Goal: Task Accomplishment & Management: Manage account settings

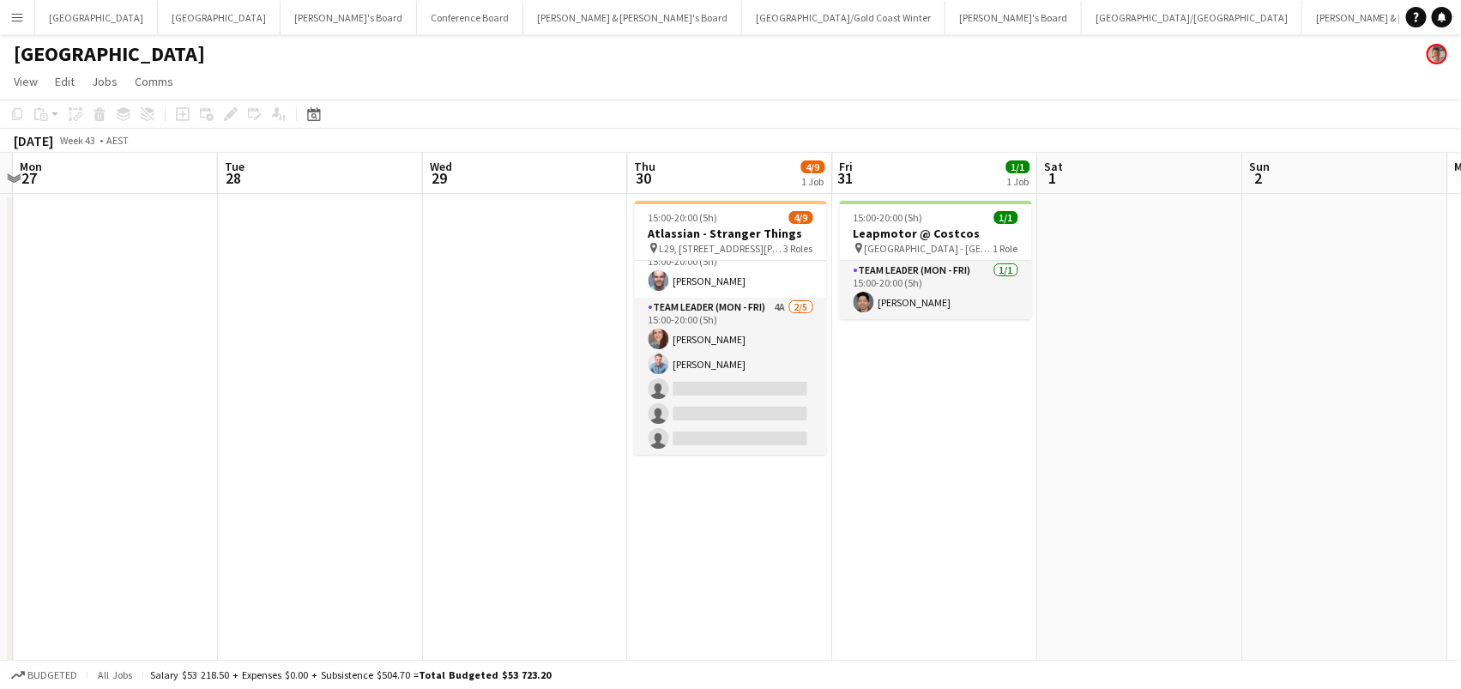
click at [742, 330] on app-card-role "Team Leader (Mon - Fri) 4A [DATE] 15:00-20:00 (5h) [PERSON_NAME] [PERSON_NAME] …" at bounding box center [731, 377] width 192 height 158
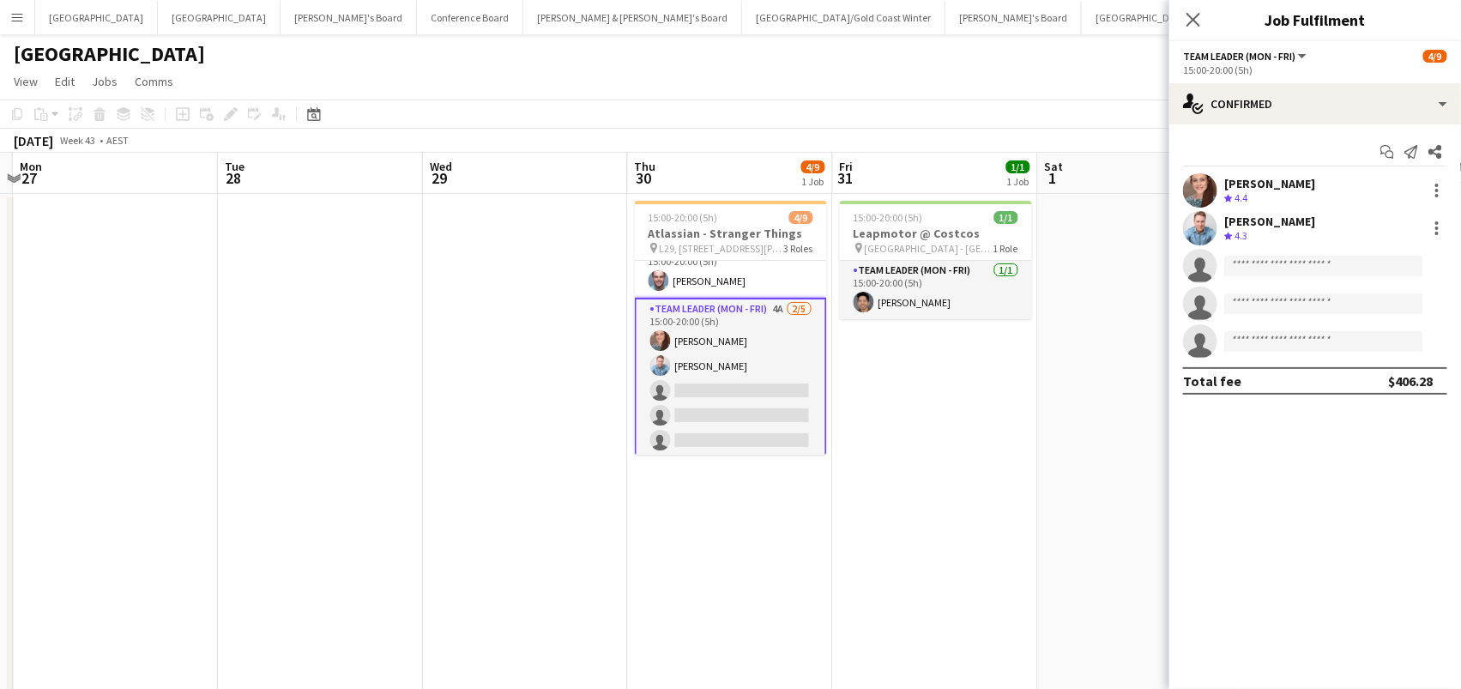
scroll to position [129, 0]
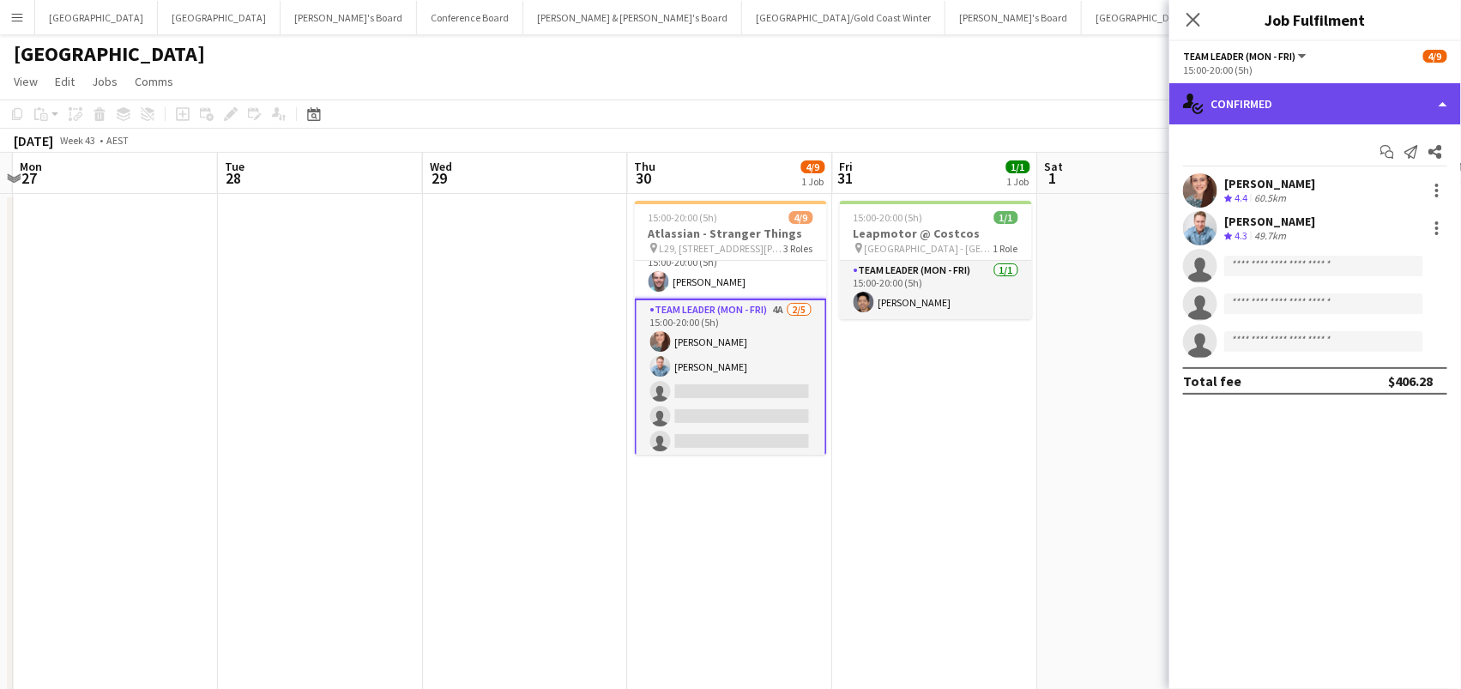
click at [1352, 106] on div "single-neutral-actions-check-2 Confirmed" at bounding box center [1315, 103] width 292 height 41
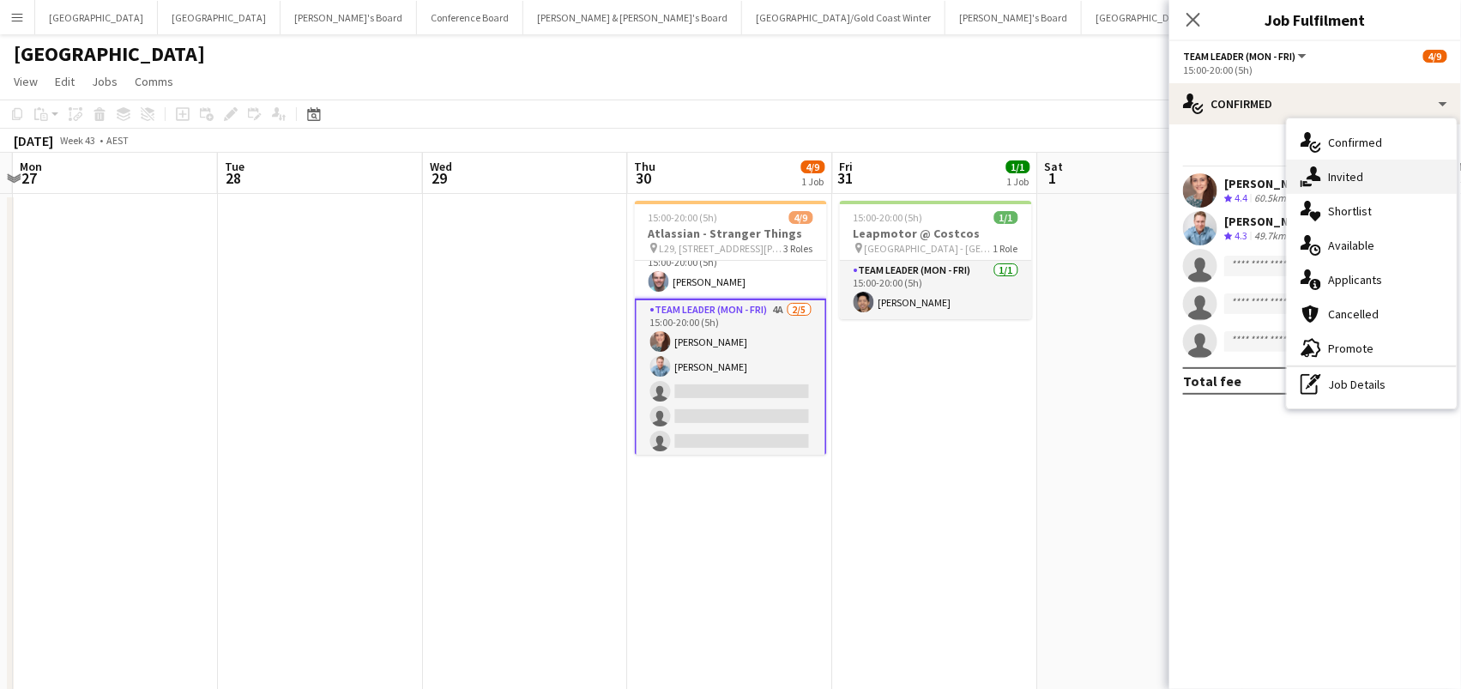
click at [1356, 171] on span "Invited" at bounding box center [1345, 176] width 35 height 15
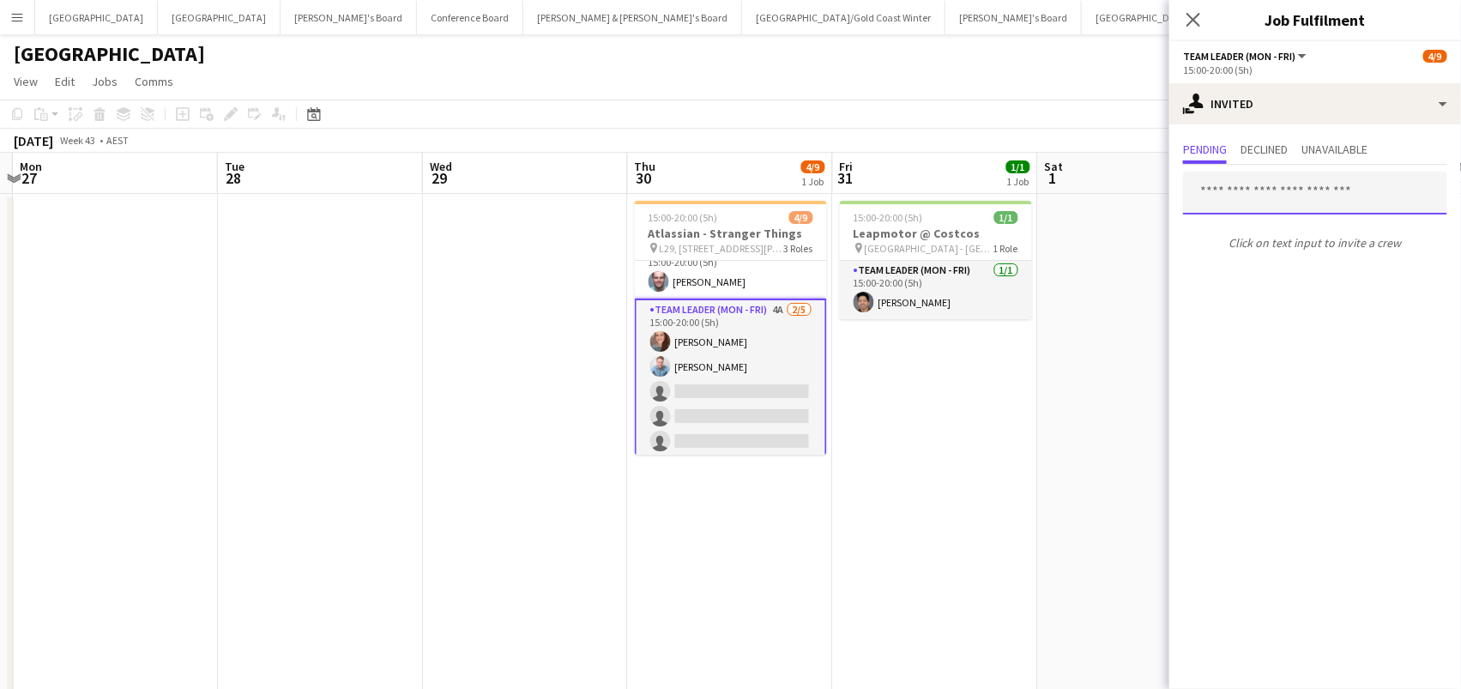
click at [1230, 203] on input "text" at bounding box center [1315, 193] width 264 height 43
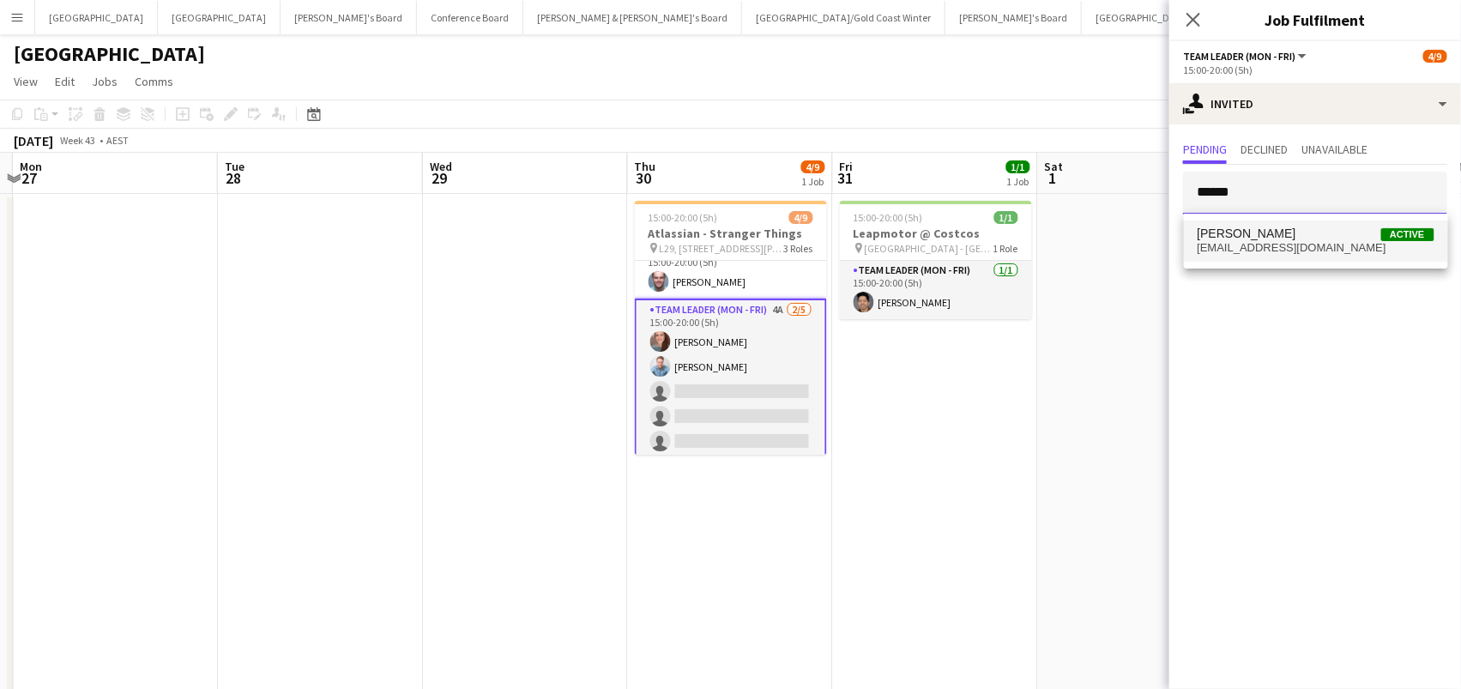
type input "******"
click at [1293, 238] on span "Amanda van Eldik" at bounding box center [1246, 233] width 99 height 15
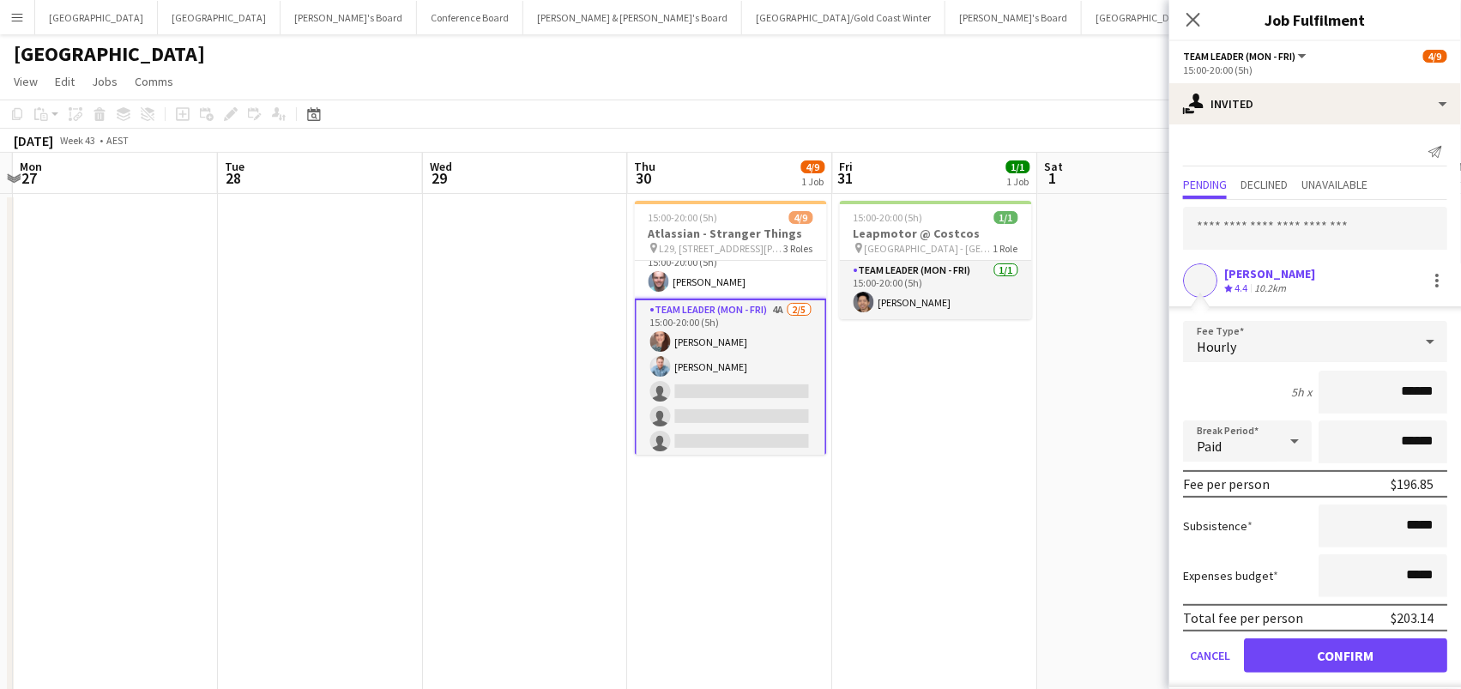
click at [1345, 653] on button "Confirm" at bounding box center [1345, 655] width 203 height 34
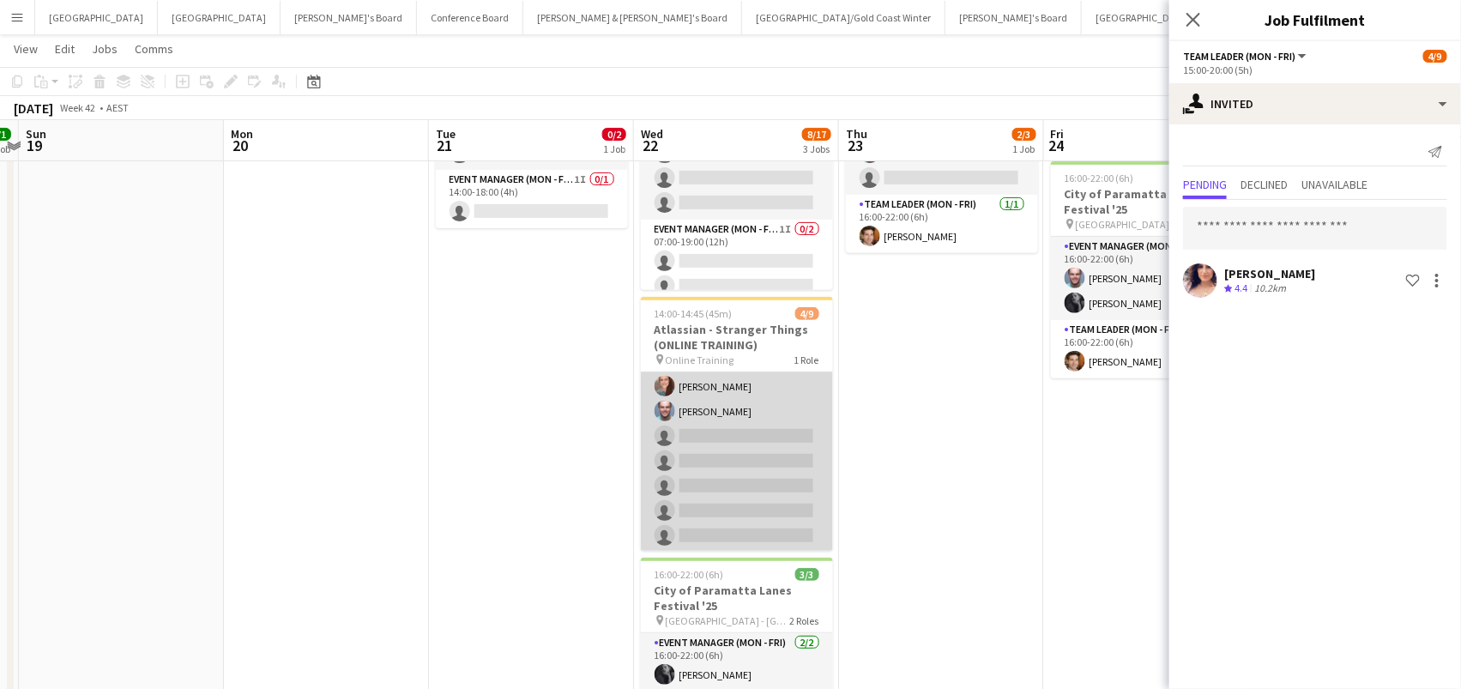
scroll to position [232, 0]
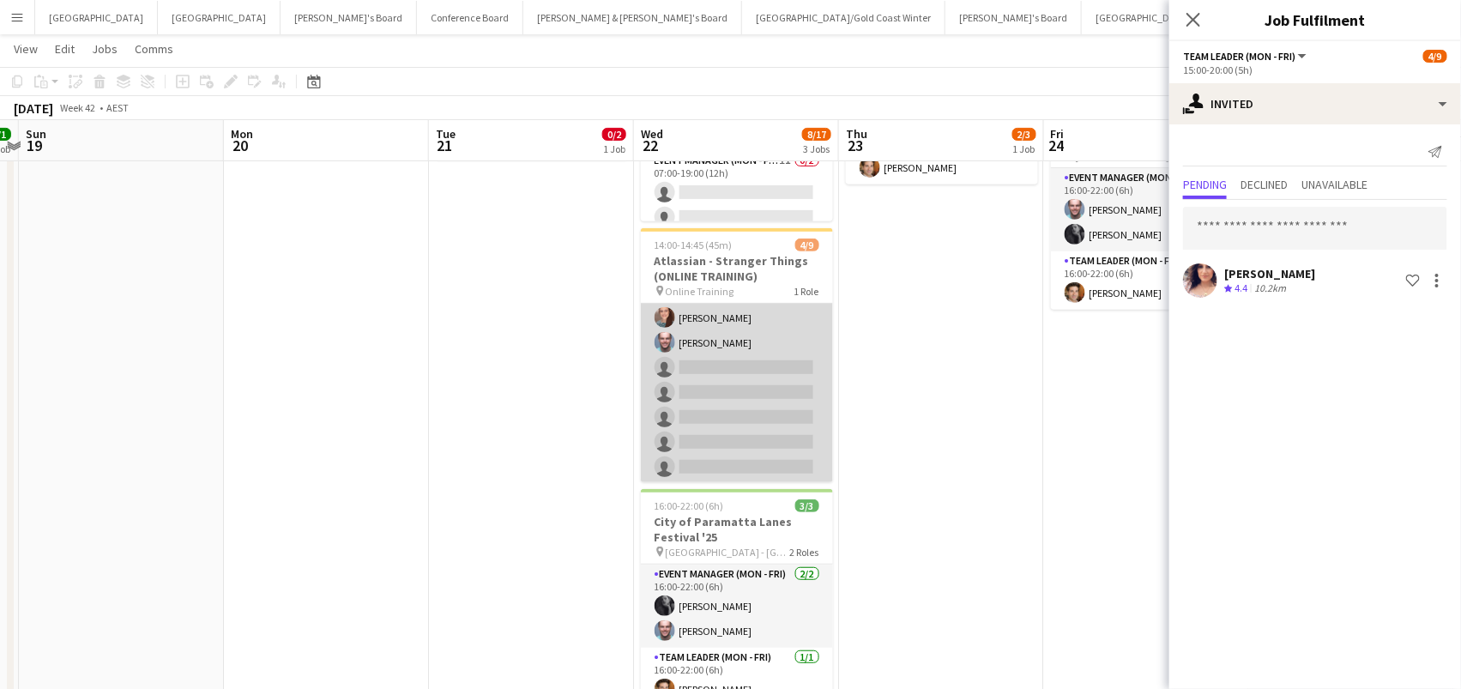
click at [720, 432] on app-card-role "Brand Ambassador (Mon - Fri) 2I 11A 4/9 14:00-14:45 (45m) Tom Caley Blake Felti…" at bounding box center [737, 354] width 192 height 257
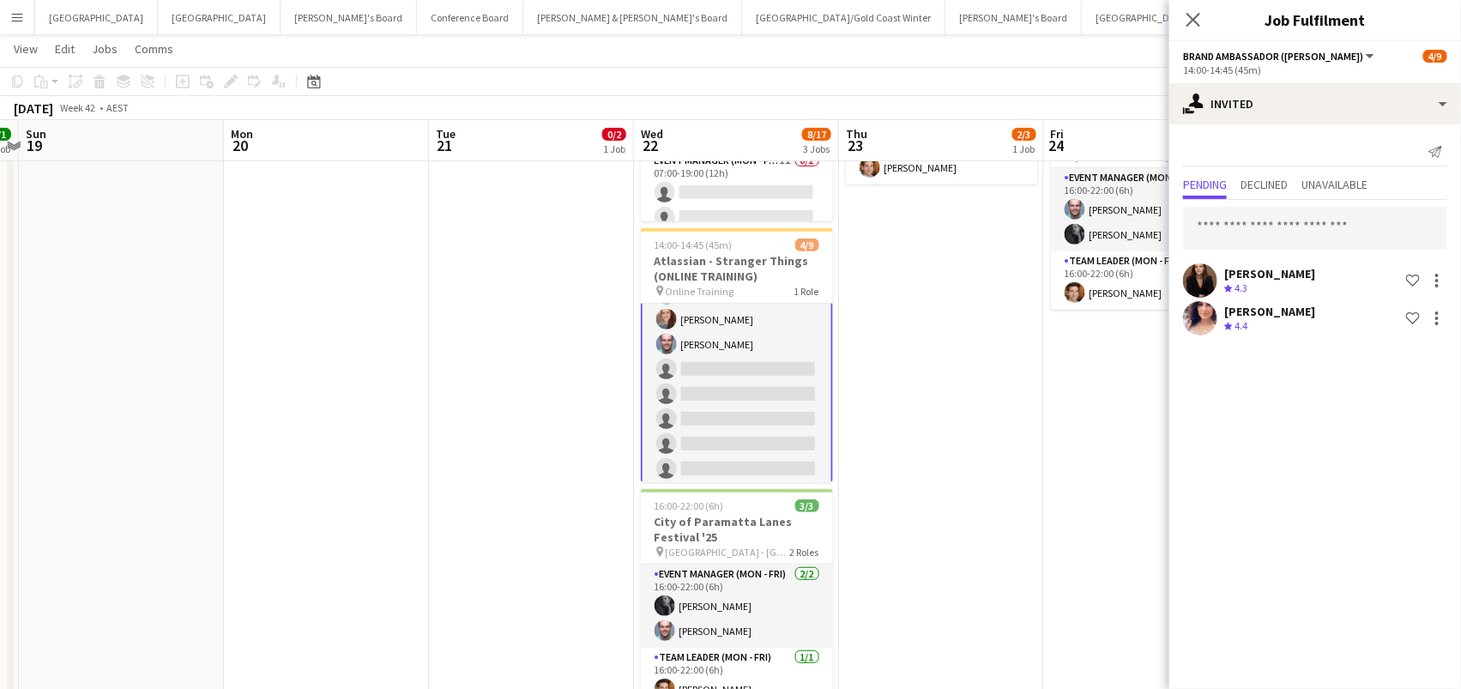
click at [956, 401] on app-date-cell "16:00-22:00 (6h) 2/3 City of Paramatta Lanes Festival '25 pin Paramatta - NSW 2…" at bounding box center [941, 351] width 205 height 781
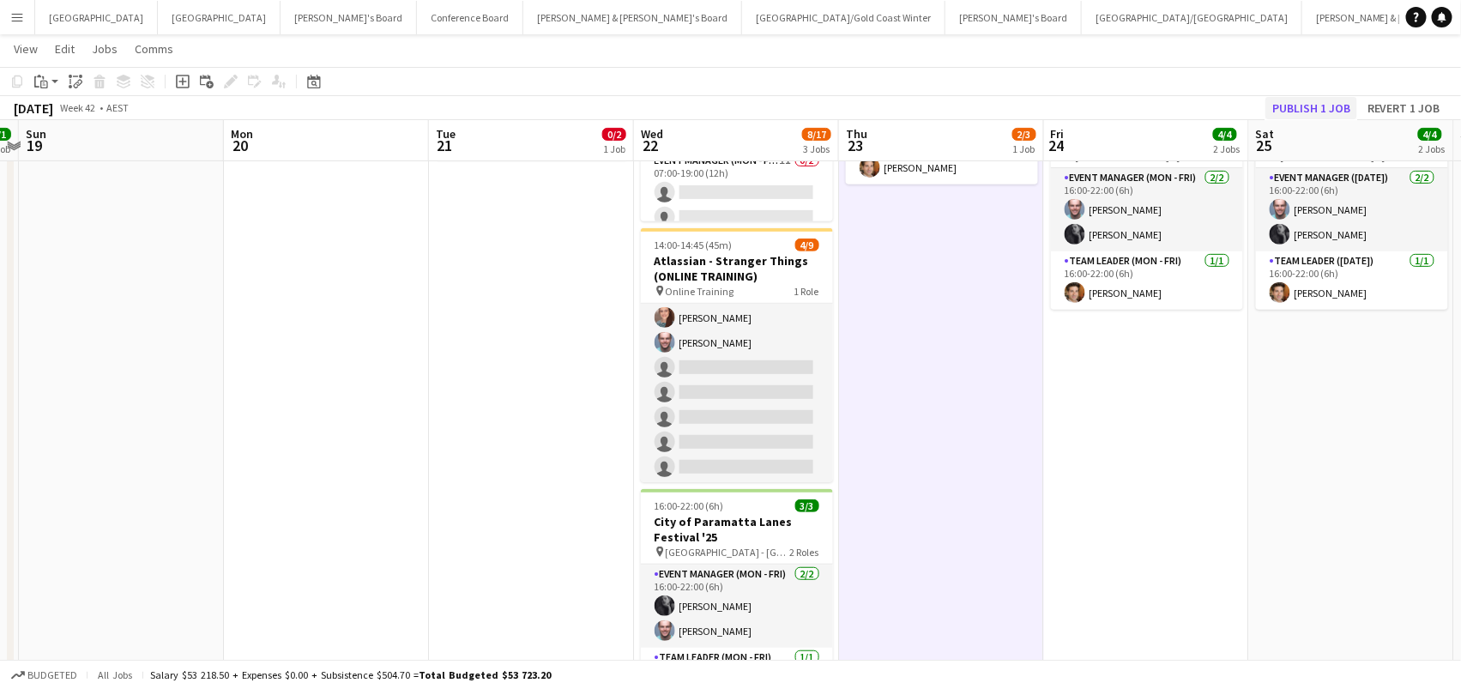
click at [1324, 102] on button "Publish 1 job" at bounding box center [1311, 108] width 92 height 22
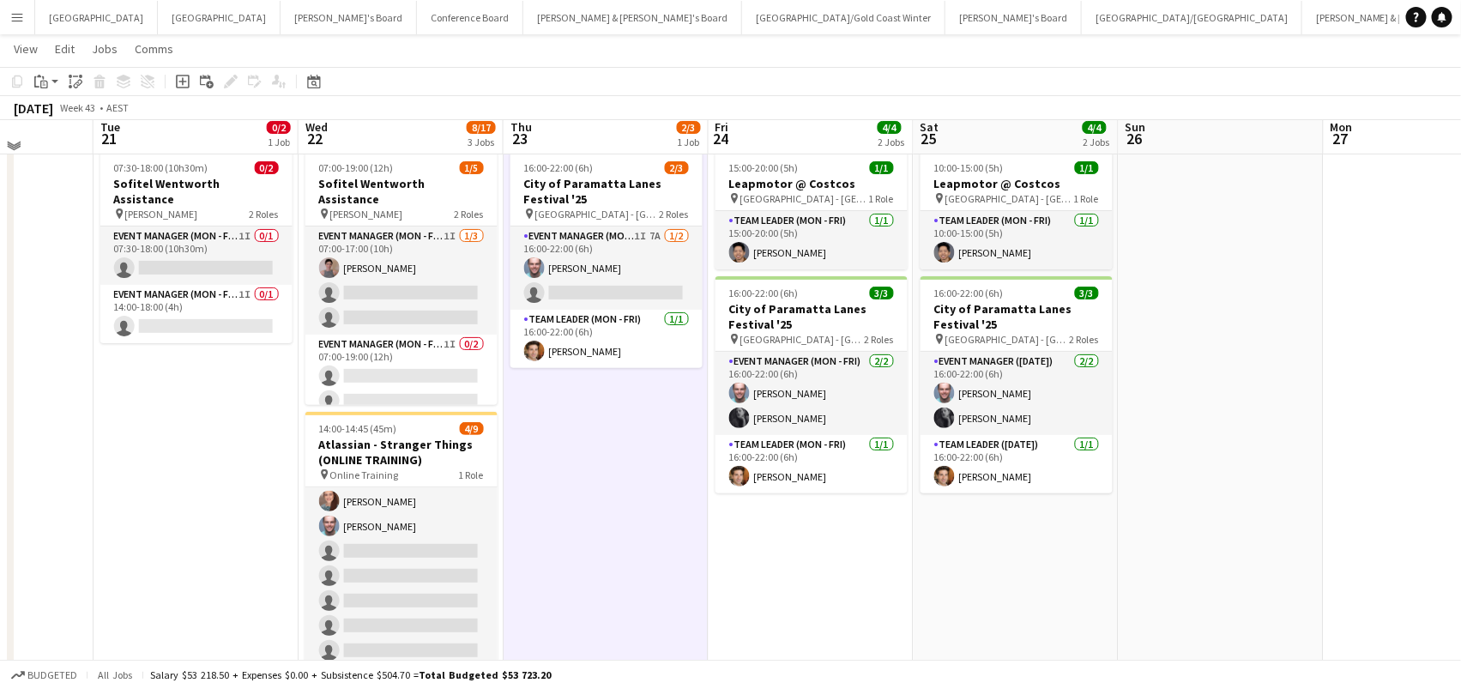
scroll to position [39, 0]
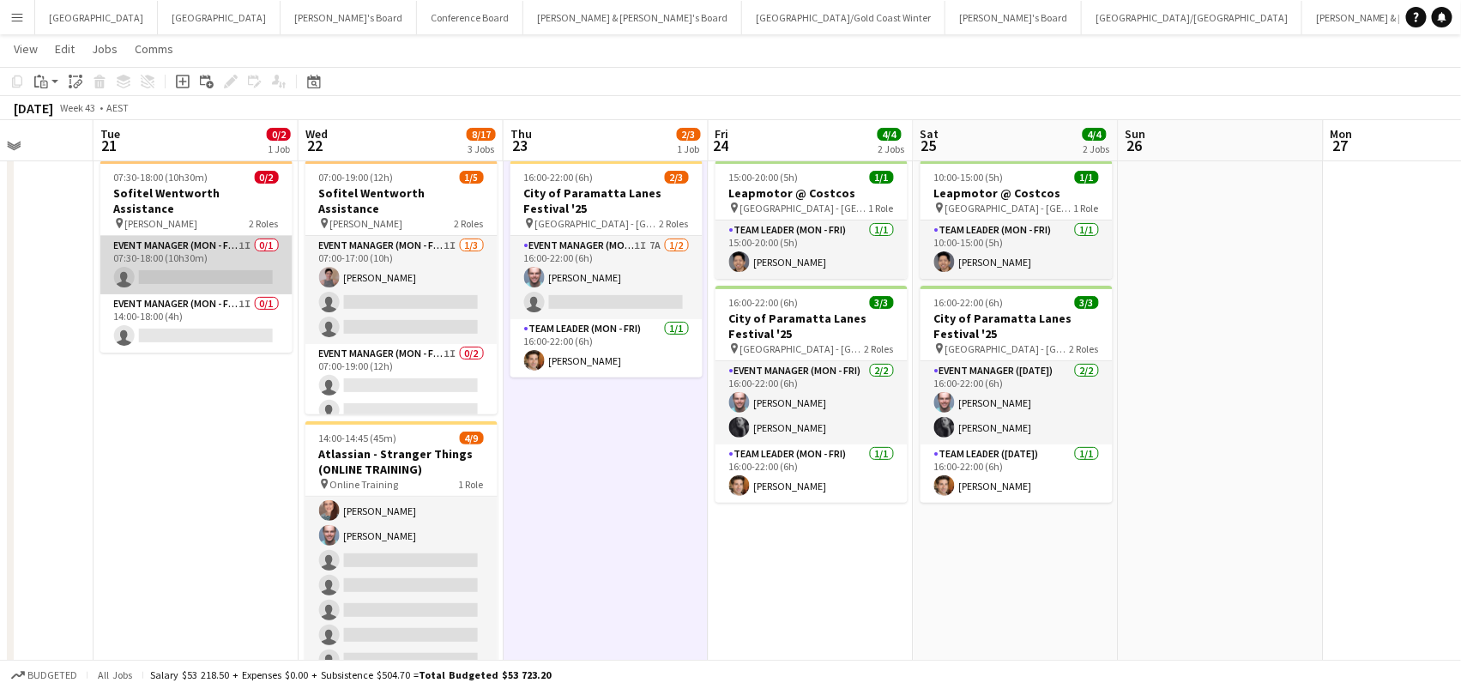
click at [232, 253] on app-card-role "Event Manager (Mon - Fri) 1I 0/1 07:30-18:00 (10h30m) single-neutral-actions" at bounding box center [196, 265] width 192 height 58
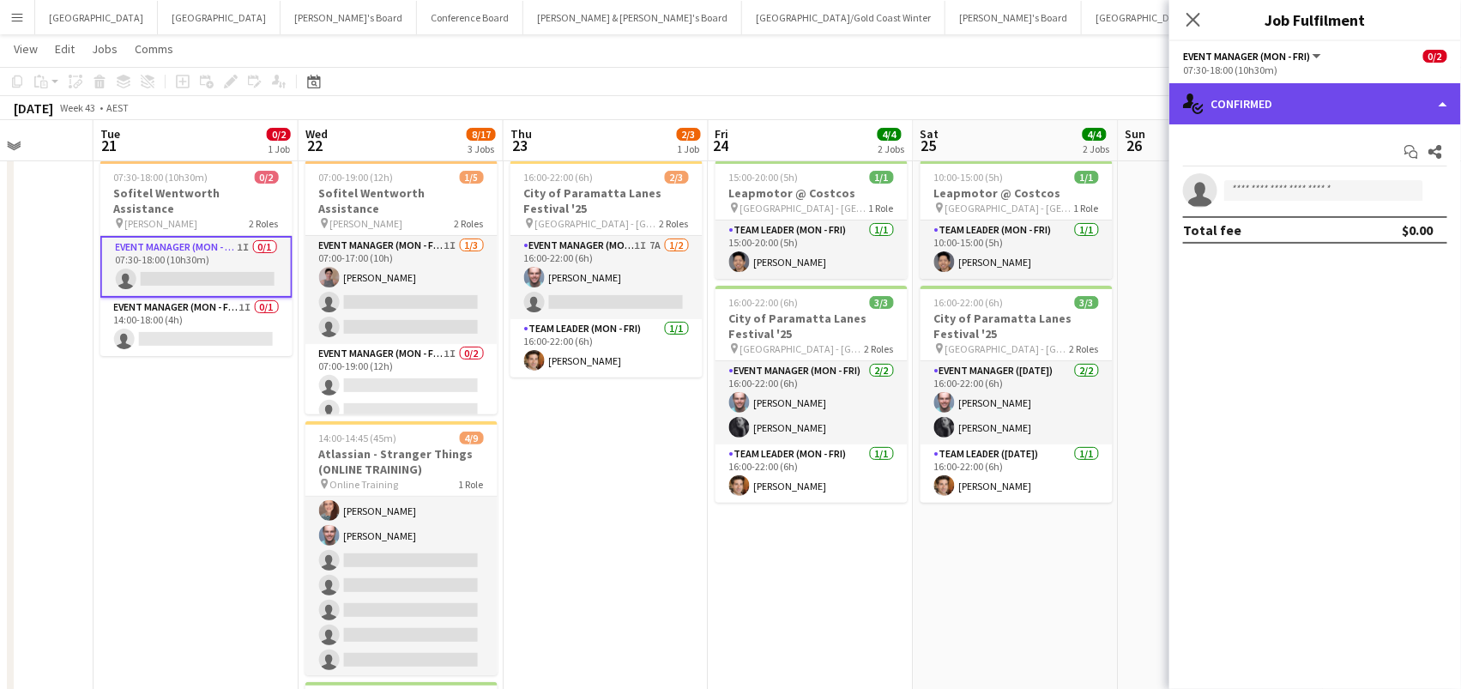
click at [1277, 112] on div "single-neutral-actions-check-2 Confirmed" at bounding box center [1315, 103] width 292 height 41
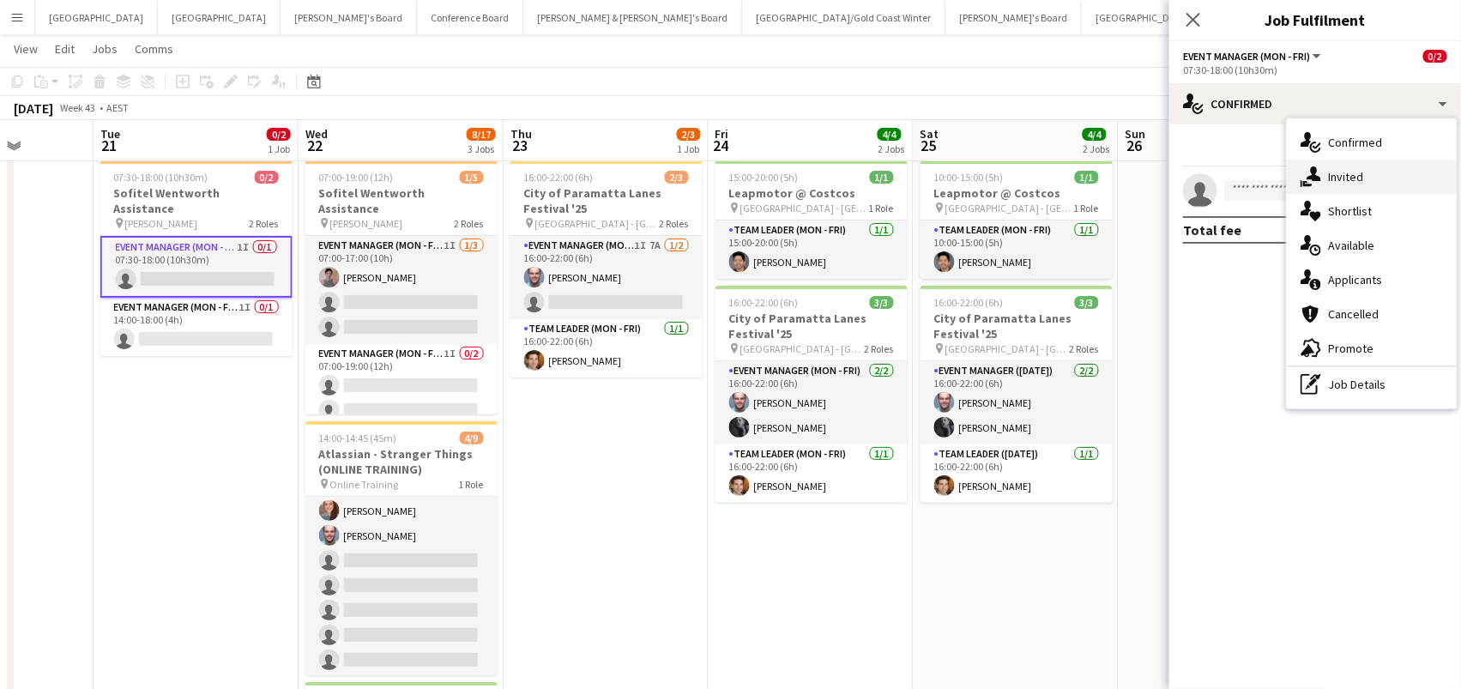
click at [1328, 185] on div "single-neutral-actions-share-1 Invited" at bounding box center [1372, 177] width 170 height 34
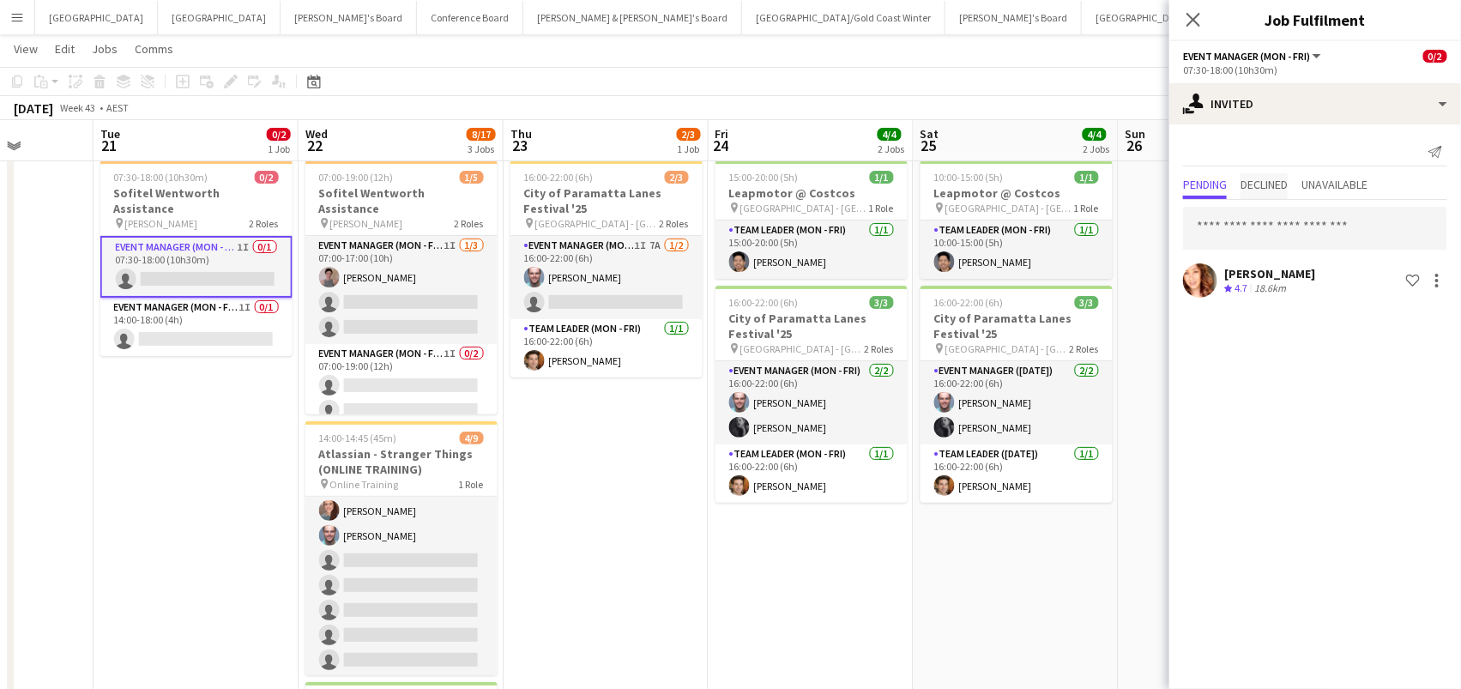
click at [1268, 185] on span "Declined" at bounding box center [1263, 184] width 47 height 12
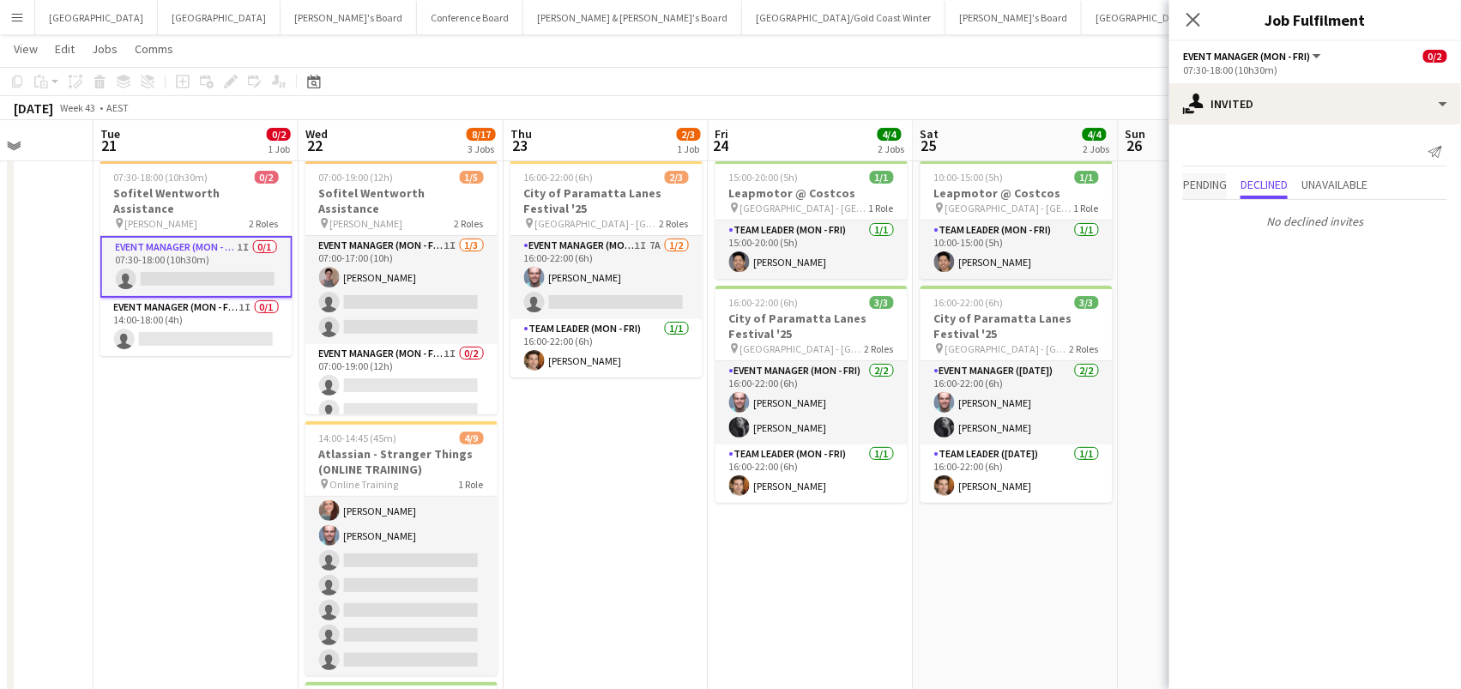
click at [1207, 188] on span "Pending" at bounding box center [1205, 184] width 44 height 12
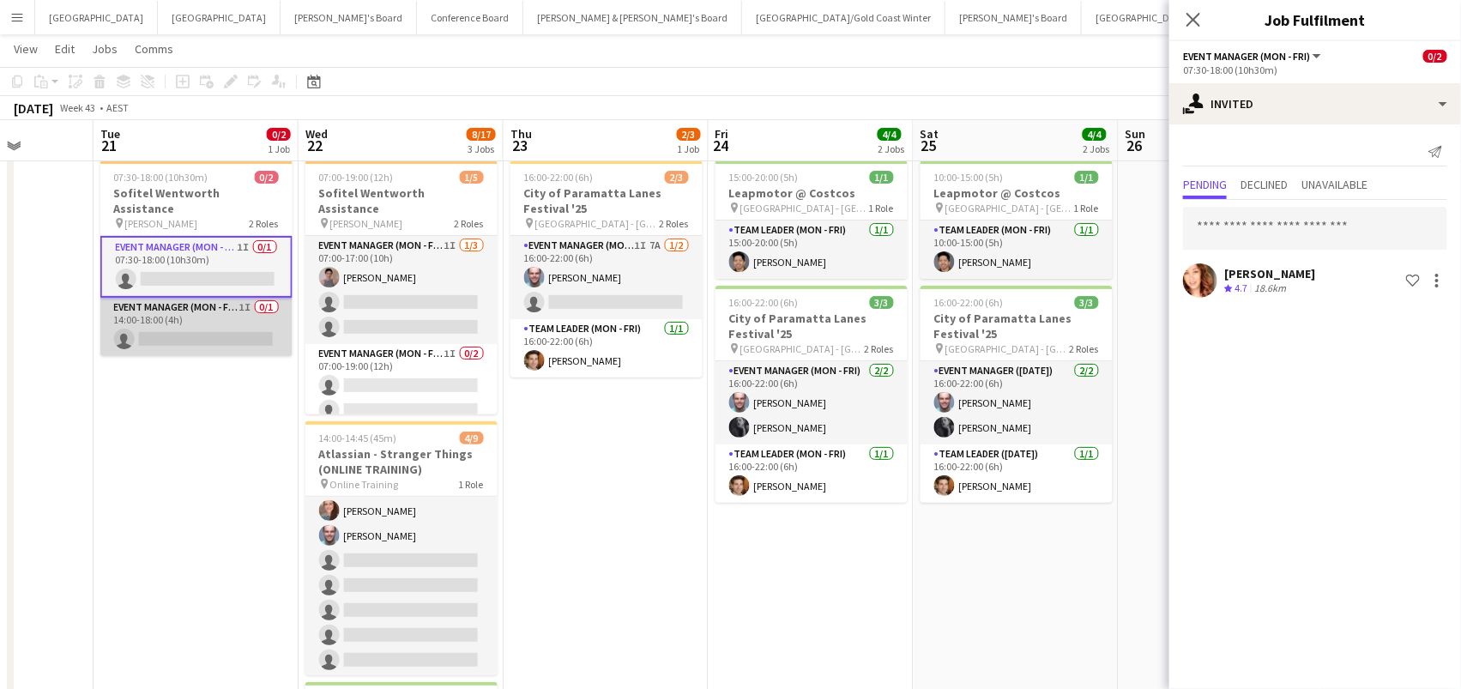
click at [208, 298] on app-card-role "Event Manager (Mon - Fri) 1I 0/1 14:00-18:00 (4h) single-neutral-actions" at bounding box center [196, 327] width 192 height 58
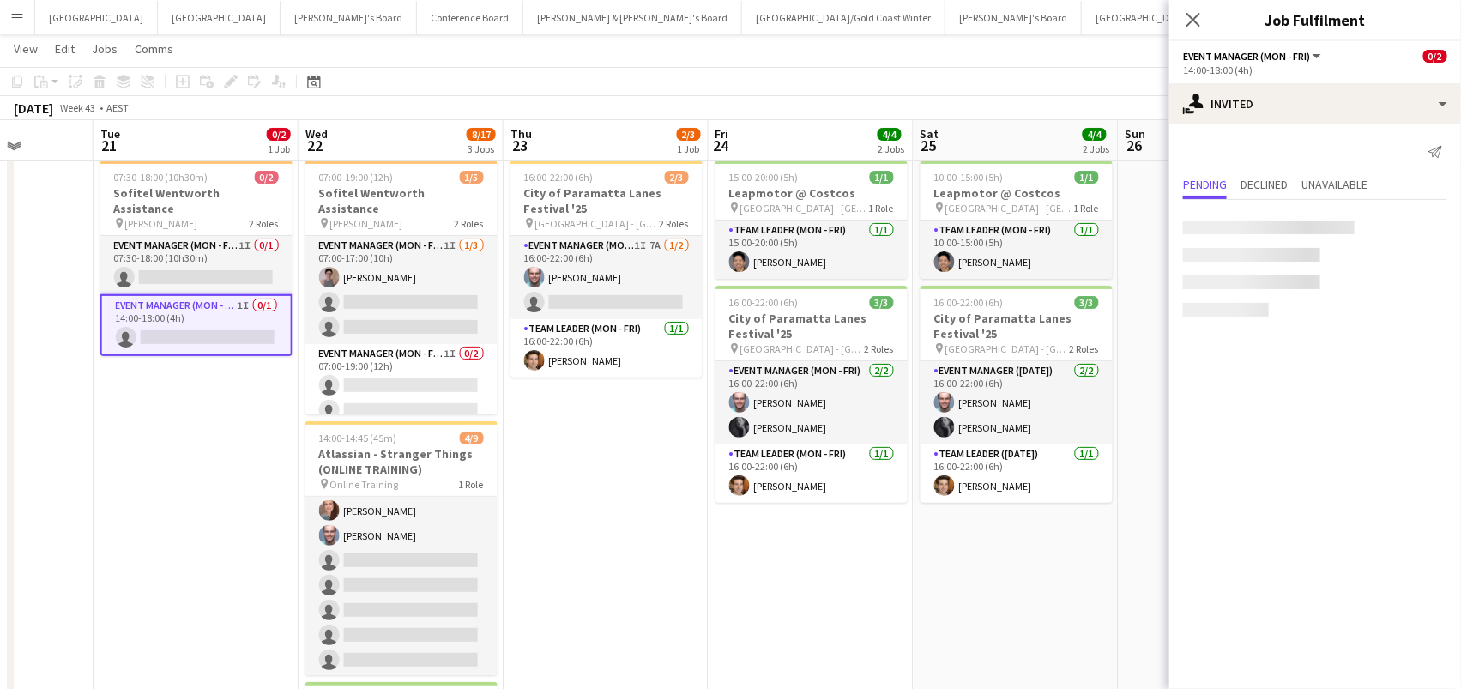
scroll to position [0, 725]
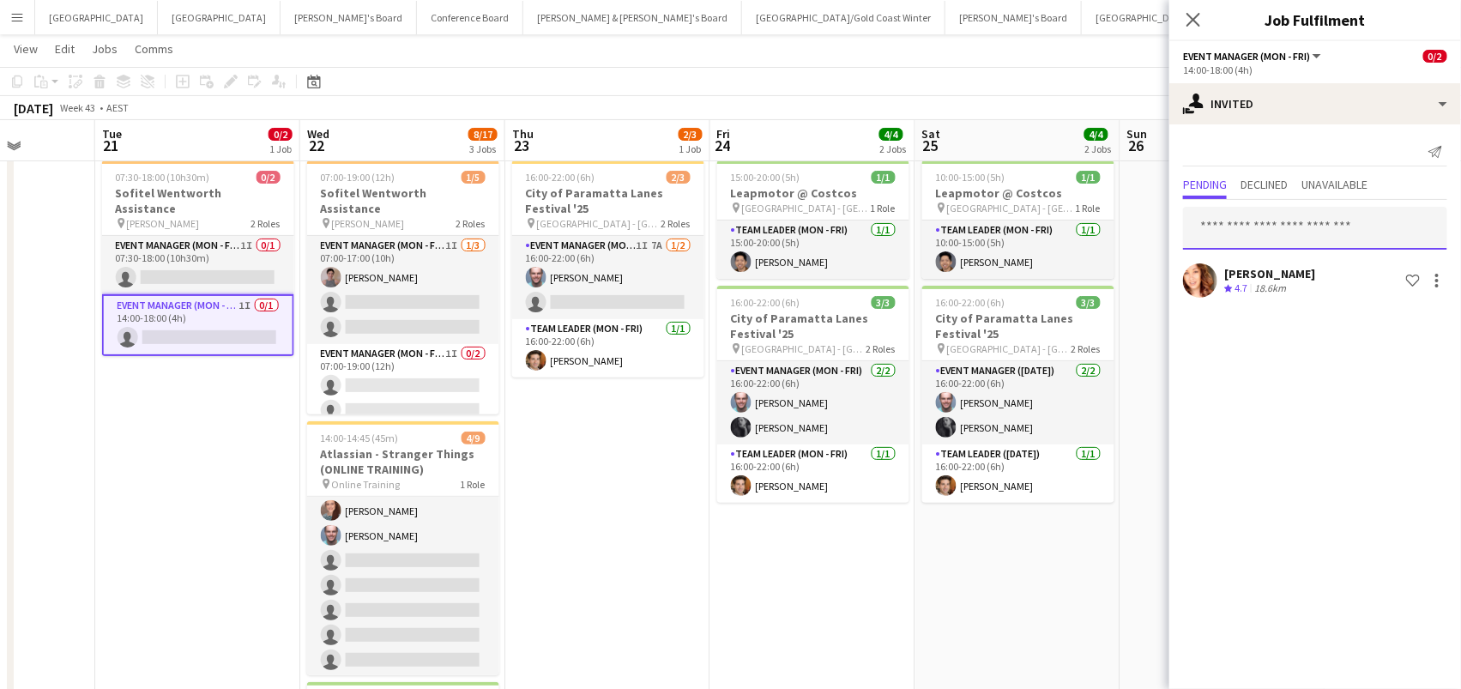
click at [1257, 238] on input "text" at bounding box center [1315, 228] width 264 height 43
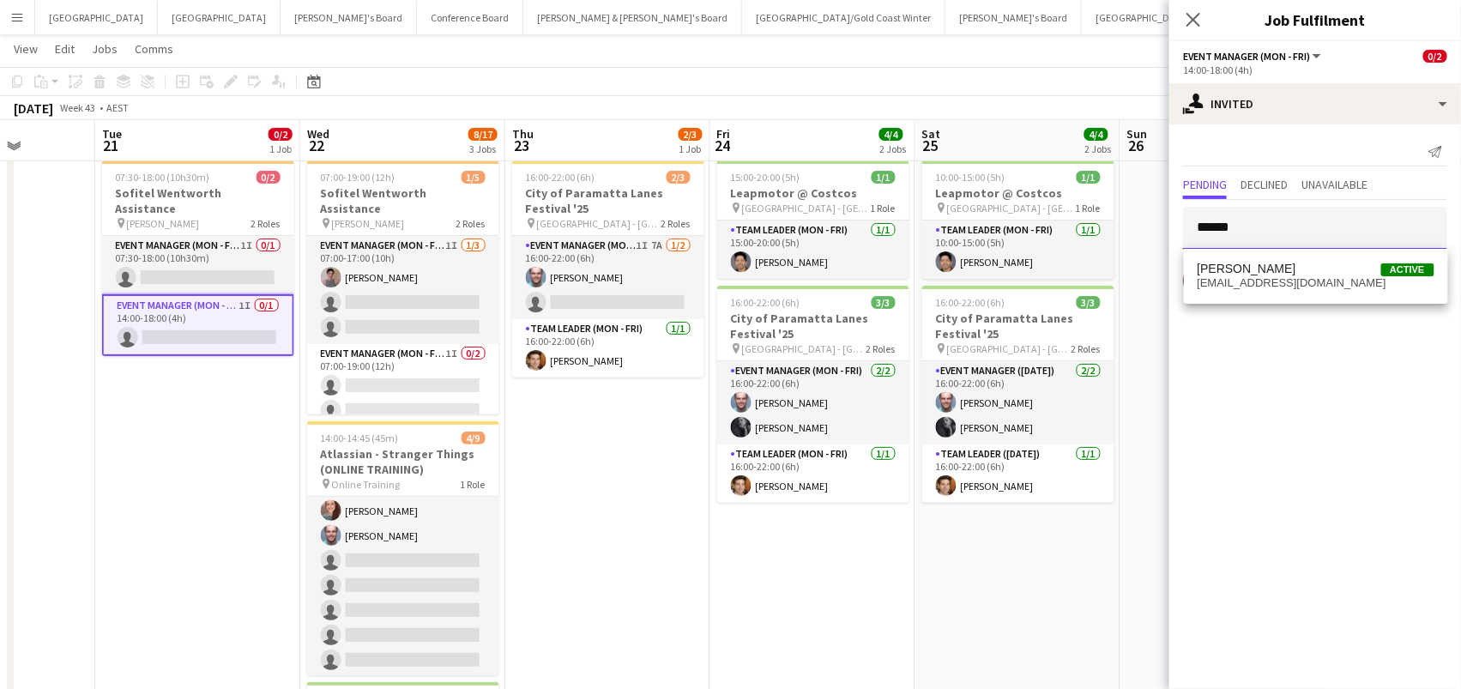
type input "******"
drag, startPoint x: 1265, startPoint y: 244, endPoint x: 1256, endPoint y: 282, distance: 38.9
click at [1250, 282] on span "katziekidz@icloud.com" at bounding box center [1315, 283] width 237 height 14
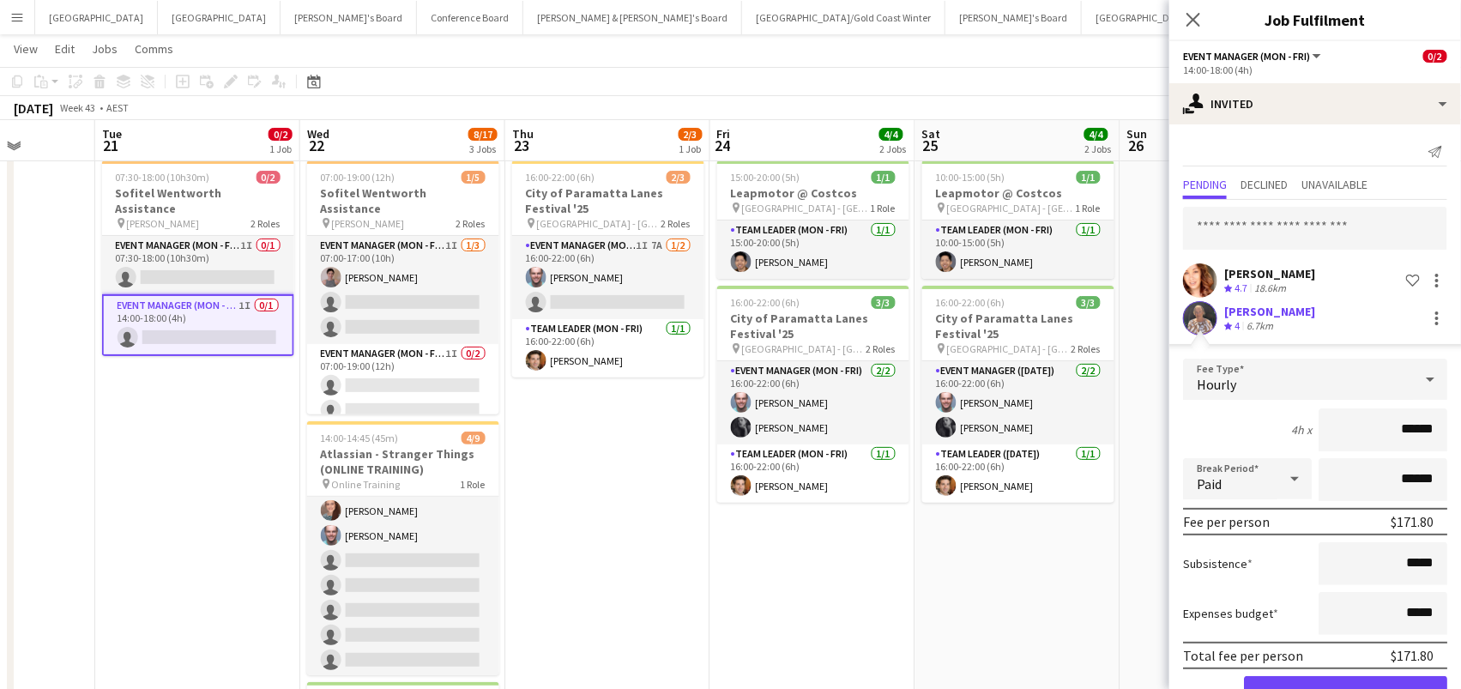
click at [1345, 688] on button "Confirm" at bounding box center [1345, 693] width 203 height 34
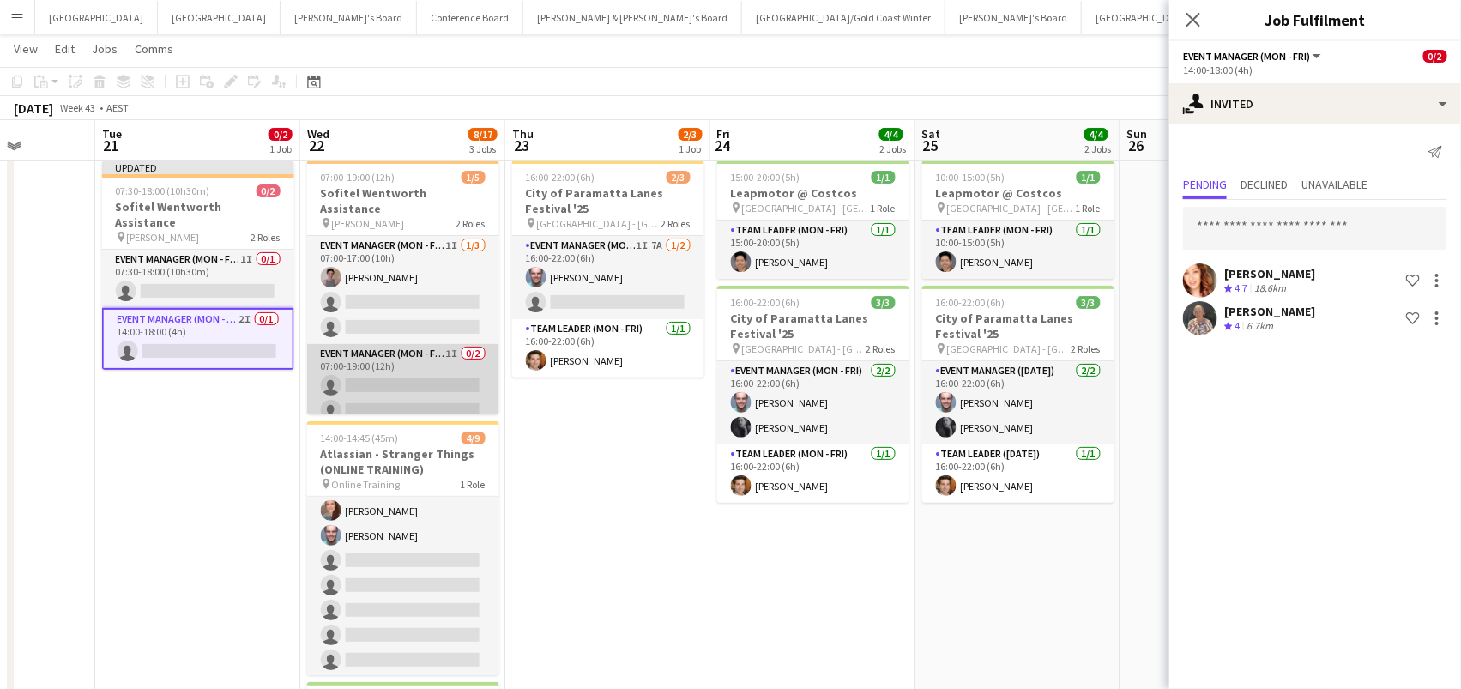
click at [382, 363] on app-card-role "Event Manager (Mon - Fri) 1I 0/2 07:00-19:00 (12h) single-neutral-actions singl…" at bounding box center [403, 385] width 192 height 83
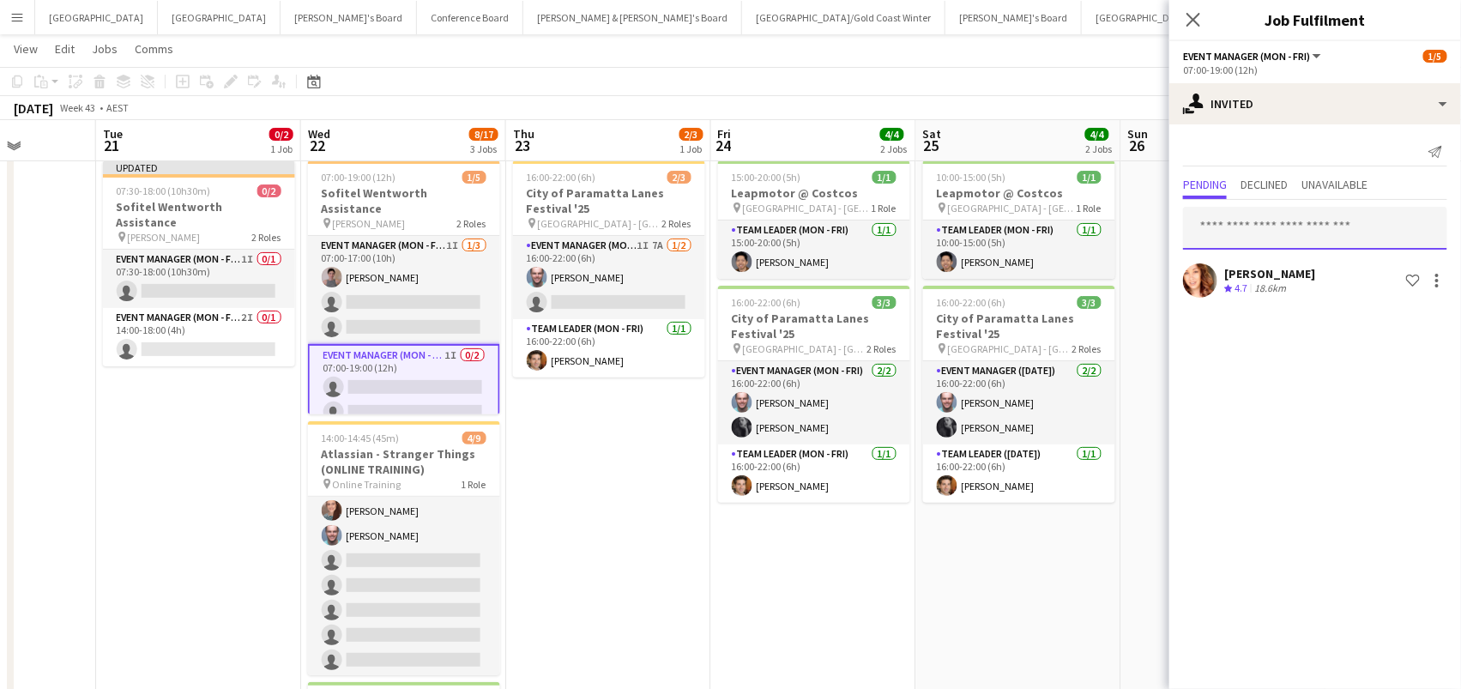
click at [1242, 220] on input "text" at bounding box center [1315, 228] width 264 height 43
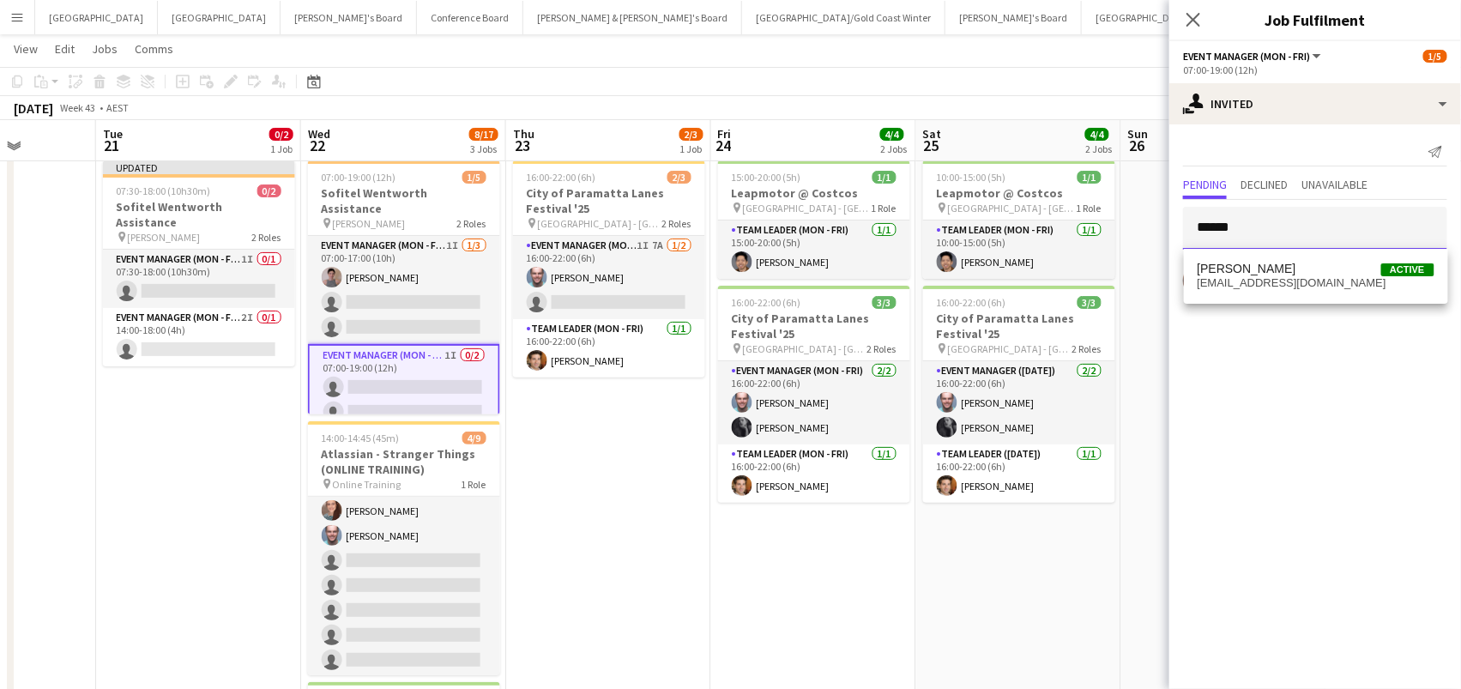
type input "******"
click at [1209, 285] on span "katziekidz@icloud.com" at bounding box center [1315, 283] width 237 height 14
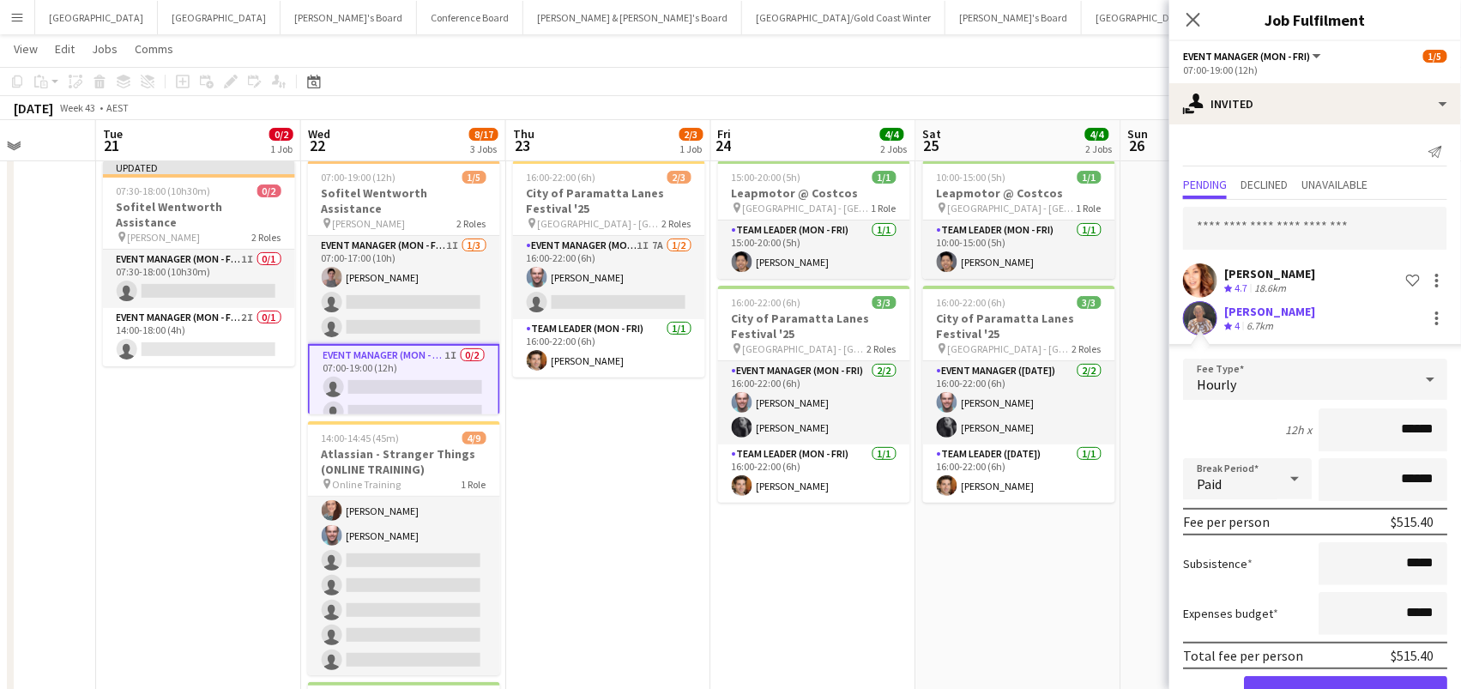
click at [1345, 688] on button "Confirm" at bounding box center [1345, 693] width 203 height 34
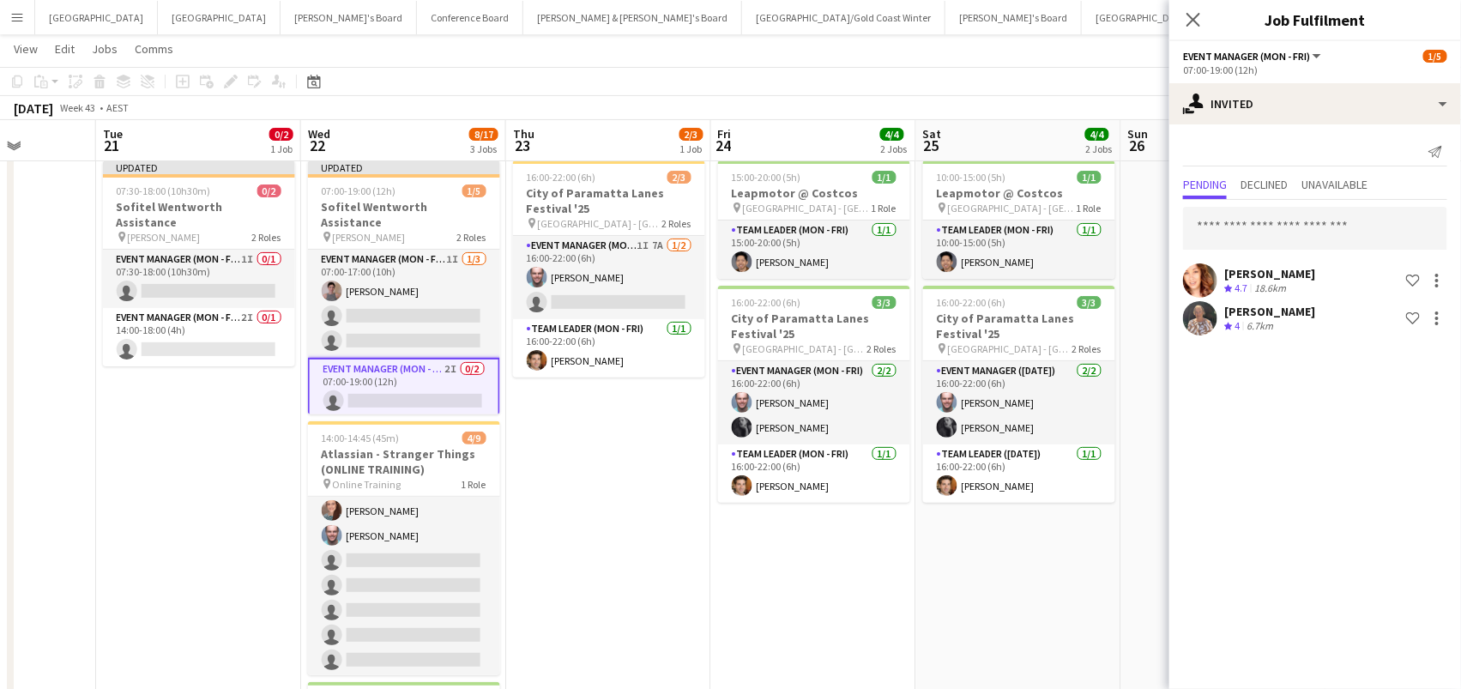
click at [1121, 76] on app-toolbar "Copy Paste Paste Command V Paste with crew Command Shift V Paste linked Job [GE…" at bounding box center [730, 81] width 1461 height 29
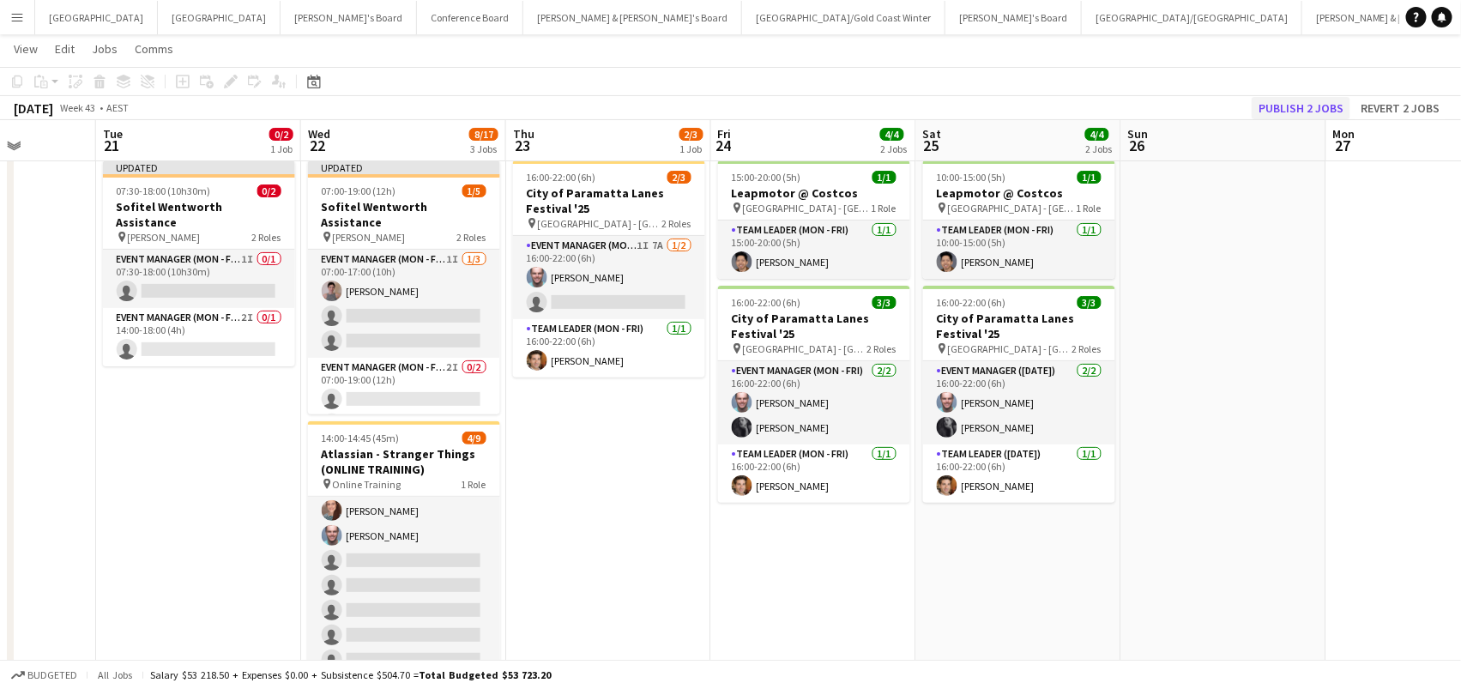
click at [1272, 102] on button "Publish 2 jobs" at bounding box center [1300, 108] width 99 height 22
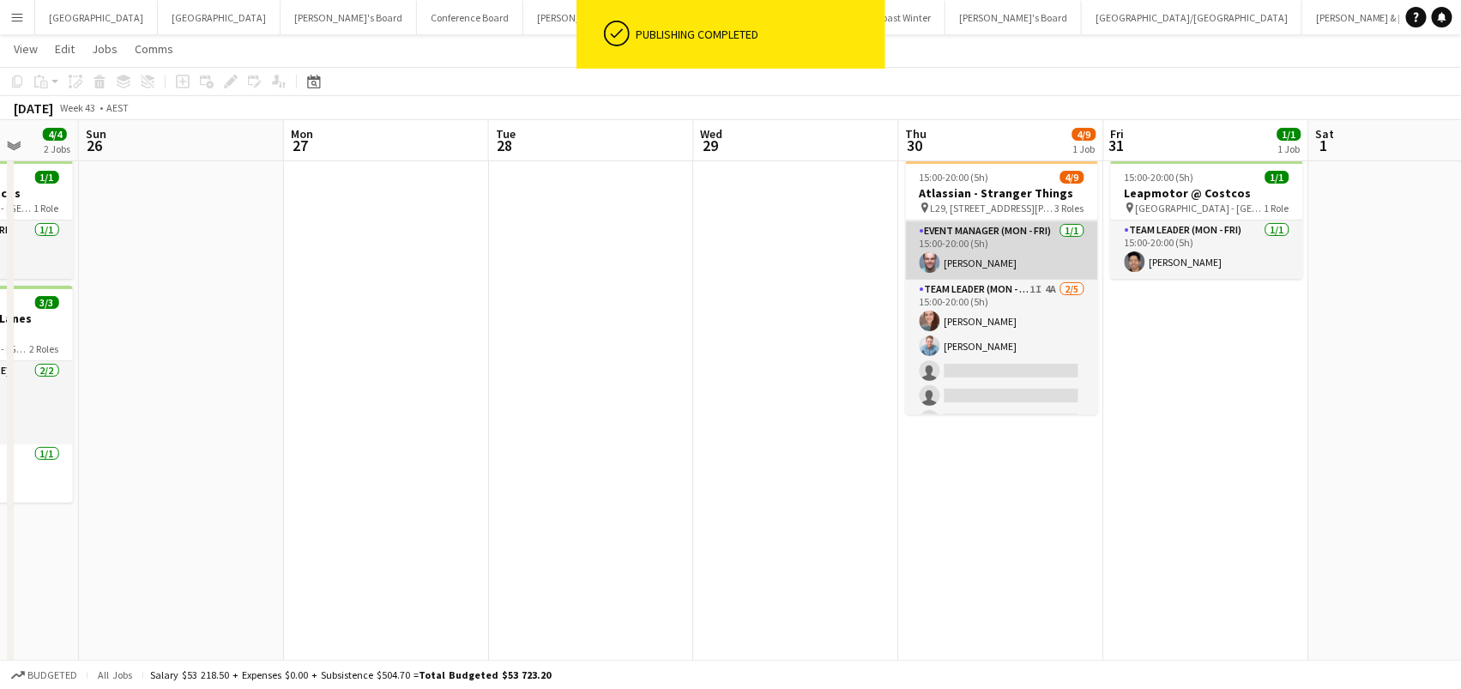
scroll to position [113, 0]
click at [1028, 350] on app-card-role "Team Leader (Mon - Fri) 1I 4A 2/5 15:00-20:00 (5h) Danielle Winsor Blake Feltis…" at bounding box center [1002, 353] width 192 height 158
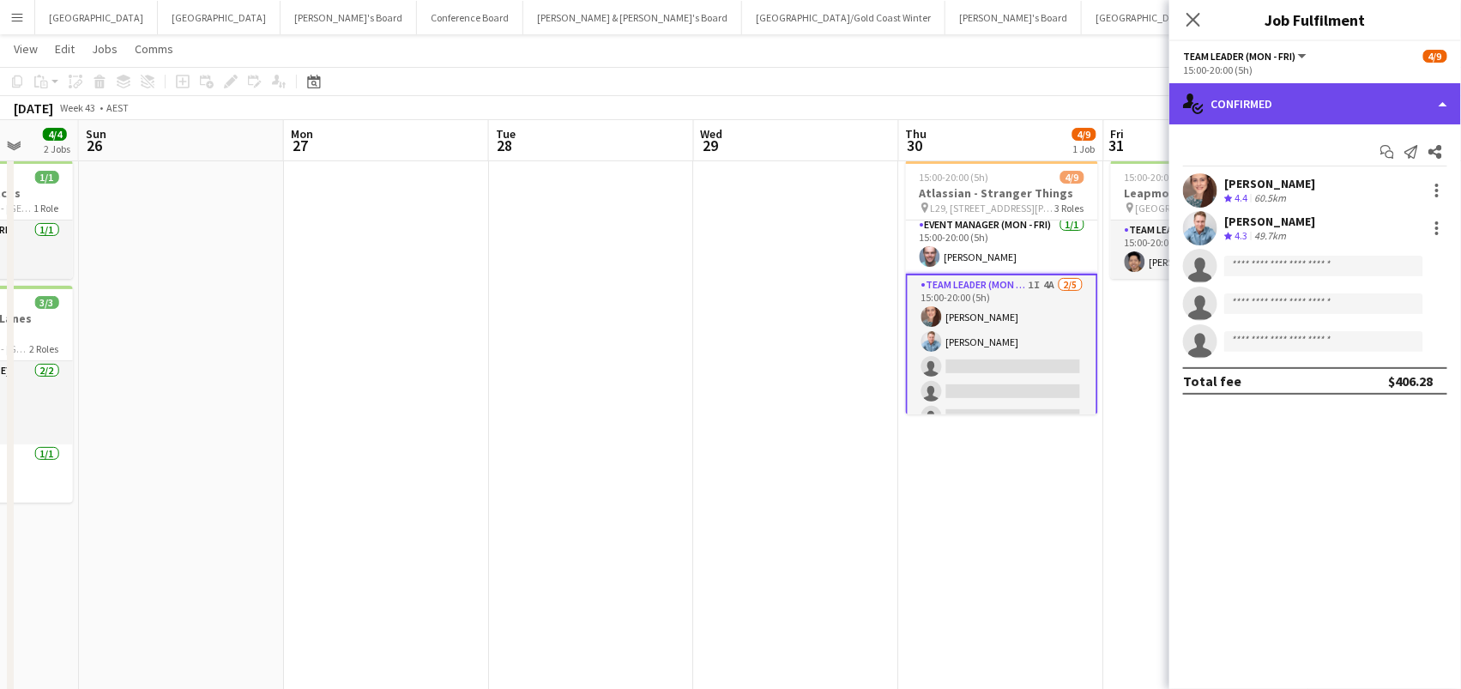
click at [1300, 101] on div "single-neutral-actions-check-2 Confirmed" at bounding box center [1315, 103] width 292 height 41
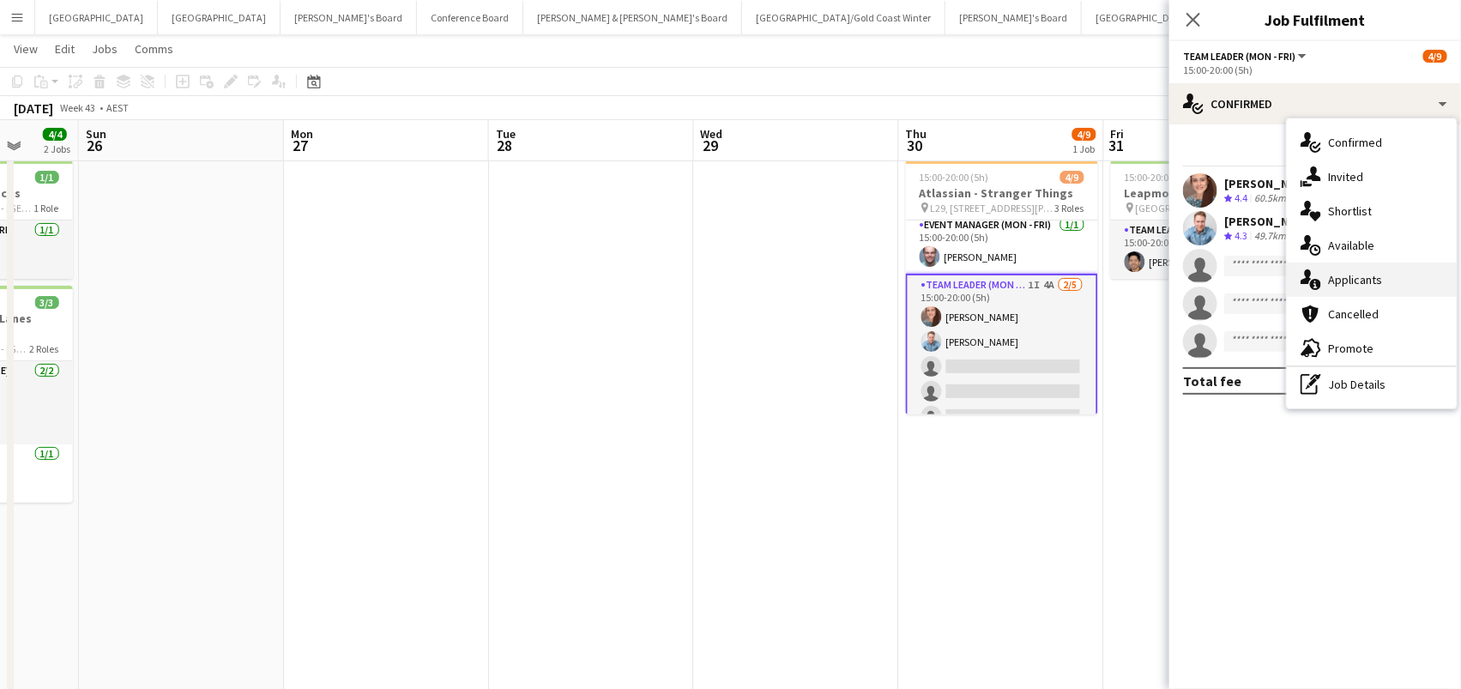
click at [1359, 272] on span "Applicants" at bounding box center [1355, 279] width 54 height 15
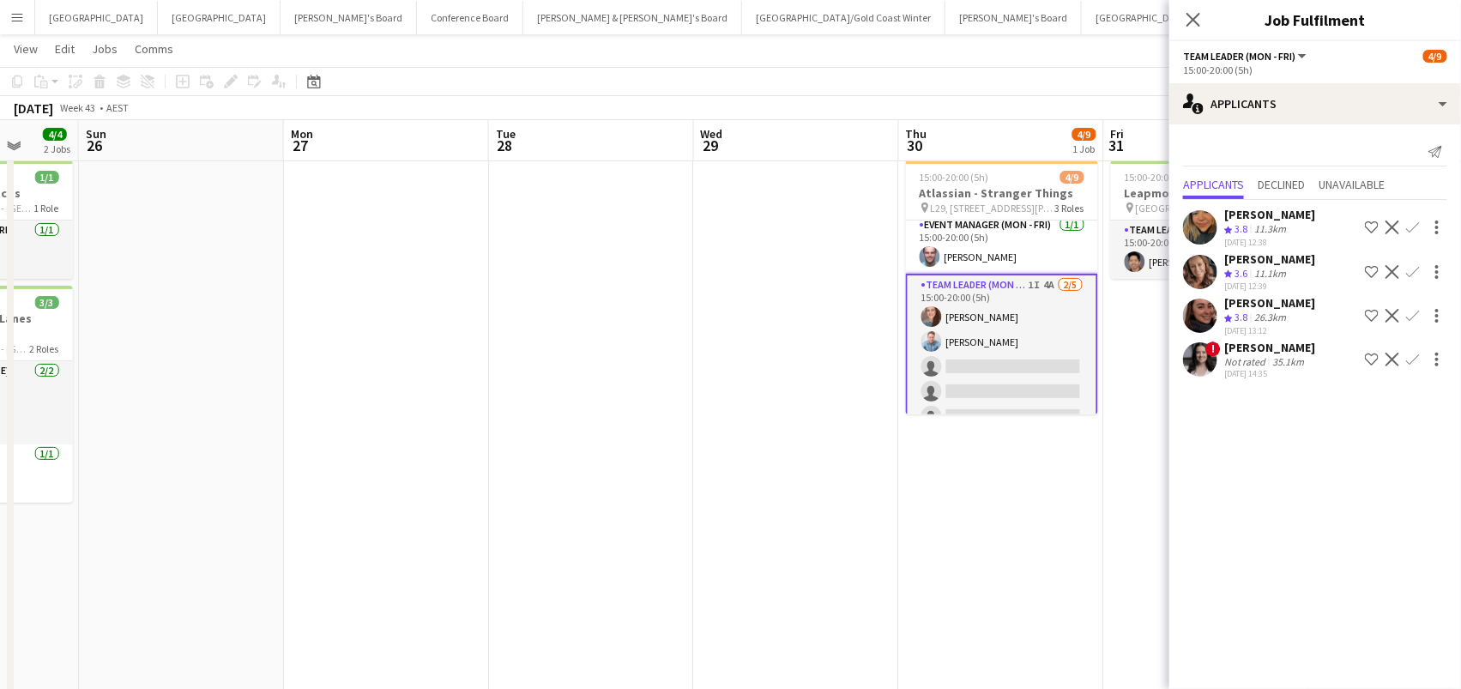
click at [1127, 65] on app-page-menu "View Day view expanded Day view collapsed Month view Date picker Jump to today …" at bounding box center [730, 50] width 1461 height 33
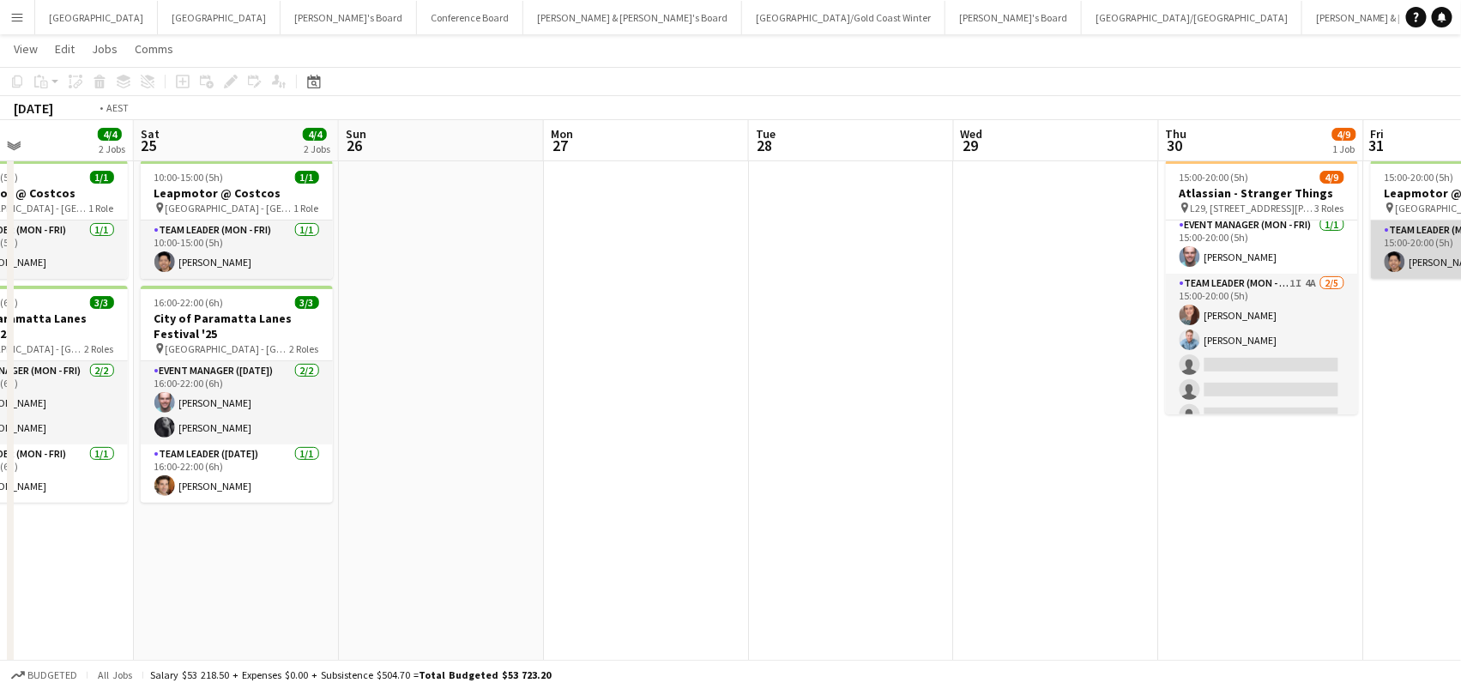
scroll to position [0, 684]
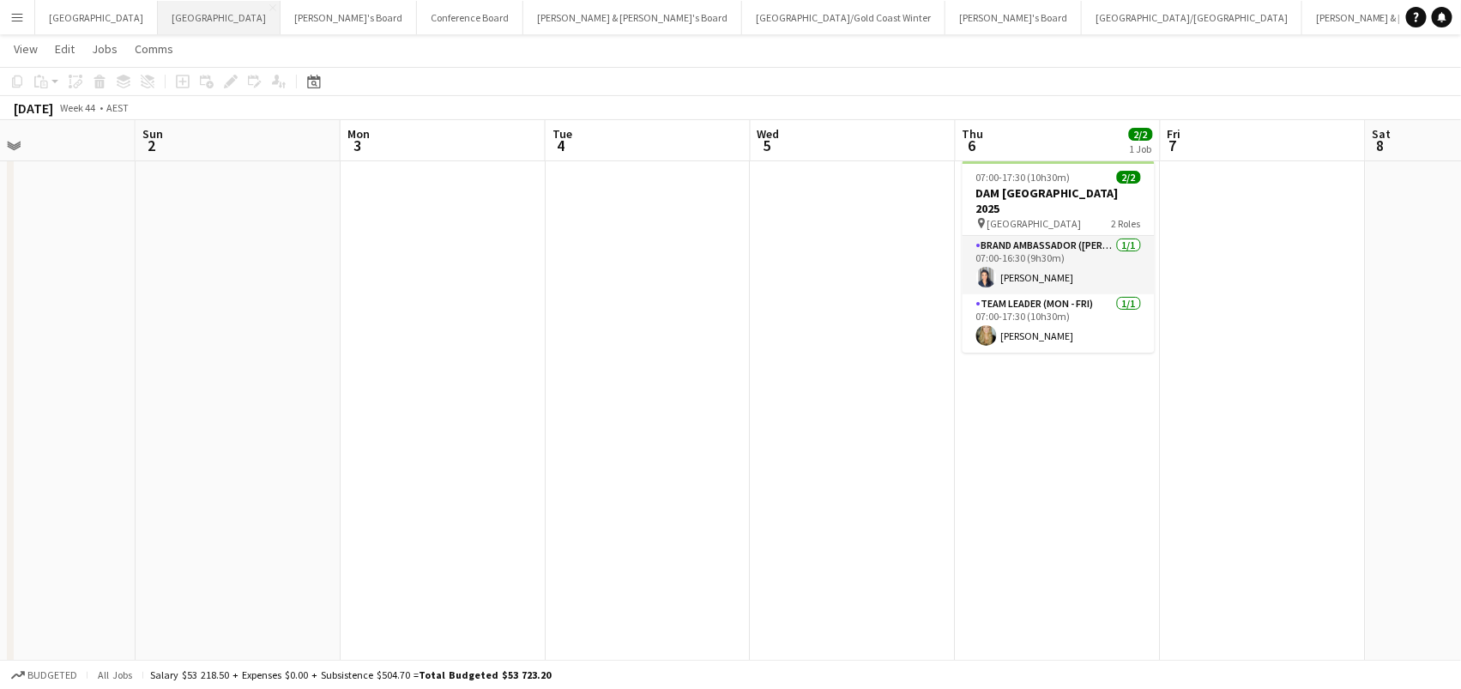
click at [158, 14] on button "Melbourne Close" at bounding box center [219, 17] width 123 height 33
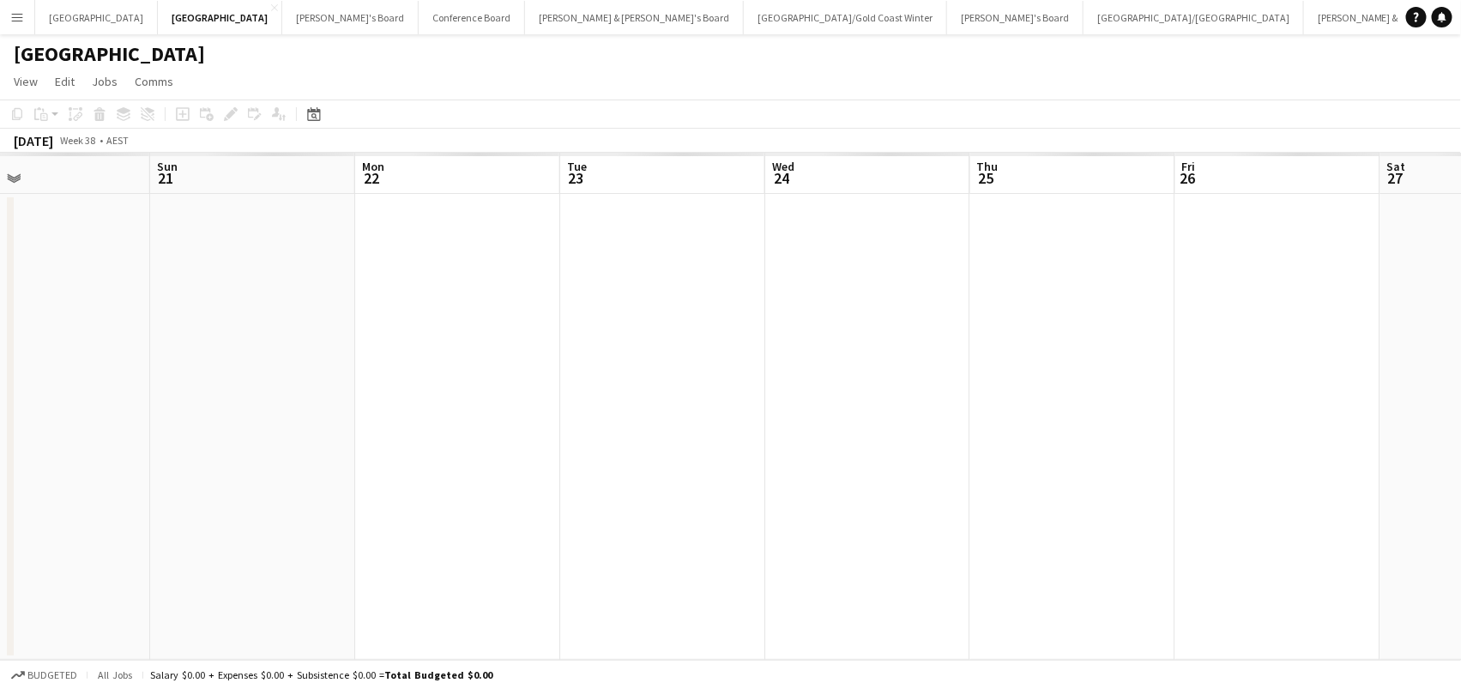
scroll to position [0, 465]
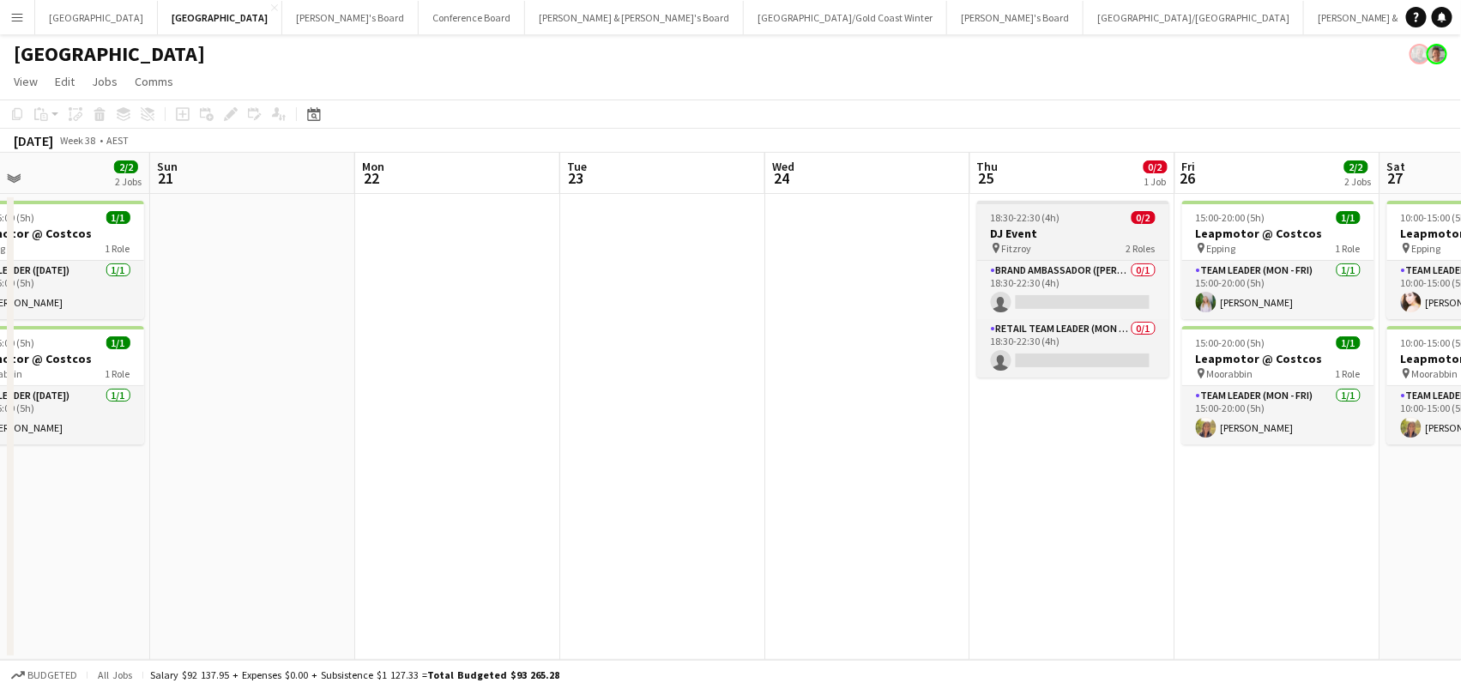
click at [1019, 249] on span "Fitzroy" at bounding box center [1017, 248] width 30 height 13
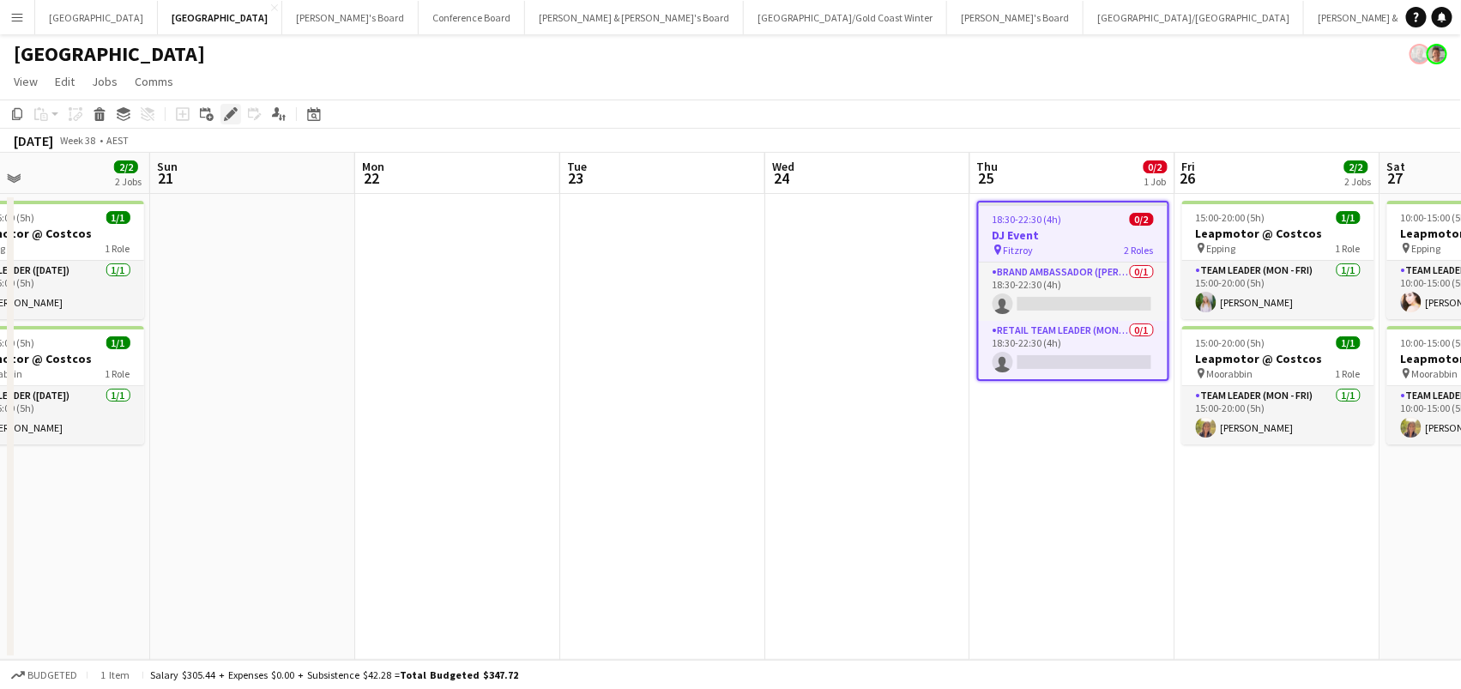
click at [229, 111] on icon at bounding box center [230, 114] width 9 height 9
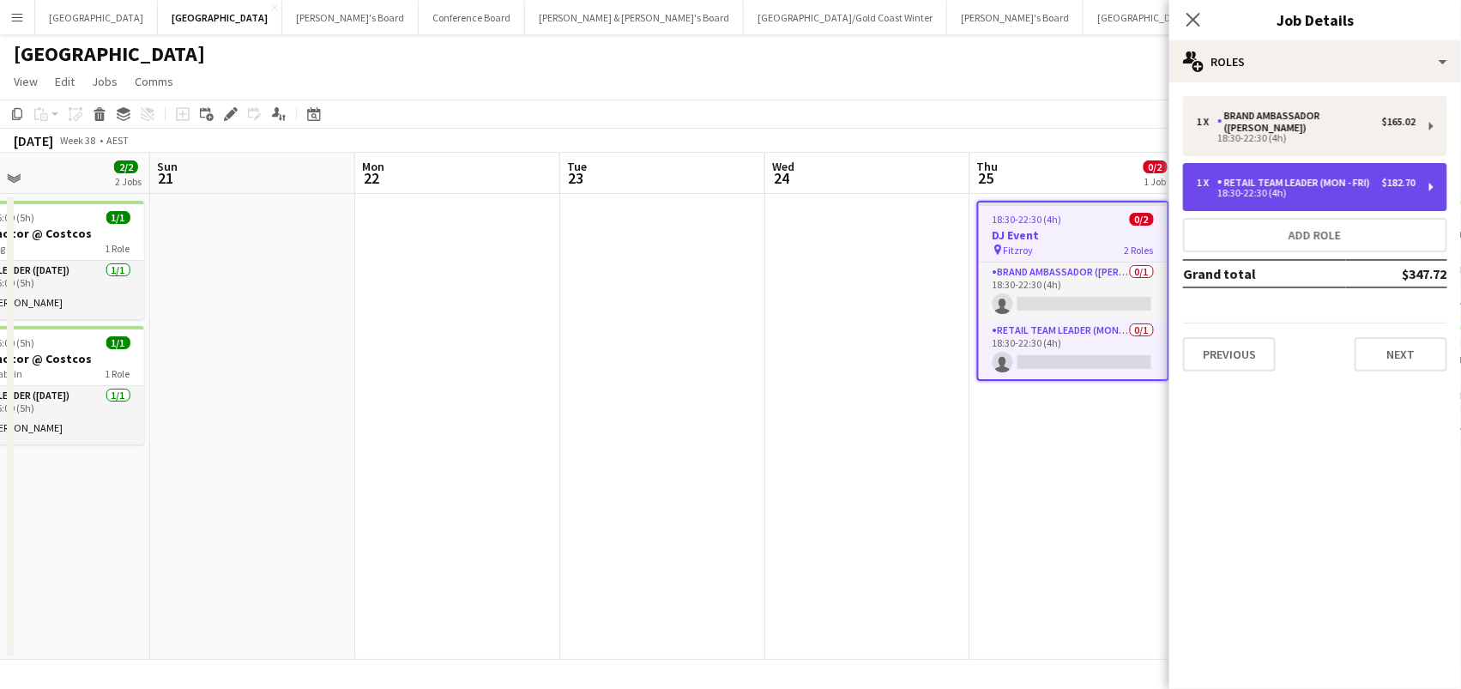
click at [1264, 177] on div "RETAIL Team Leader (Mon - Fri)" at bounding box center [1297, 183] width 160 height 12
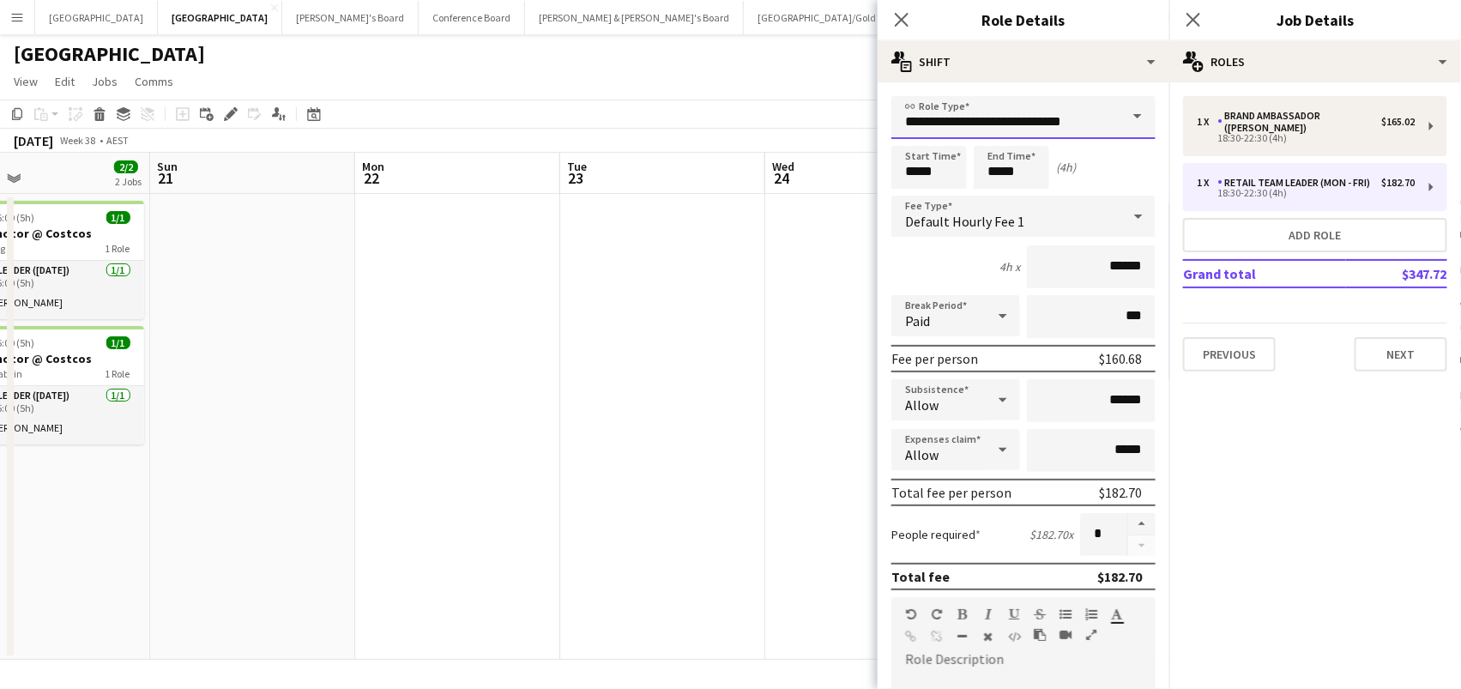
click at [1102, 122] on input "**********" at bounding box center [1023, 117] width 264 height 43
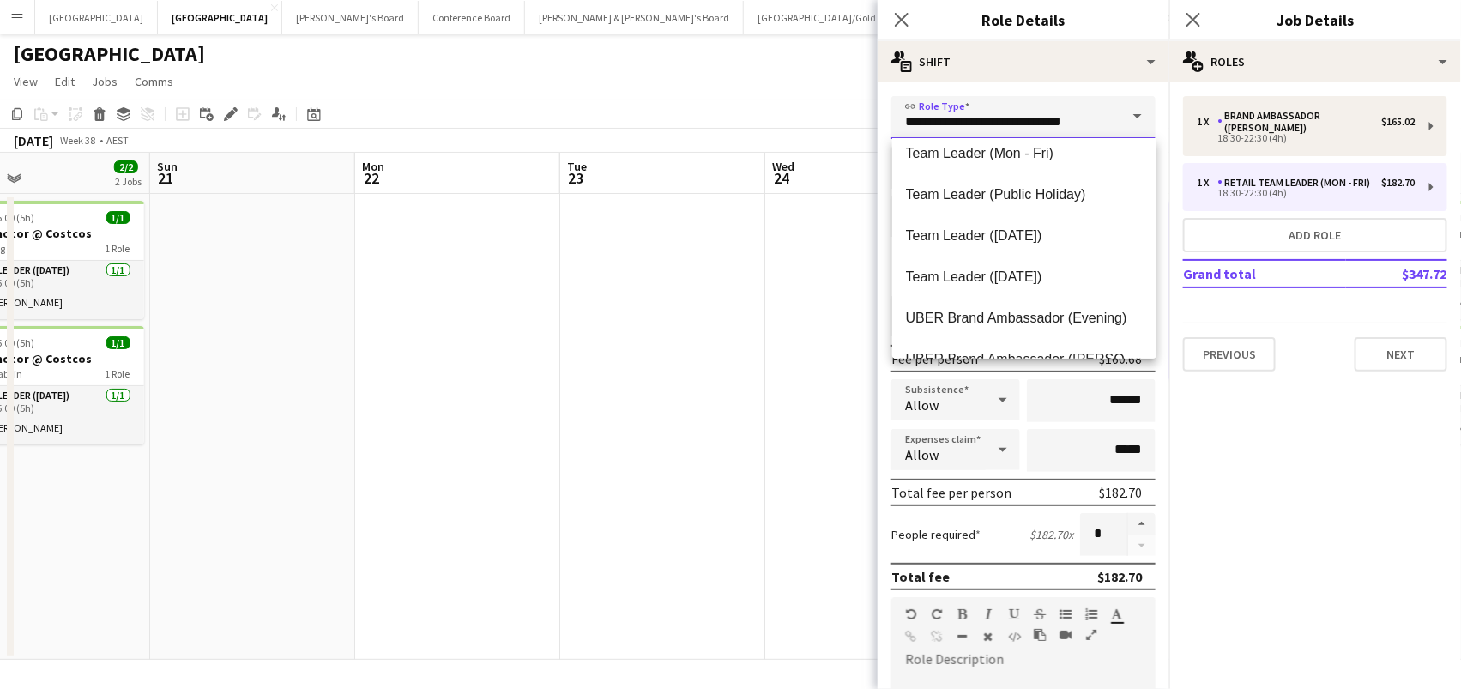
scroll to position [1733, 0]
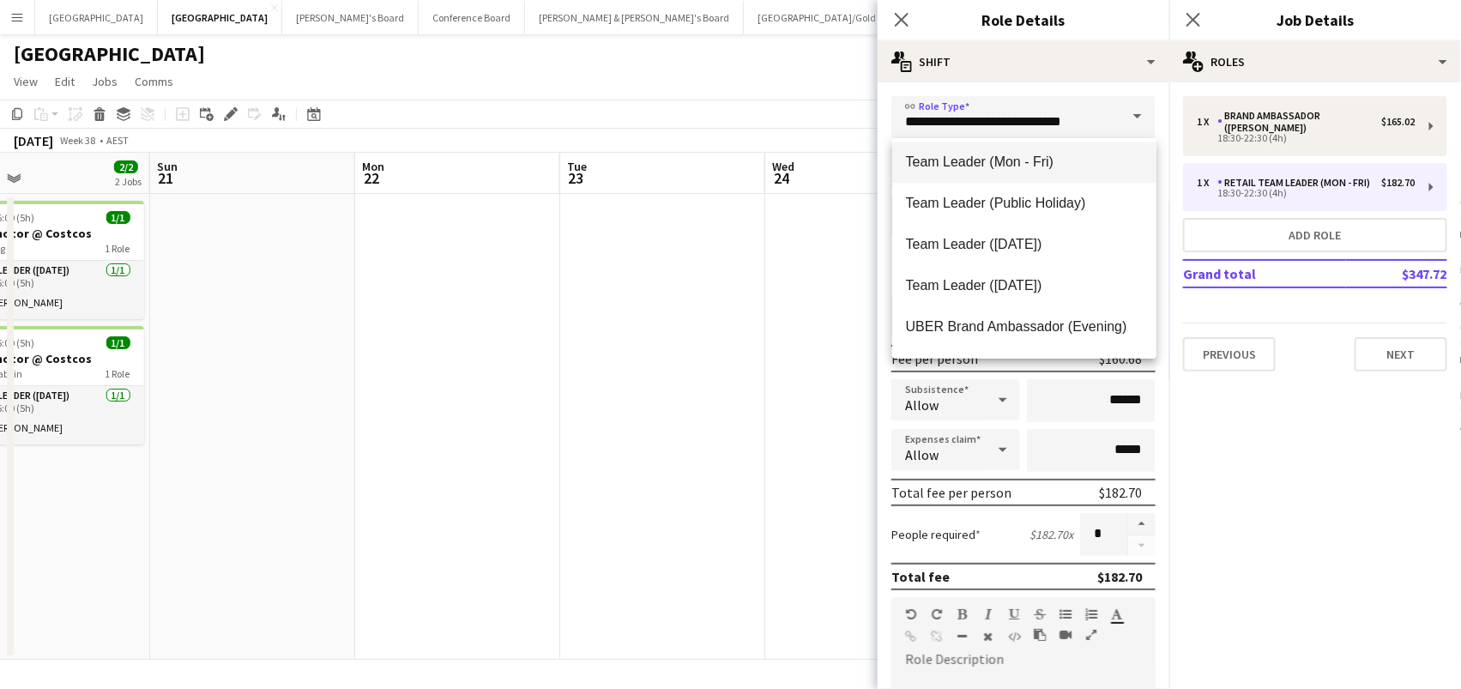
click at [1055, 158] on span "Team Leader (Mon - Fri)" at bounding box center [1024, 162] width 237 height 16
type input "**********"
type input "******"
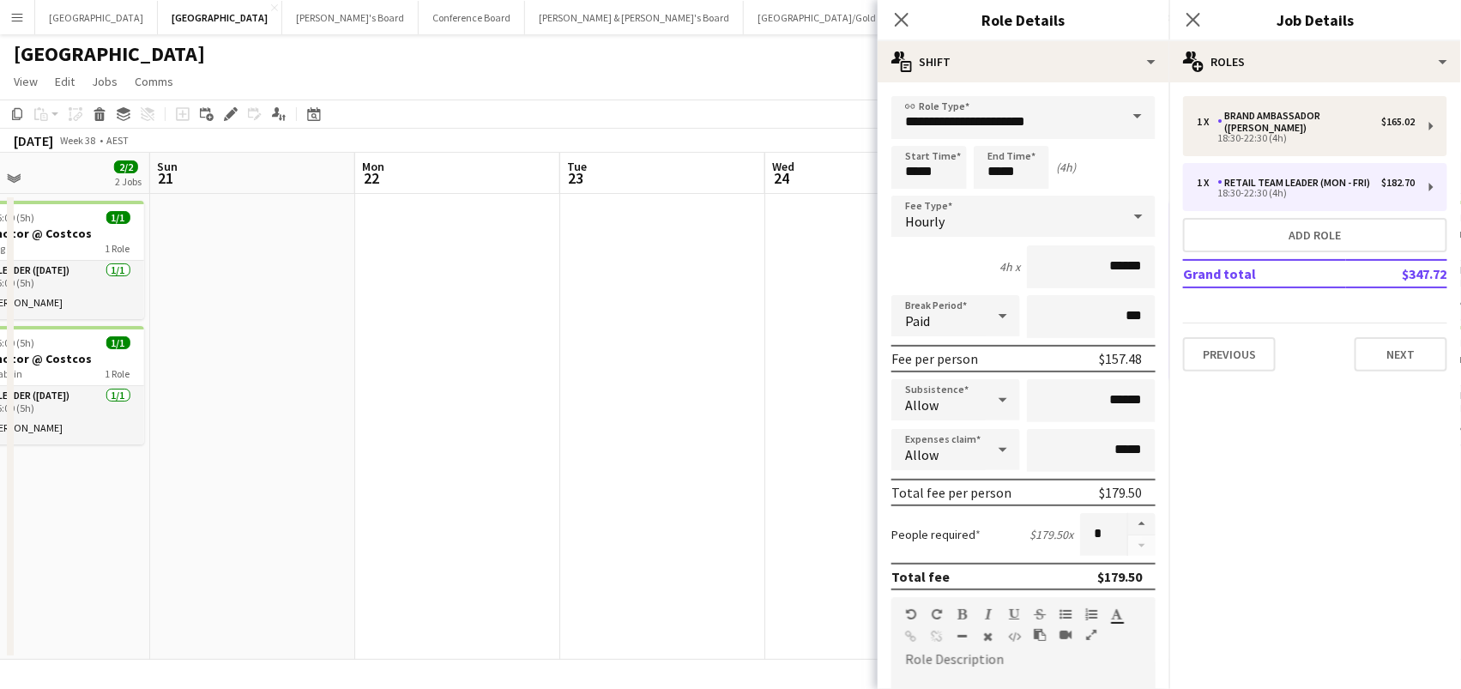
click at [763, 250] on app-date-cell at bounding box center [662, 427] width 205 height 466
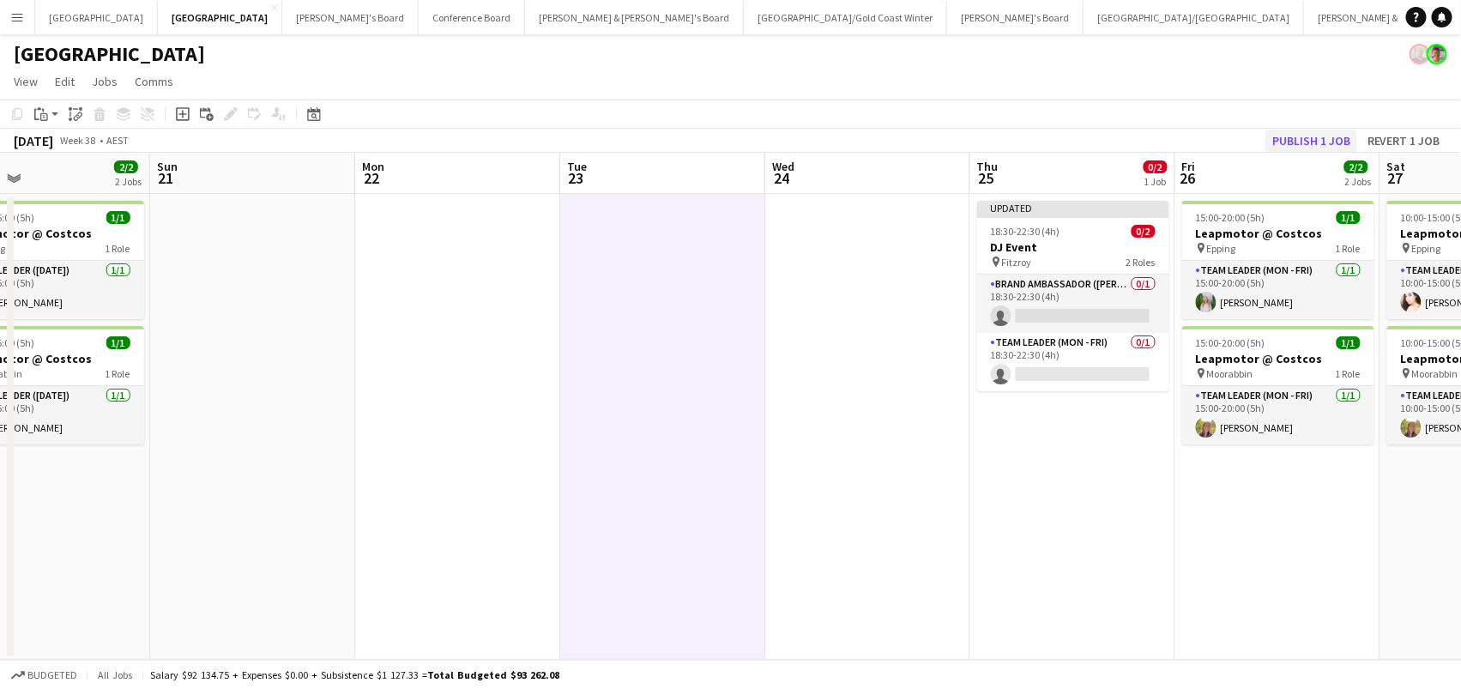
click at [1297, 140] on button "Publish 1 job" at bounding box center [1311, 141] width 92 height 22
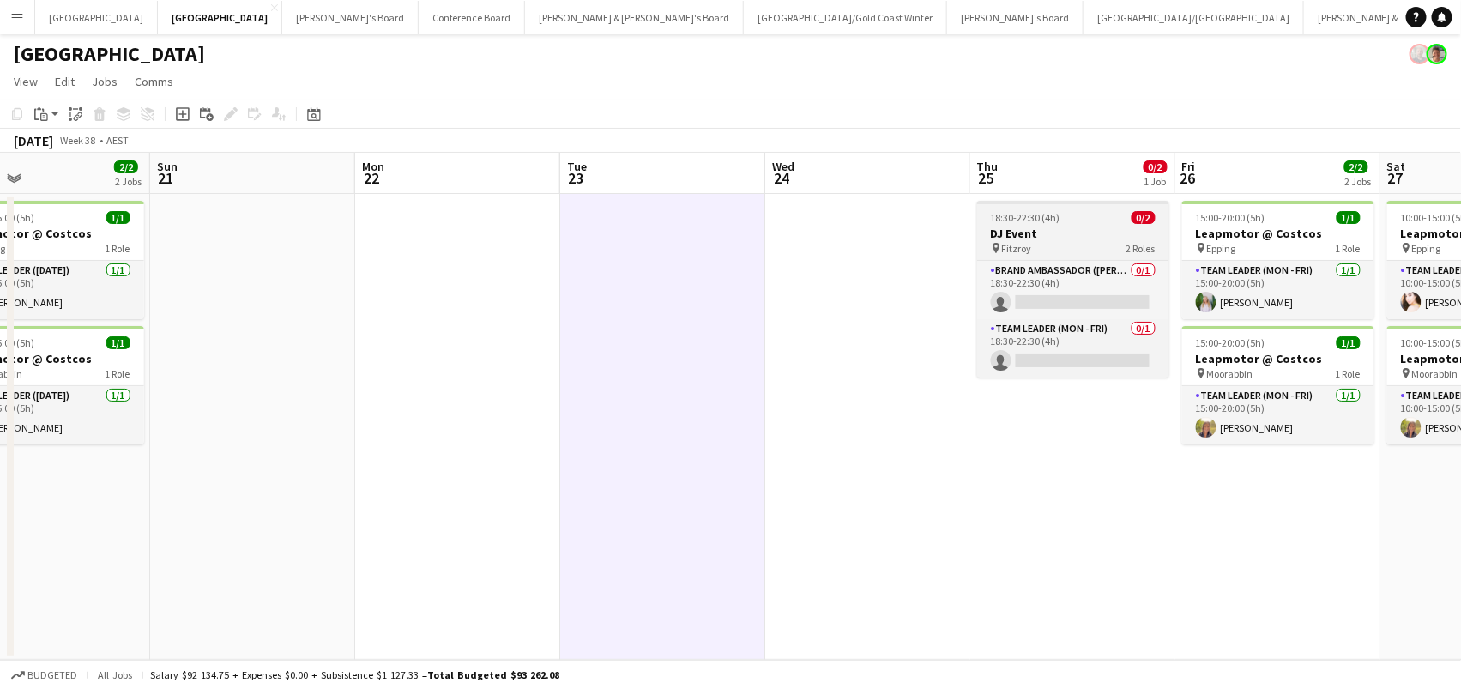
click at [1057, 220] on span "18:30-22:30 (4h)" at bounding box center [1025, 217] width 69 height 13
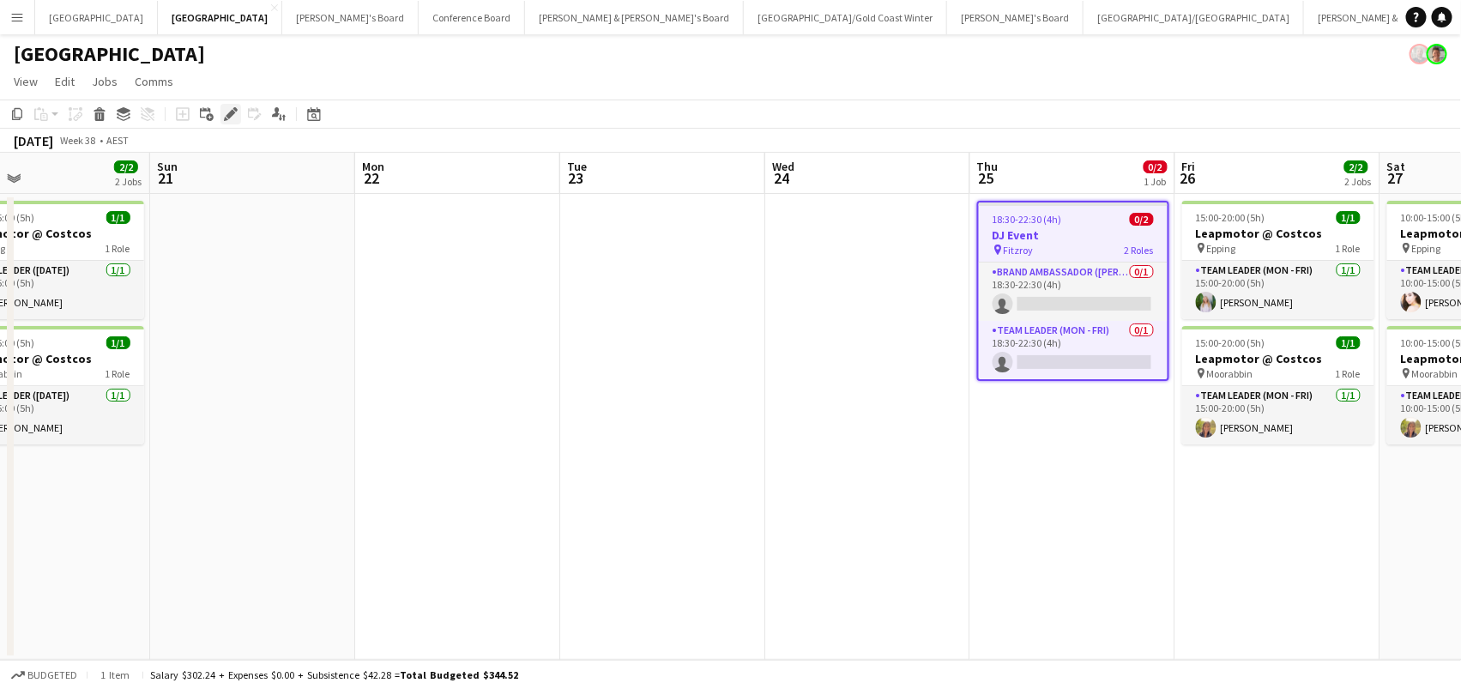
click at [229, 111] on icon at bounding box center [230, 114] width 9 height 9
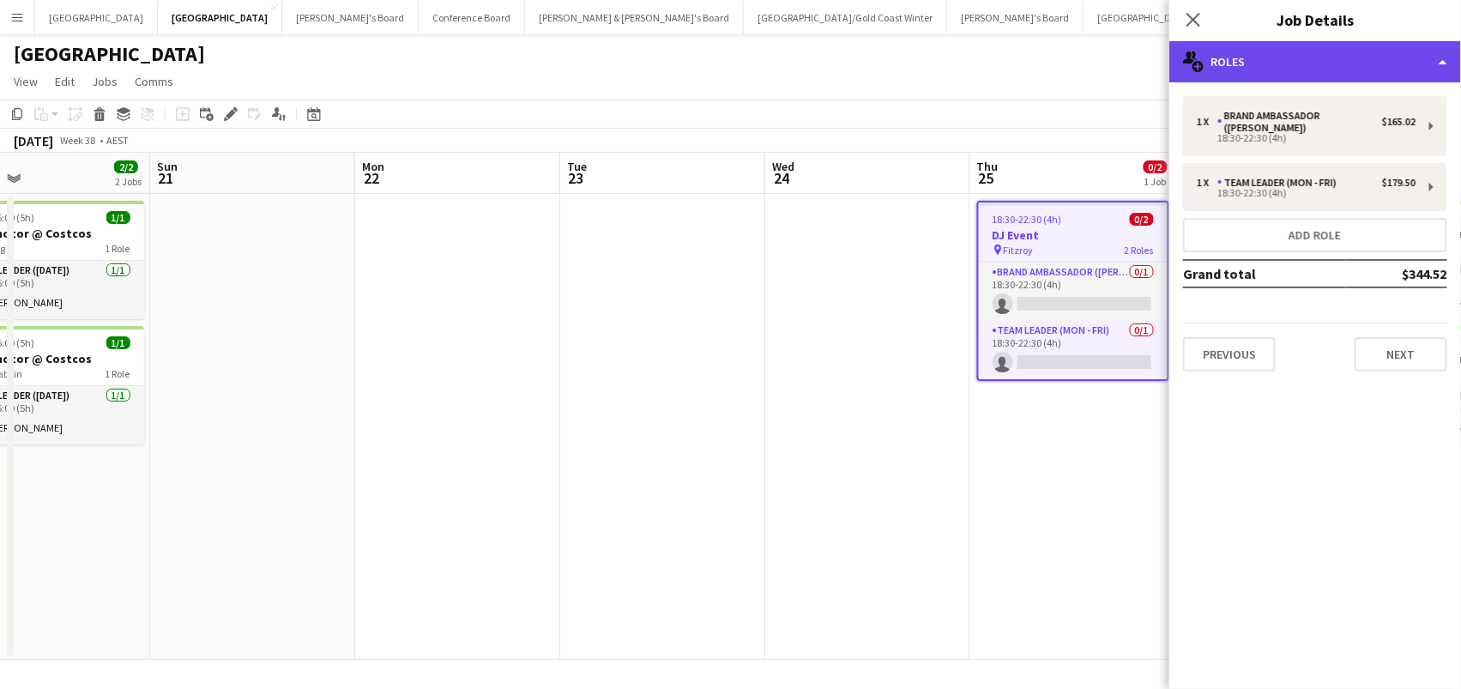
click at [1197, 78] on div "multiple-users-add Roles" at bounding box center [1315, 61] width 292 height 41
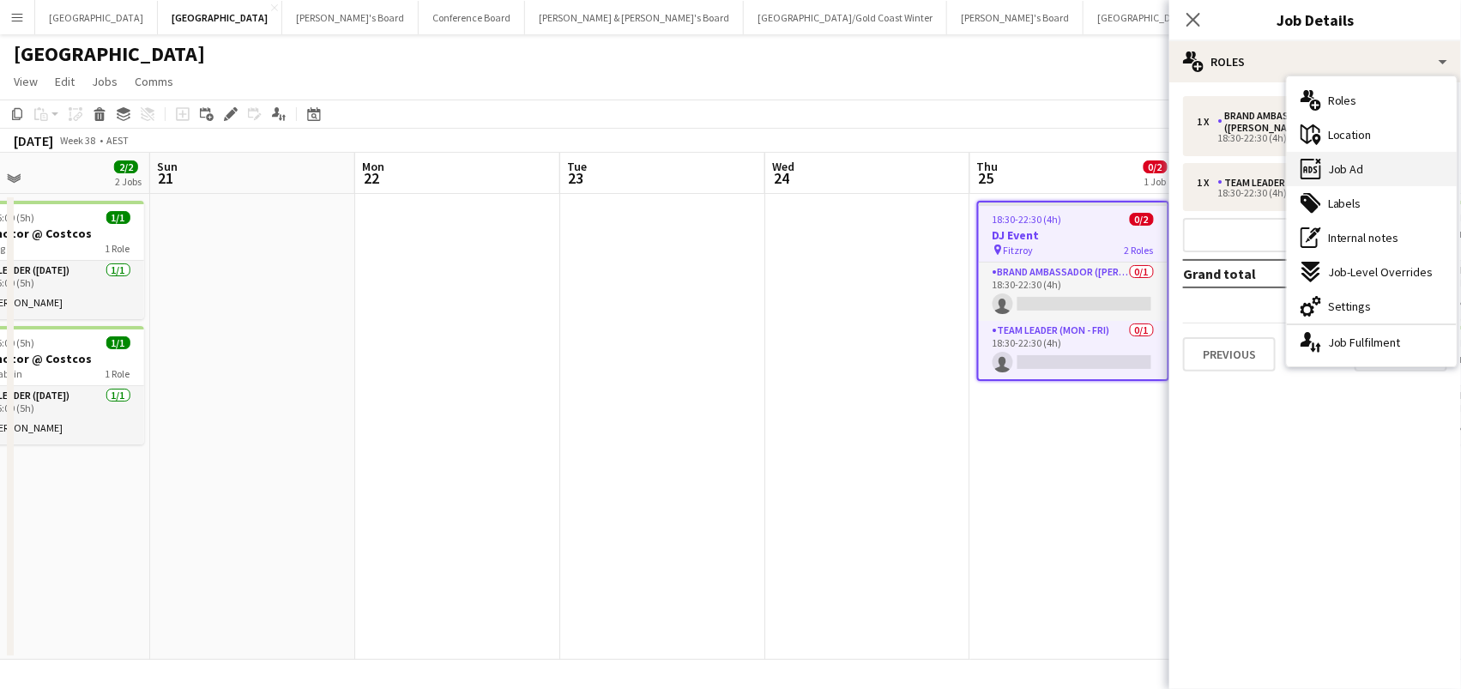
click at [1324, 178] on div "ads-window Job Ad" at bounding box center [1372, 169] width 170 height 34
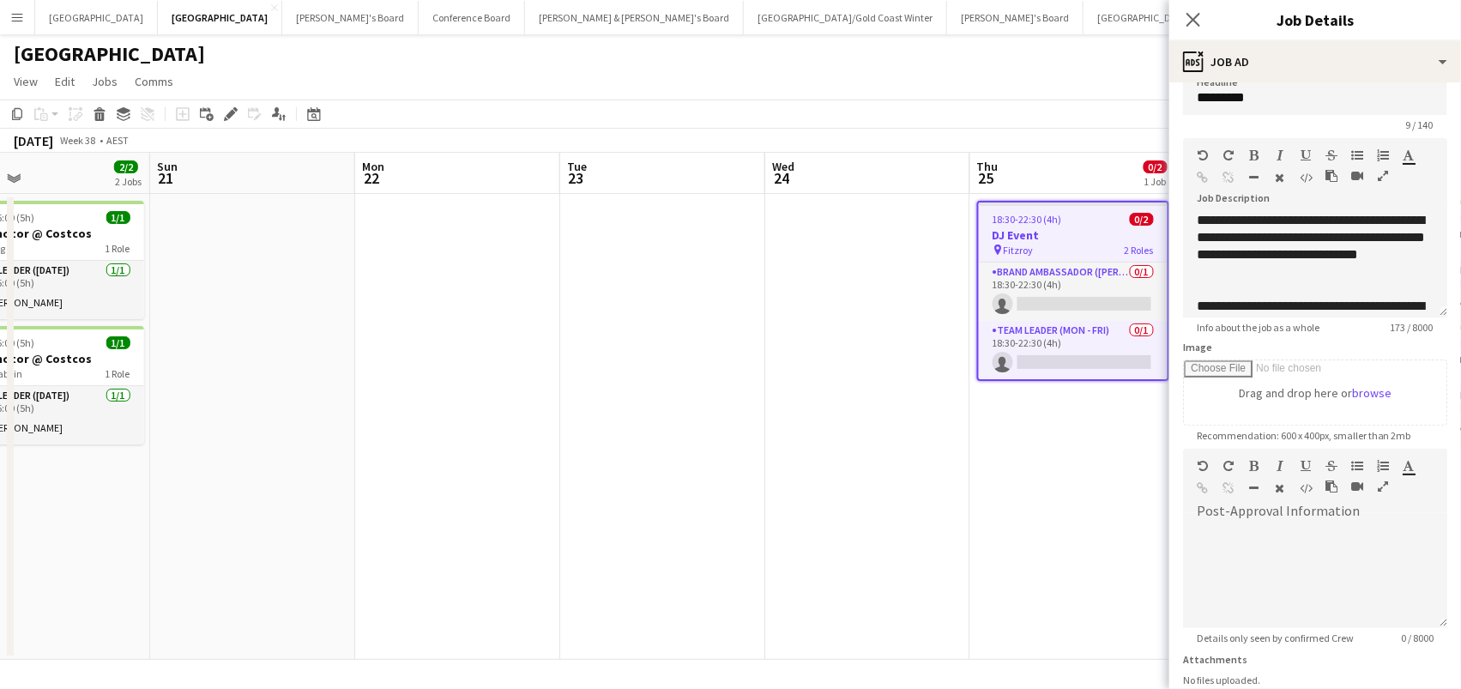
scroll to position [12, 0]
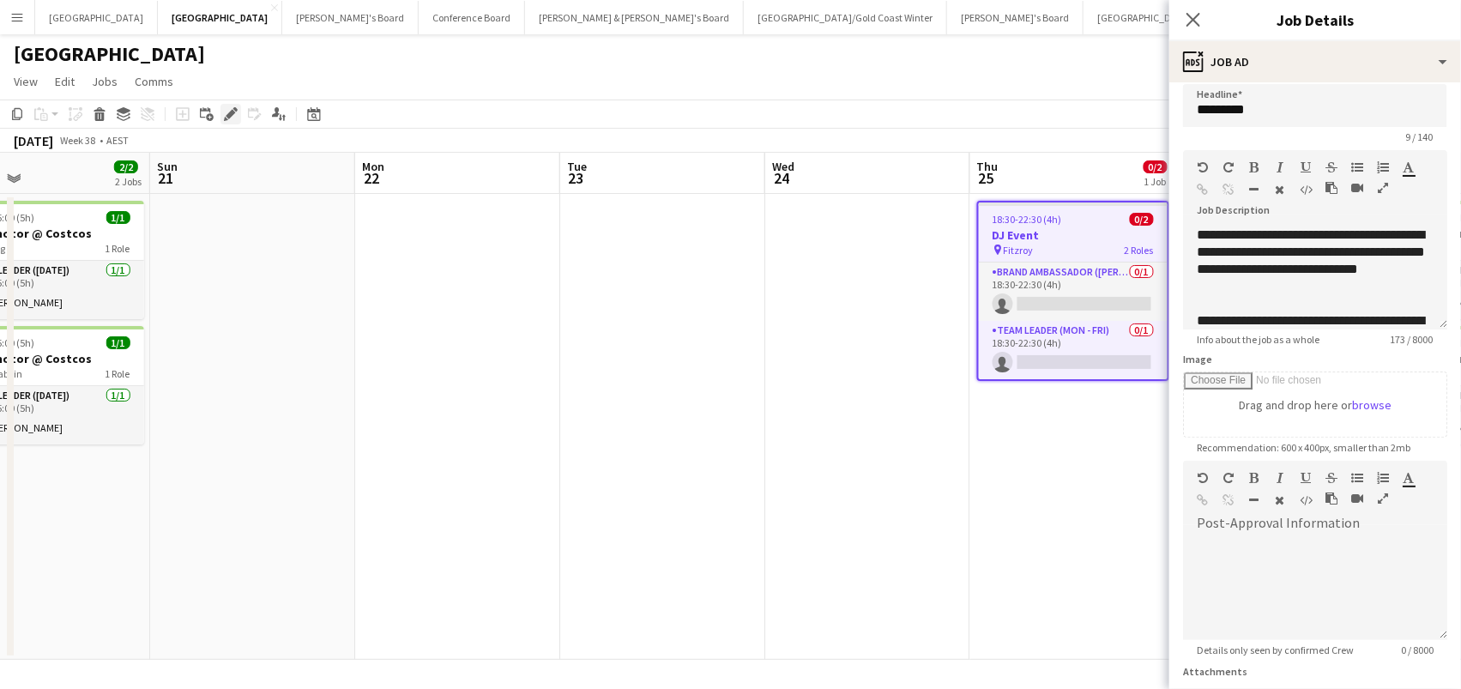
click at [230, 109] on icon "Edit" at bounding box center [231, 114] width 14 height 14
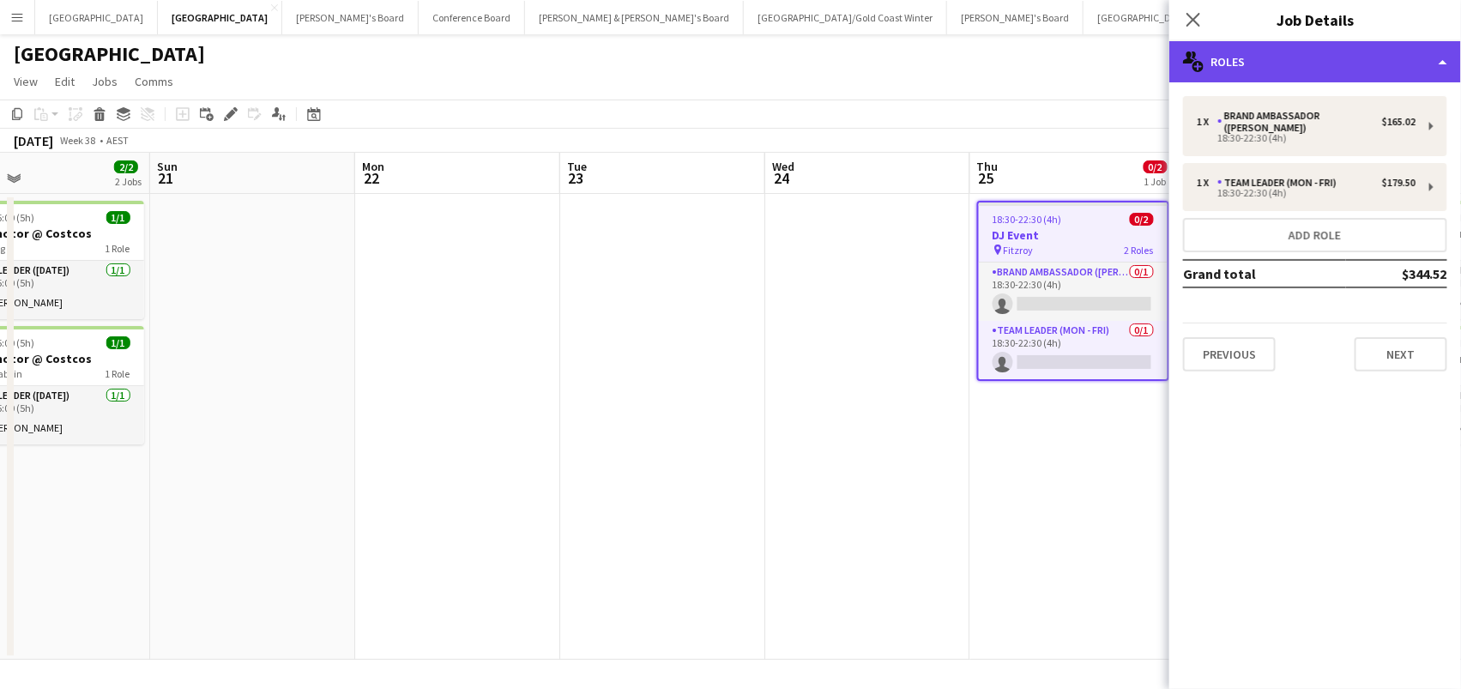
click at [1234, 63] on div "multiple-users-add Roles" at bounding box center [1315, 61] width 292 height 41
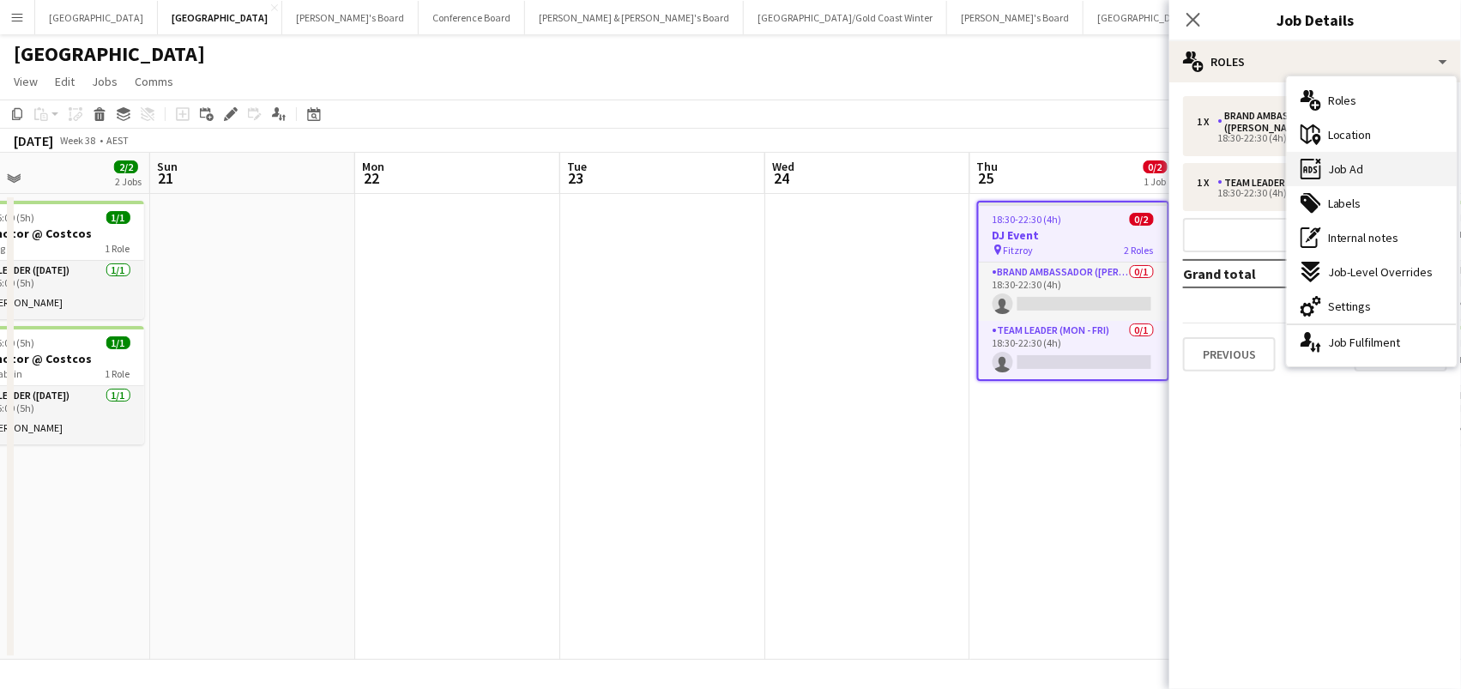
click at [1342, 166] on span "Job Ad" at bounding box center [1346, 168] width 36 height 15
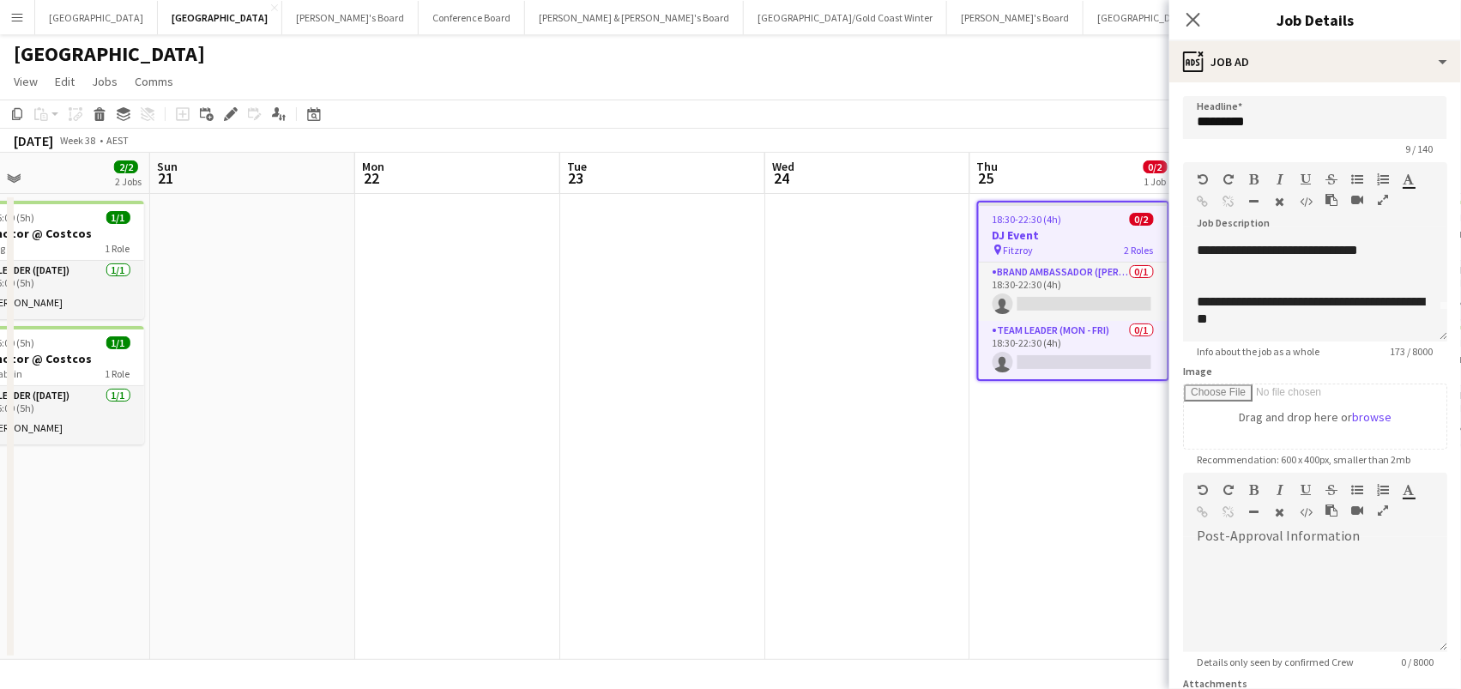
scroll to position [30, 0]
click at [1272, 313] on div "**********" at bounding box center [1315, 311] width 237 height 34
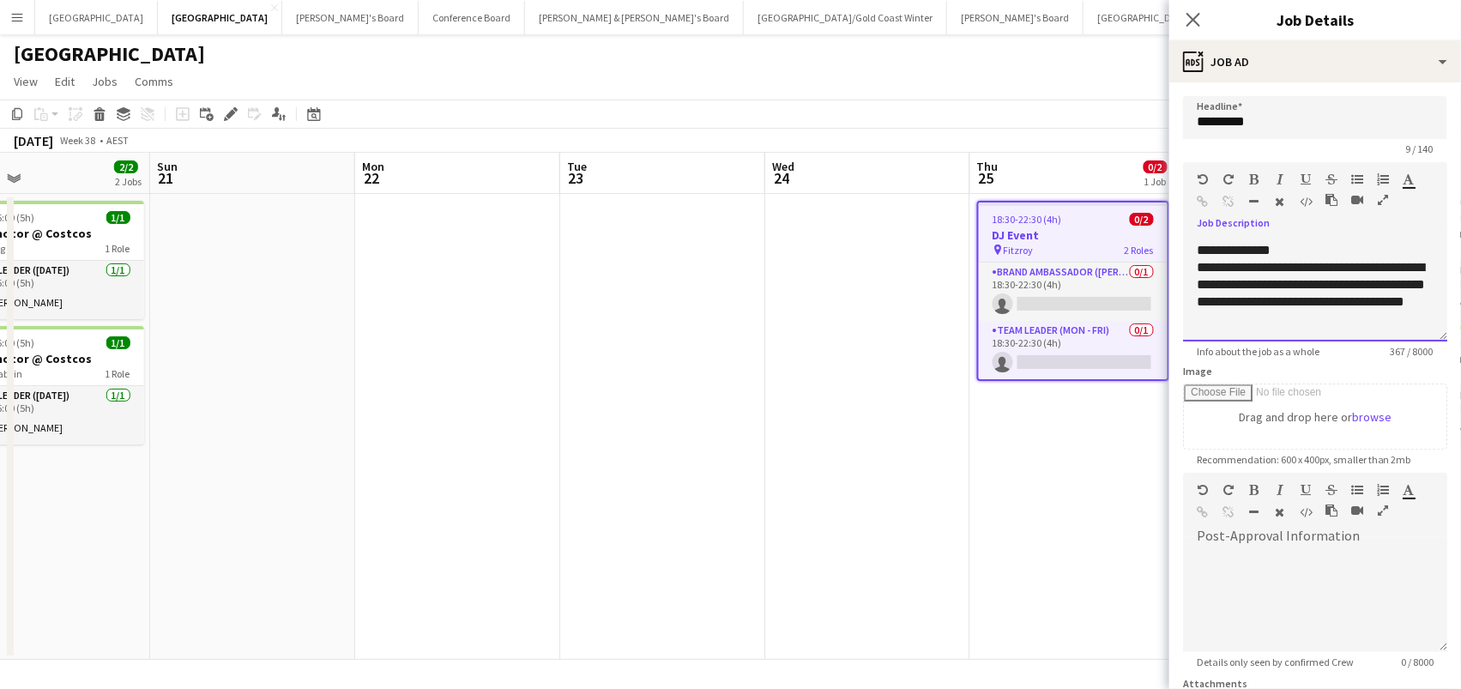
scroll to position [150, 0]
click at [944, 121] on app-toolbar "Copy Paste Paste Command V Paste with crew Command Shift V Paste linked Job [GE…" at bounding box center [730, 113] width 1461 height 29
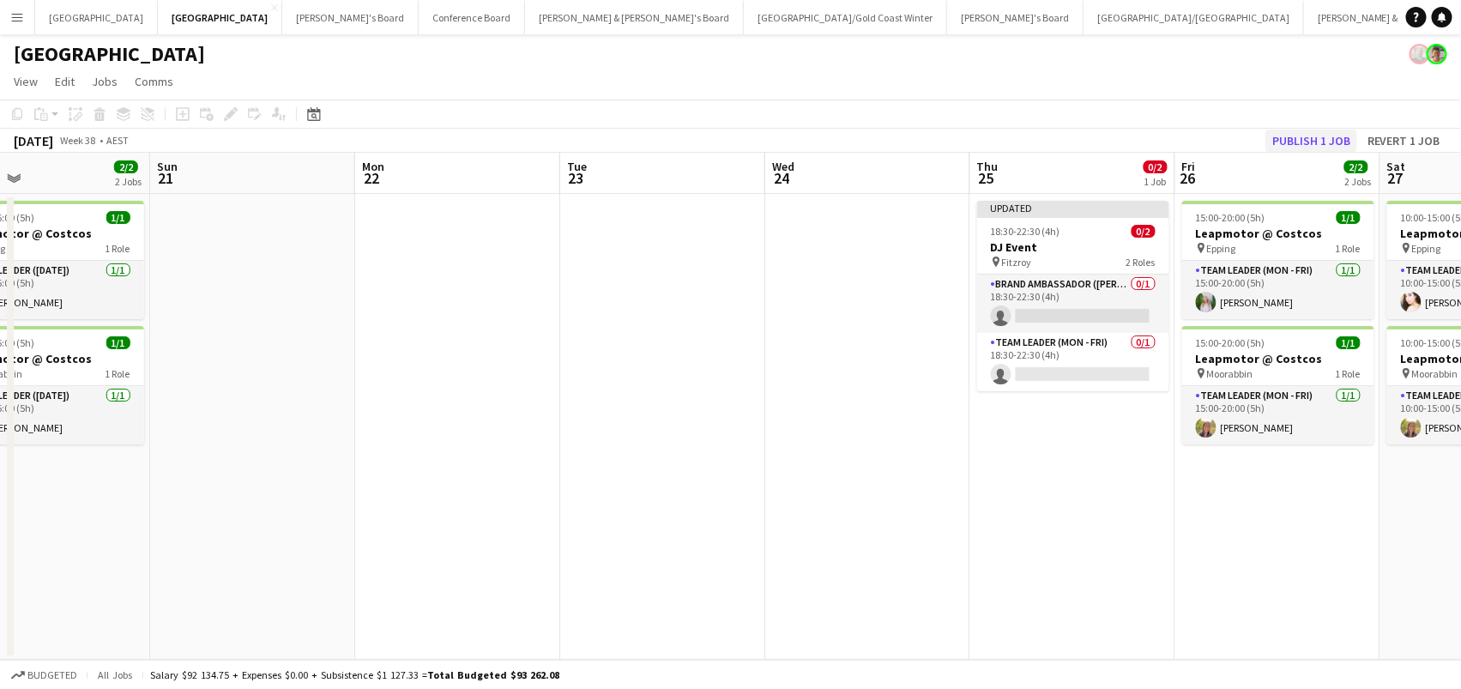
click at [1325, 138] on button "Publish 1 job" at bounding box center [1311, 141] width 92 height 22
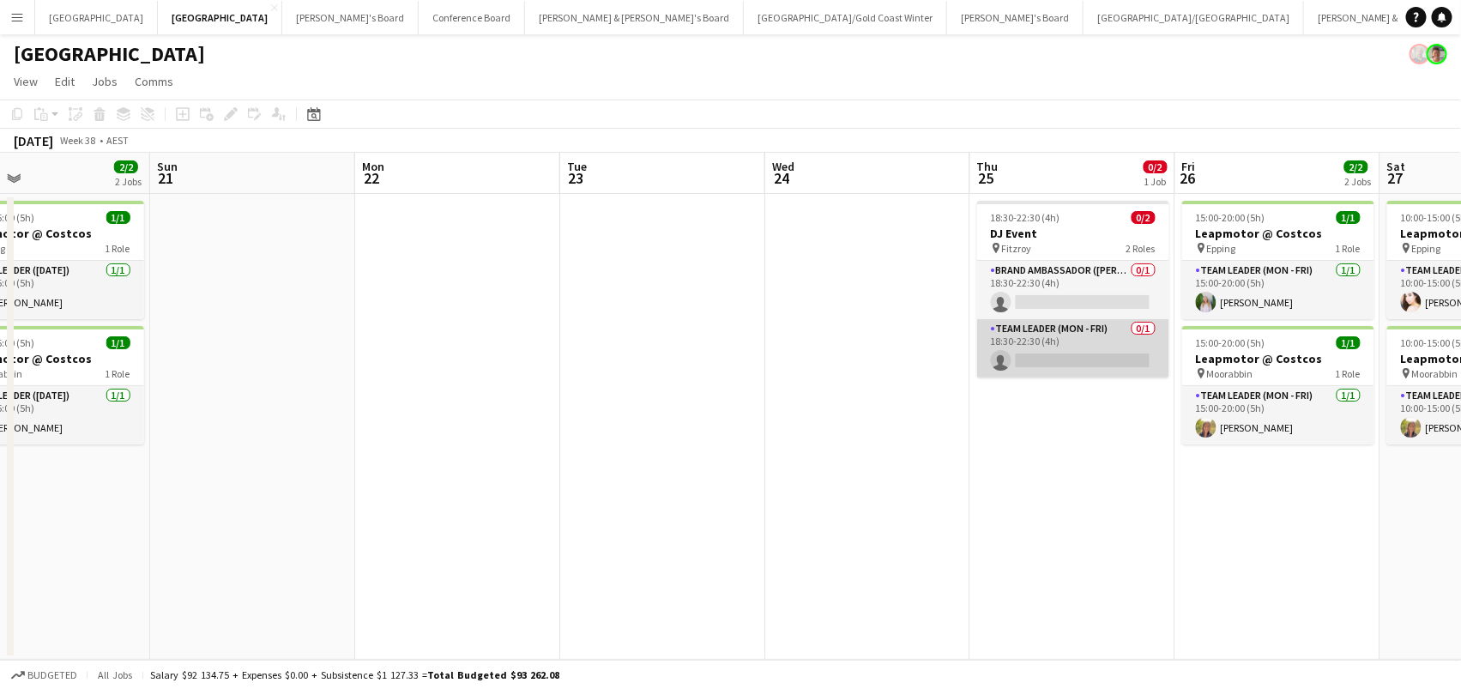
click at [1014, 356] on app-card-role "Team Leader (Mon - Fri) 0/1 18:30-22:30 (4h) single-neutral-actions" at bounding box center [1073, 348] width 192 height 58
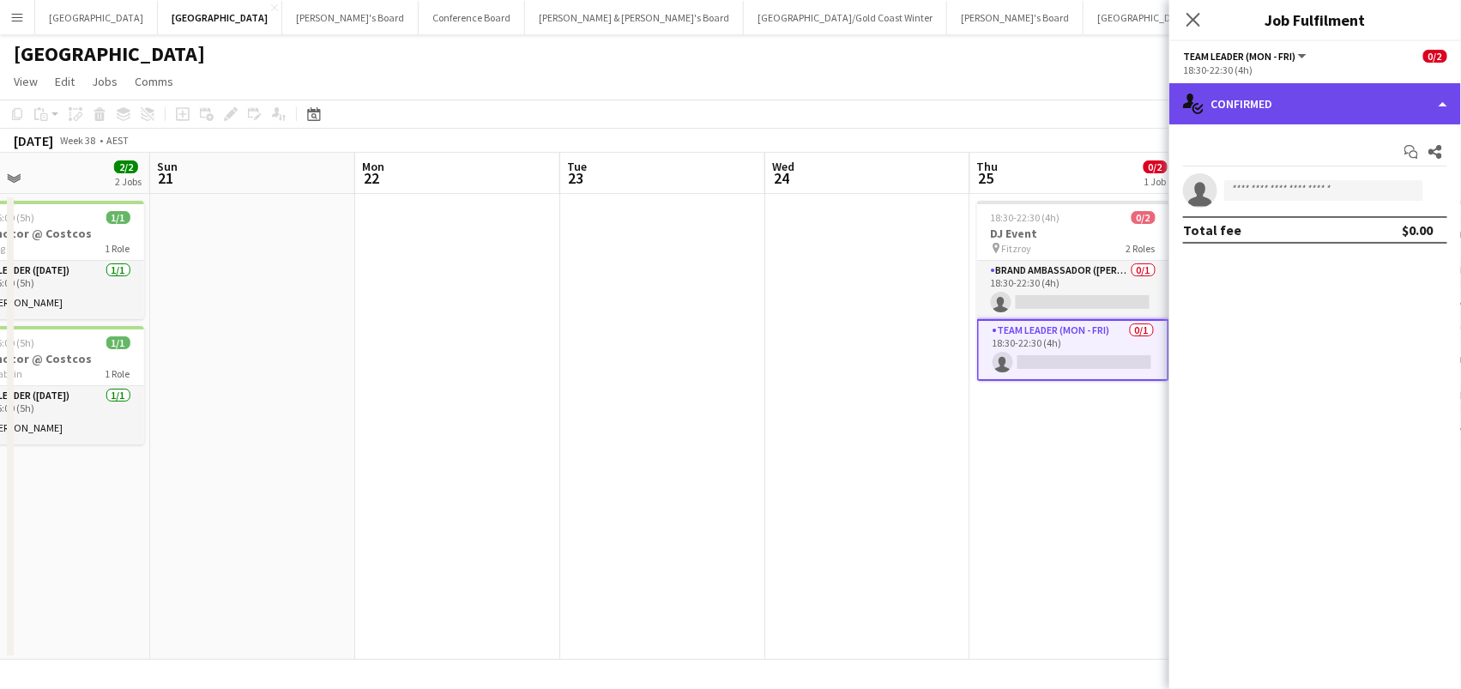
click at [1251, 112] on div "single-neutral-actions-check-2 Confirmed" at bounding box center [1315, 103] width 292 height 41
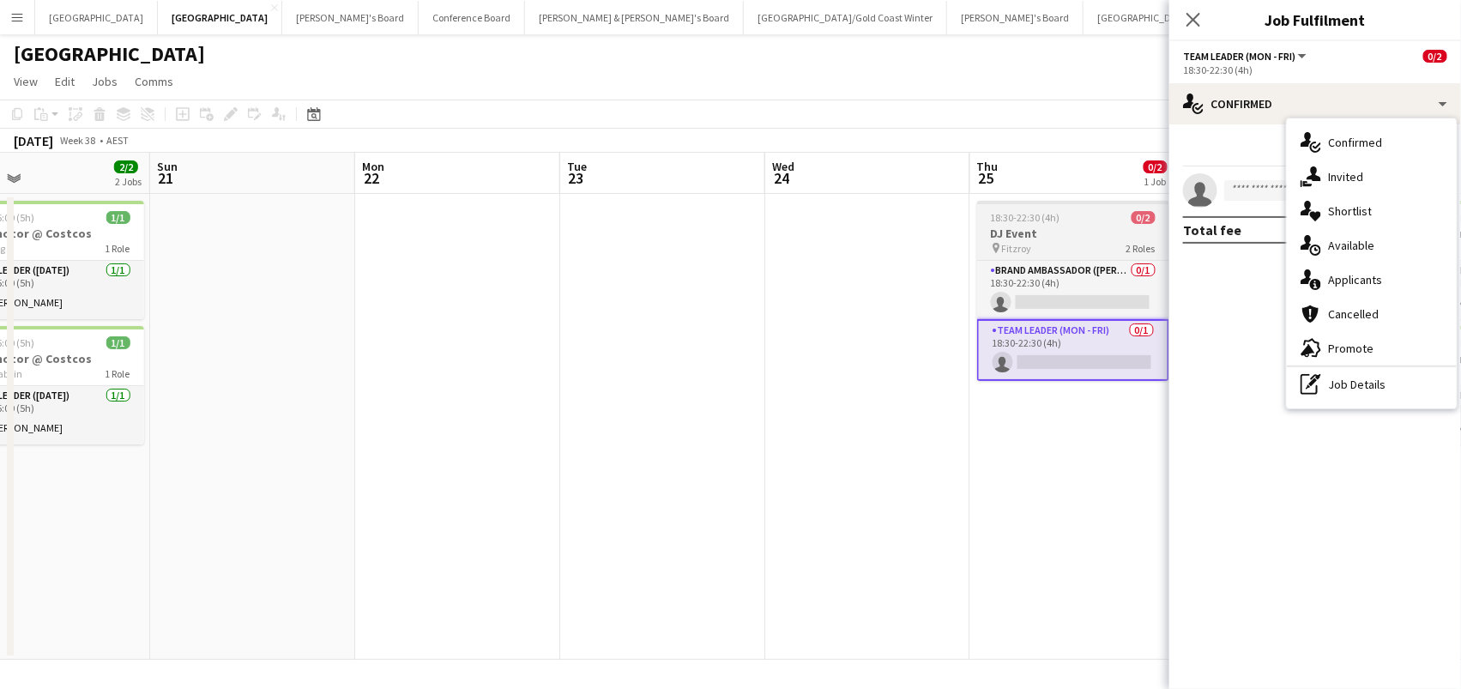
click at [991, 238] on h3 "DJ Event" at bounding box center [1073, 233] width 192 height 15
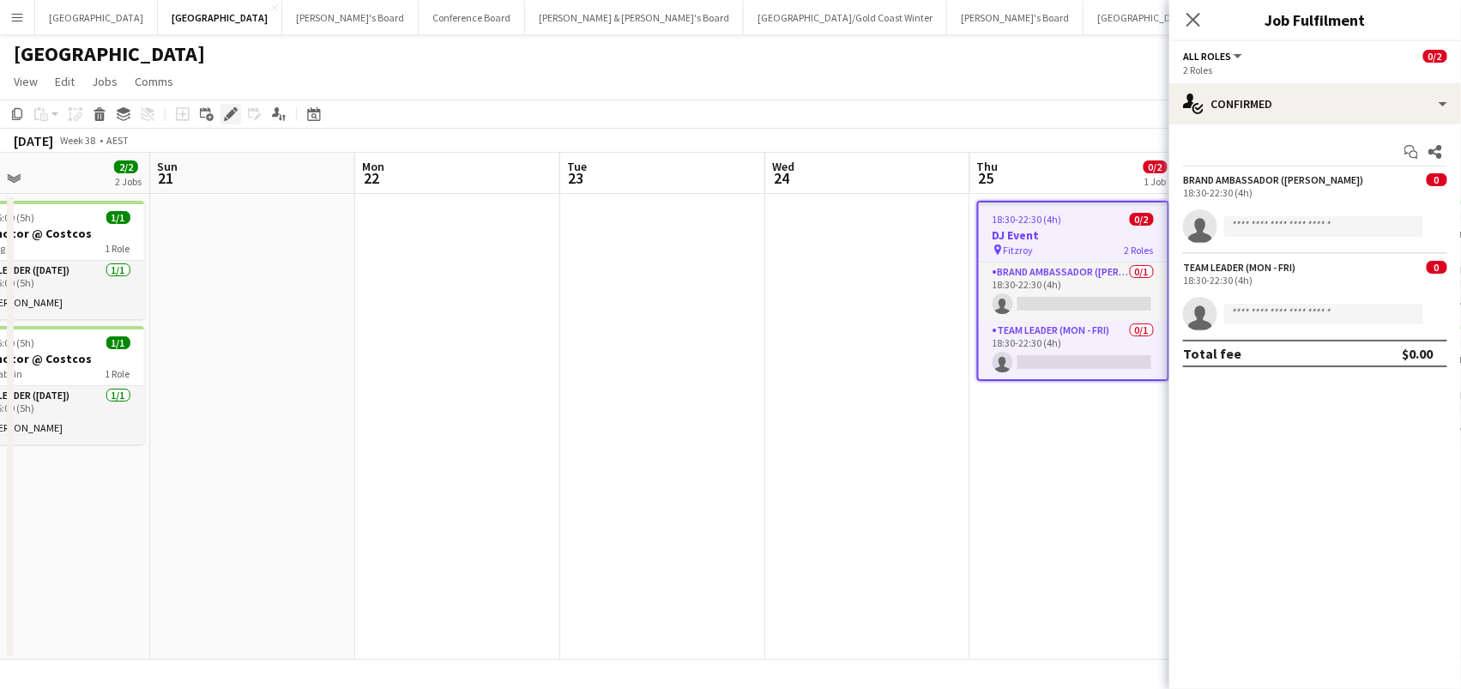
click at [225, 112] on icon "Edit" at bounding box center [231, 114] width 14 height 14
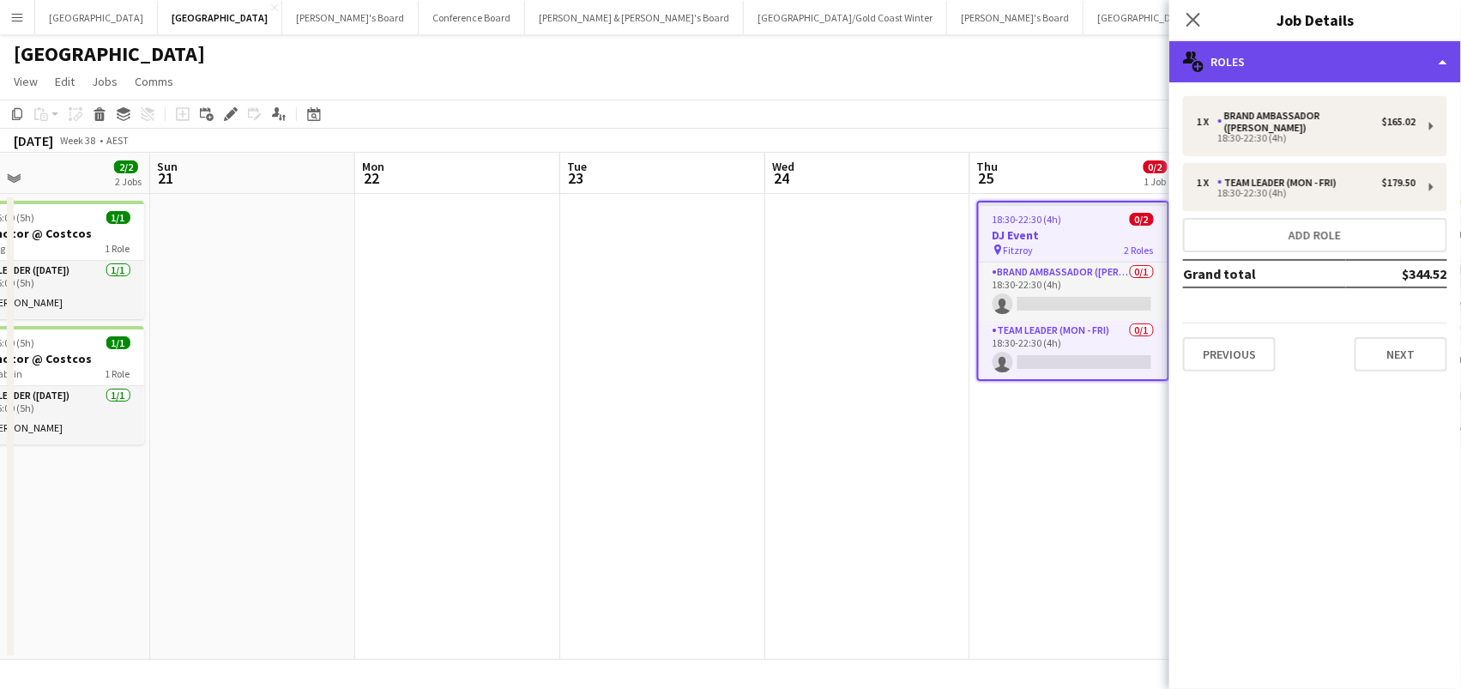
click at [1280, 57] on div "multiple-users-add Roles" at bounding box center [1315, 61] width 292 height 41
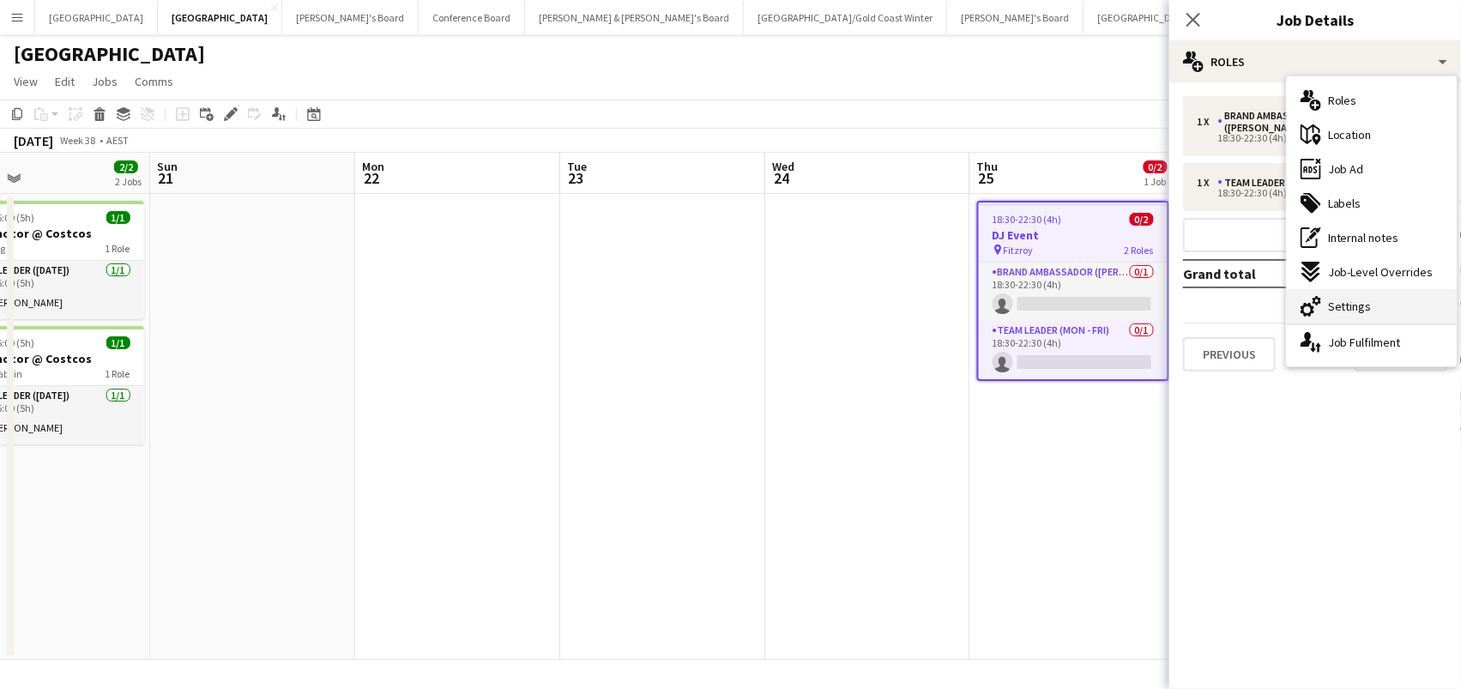
click at [1319, 311] on icon "cog-double-3" at bounding box center [1310, 306] width 21 height 21
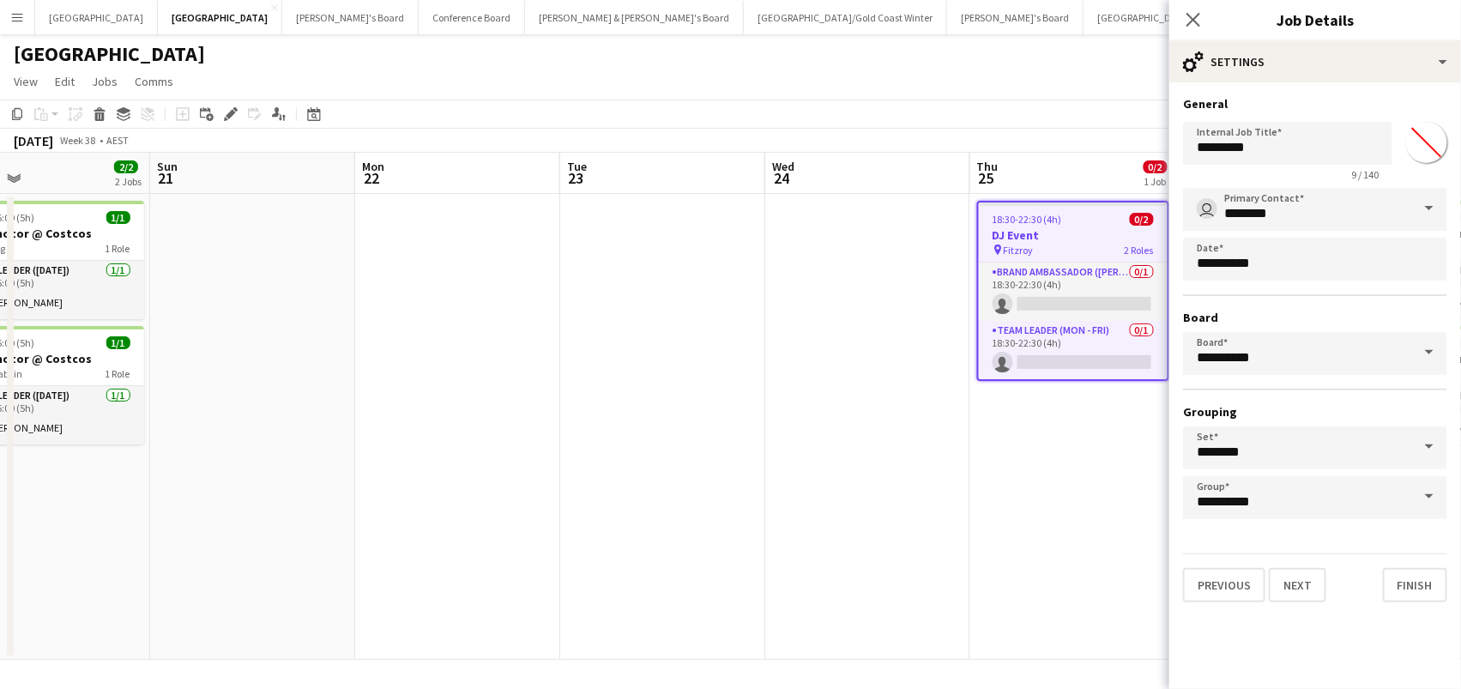
click at [1420, 145] on input "*******" at bounding box center [1427, 143] width 62 height 62
type input "*******"
click at [883, 359] on app-date-cell at bounding box center [867, 427] width 205 height 466
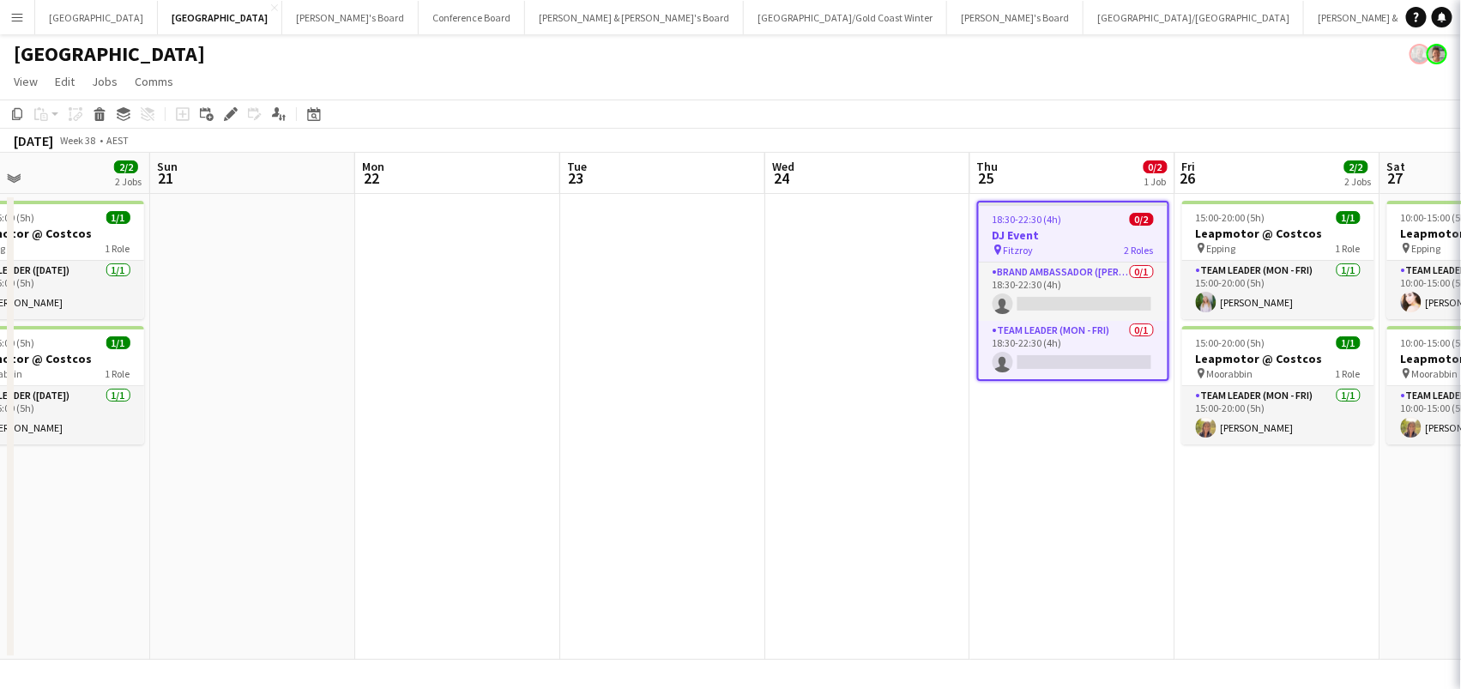
scroll to position [0, 464]
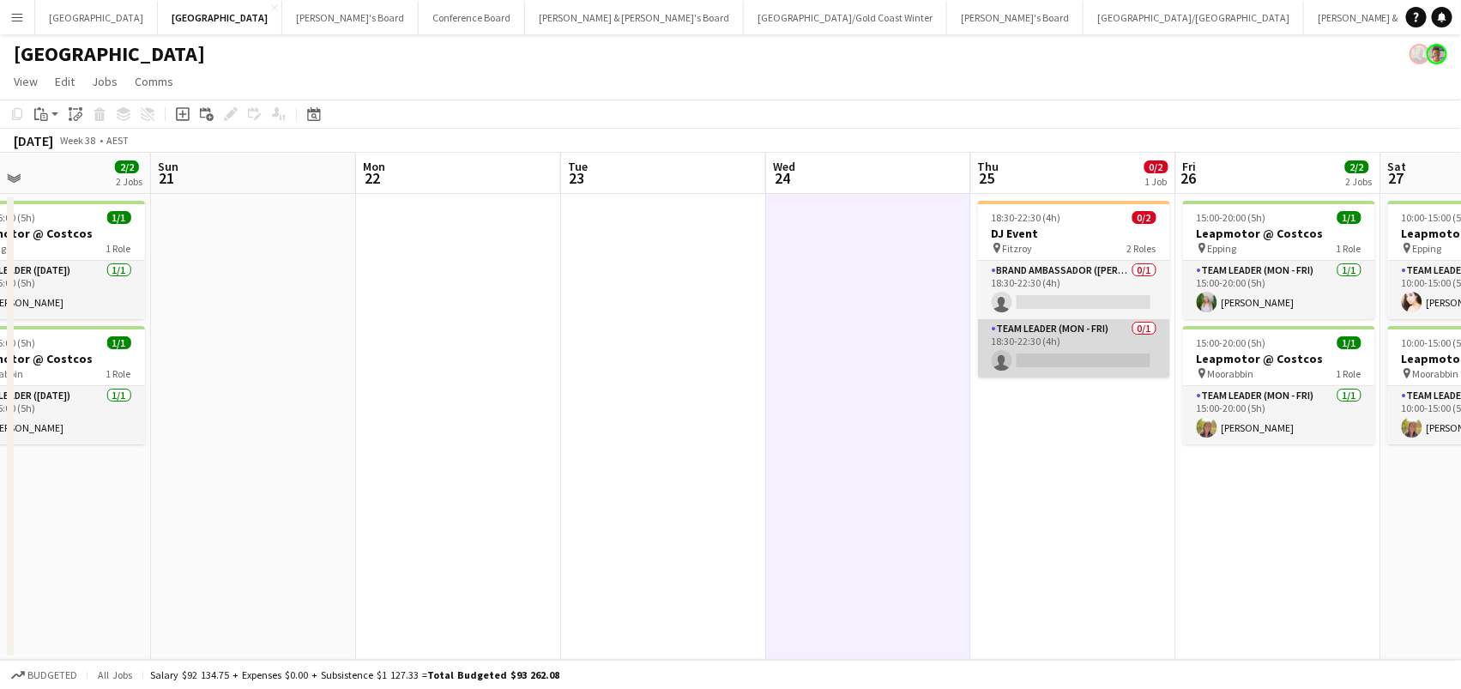
click at [1056, 356] on app-card-role "Team Leader (Mon - Fri) 0/1 18:30-22:30 (4h) single-neutral-actions" at bounding box center [1074, 348] width 192 height 58
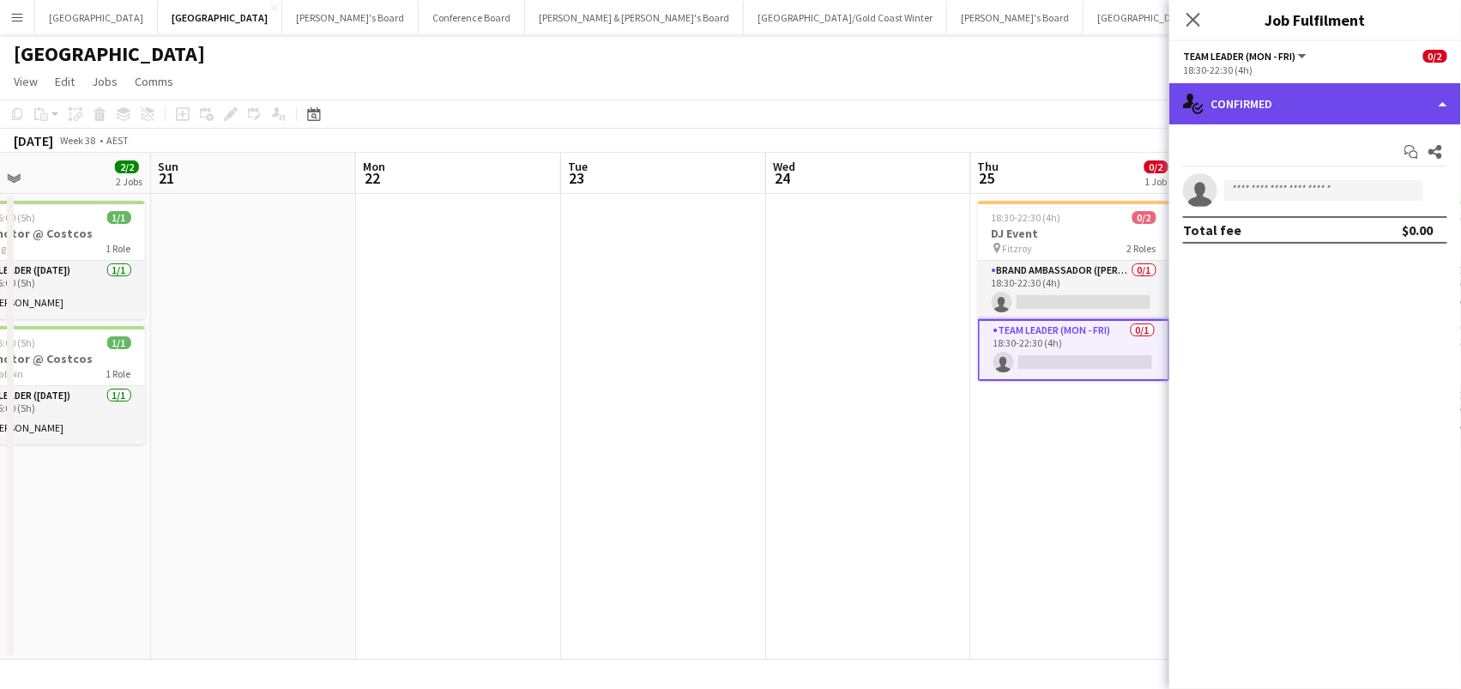
click at [1319, 99] on div "single-neutral-actions-check-2 Confirmed" at bounding box center [1315, 103] width 292 height 41
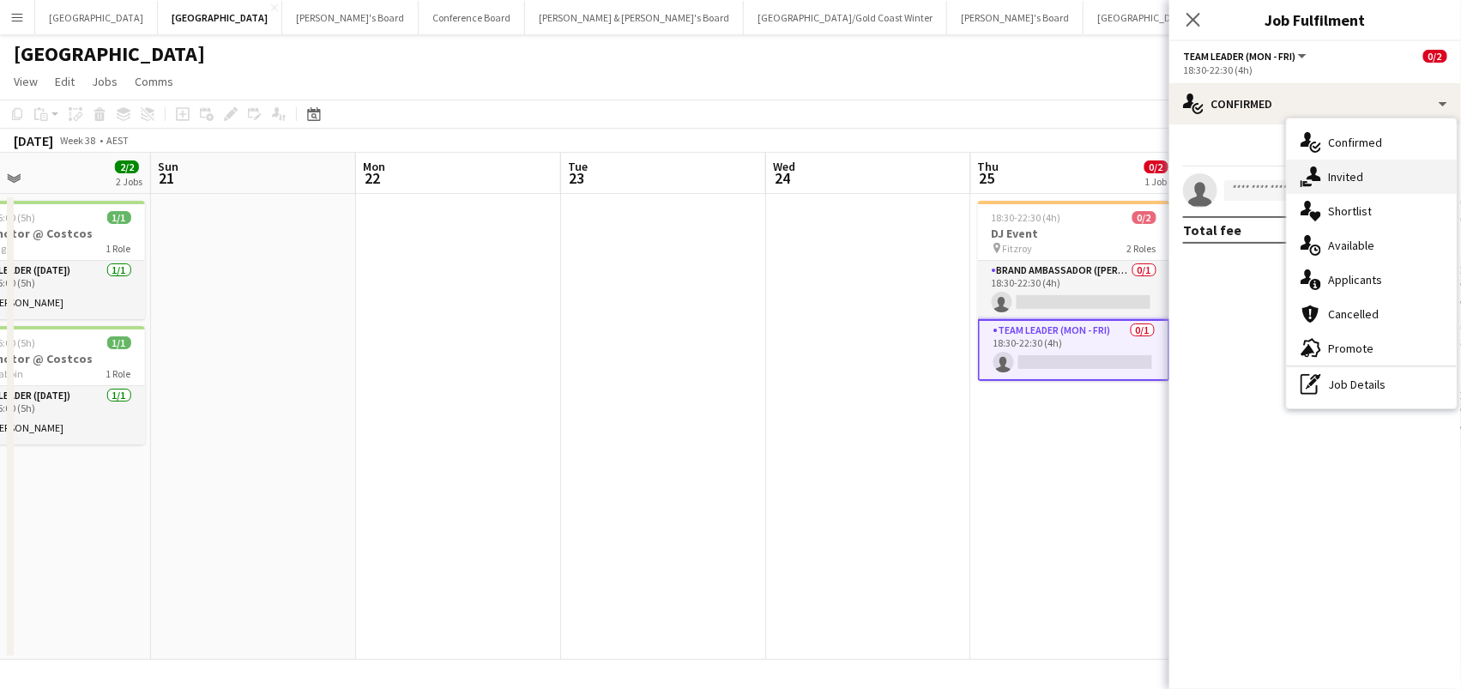
click at [1331, 188] on div "single-neutral-actions-share-1 Invited" at bounding box center [1372, 177] width 170 height 34
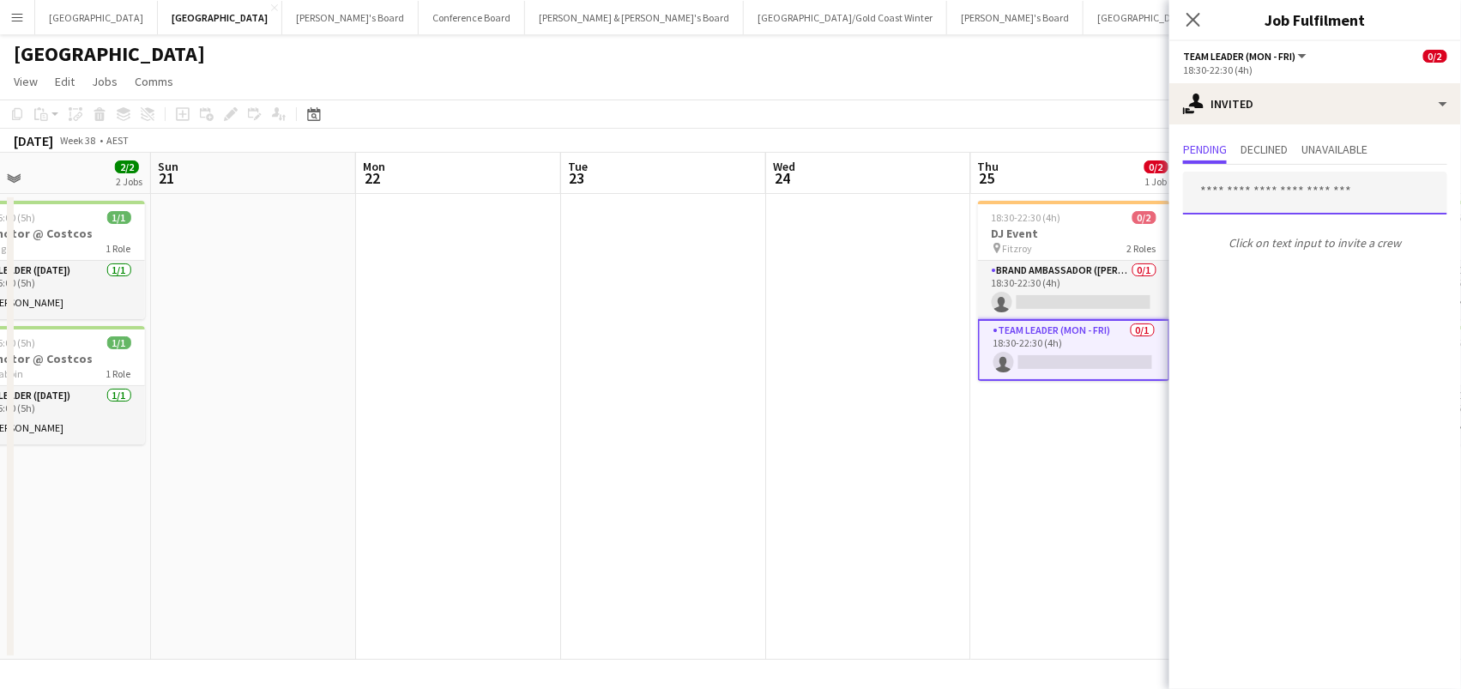
click at [1203, 190] on input "text" at bounding box center [1315, 193] width 264 height 43
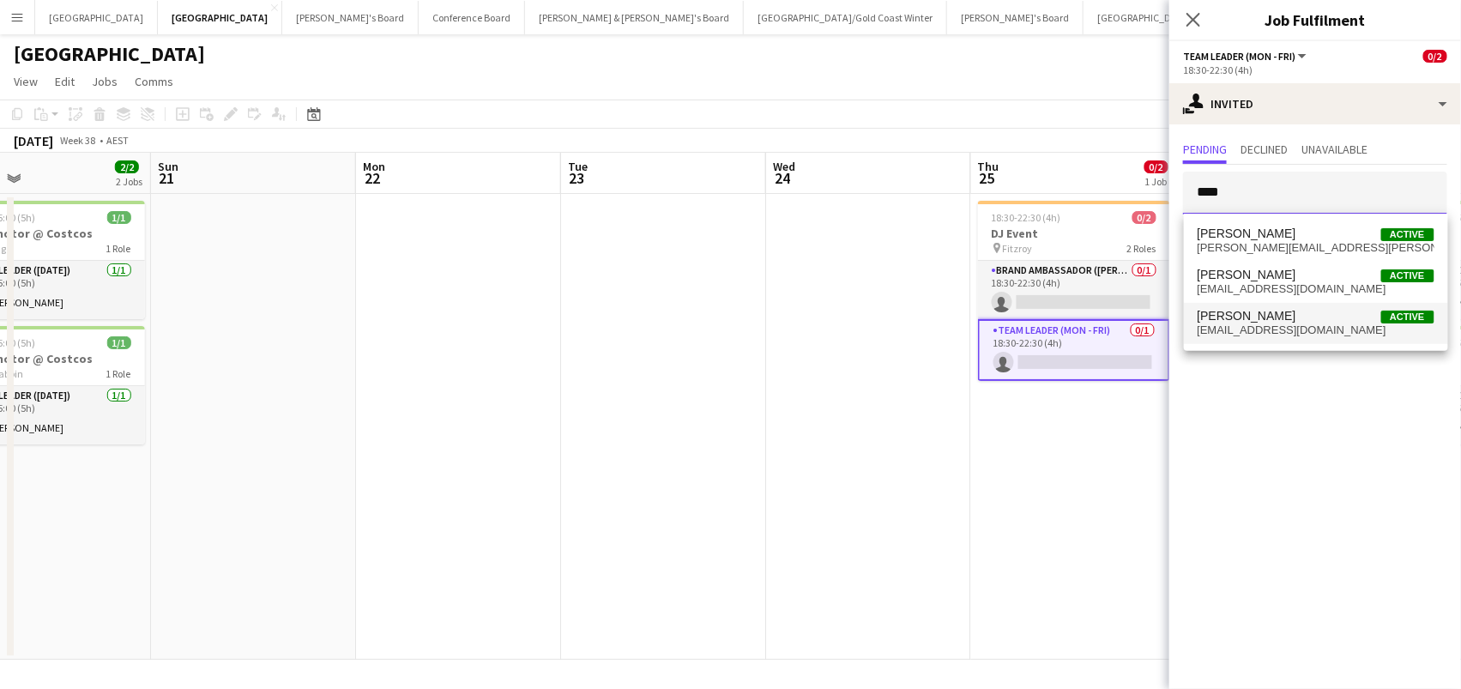
type input "****"
click at [1245, 333] on span "[EMAIL_ADDRESS][DOMAIN_NAME]" at bounding box center [1315, 330] width 237 height 14
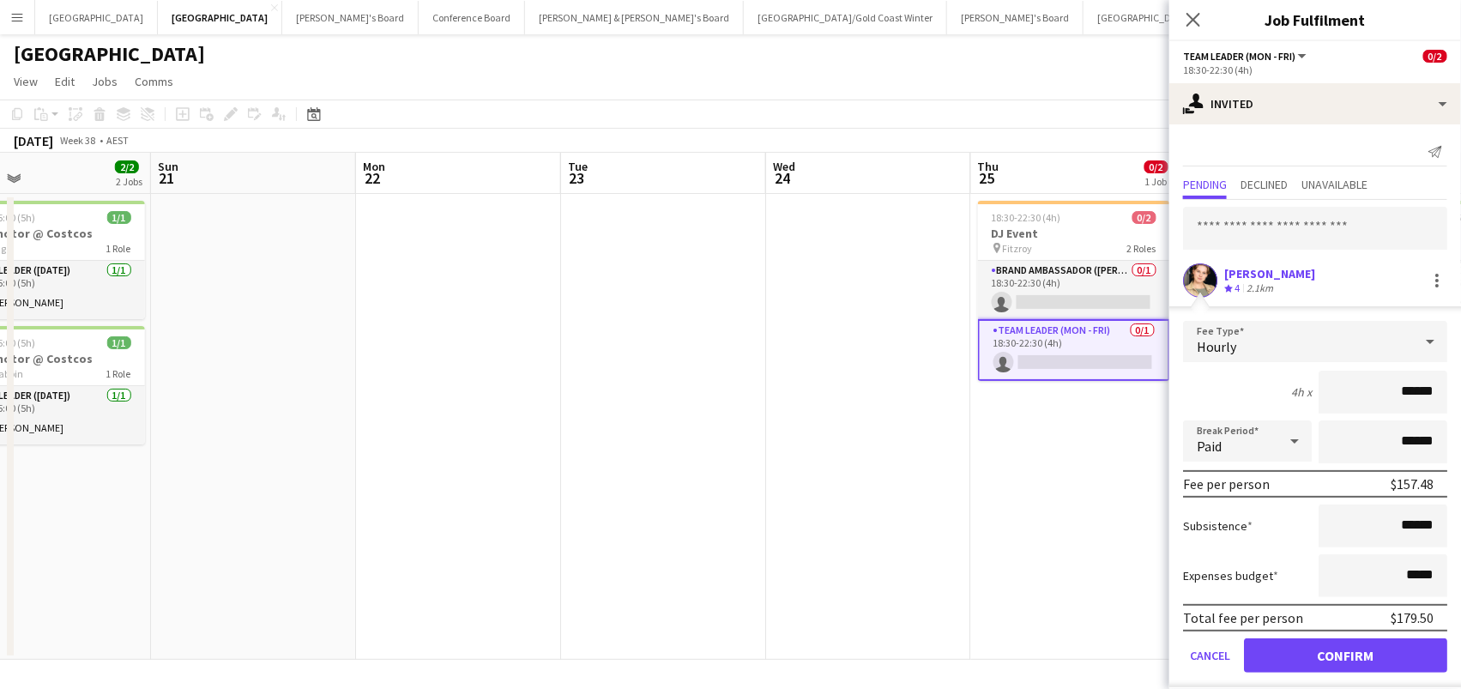
click at [1345, 653] on button "Confirm" at bounding box center [1345, 655] width 203 height 34
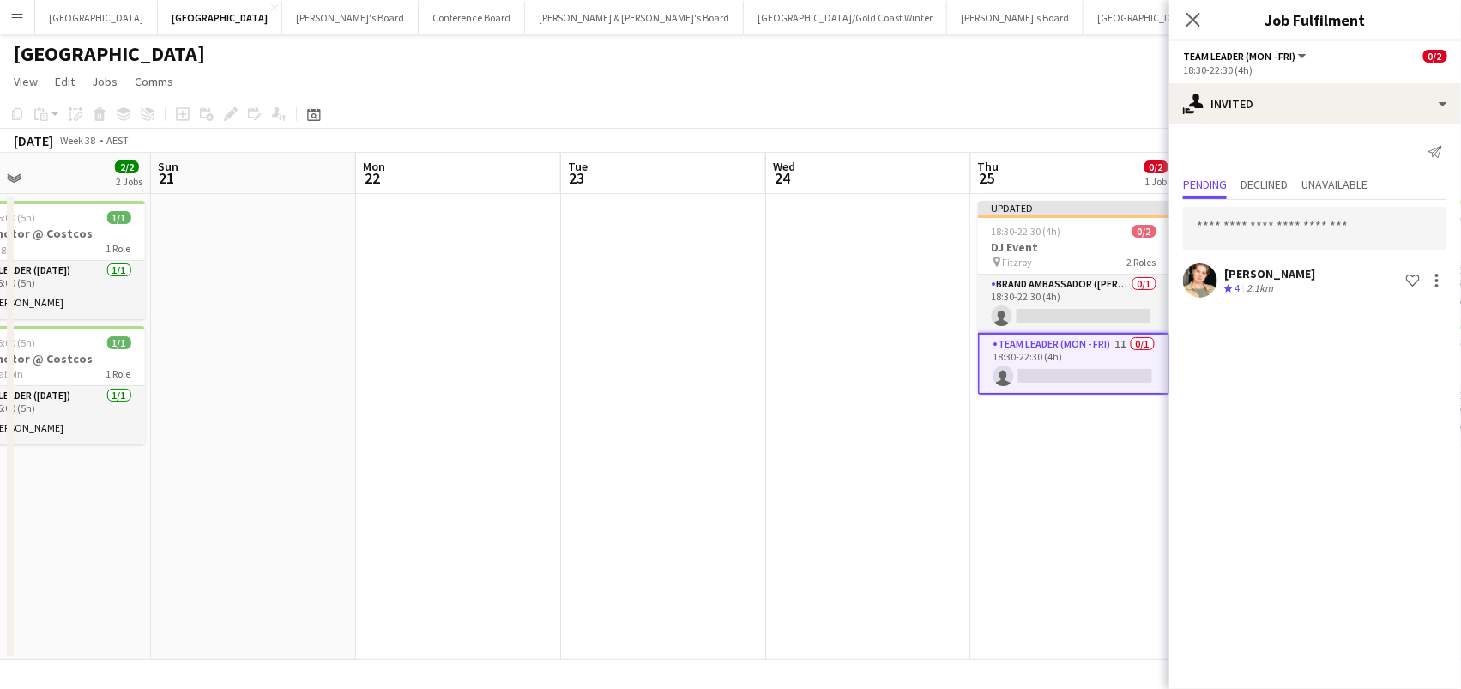
click at [465, 311] on app-date-cell at bounding box center [458, 427] width 205 height 466
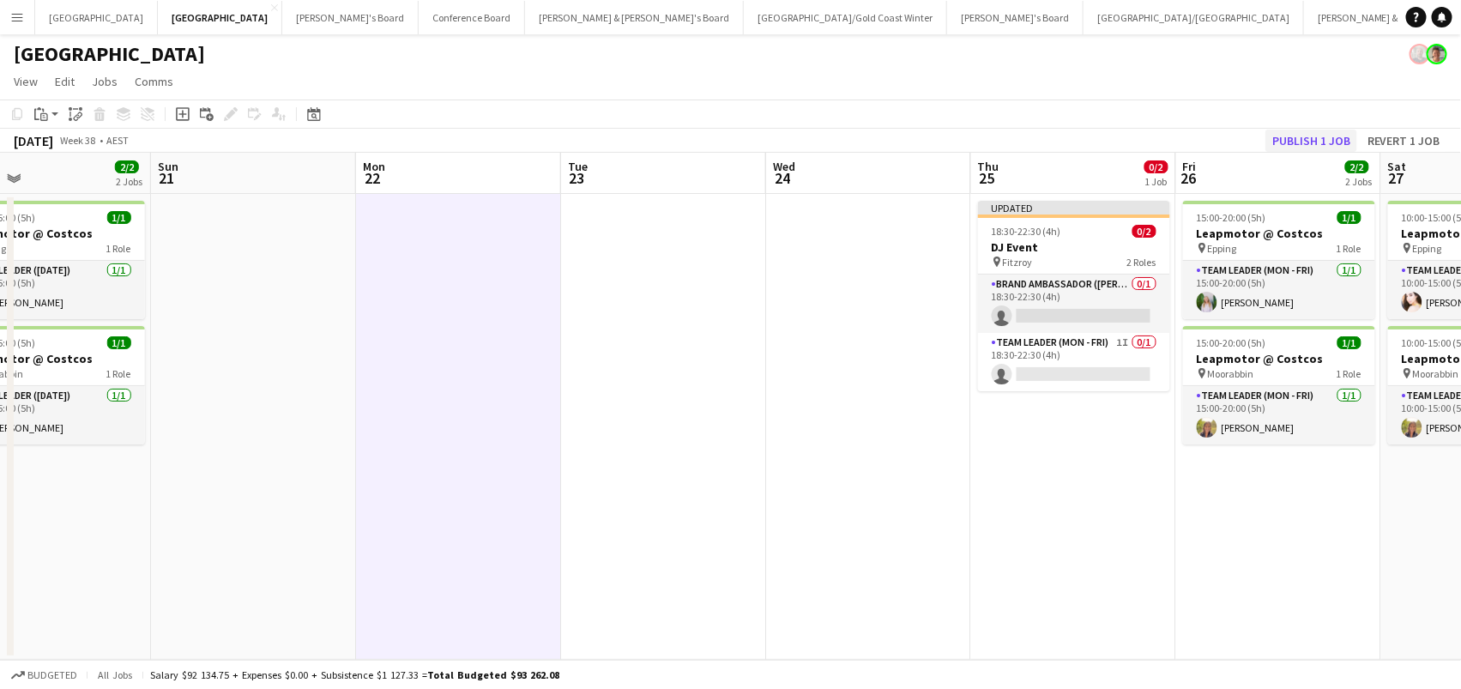
click at [1289, 139] on button "Publish 1 job" at bounding box center [1311, 141] width 92 height 22
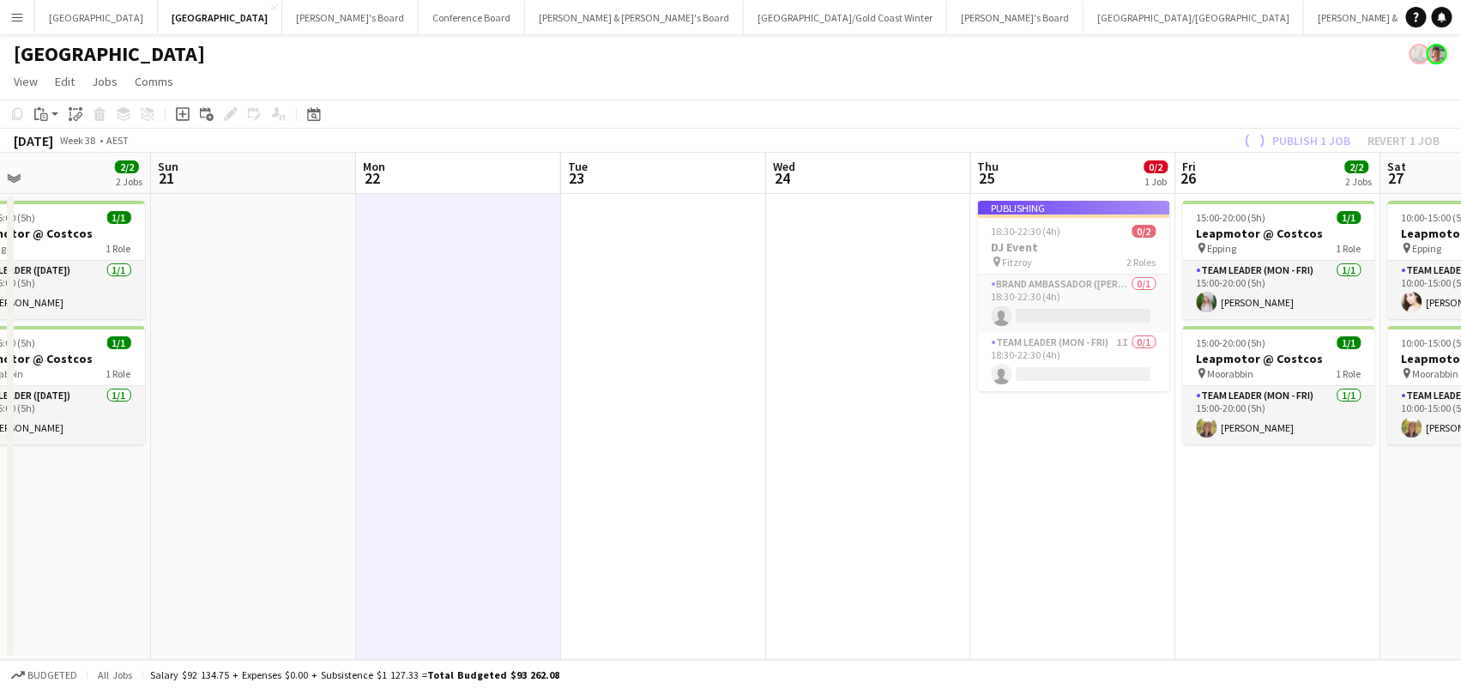
click at [1054, 293] on app-job-card "Publishing 18:30-22:30 (4h) 0/2 DJ Event pin Fitzroy 2 Roles Brand Ambassador (…" at bounding box center [1074, 296] width 192 height 190
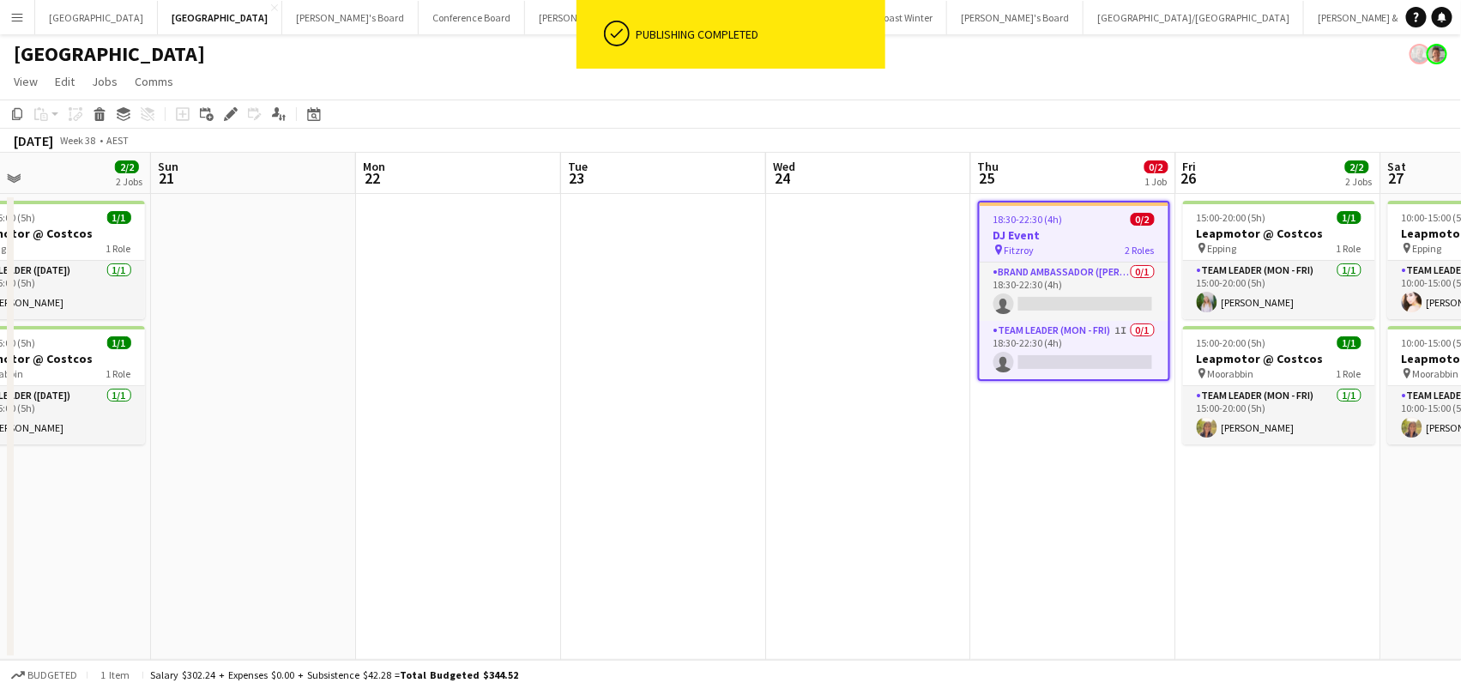
click at [1054, 293] on app-card-role "Brand Ambassador (Mon - Fri) 0/1 18:30-22:30 (4h) single-neutral-actions" at bounding box center [1074, 291] width 189 height 58
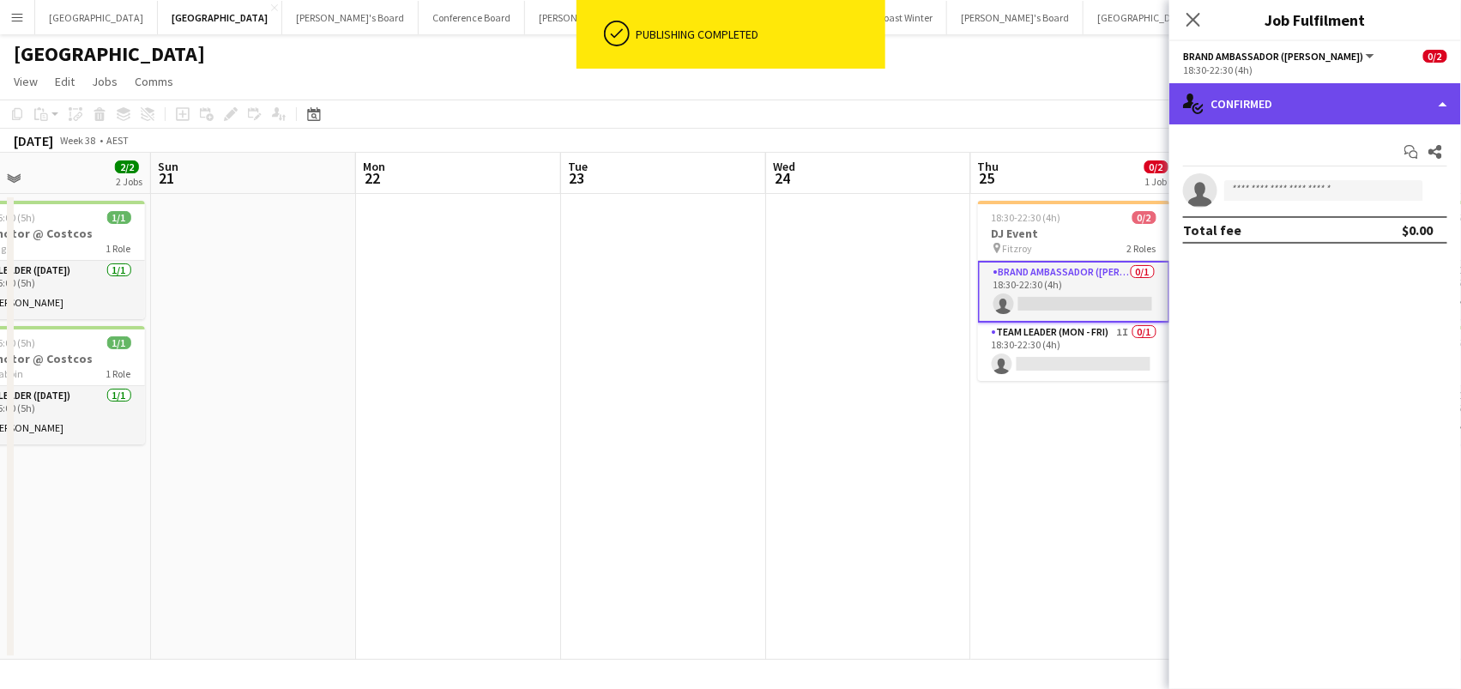
click at [1275, 88] on div "single-neutral-actions-check-2 Confirmed" at bounding box center [1315, 103] width 292 height 41
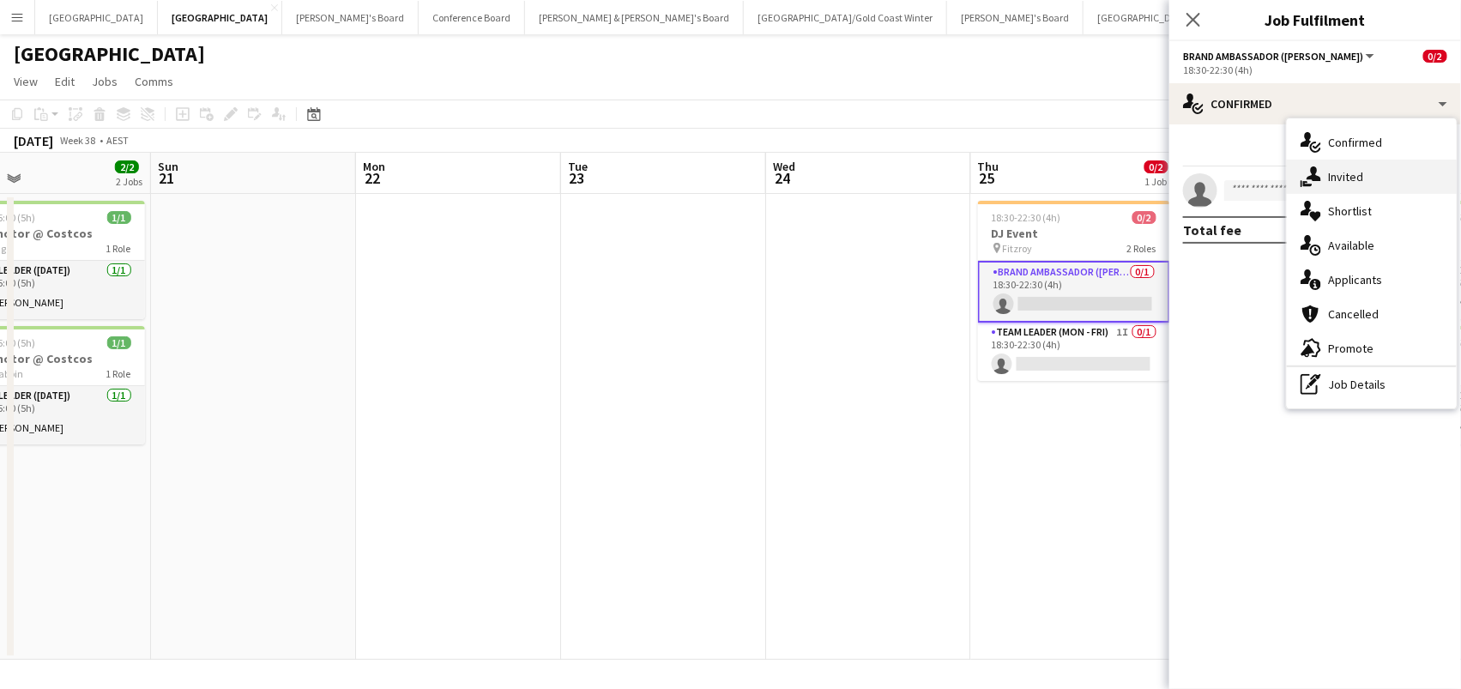
click at [1333, 173] on span "Invited" at bounding box center [1345, 176] width 35 height 15
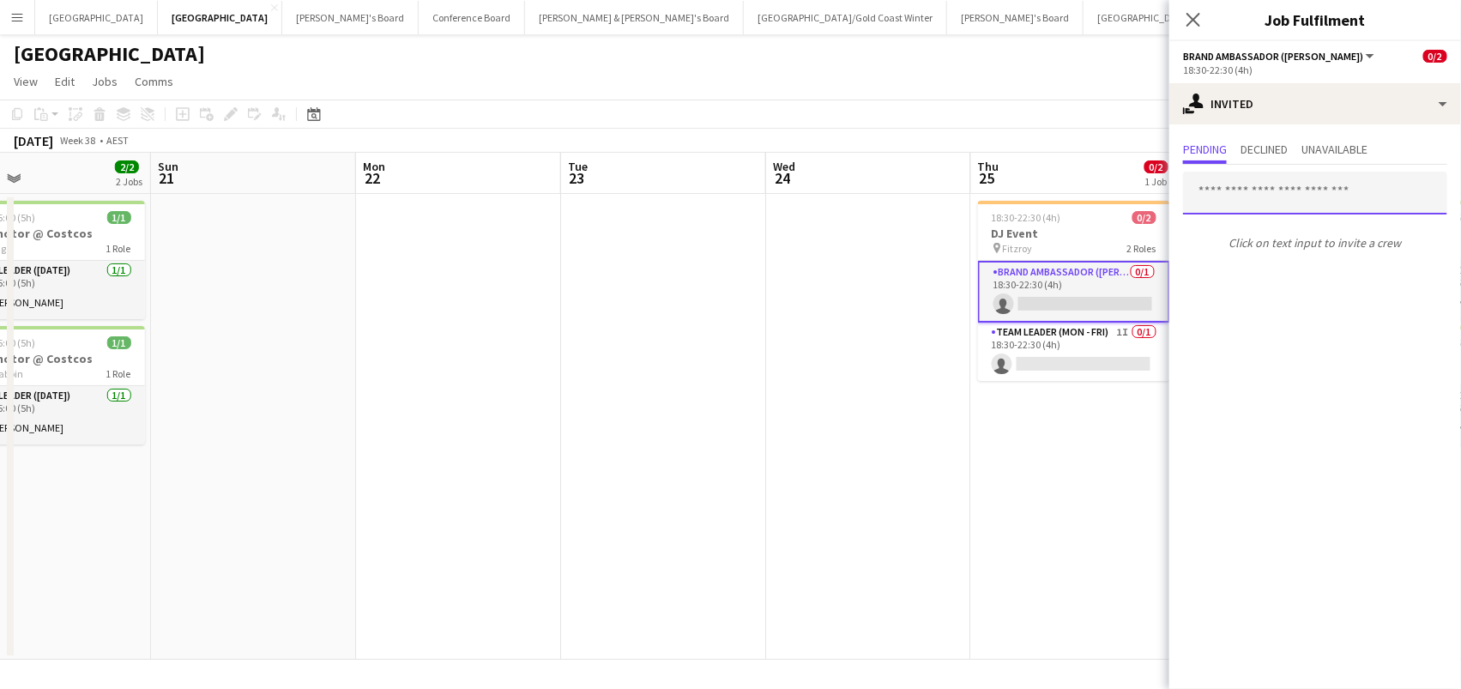
click at [1211, 188] on input "text" at bounding box center [1315, 193] width 264 height 43
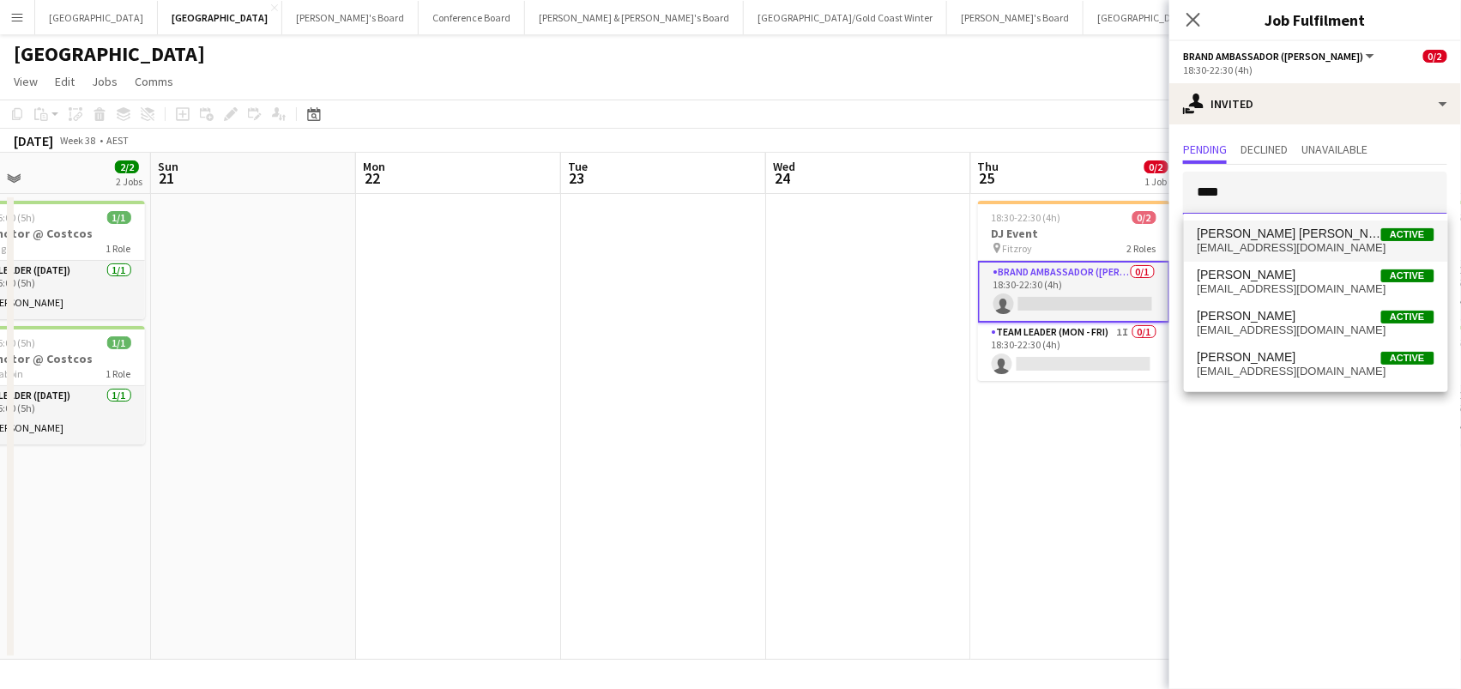
type input "****"
click at [1243, 238] on span "Campbell Braithwaite" at bounding box center [1289, 233] width 184 height 15
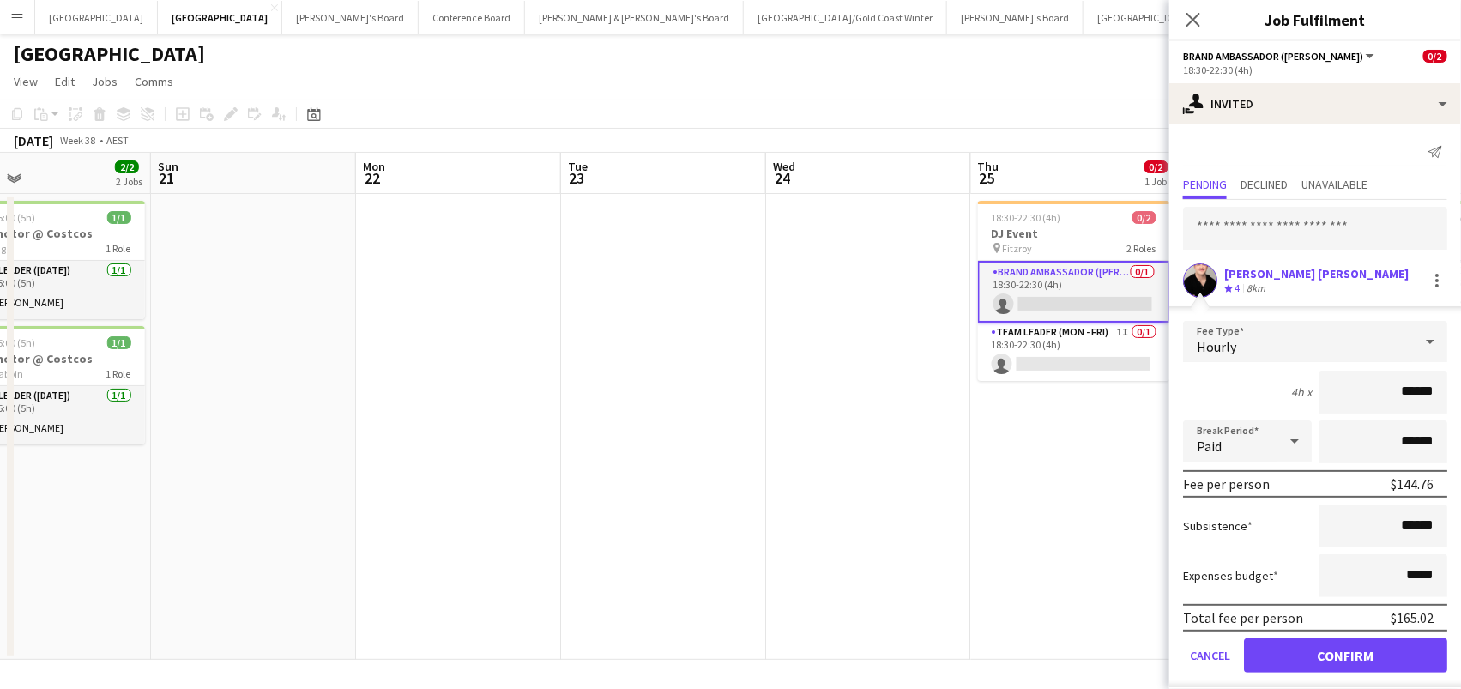
click at [1233, 285] on div "Crew rating 4" at bounding box center [1233, 288] width 19 height 15
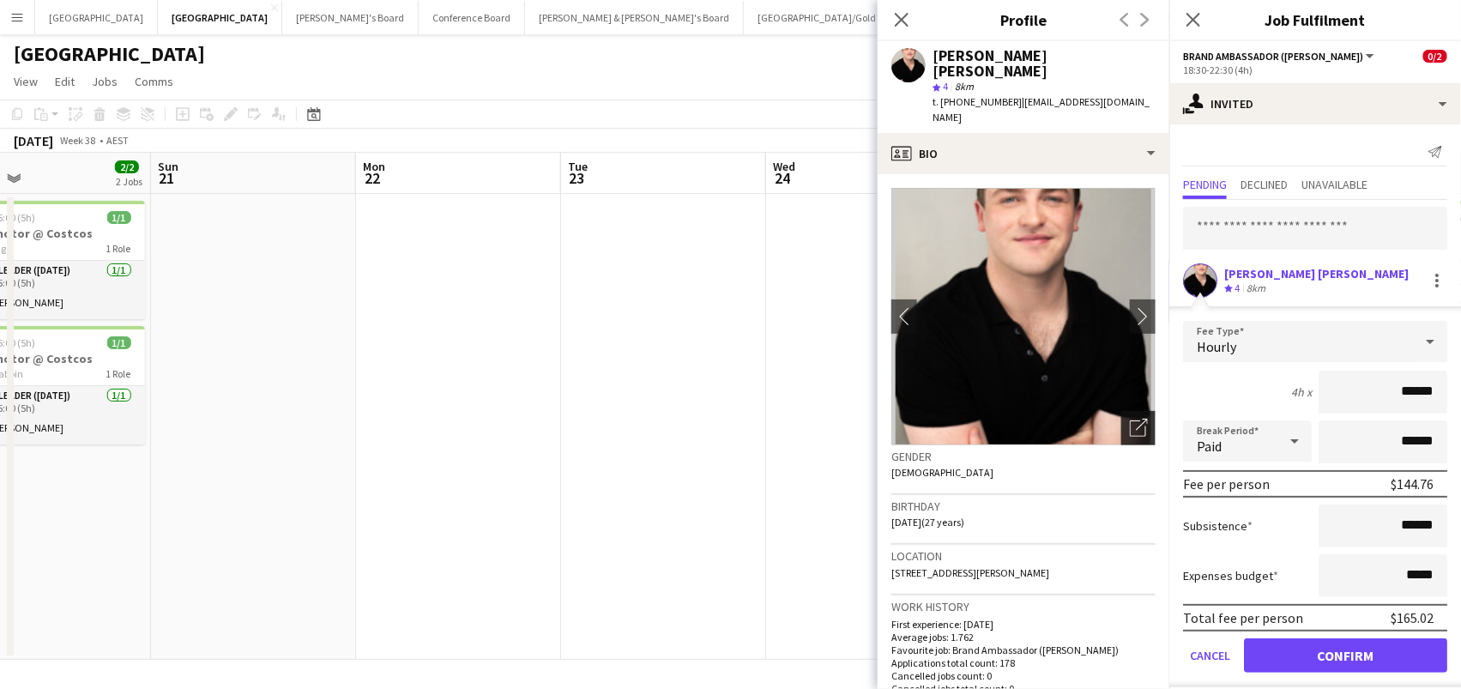
click at [1125, 411] on div "Open photos pop-in" at bounding box center [1138, 428] width 34 height 34
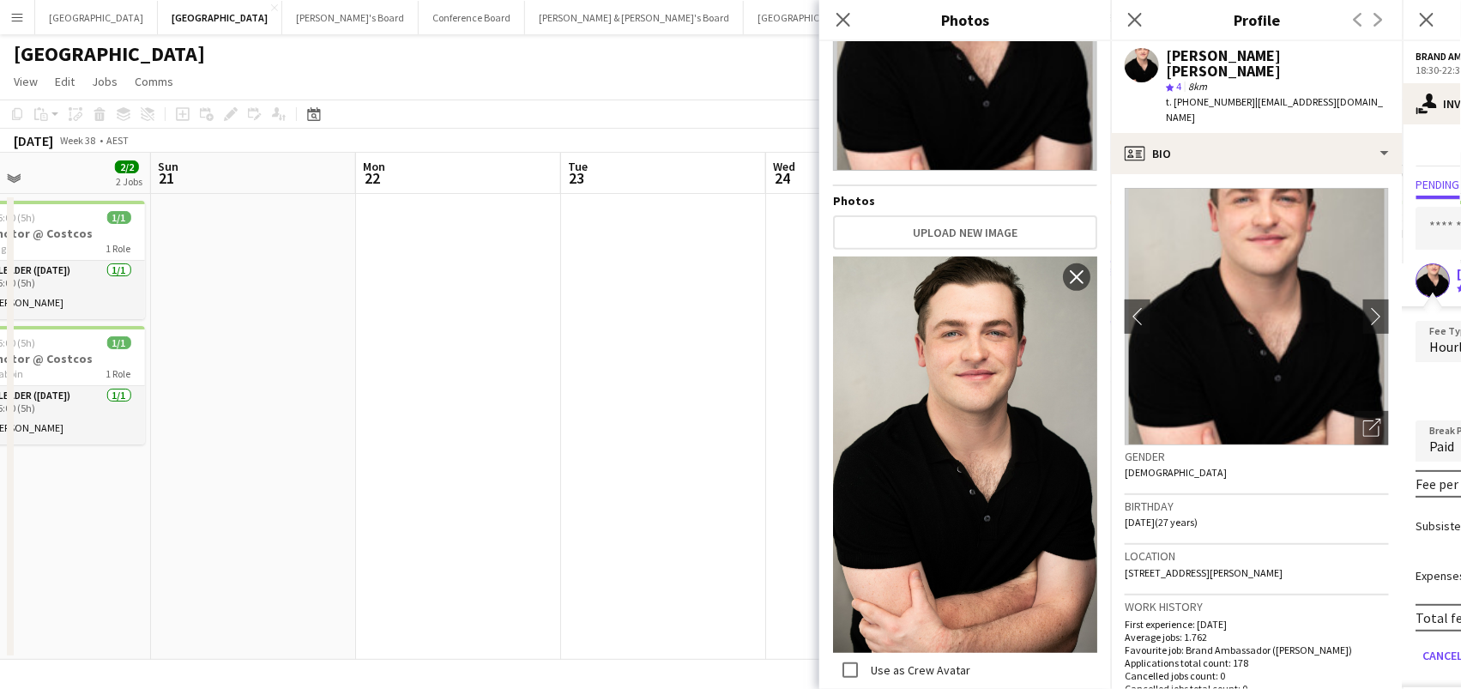
scroll to position [156, 0]
click at [842, 14] on icon "Close pop-in" at bounding box center [843, 19] width 16 height 16
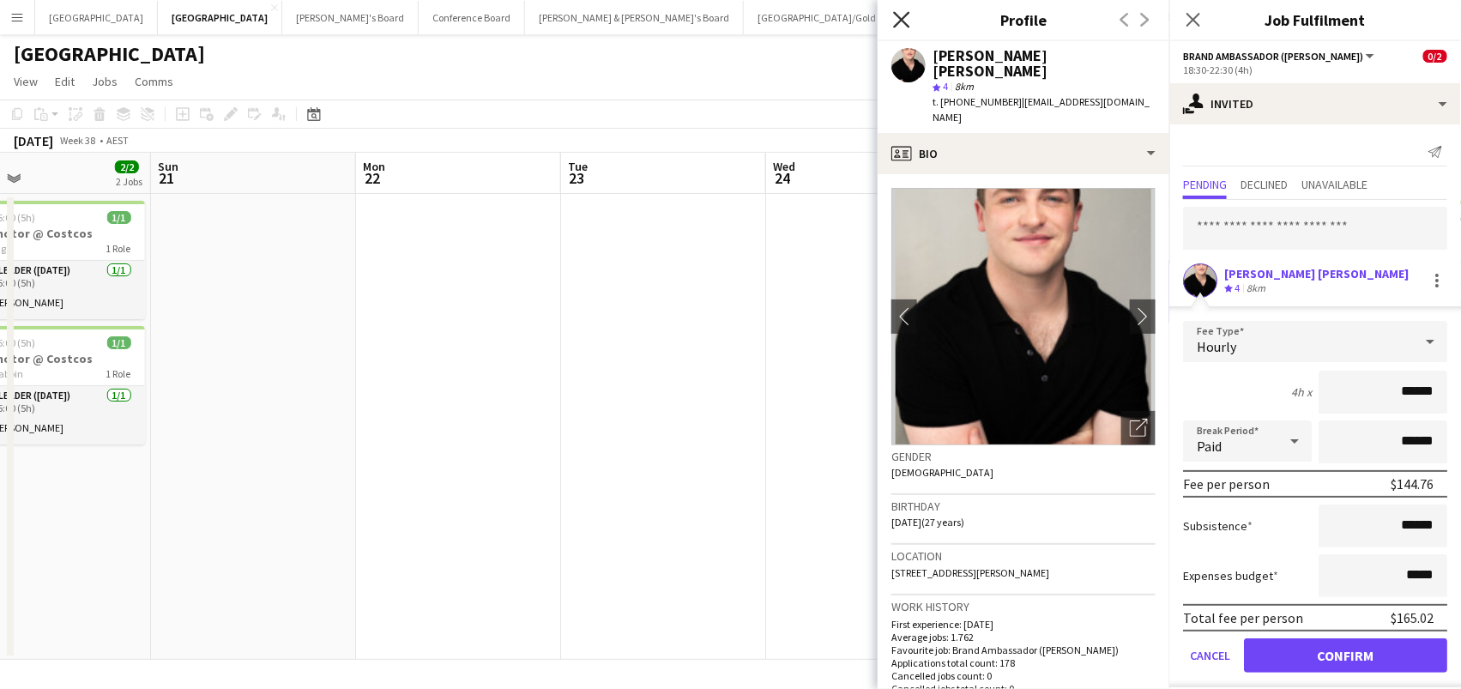
click at [895, 24] on icon at bounding box center [901, 19] width 16 height 16
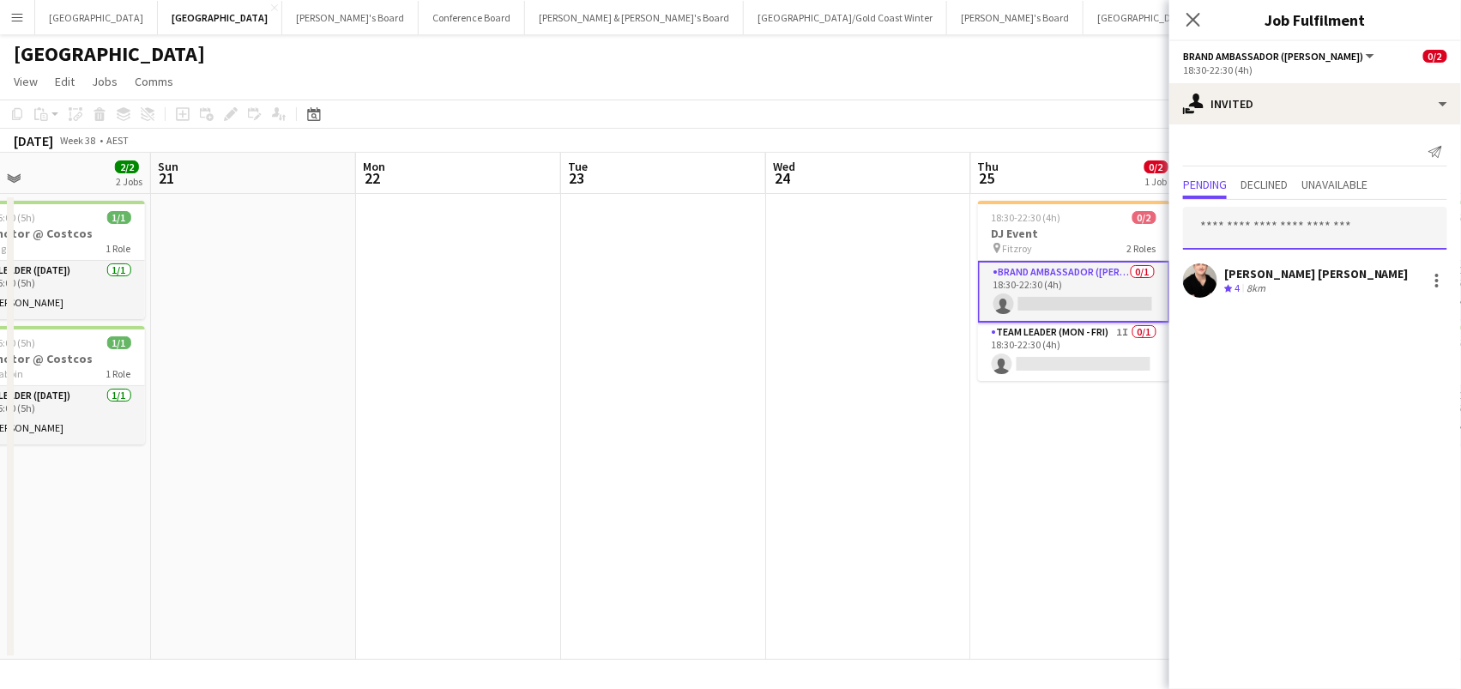
click at [1275, 235] on input "text" at bounding box center [1315, 228] width 264 height 43
click at [1261, 141] on div "Send notification" at bounding box center [1315, 152] width 264 height 28
click at [1433, 280] on div at bounding box center [1436, 280] width 21 height 21
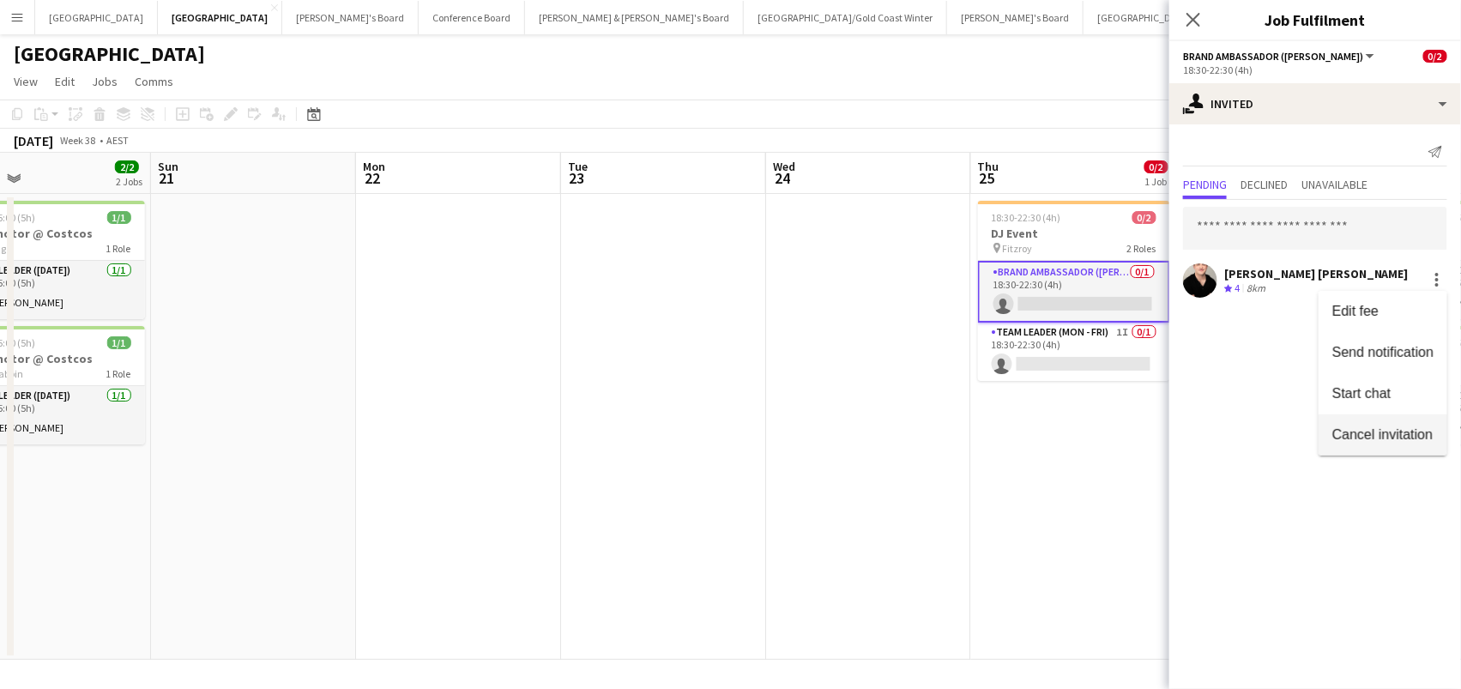
click at [1350, 431] on span "Cancel invitation" at bounding box center [1382, 434] width 100 height 15
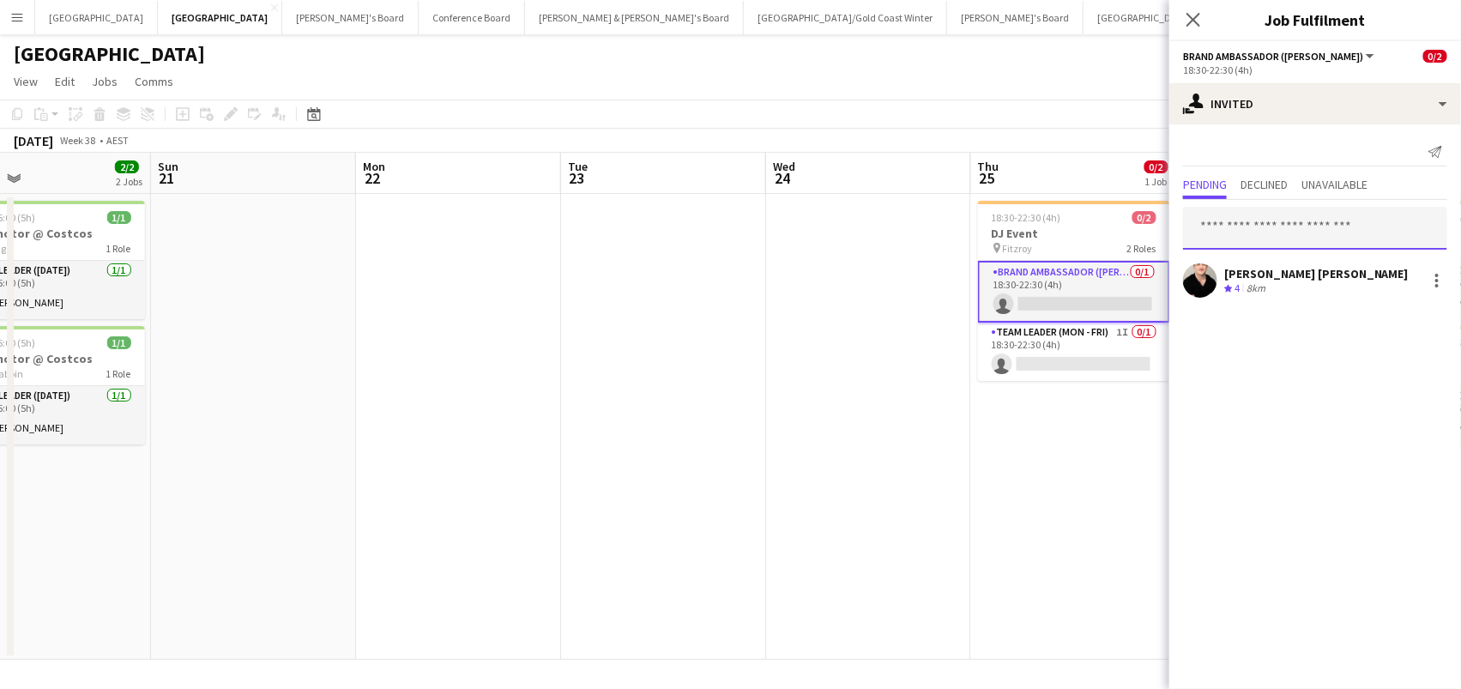
click at [1227, 225] on input "text" at bounding box center [1315, 228] width 264 height 43
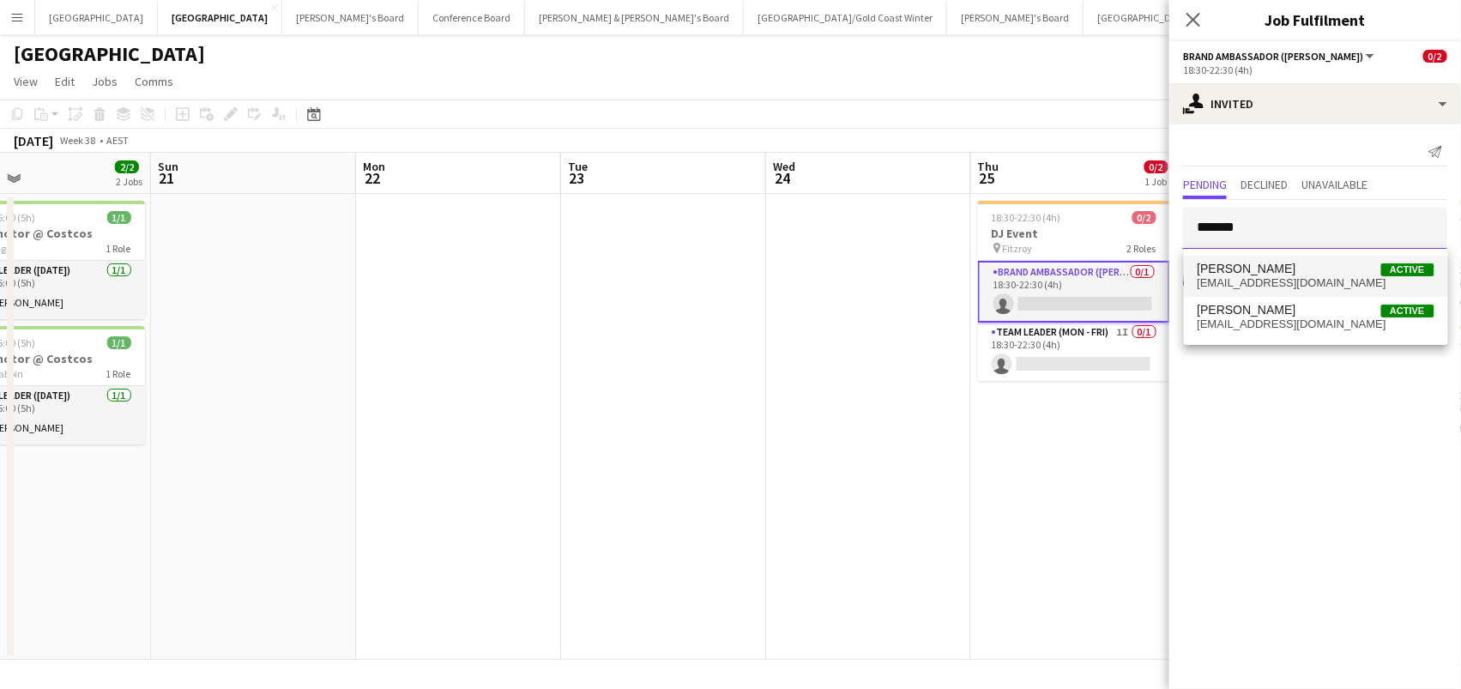
type input "*******"
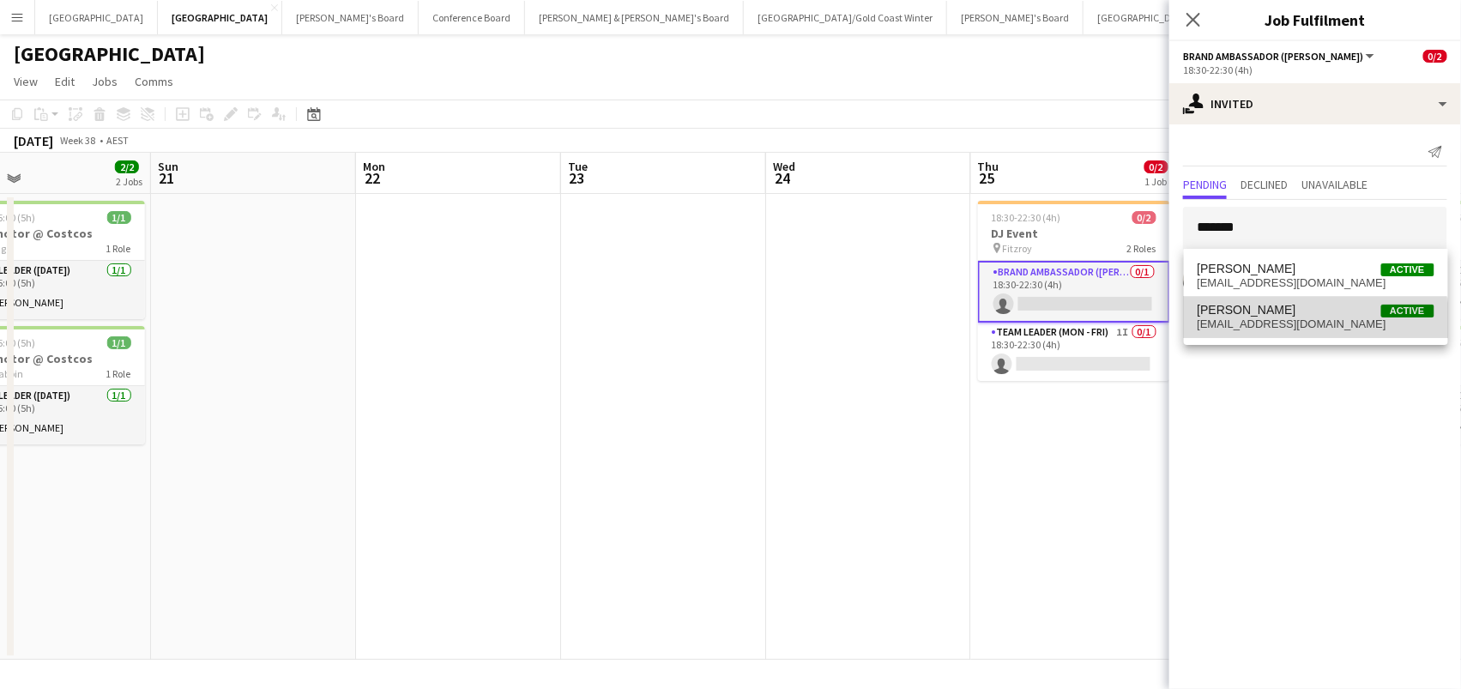
drag, startPoint x: 1251, startPoint y: 260, endPoint x: 1242, endPoint y: 328, distance: 68.4
click at [1242, 328] on span "[EMAIL_ADDRESS][DOMAIN_NAME]" at bounding box center [1315, 324] width 237 height 14
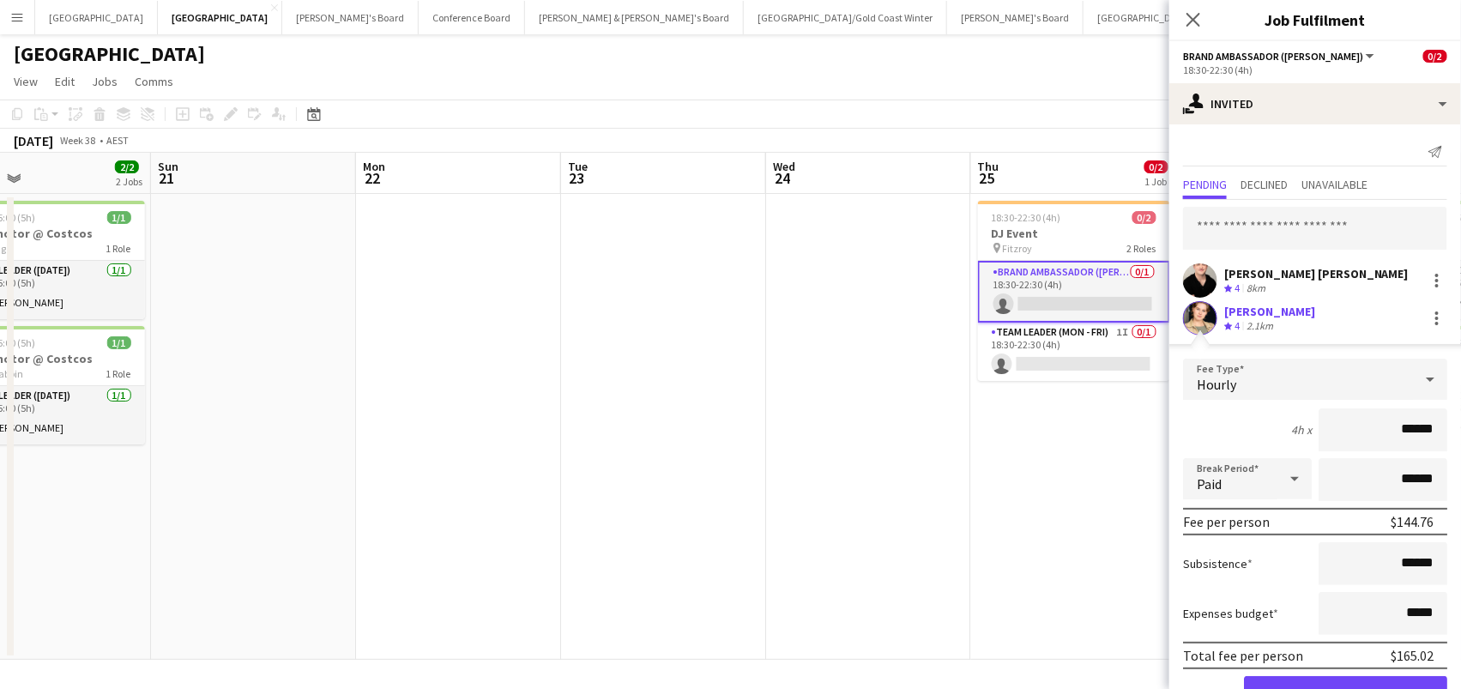
click at [1345, 688] on button "Confirm" at bounding box center [1345, 693] width 203 height 34
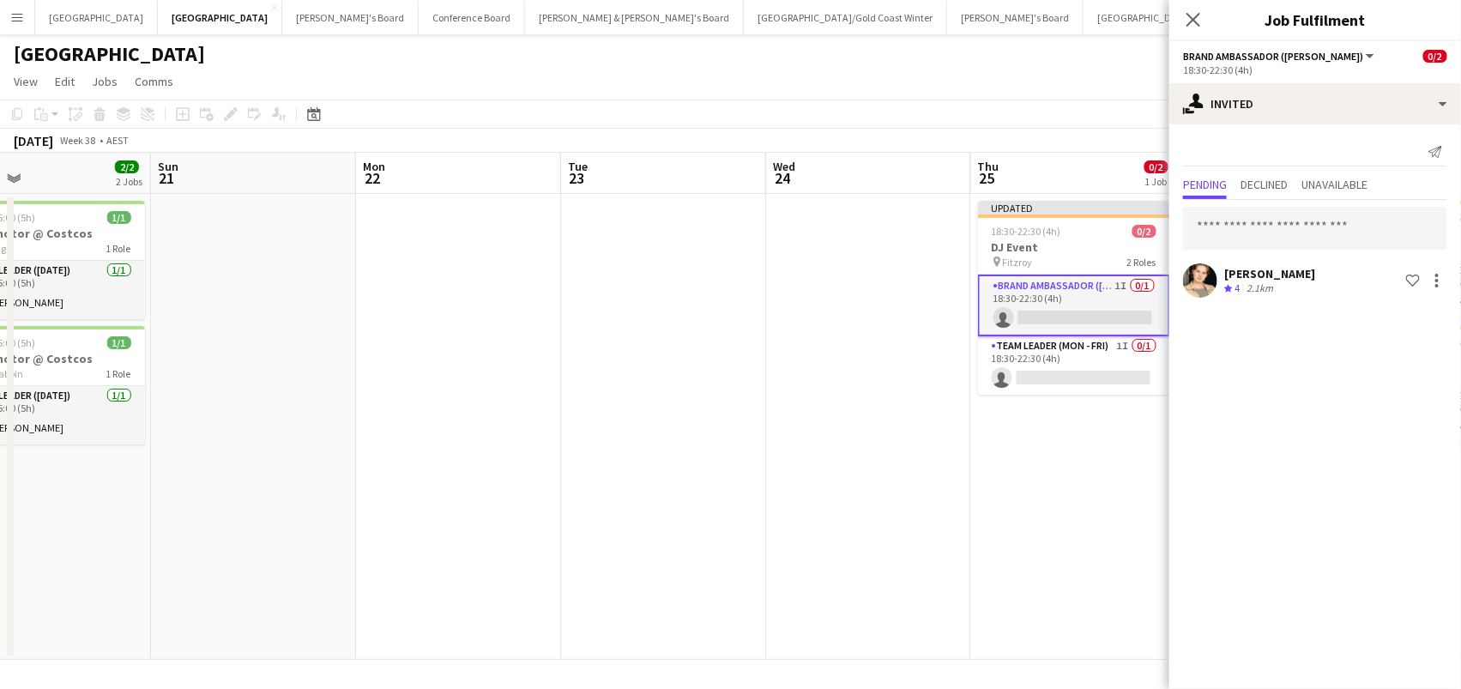
click at [724, 341] on app-date-cell at bounding box center [663, 427] width 205 height 466
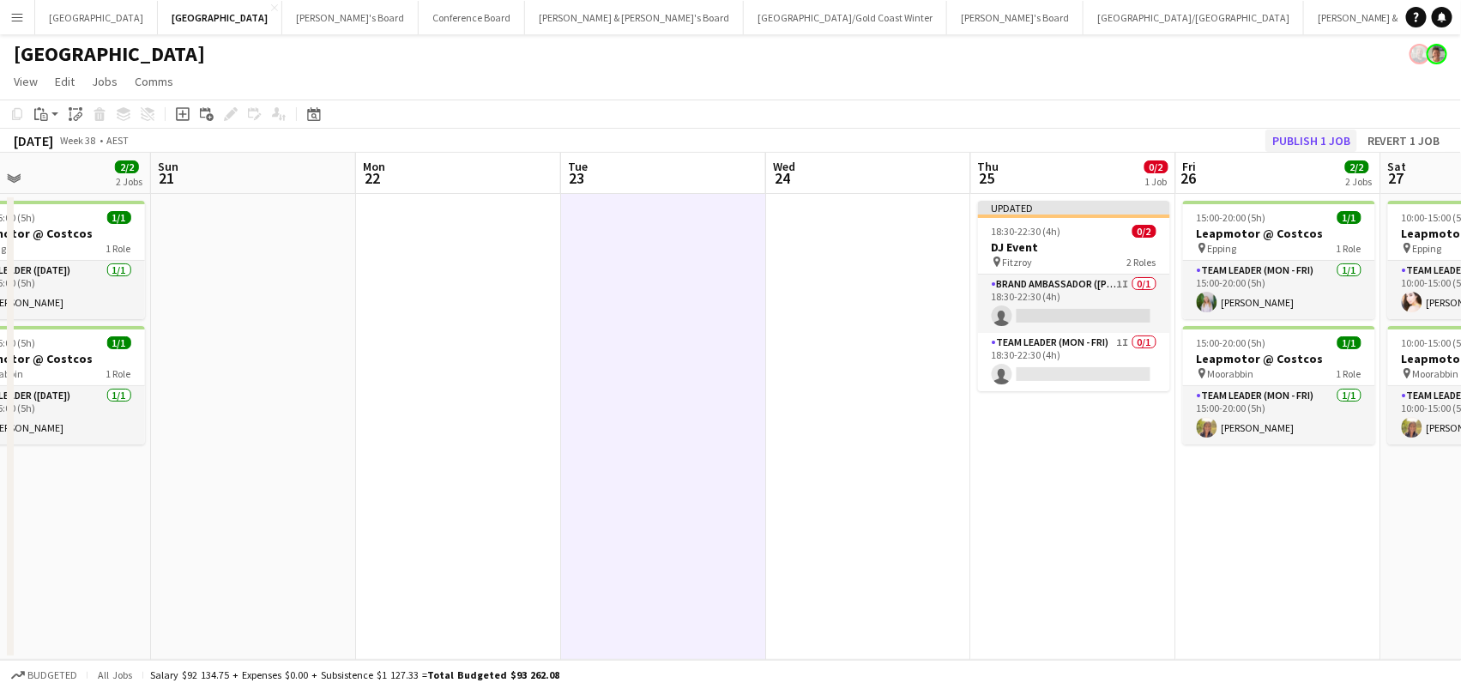
click at [1295, 136] on button "Publish 1 job" at bounding box center [1311, 141] width 92 height 22
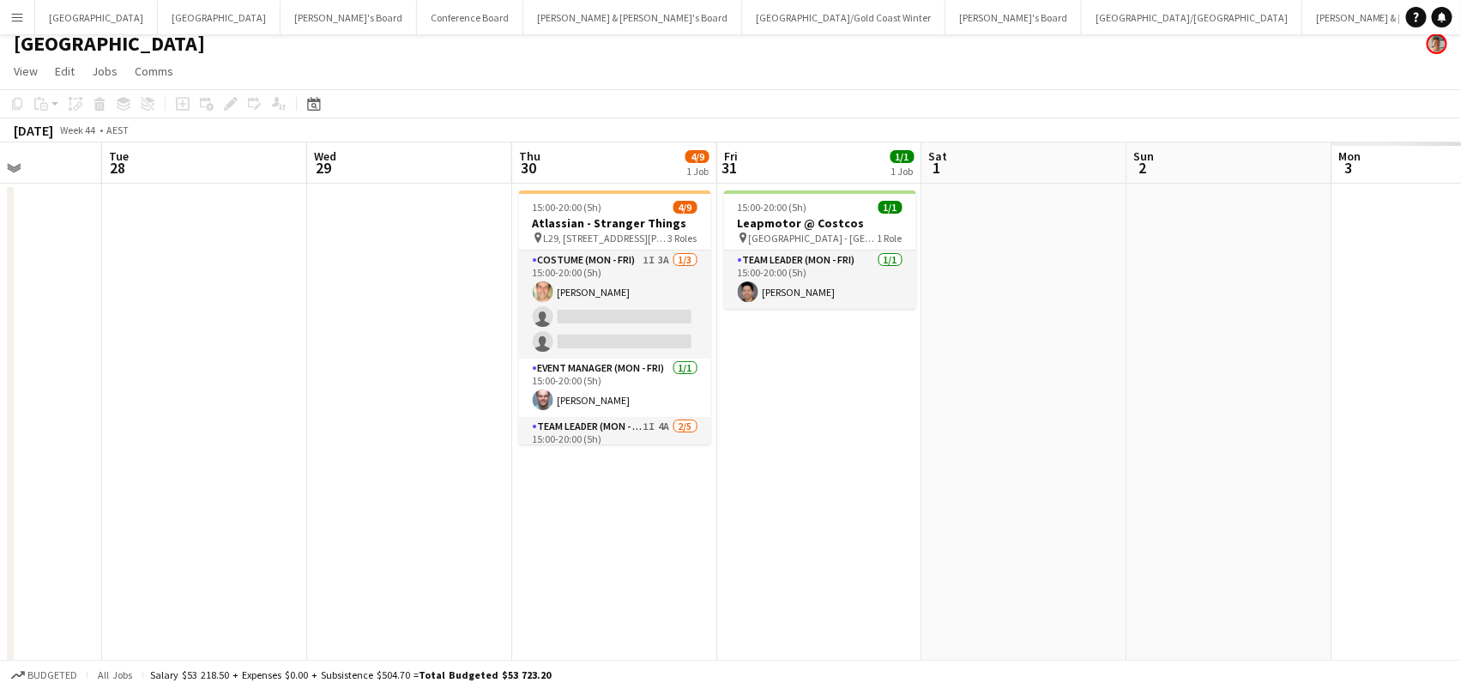
scroll to position [0, 570]
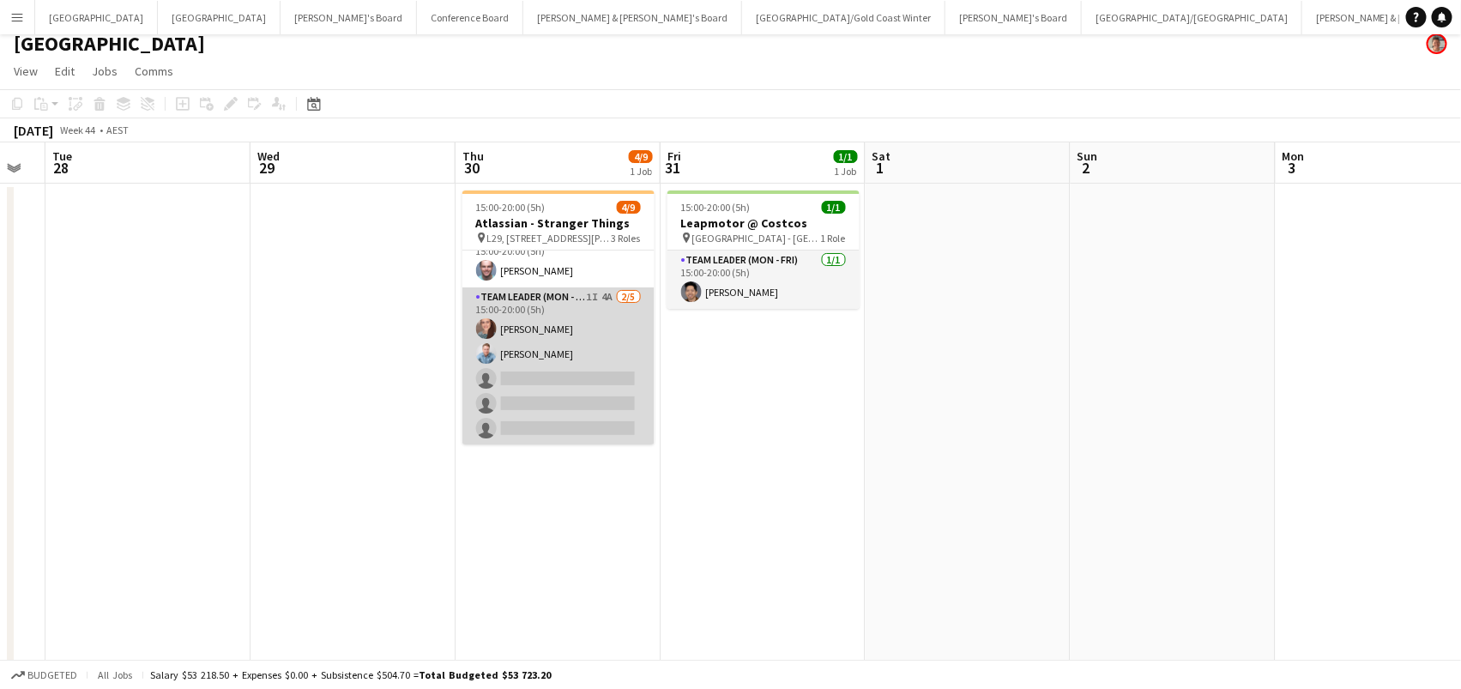
click at [561, 349] on app-card-role "Team Leader (Mon - Fri) 1I 4A 2/5 15:00-20:00 (5h) Danielle Winsor Blake Feltis…" at bounding box center [558, 366] width 192 height 158
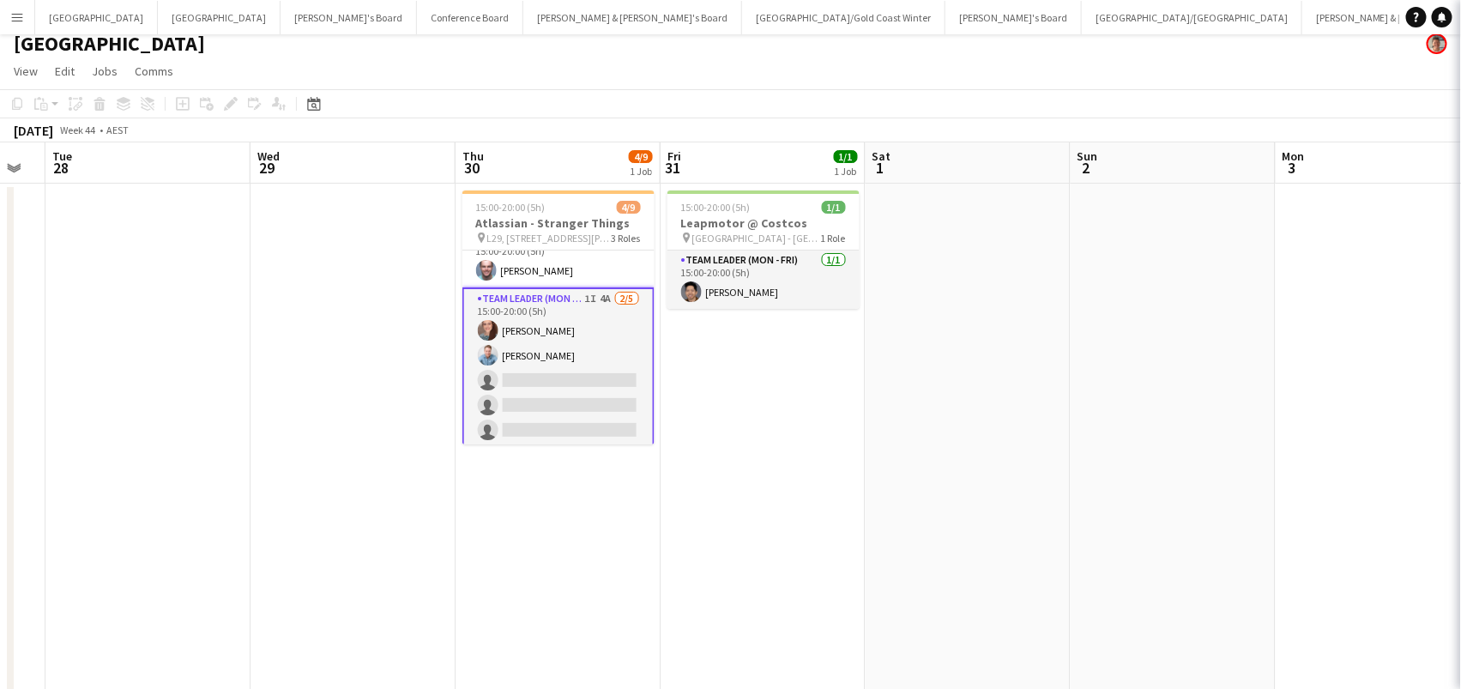
scroll to position [129, 0]
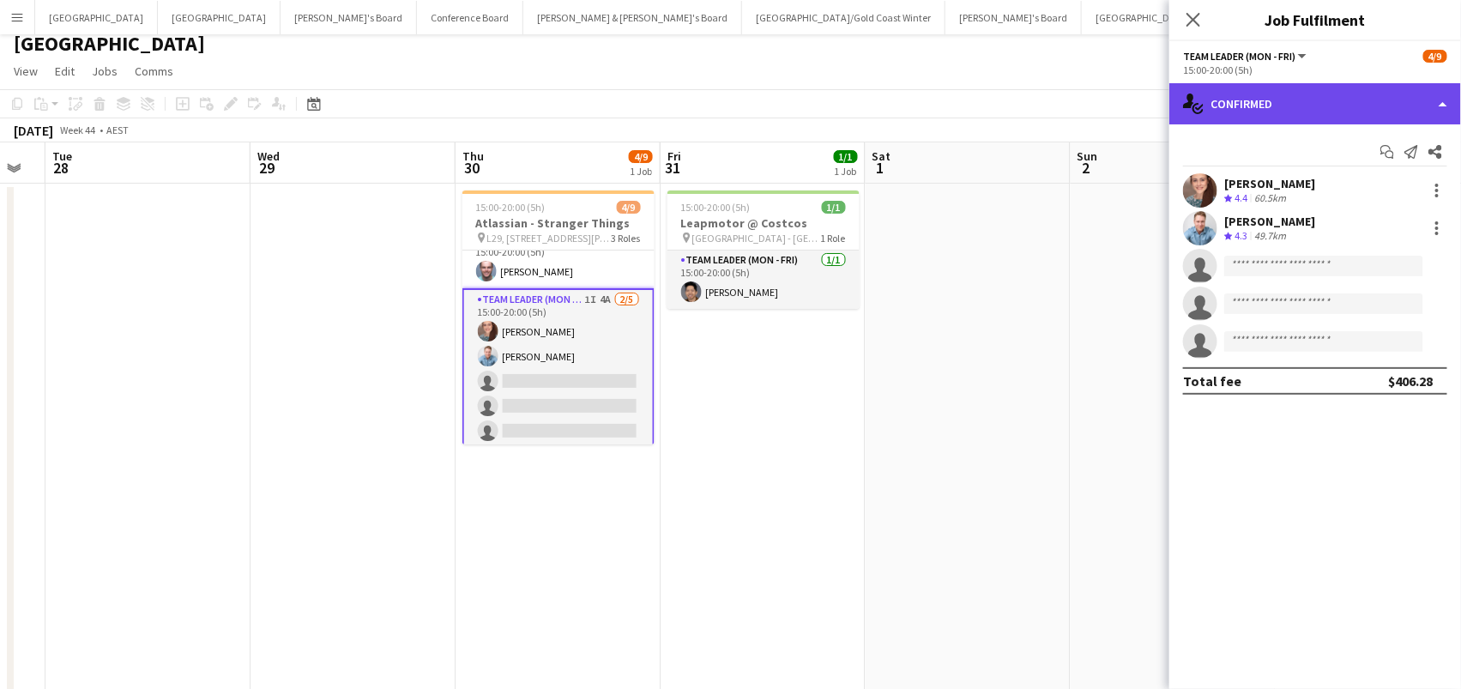
click at [1342, 94] on div "single-neutral-actions-check-2 Confirmed" at bounding box center [1315, 103] width 292 height 41
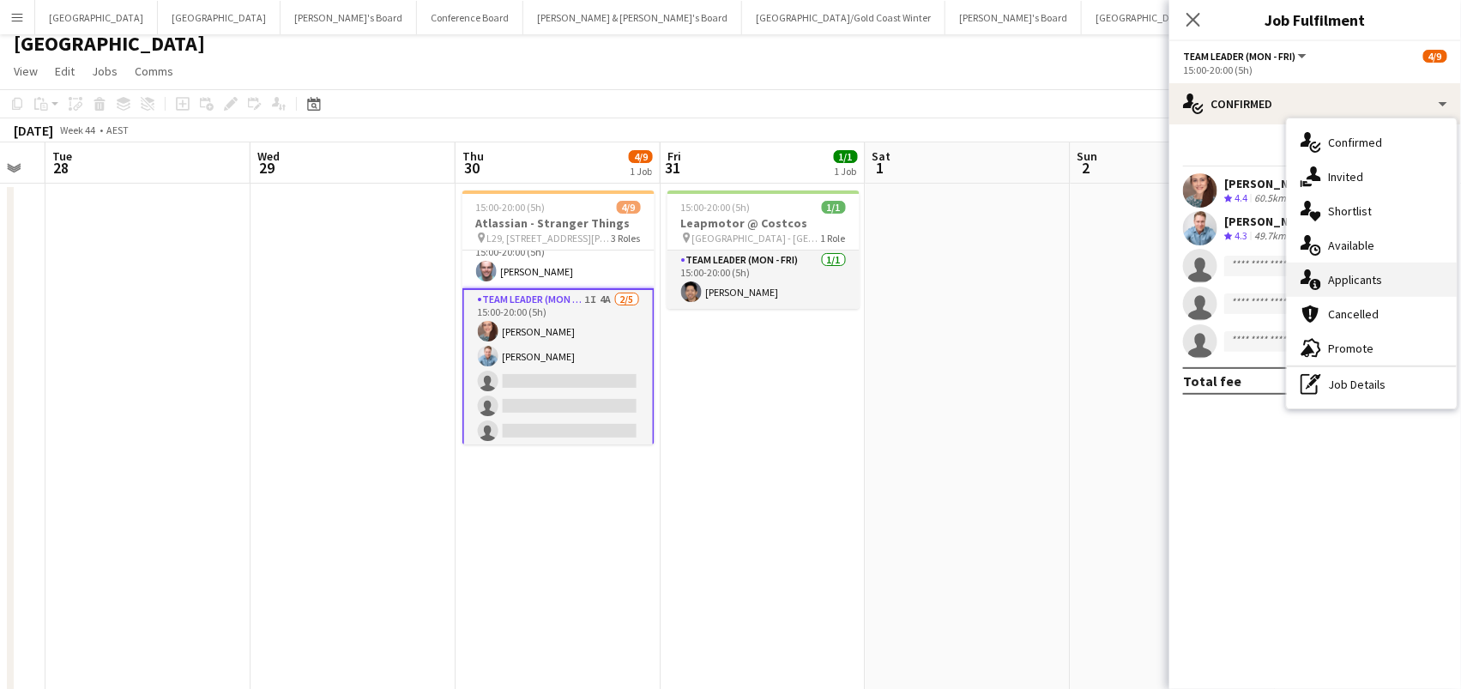
click at [1379, 272] on span "Applicants" at bounding box center [1355, 279] width 54 height 15
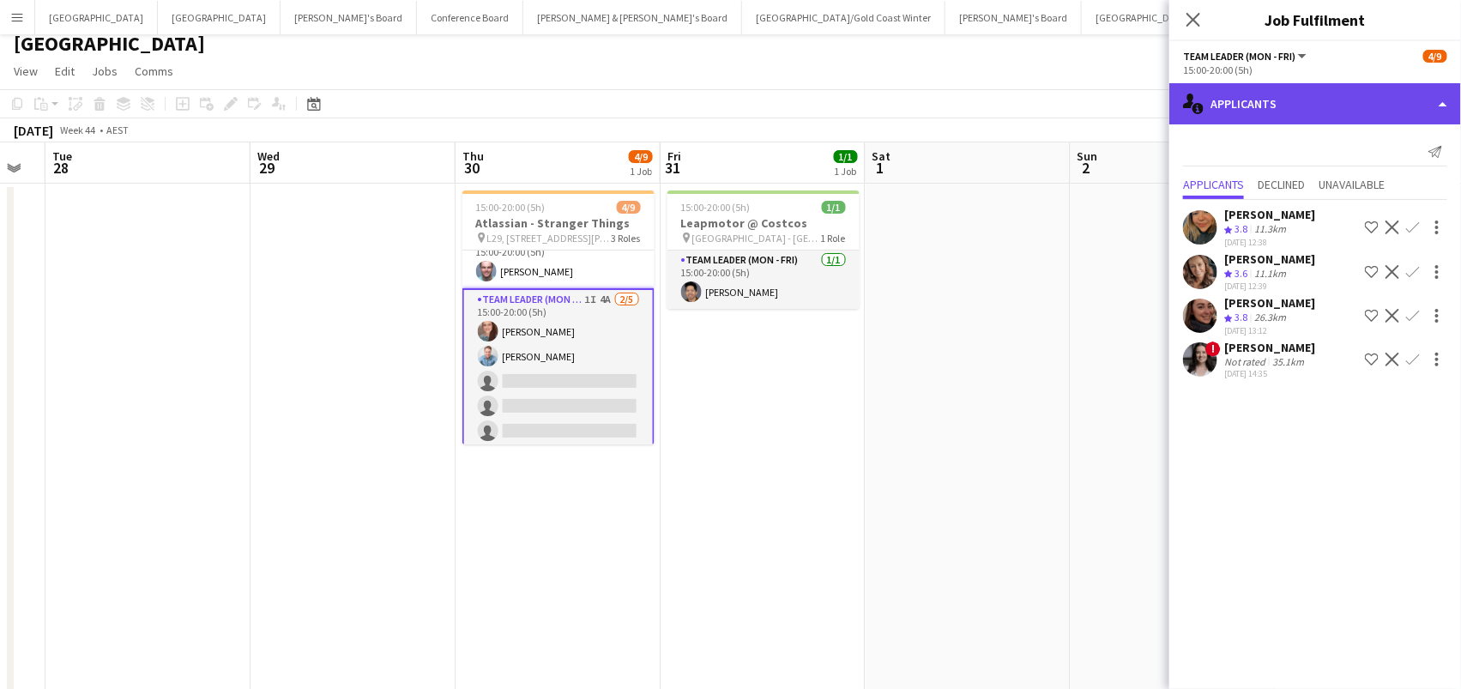
click at [1335, 104] on div "single-neutral-actions-information Applicants" at bounding box center [1315, 103] width 292 height 41
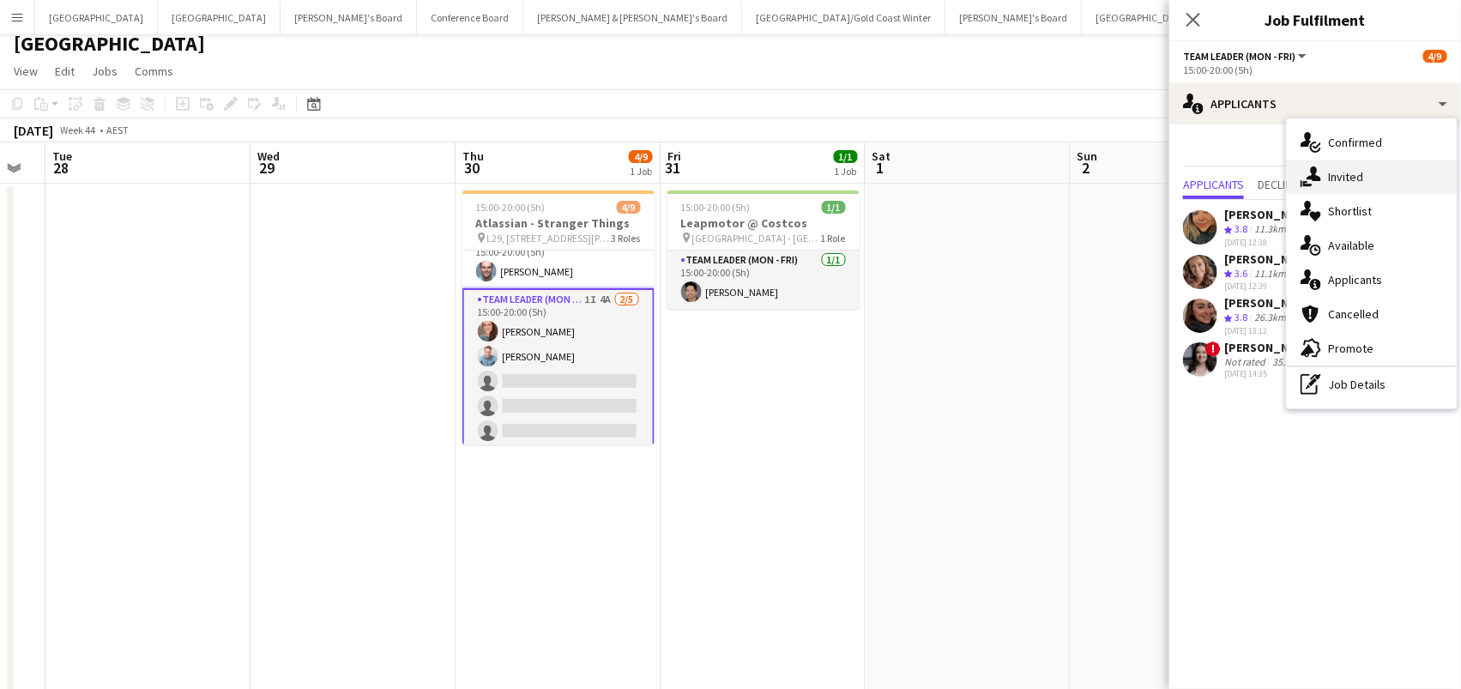
click at [1342, 178] on span "Invited" at bounding box center [1345, 176] width 35 height 15
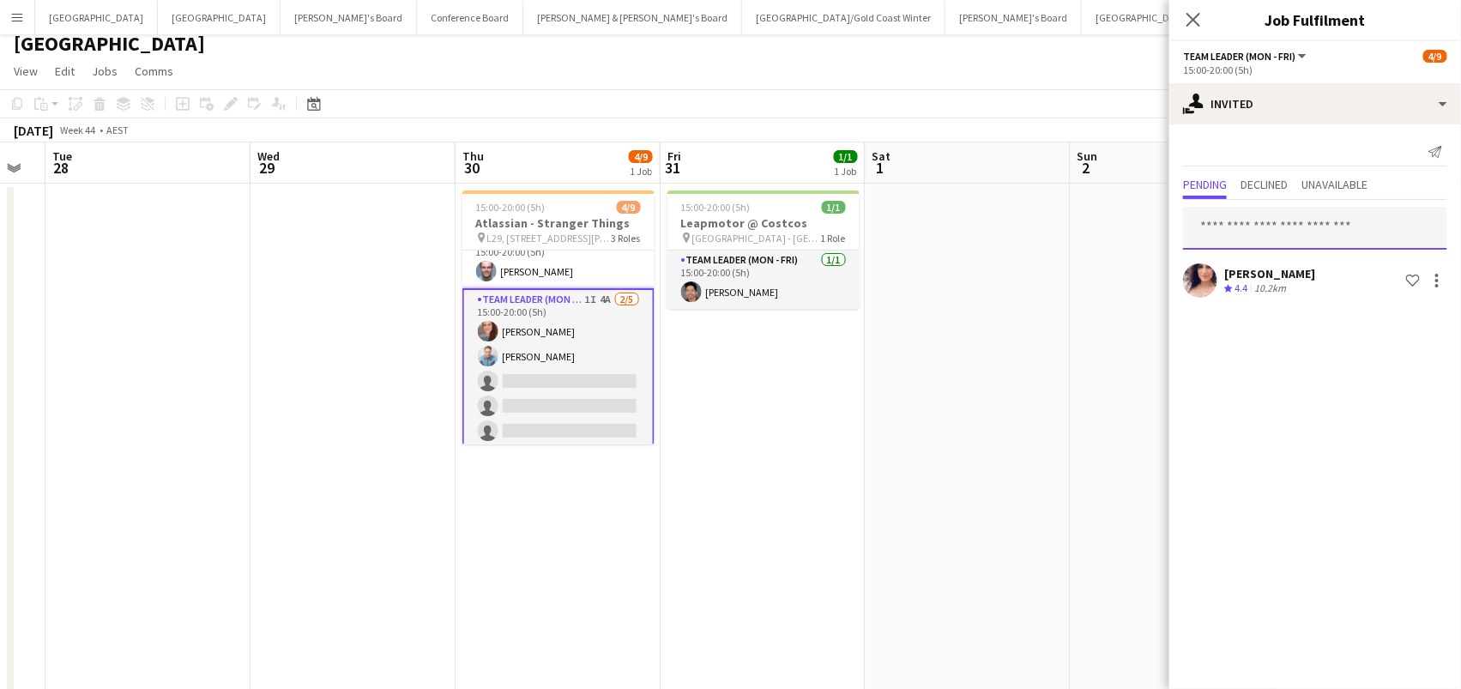
click at [1222, 226] on input "text" at bounding box center [1315, 228] width 264 height 43
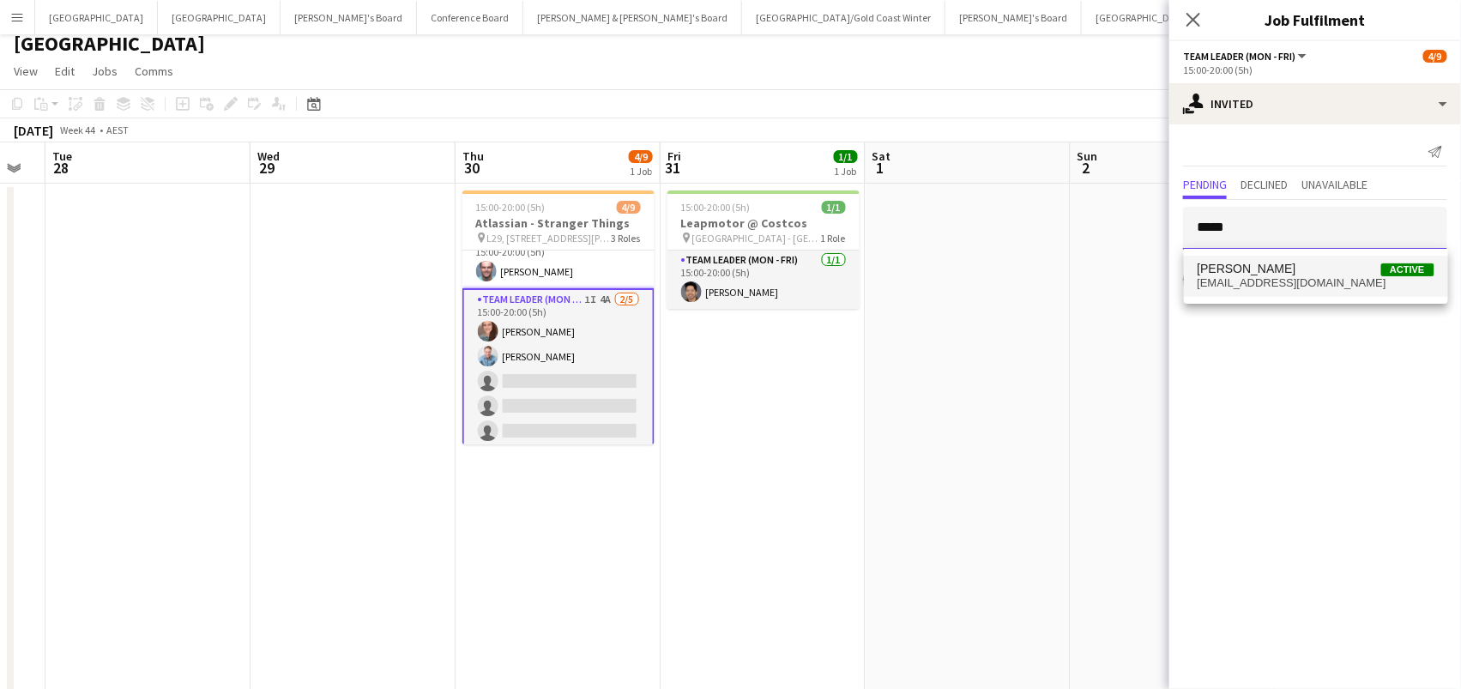
type input "*****"
click at [1245, 277] on span "sissapower@hotmail.com" at bounding box center [1315, 283] width 237 height 14
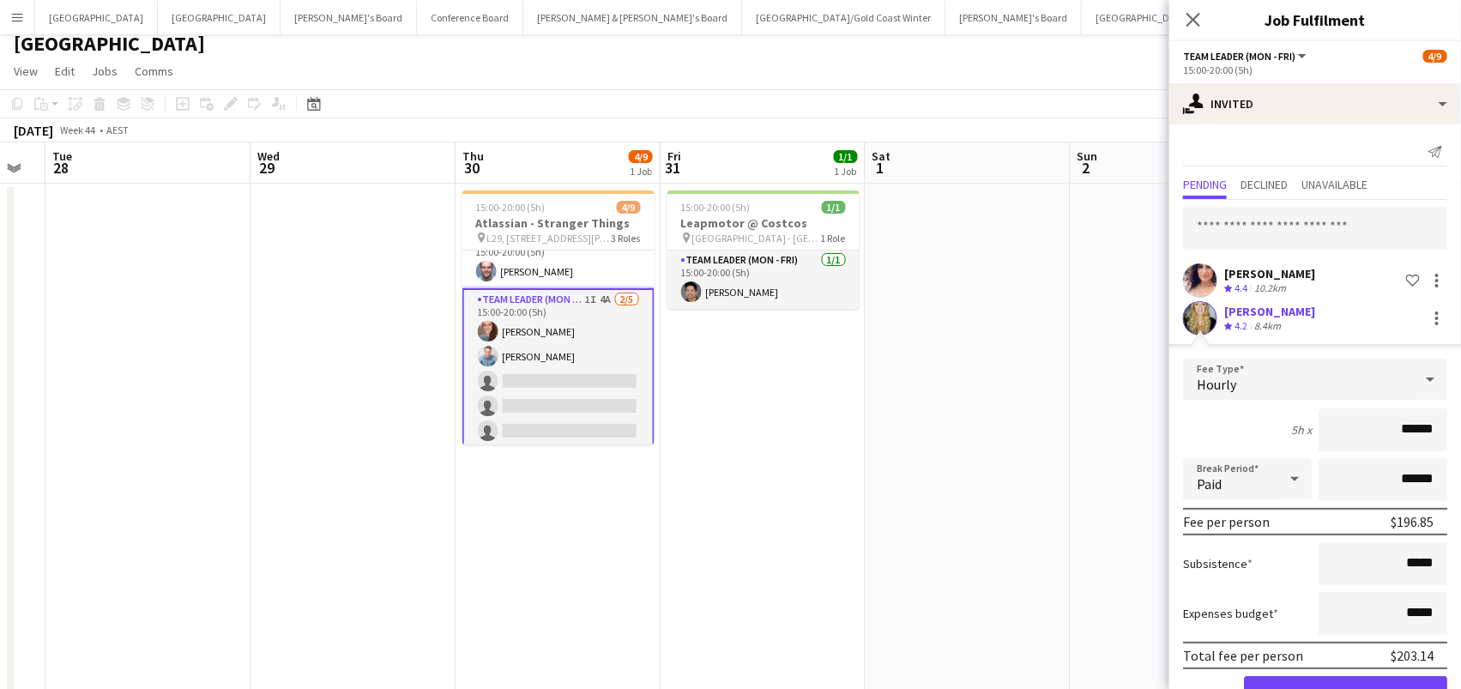
click at [1345, 688] on button "Confirm" at bounding box center [1345, 693] width 203 height 34
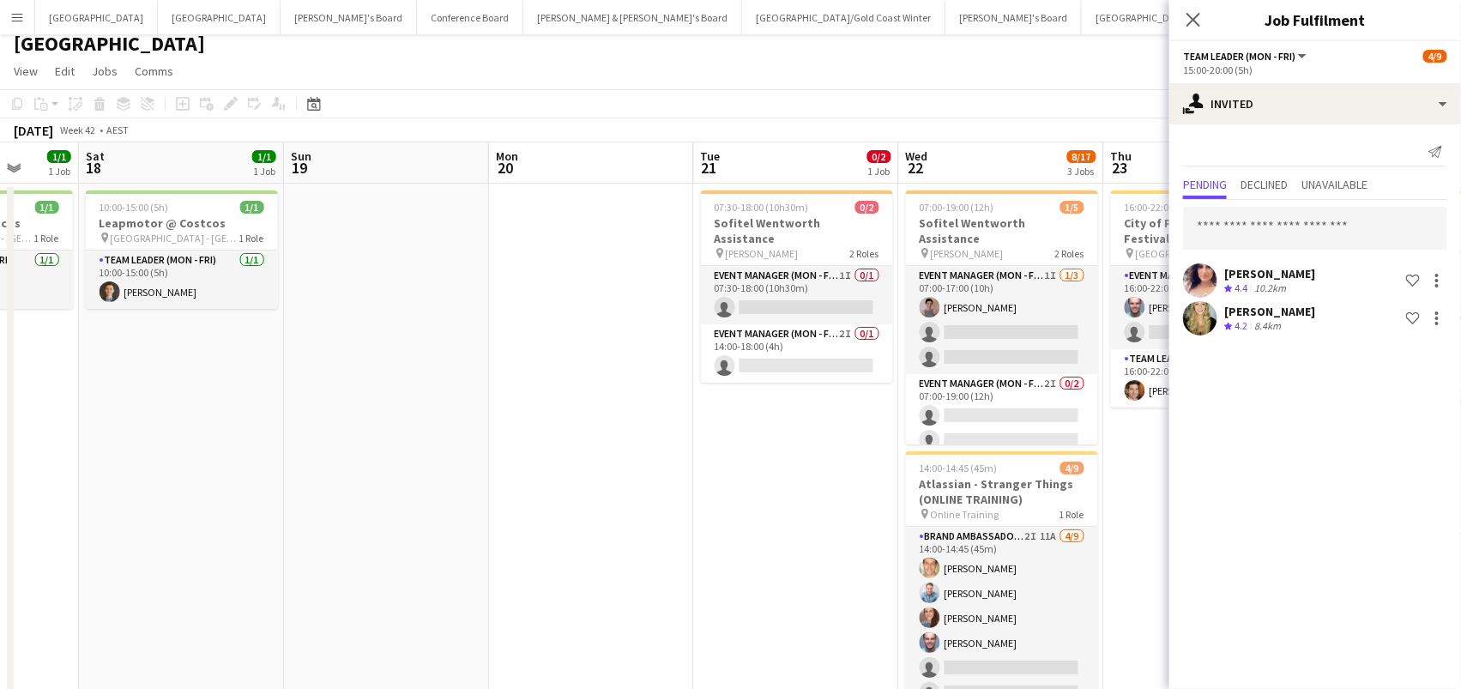
scroll to position [0, 811]
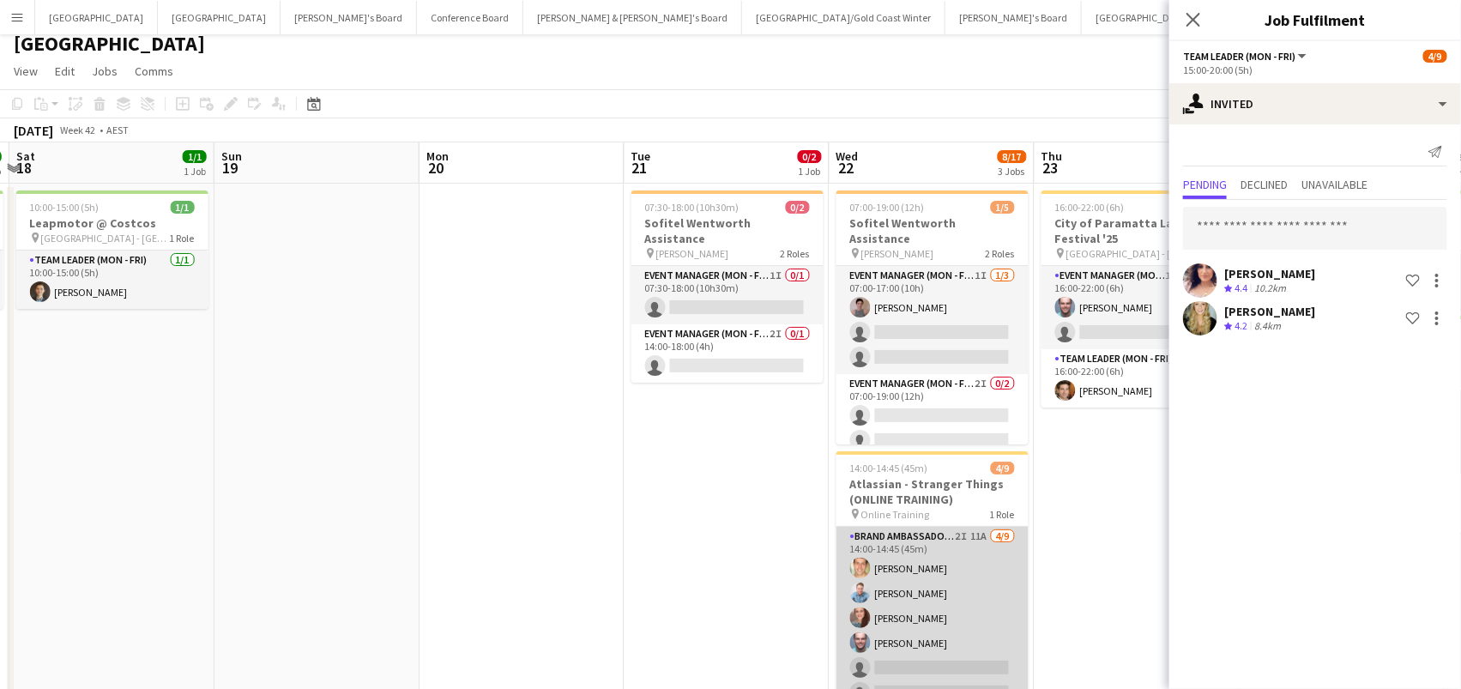
click at [907, 570] on app-card-role "Brand Ambassador (Mon - Fri) 2I 11A 4/9 14:00-14:45 (45m) Tom Caley Blake Felti…" at bounding box center [932, 655] width 192 height 257
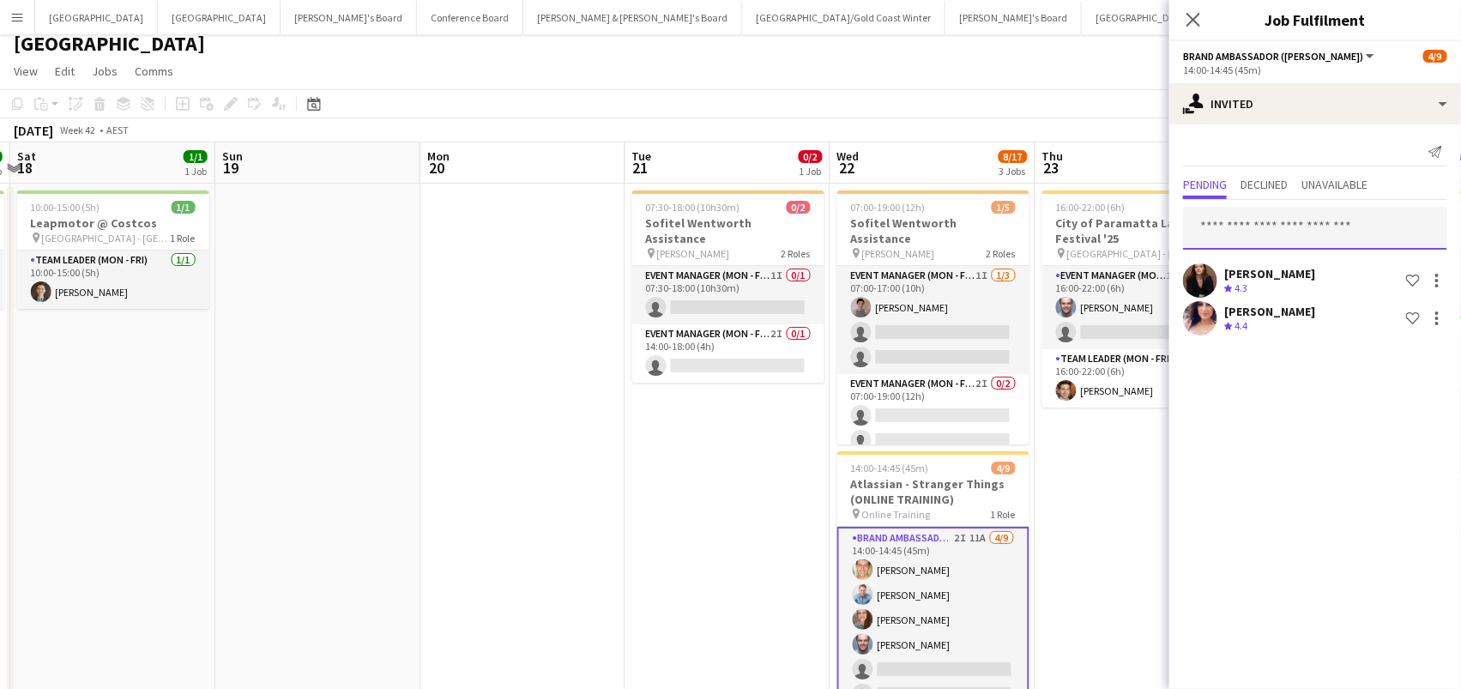
click at [1280, 242] on input "text" at bounding box center [1315, 228] width 264 height 43
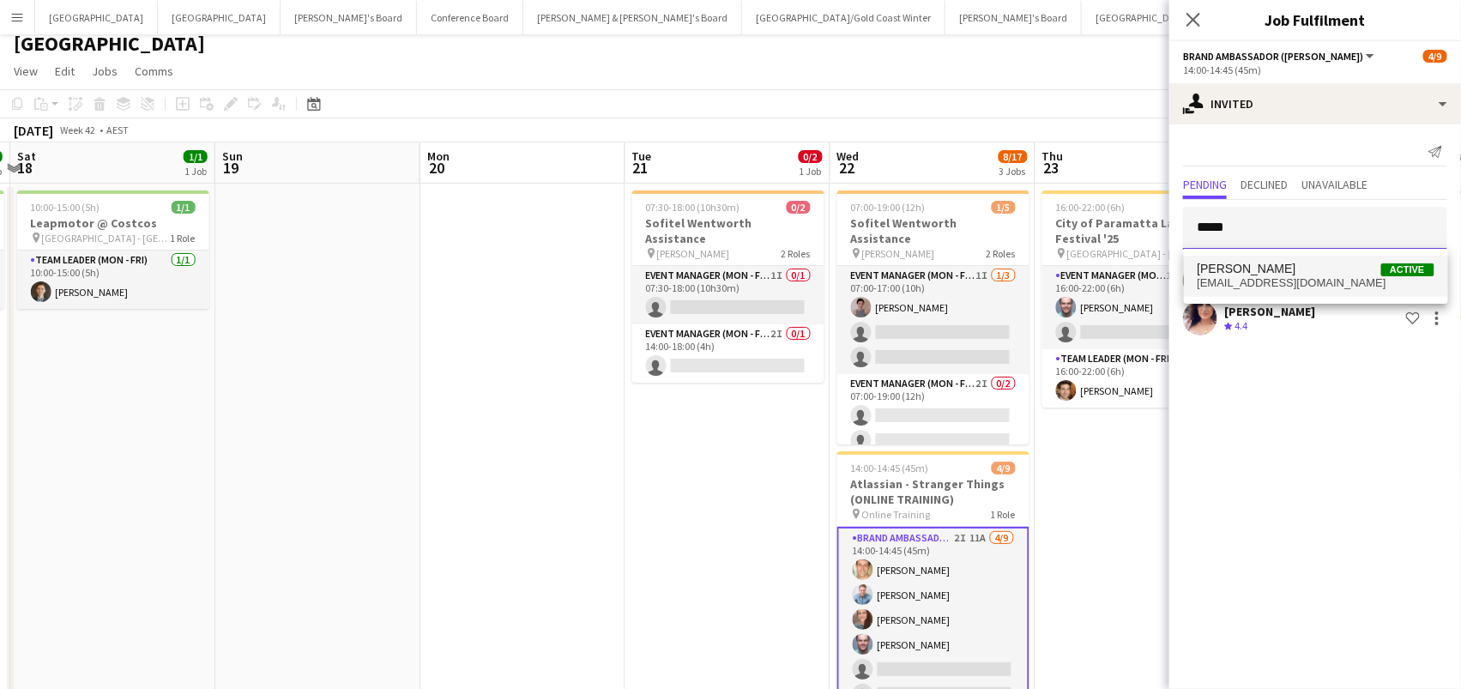
type input "*****"
click at [1300, 276] on span "sissapower@hotmail.com" at bounding box center [1315, 283] width 237 height 14
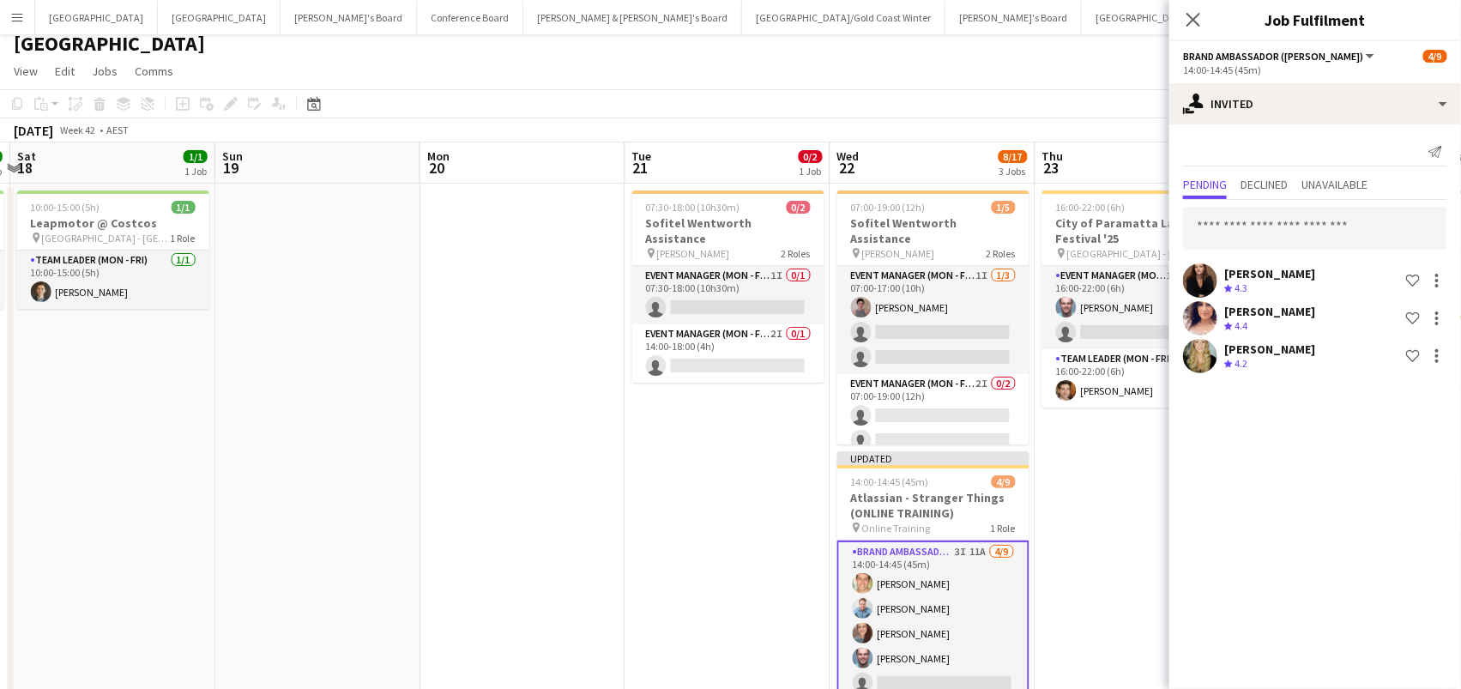
click at [1072, 75] on app-page-menu "View Day view expanded Day view collapsed Month view Date picker Jump to today …" at bounding box center [730, 73] width 1461 height 33
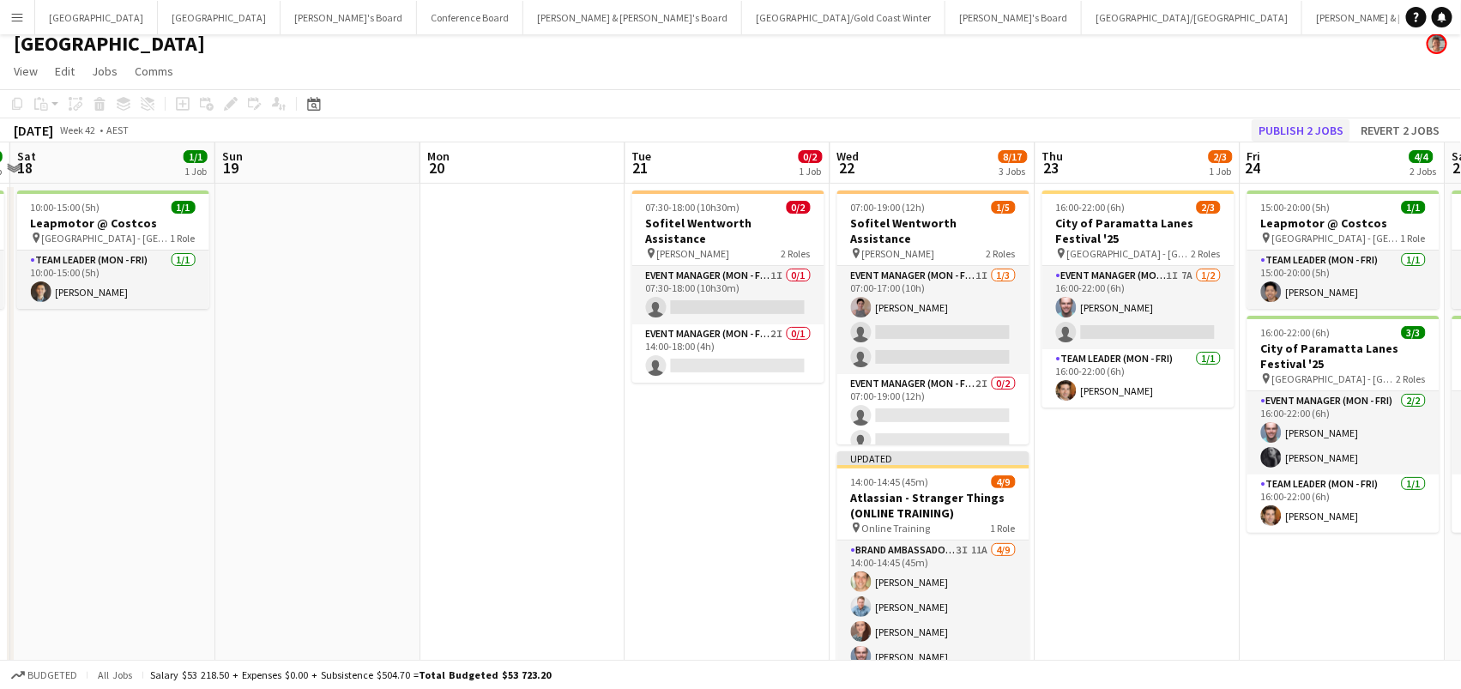
click at [1301, 128] on button "Publish 2 jobs" at bounding box center [1300, 130] width 99 height 22
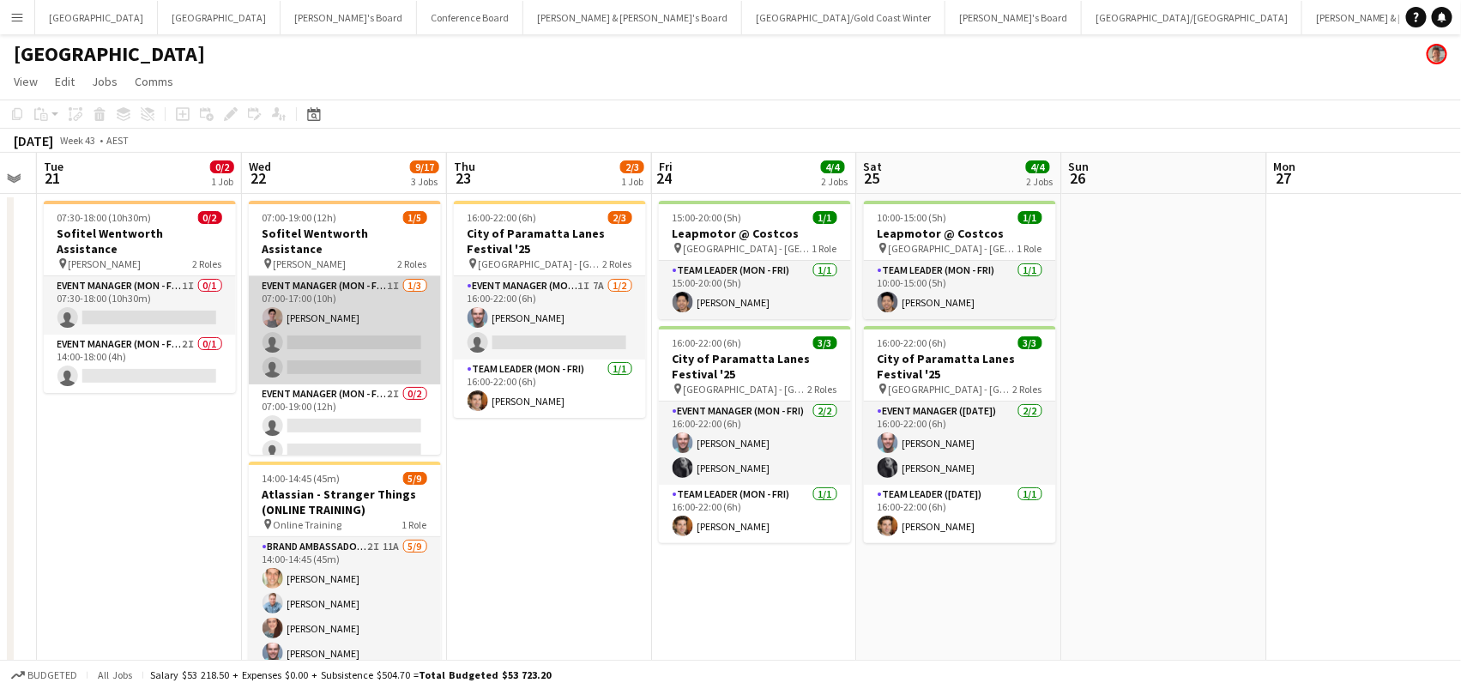
scroll to position [0, 563]
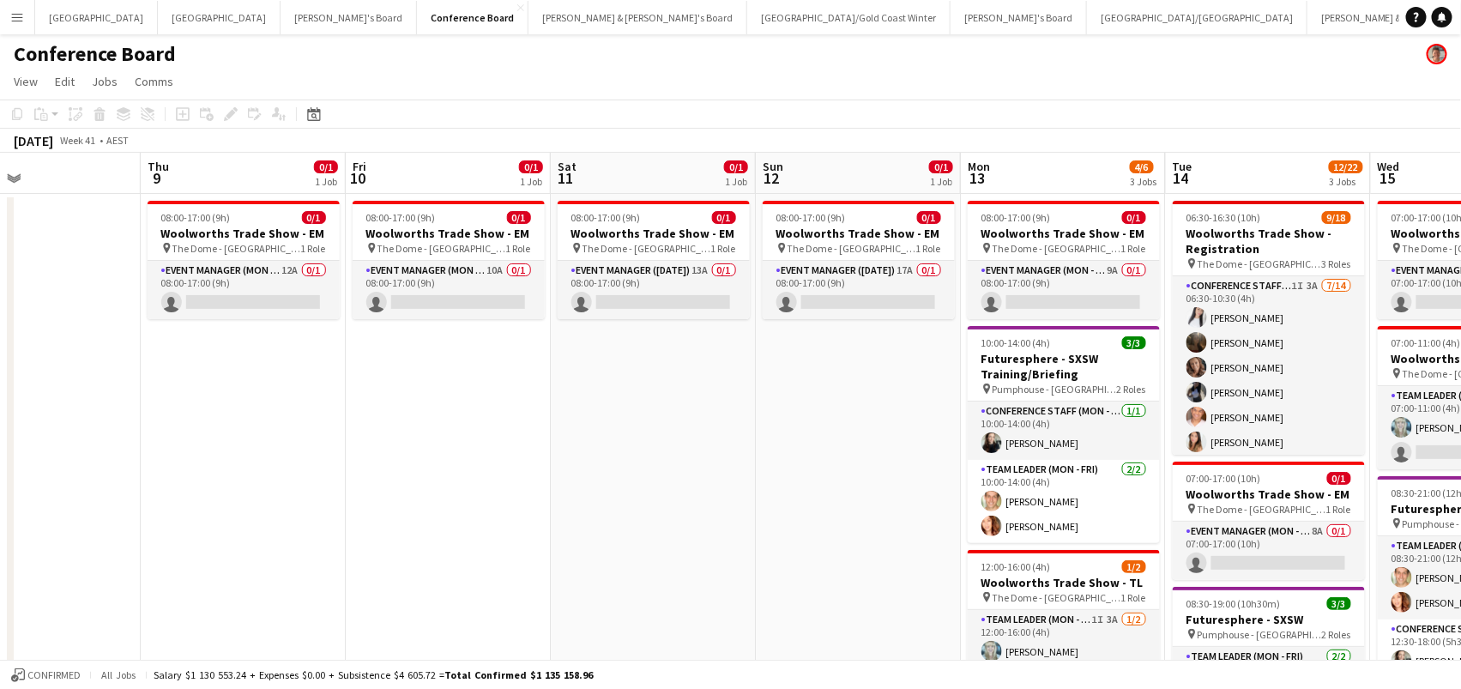
scroll to position [0, 540]
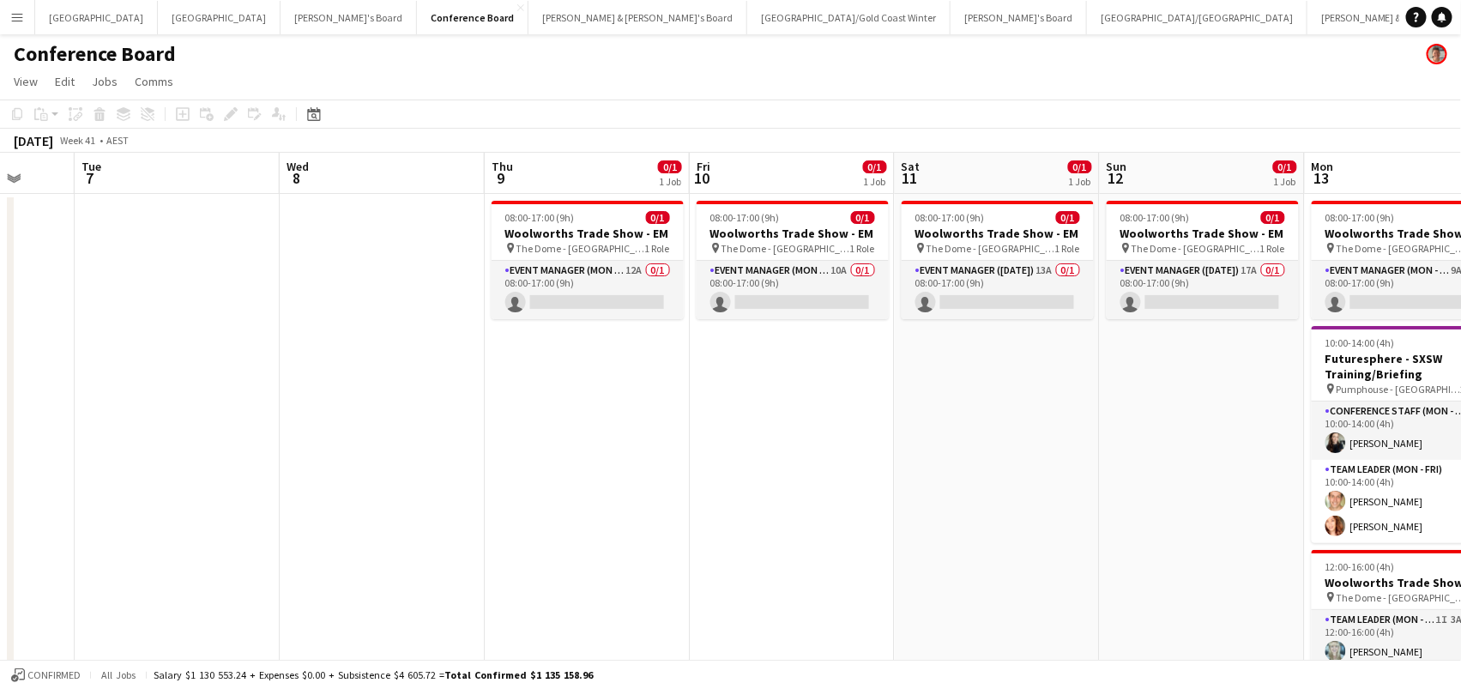
click at [21, 20] on app-icon "Menu" at bounding box center [17, 17] width 14 height 14
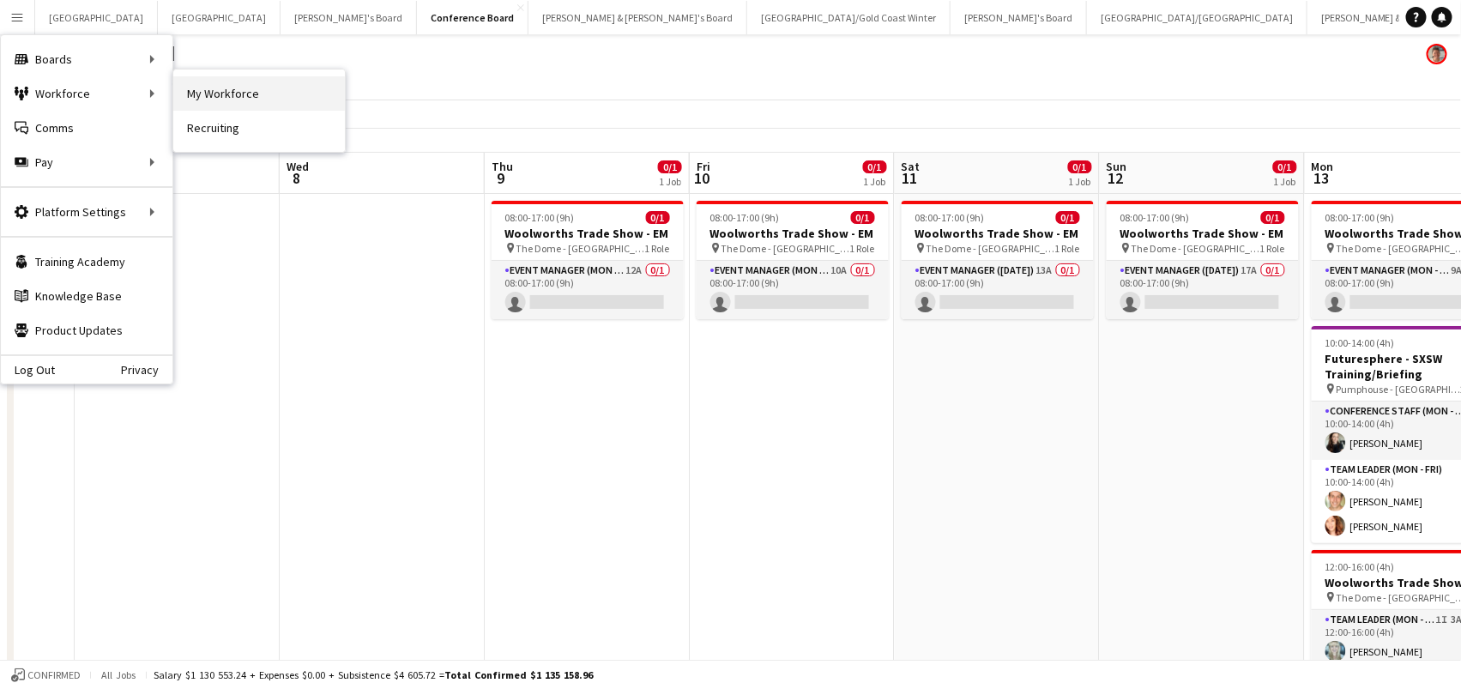
click at [220, 81] on link "My Workforce" at bounding box center [259, 93] width 172 height 34
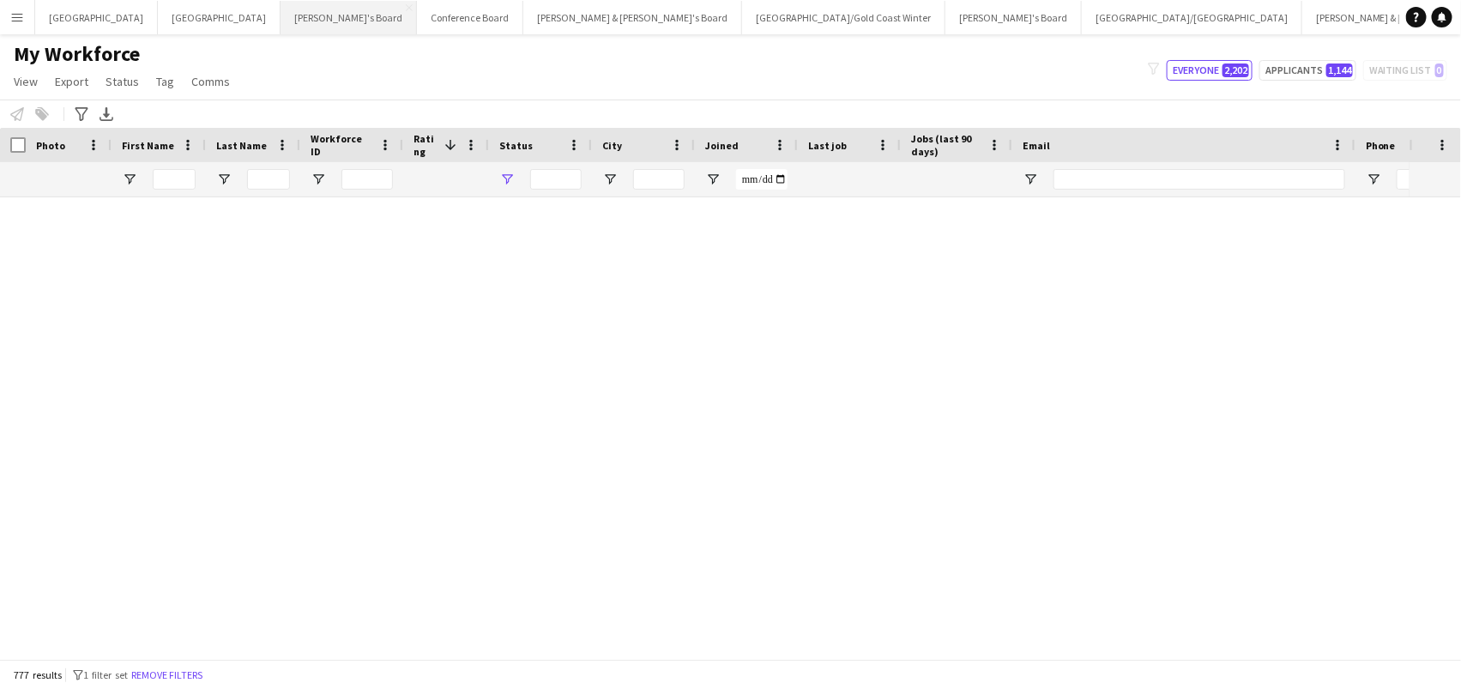
type input "**********"
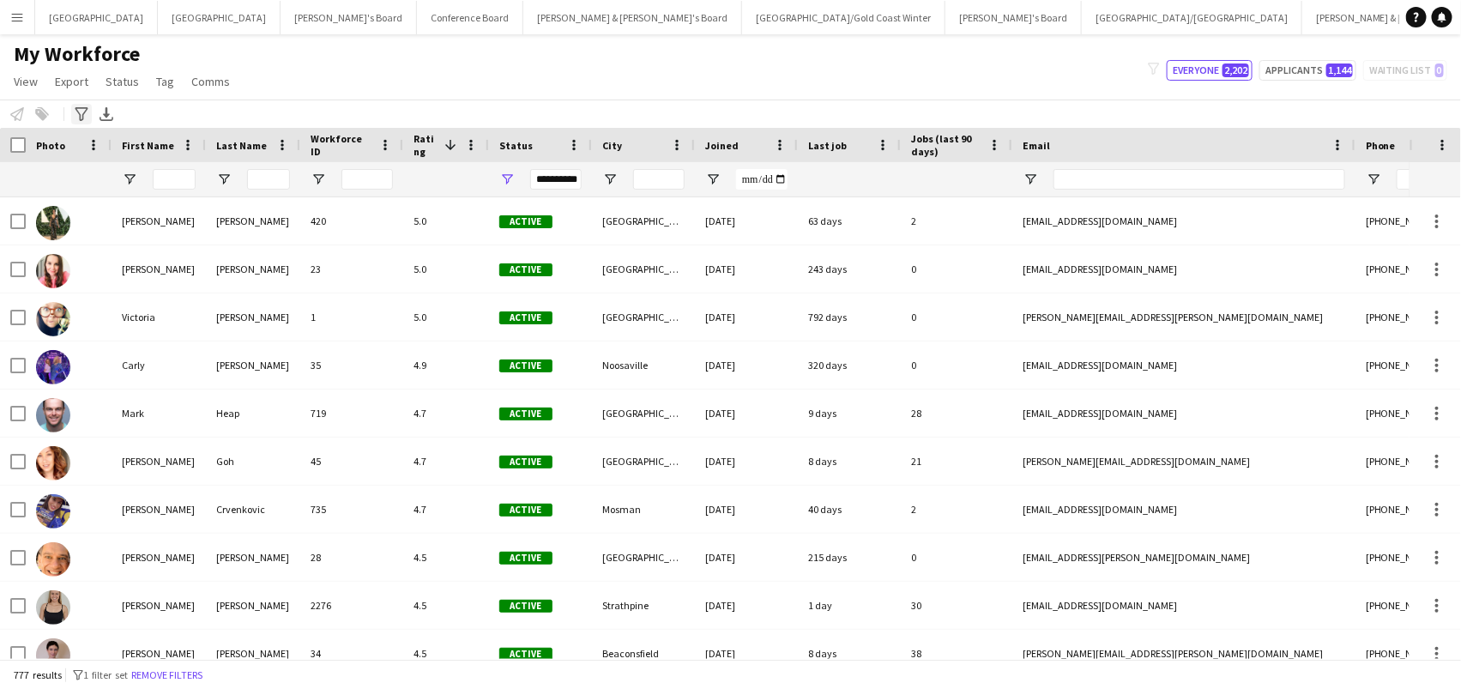
click at [83, 107] on icon "Advanced filters" at bounding box center [82, 114] width 14 height 14
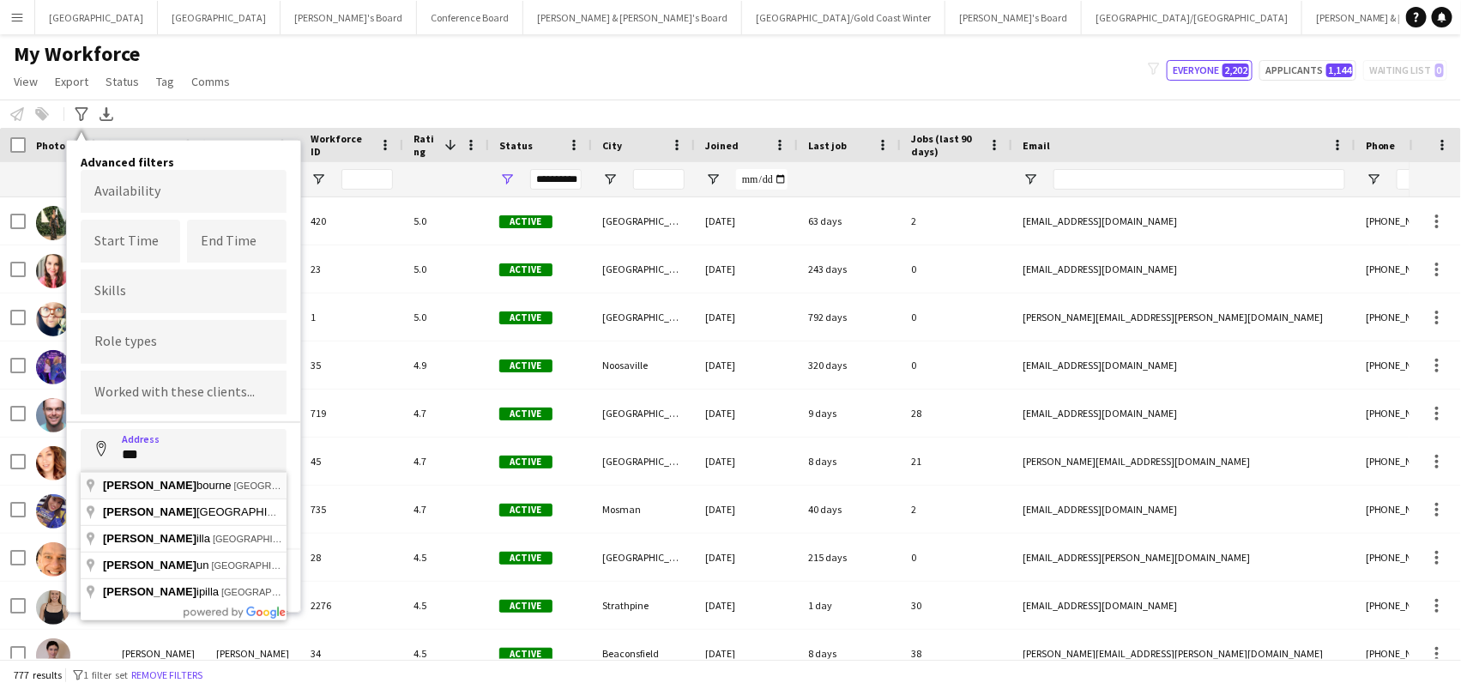
type input "**********"
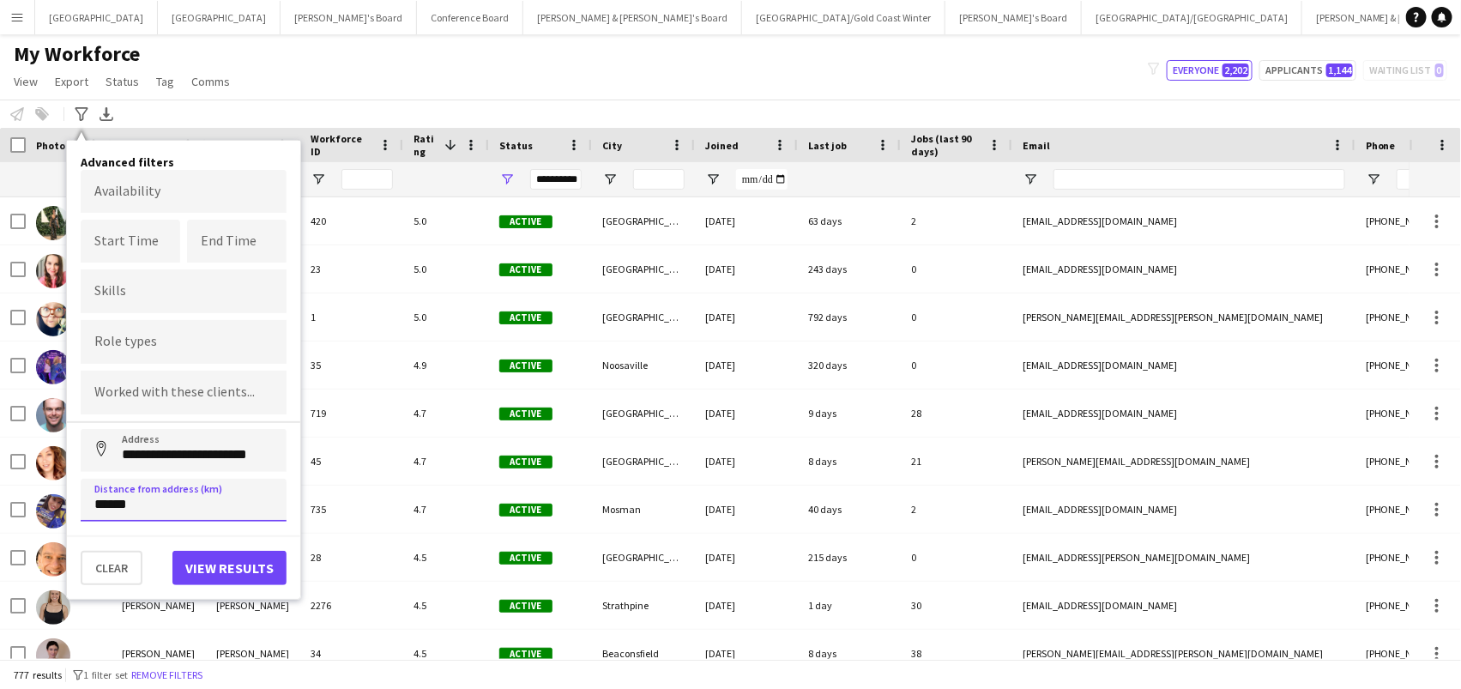
type input "******"
click at [208, 570] on button "View results" at bounding box center [229, 568] width 114 height 34
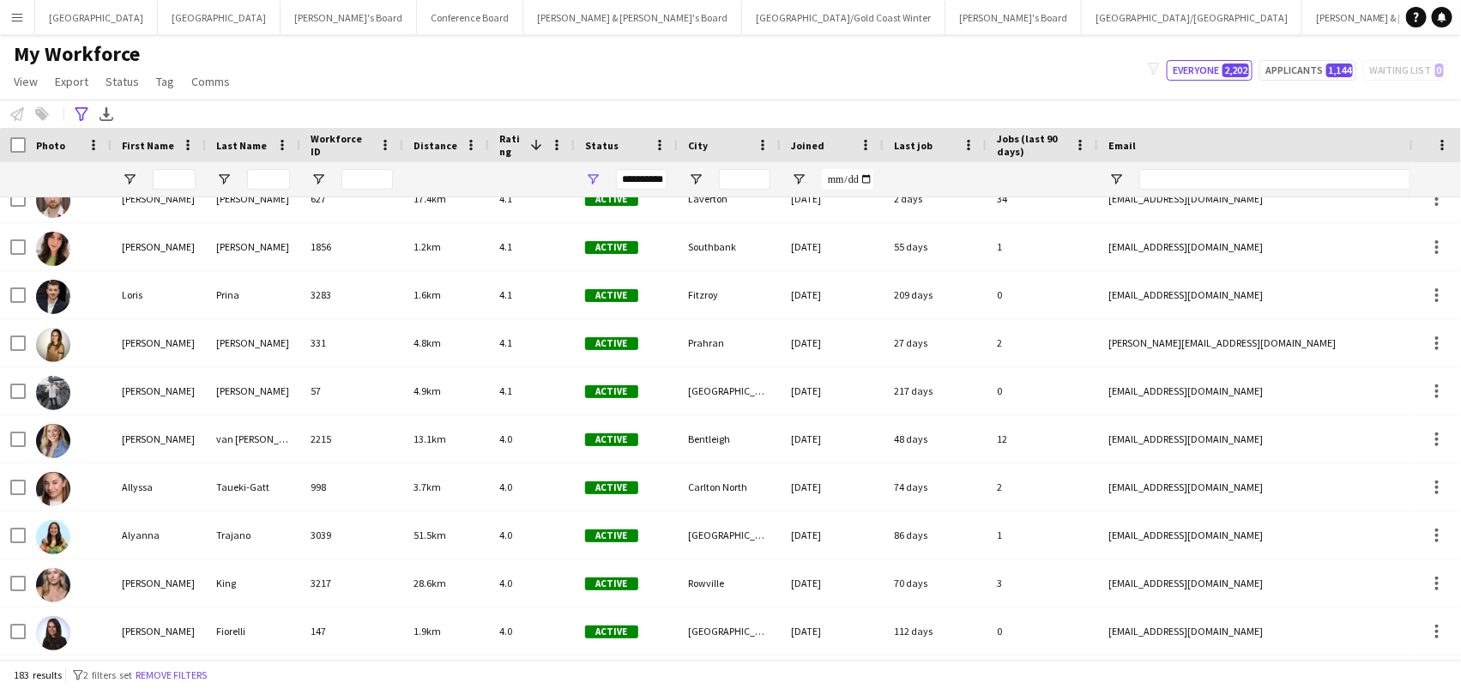
scroll to position [615, 0]
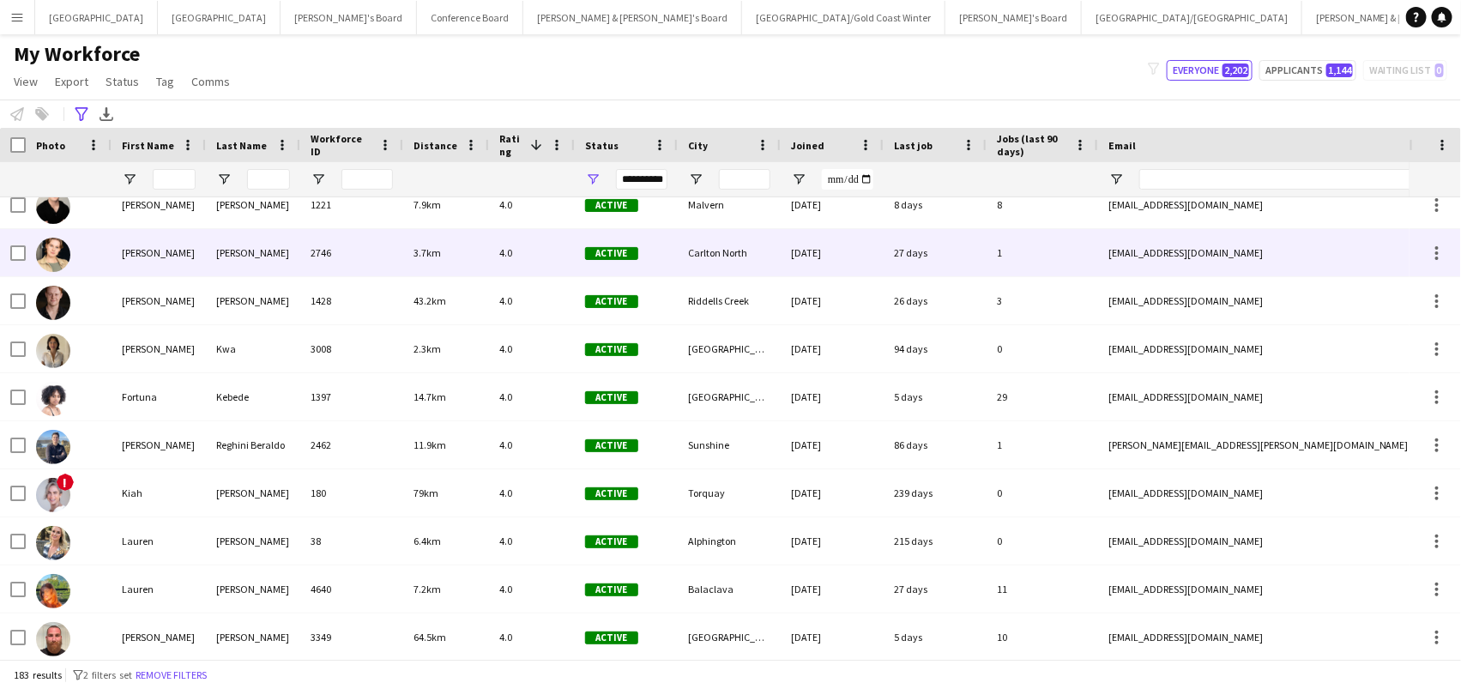
click at [159, 258] on div "[PERSON_NAME]" at bounding box center [159, 252] width 94 height 47
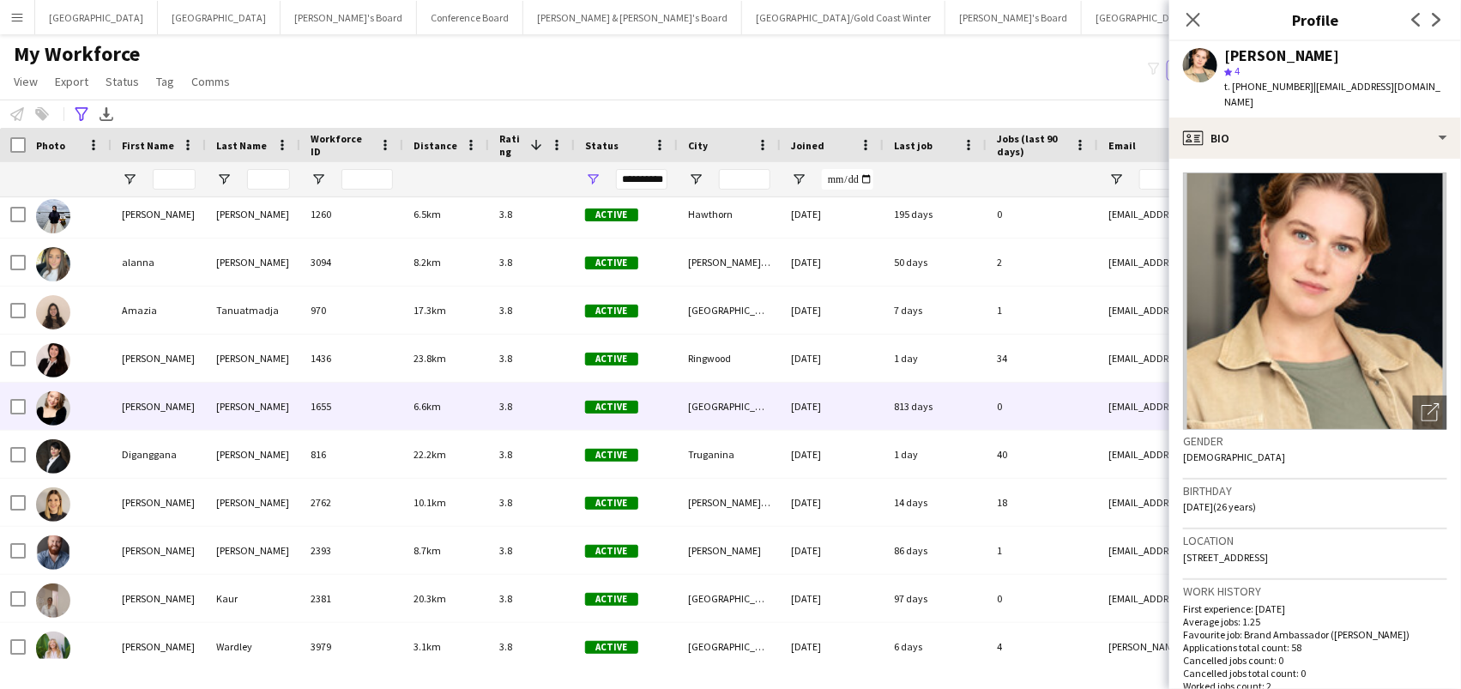
click at [302, 395] on div "1655" at bounding box center [351, 406] width 103 height 47
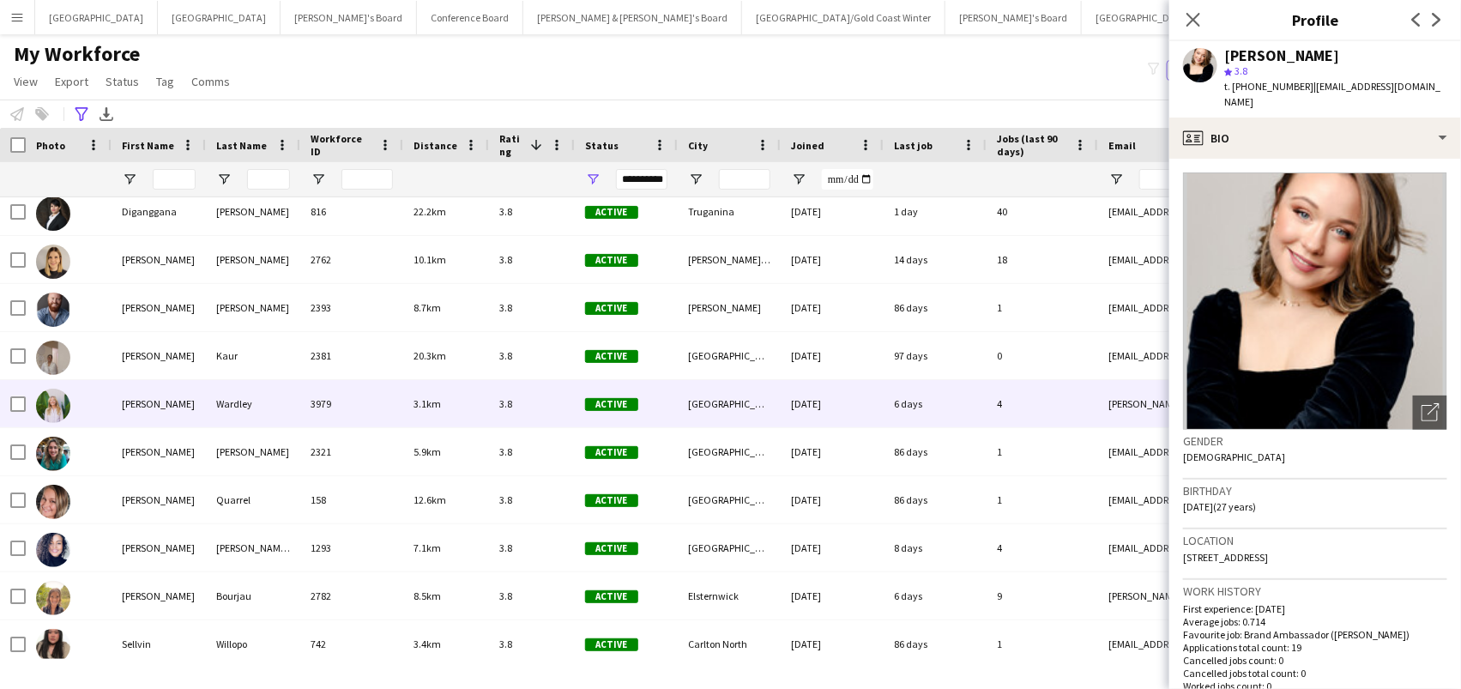
click at [202, 407] on div "[PERSON_NAME]" at bounding box center [159, 403] width 94 height 47
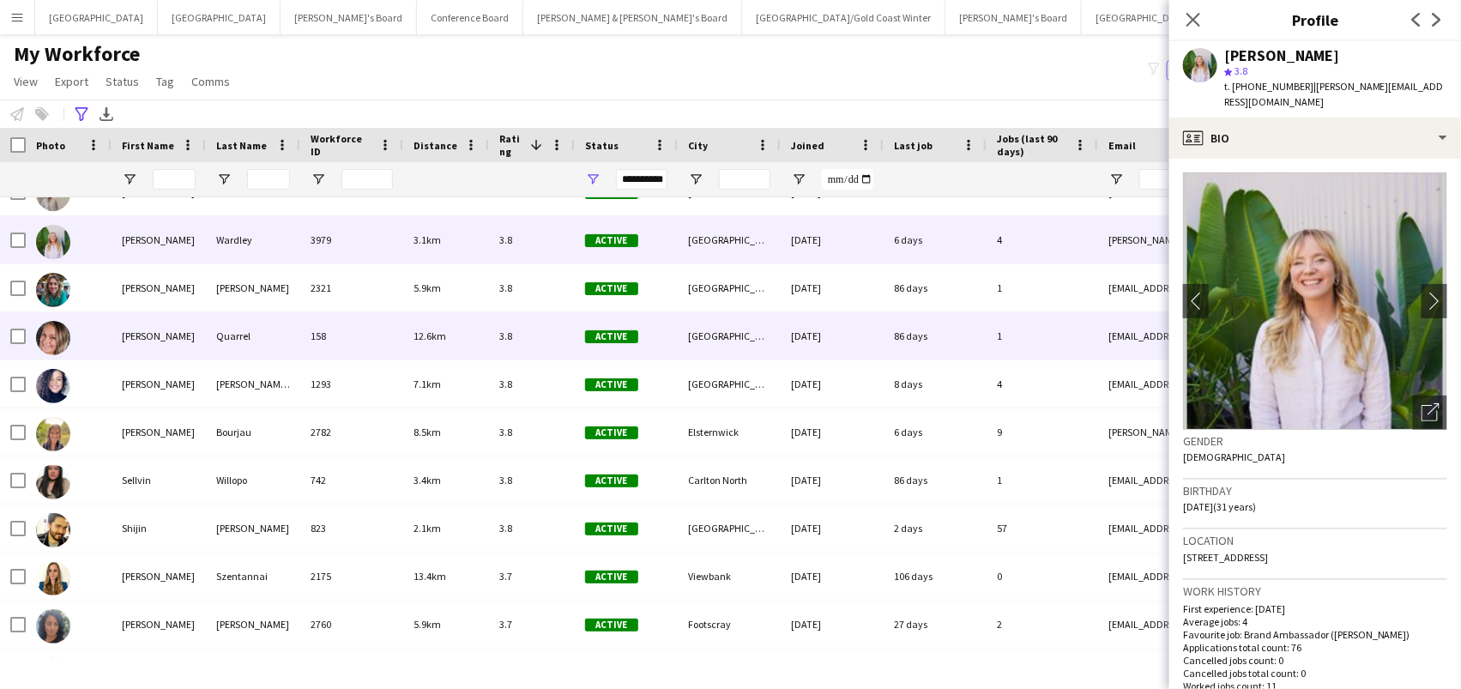
click at [182, 347] on div "[PERSON_NAME]" at bounding box center [159, 335] width 94 height 47
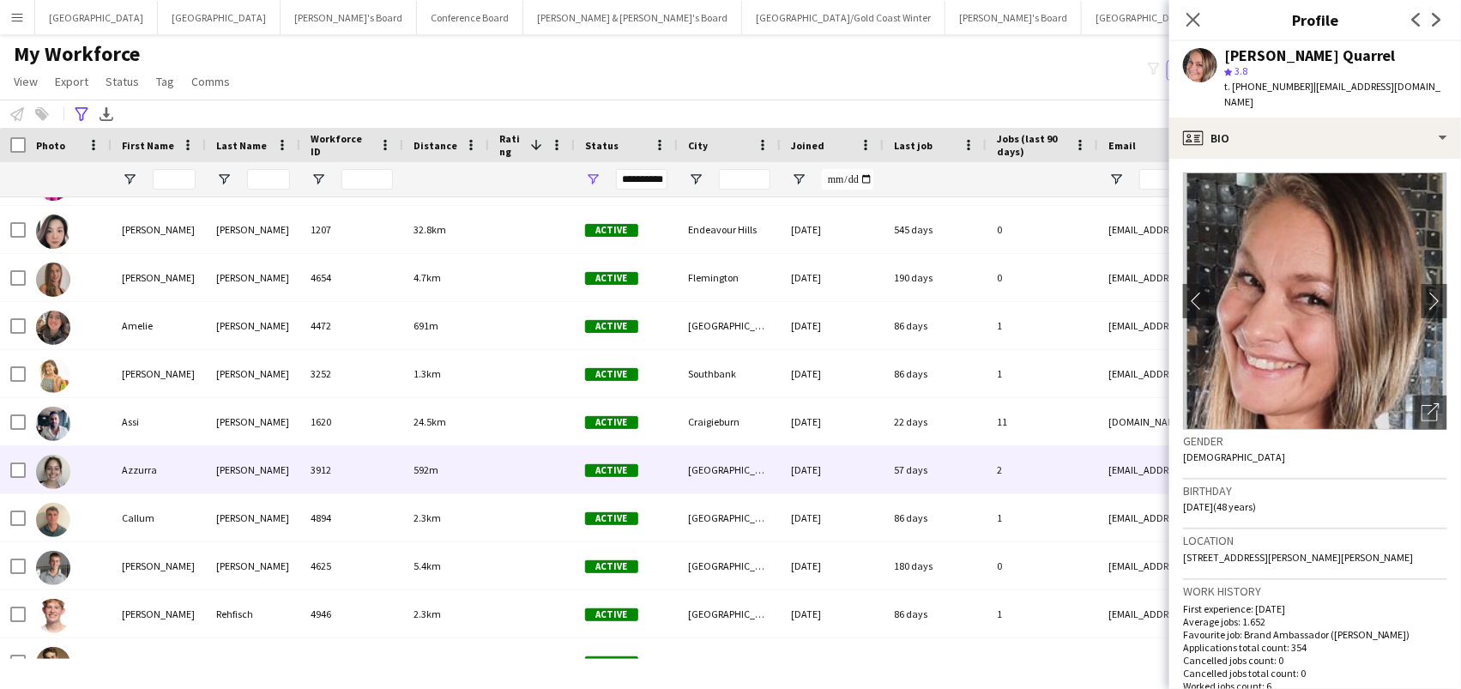
click at [144, 459] on div "Azzurra" at bounding box center [159, 469] width 94 height 47
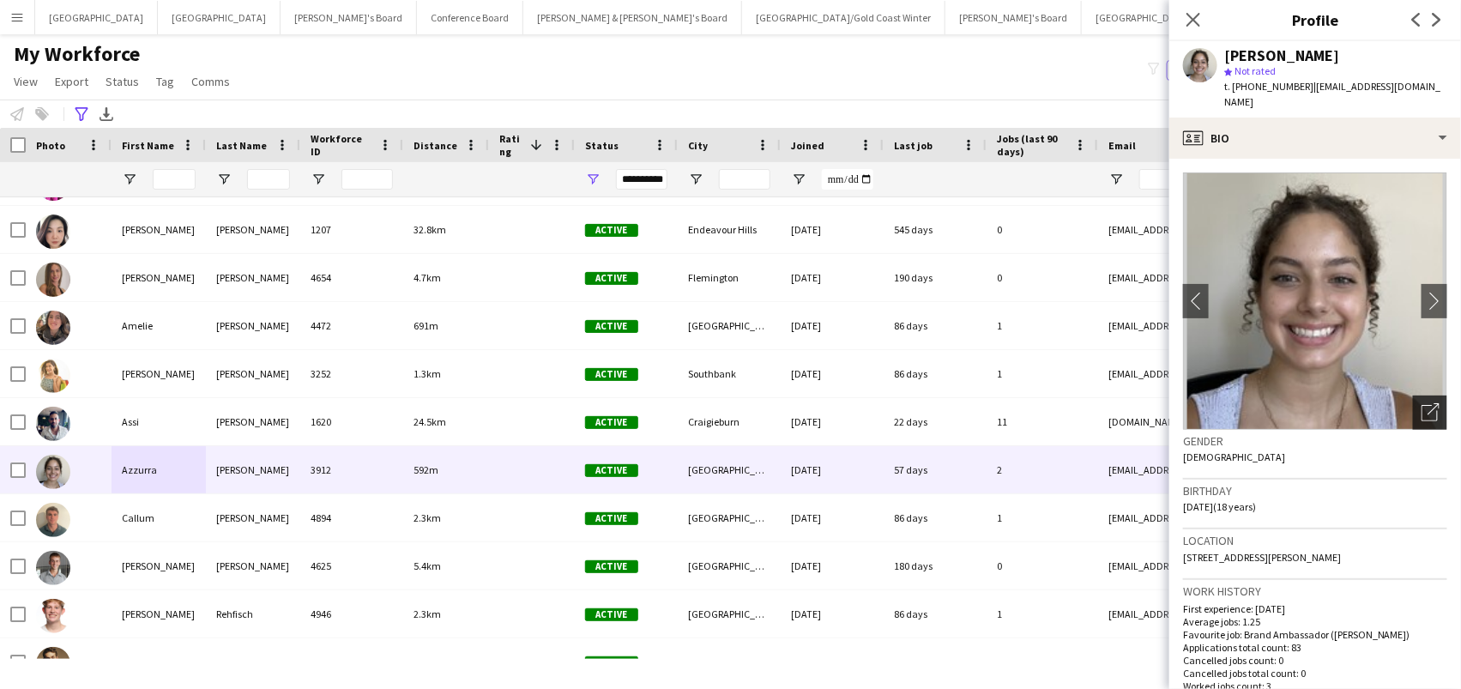
click at [1437, 405] on icon at bounding box center [1429, 413] width 16 height 16
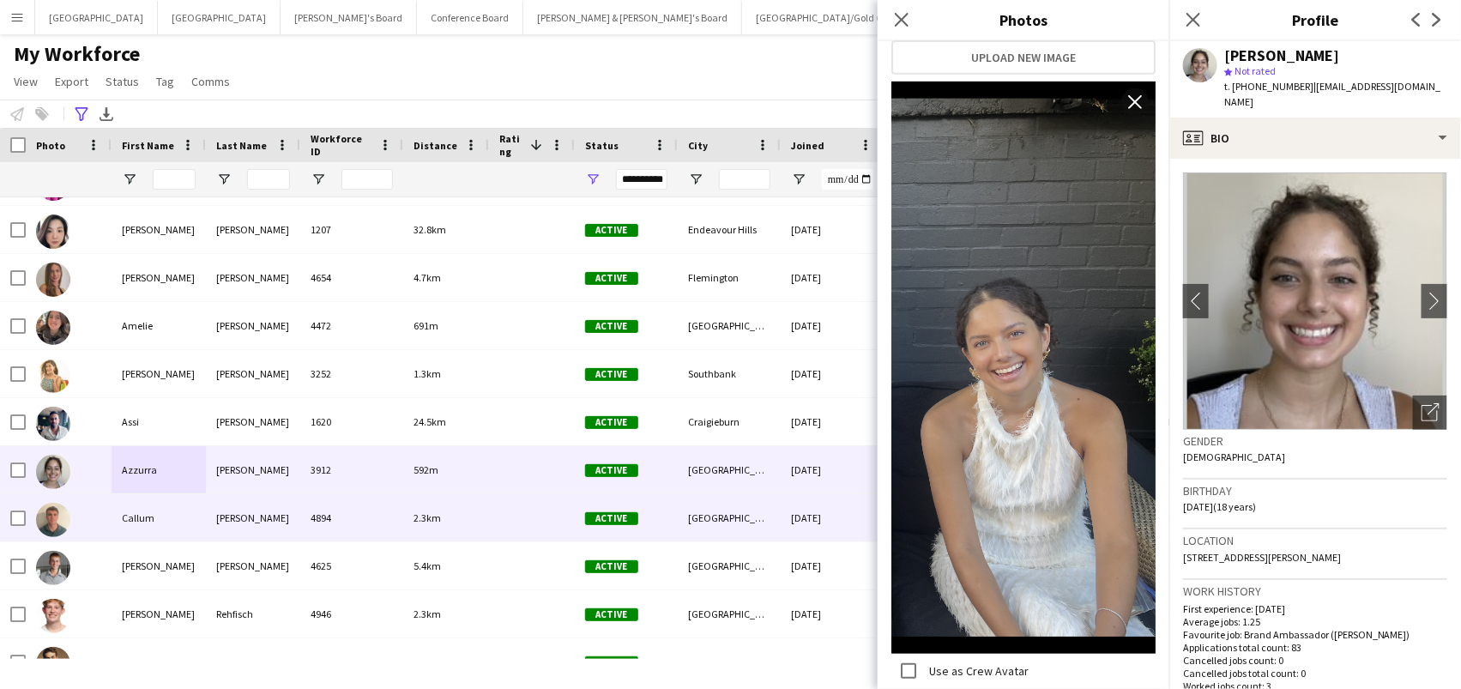
click at [204, 506] on div "Callum" at bounding box center [159, 517] width 94 height 47
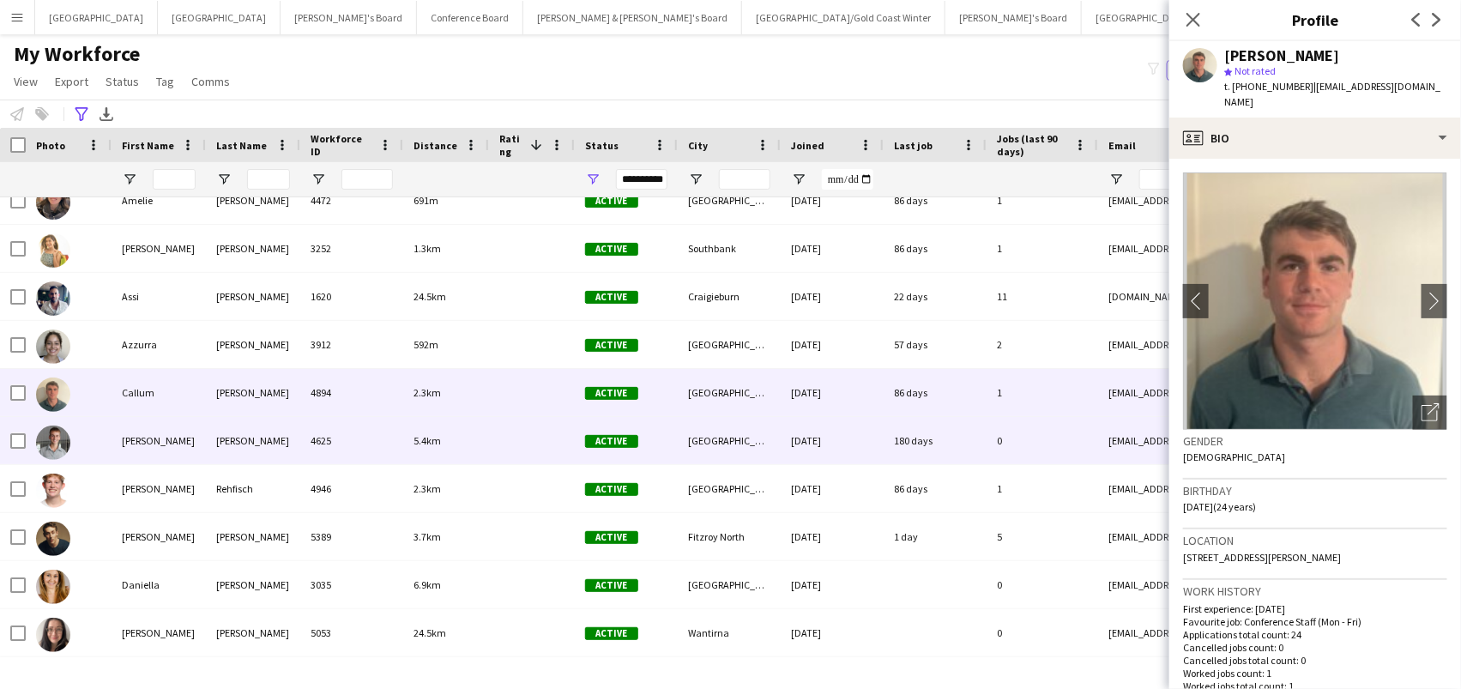
click at [130, 427] on div "[PERSON_NAME]" at bounding box center [159, 440] width 94 height 47
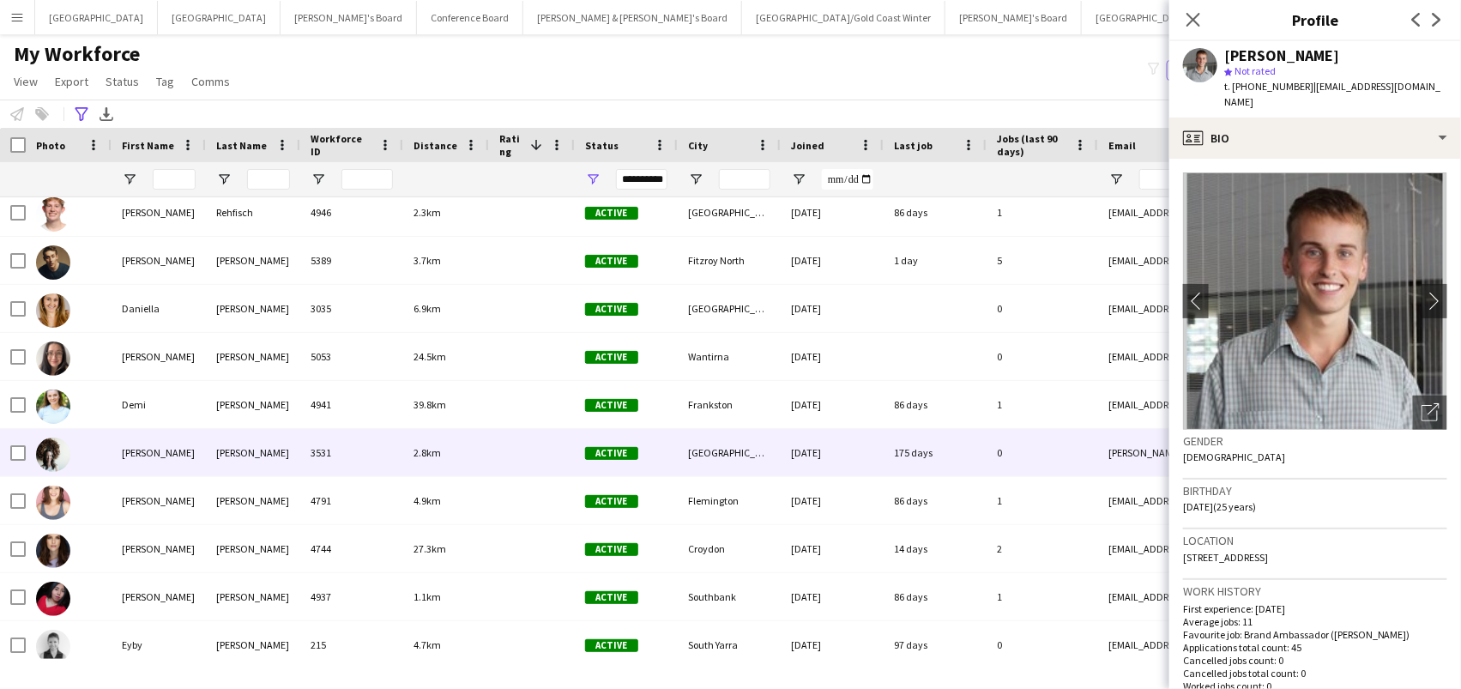
click at [151, 453] on div "[PERSON_NAME]" at bounding box center [159, 452] width 94 height 47
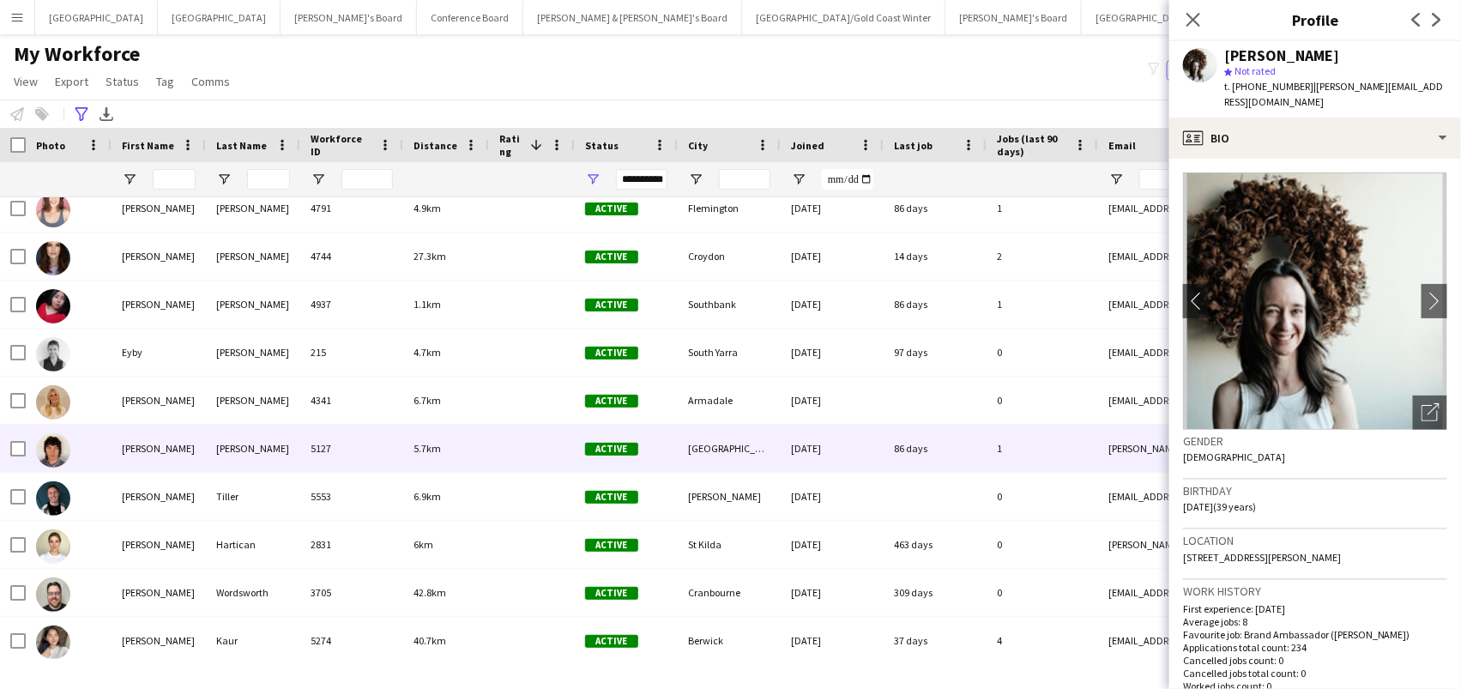
click at [151, 453] on div "[PERSON_NAME]" at bounding box center [159, 448] width 94 height 47
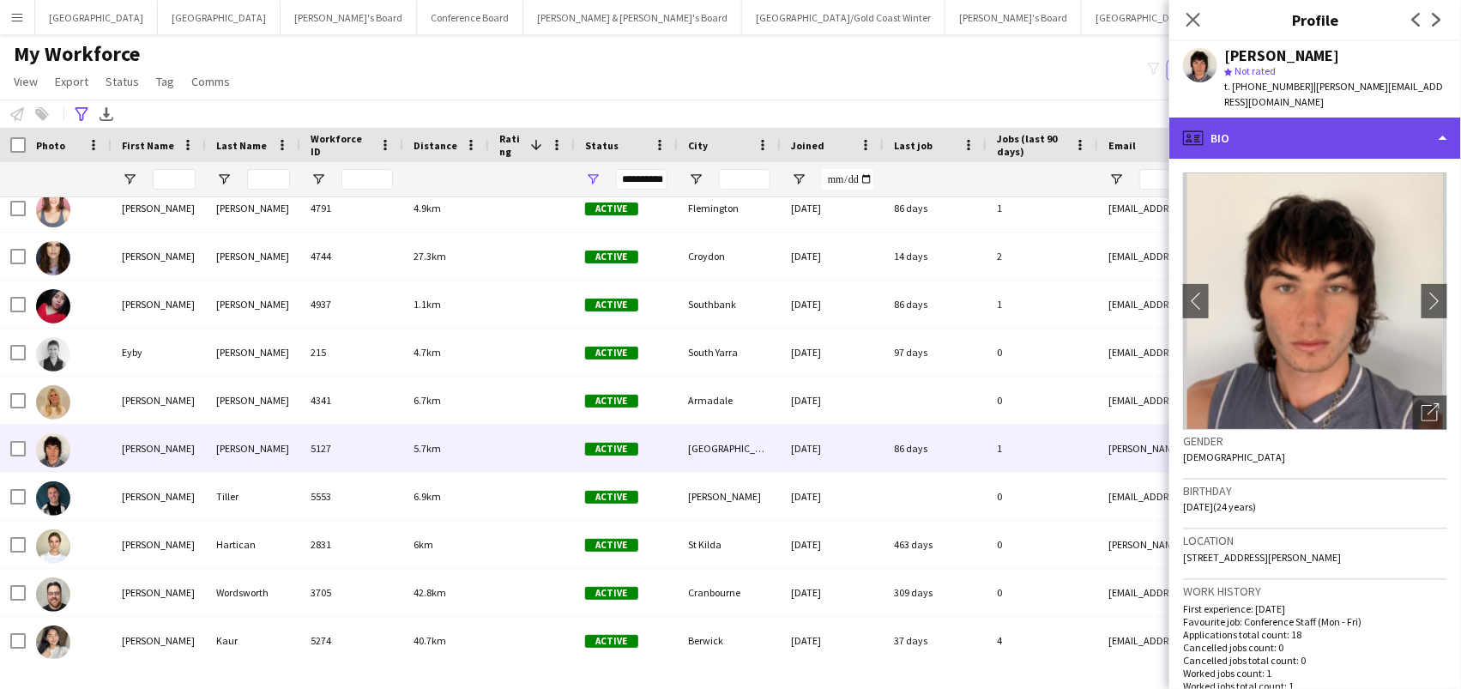
click at [1319, 118] on div "profile Bio" at bounding box center [1315, 138] width 292 height 41
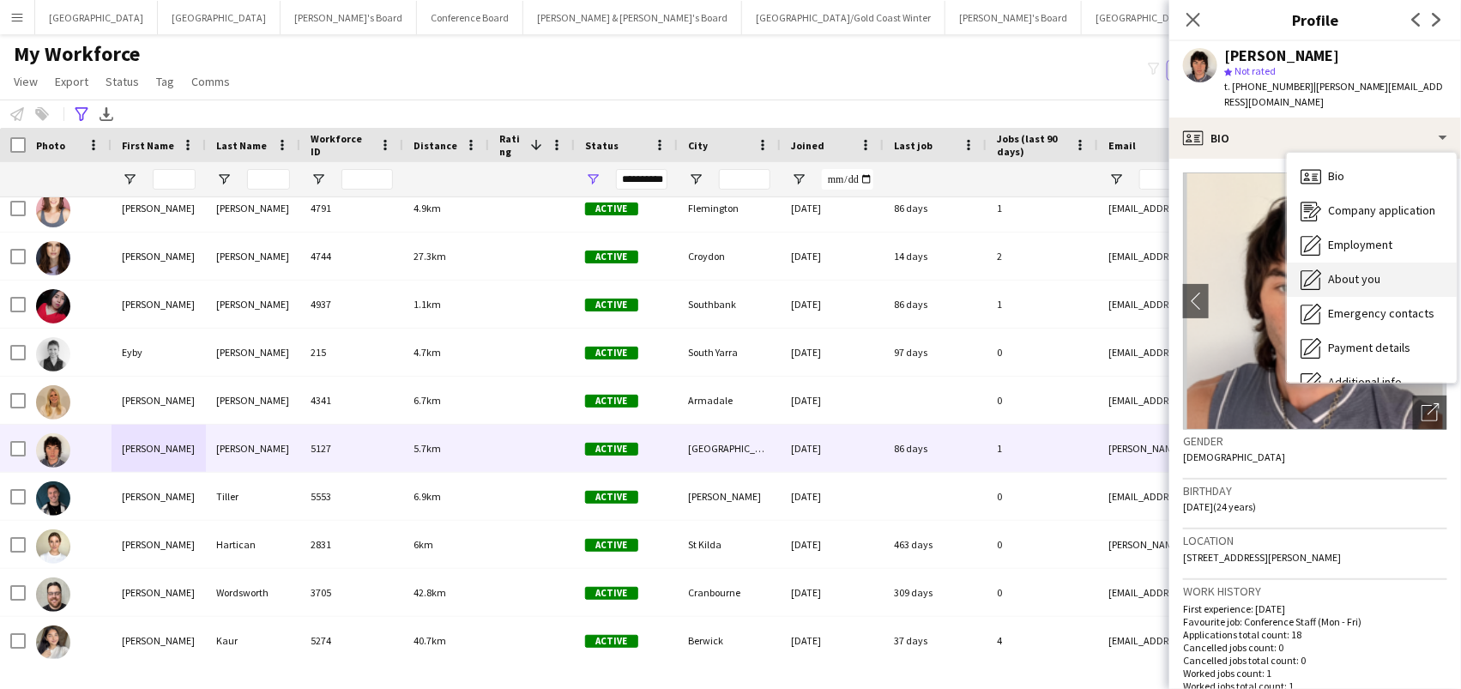
click at [1345, 271] on span "About you" at bounding box center [1354, 278] width 52 height 15
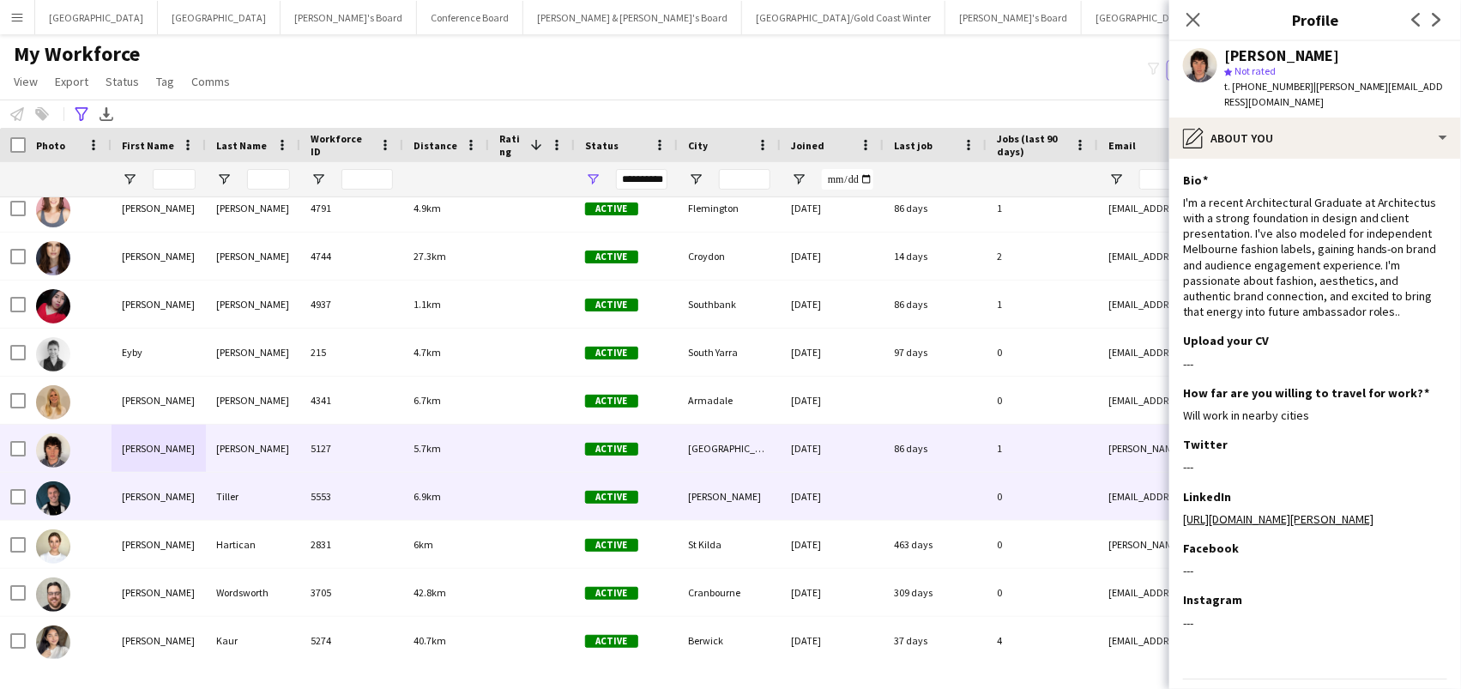
click at [122, 509] on div "[PERSON_NAME]" at bounding box center [159, 496] width 94 height 47
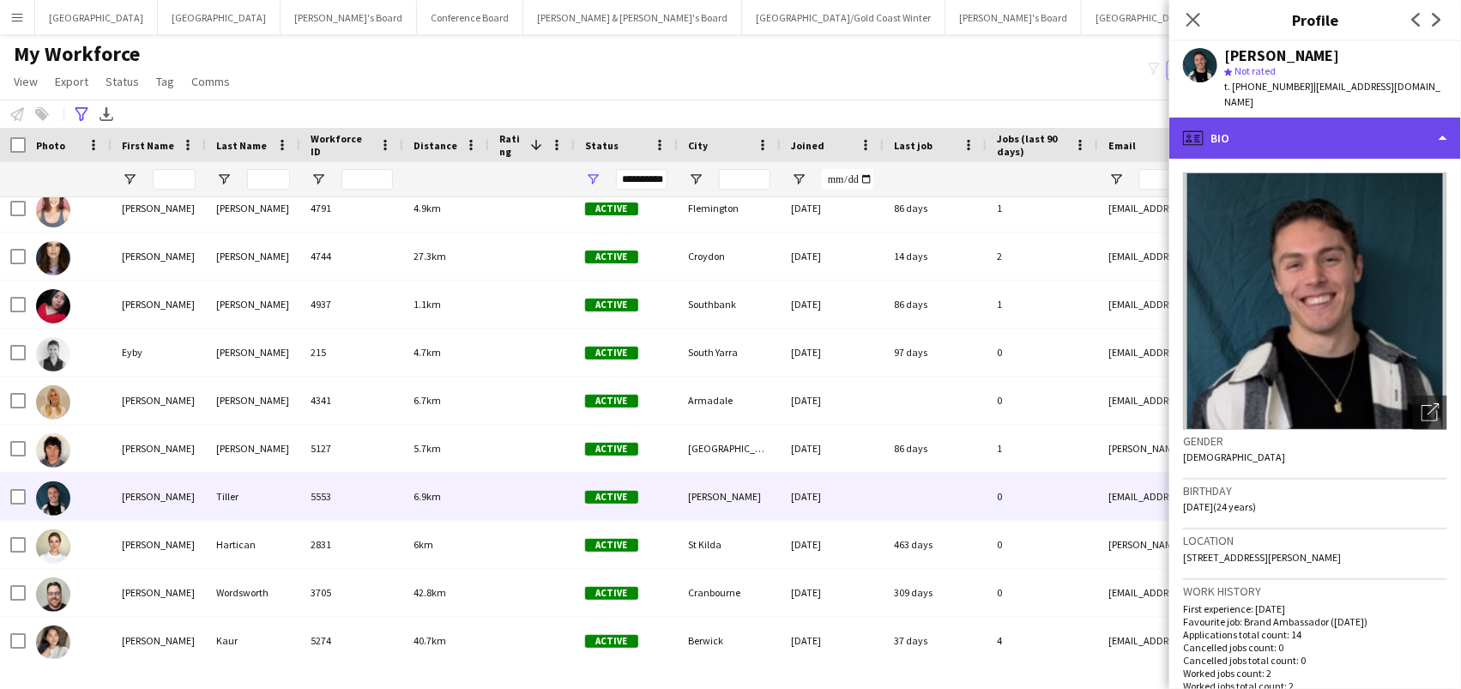
click at [1299, 122] on div "profile Bio" at bounding box center [1315, 138] width 292 height 41
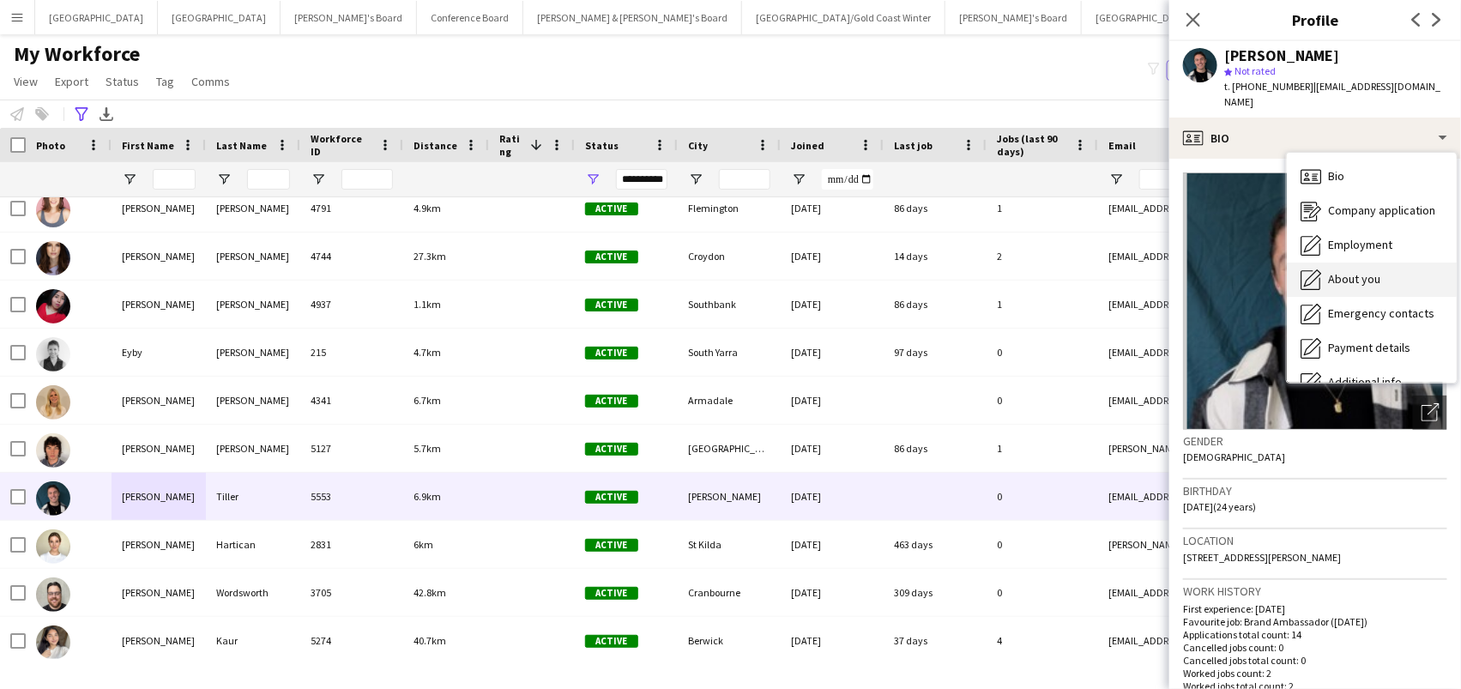
click at [1353, 271] on span "About you" at bounding box center [1354, 278] width 52 height 15
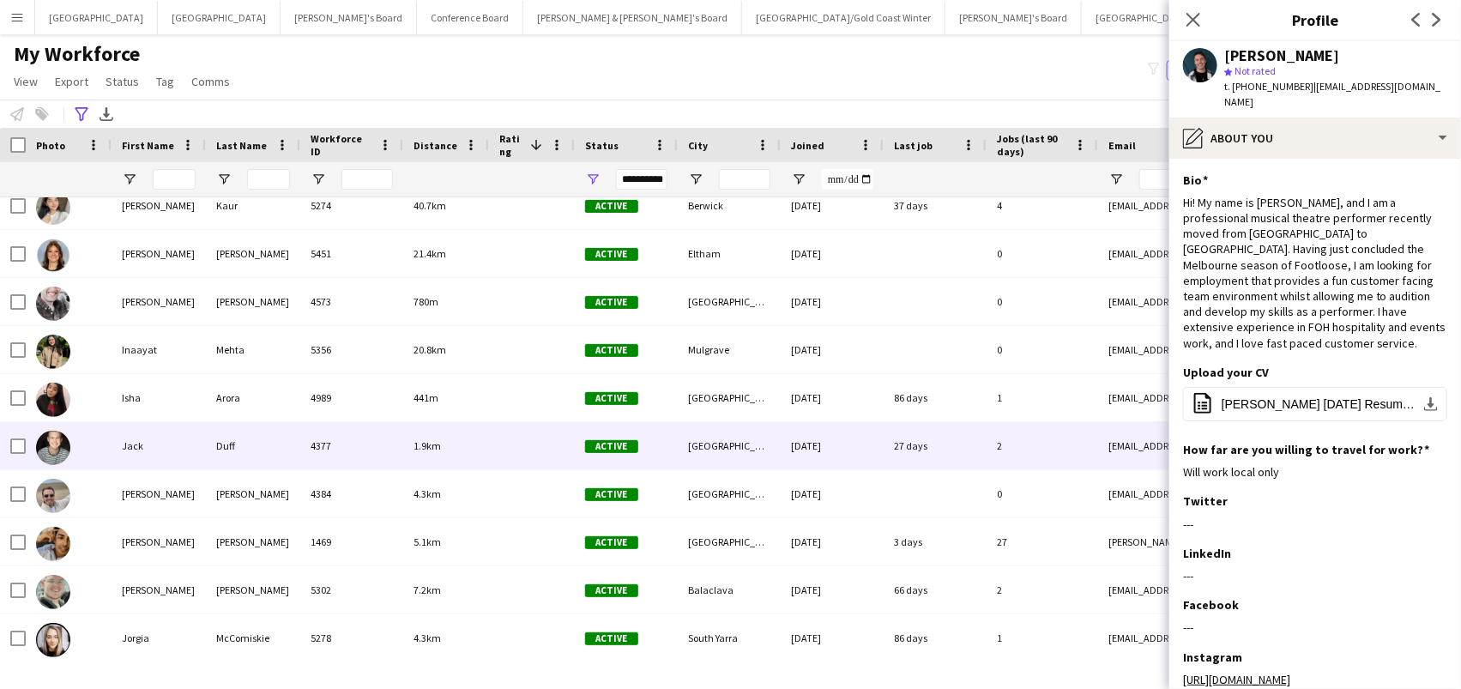
click at [115, 445] on div "Jack" at bounding box center [159, 445] width 94 height 47
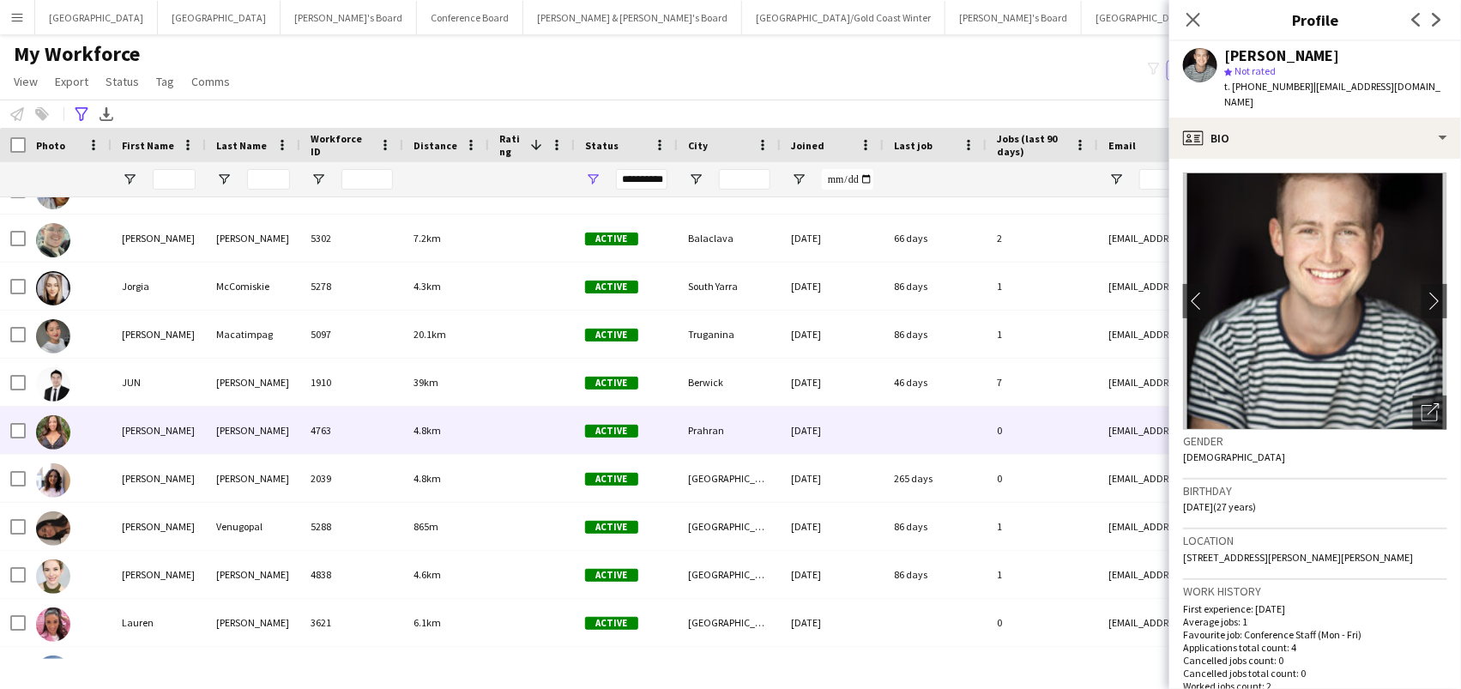
click at [242, 425] on div "[PERSON_NAME]" at bounding box center [253, 430] width 94 height 47
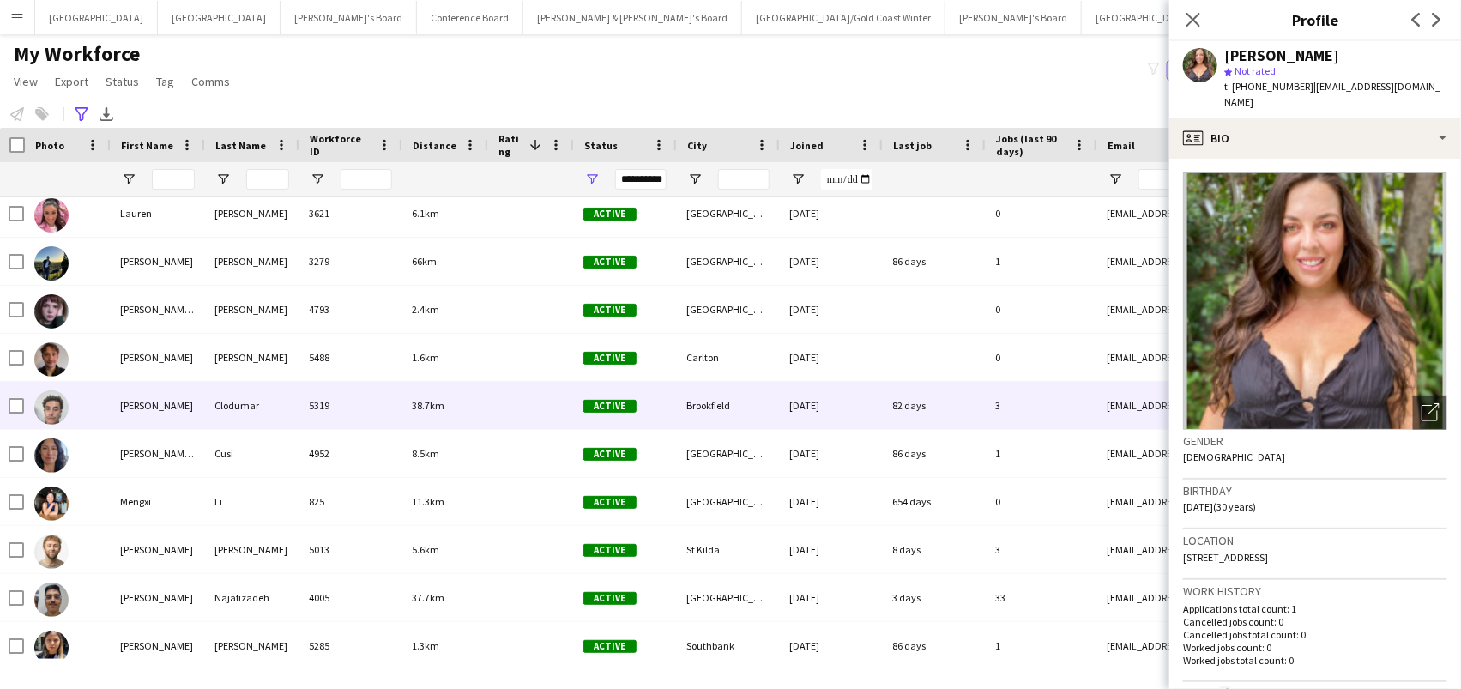
click at [161, 407] on div "[PERSON_NAME]" at bounding box center [157, 405] width 94 height 47
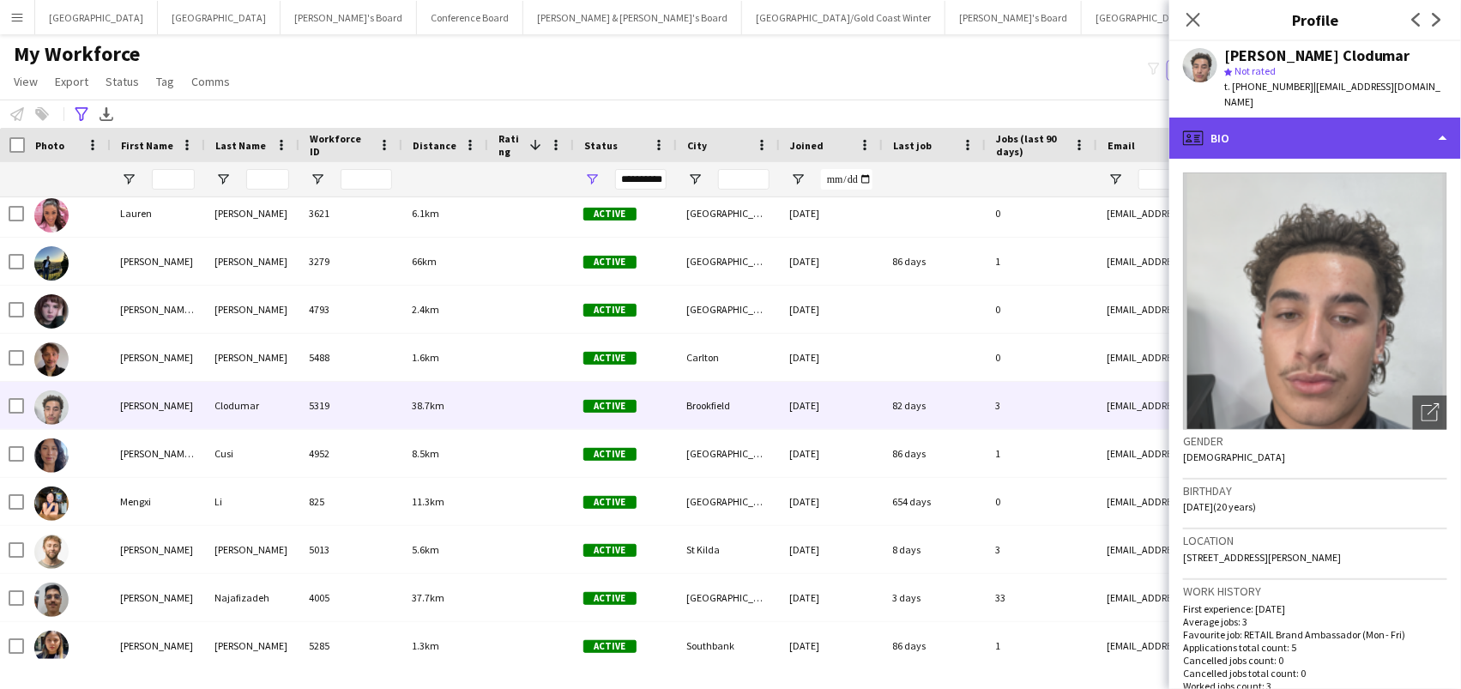
click at [1330, 122] on div "profile Bio" at bounding box center [1315, 138] width 292 height 41
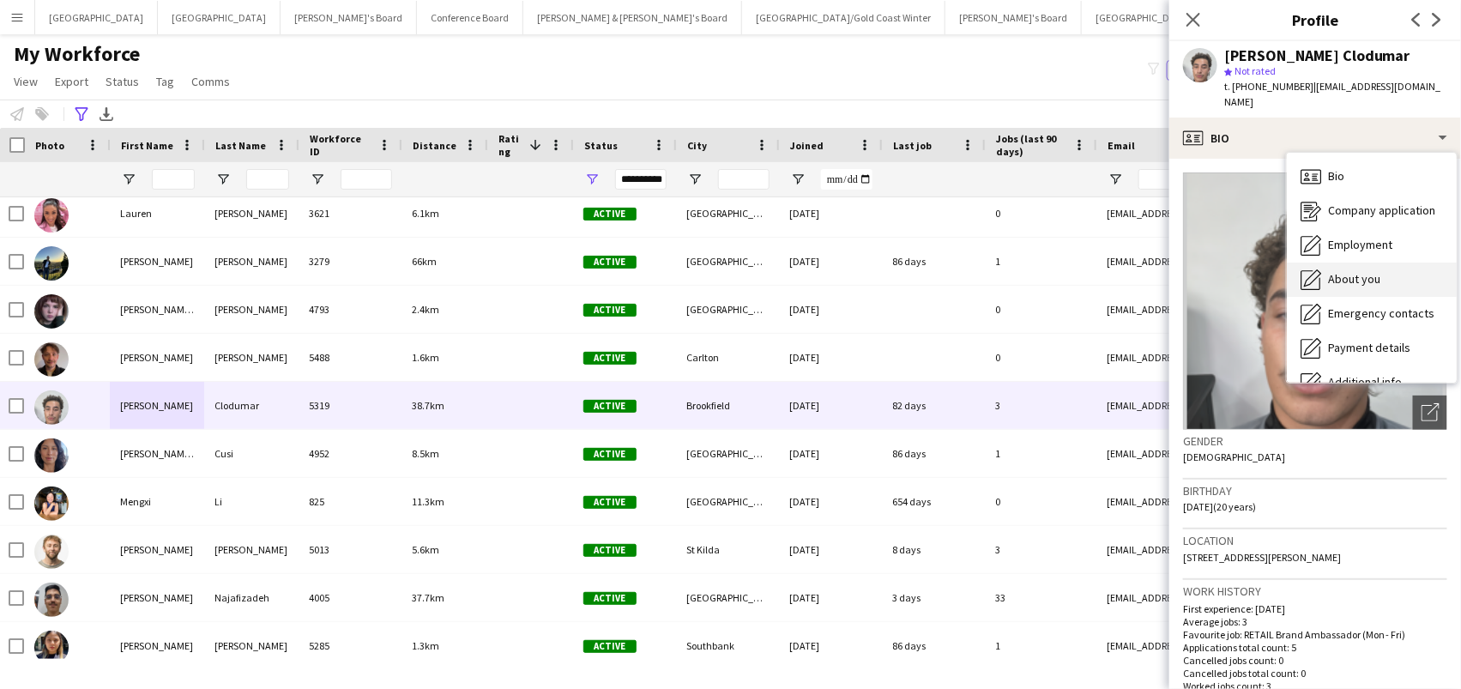
click at [1340, 271] on span "About you" at bounding box center [1354, 278] width 52 height 15
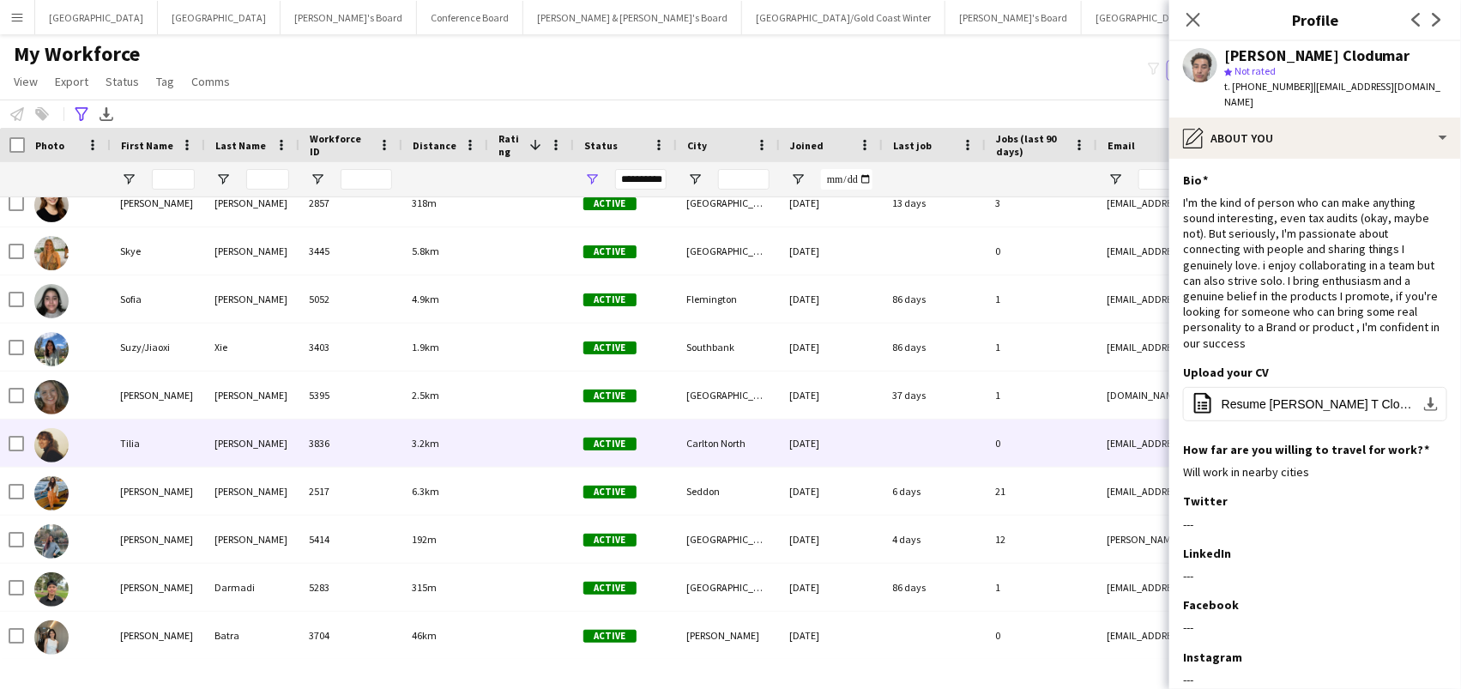
click at [201, 443] on div "Tilia" at bounding box center [157, 442] width 94 height 47
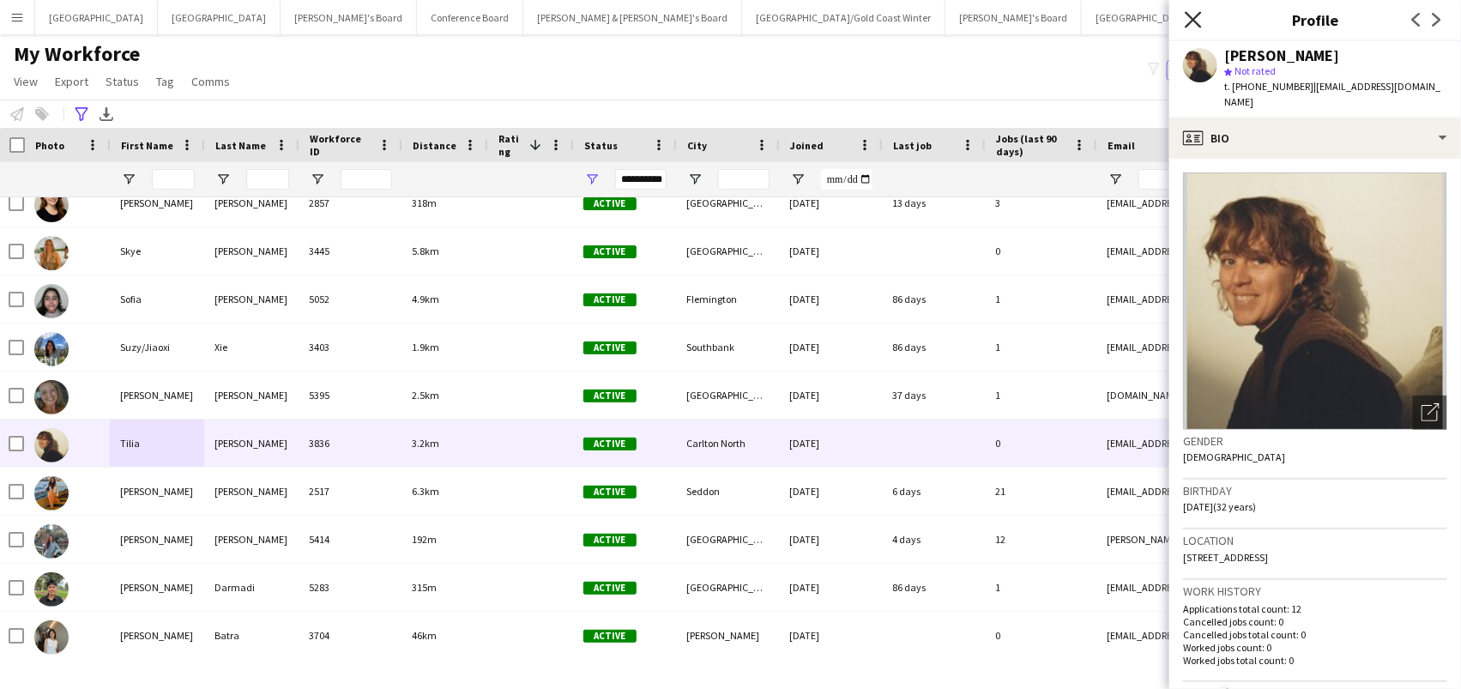
click at [1191, 16] on icon at bounding box center [1193, 19] width 16 height 16
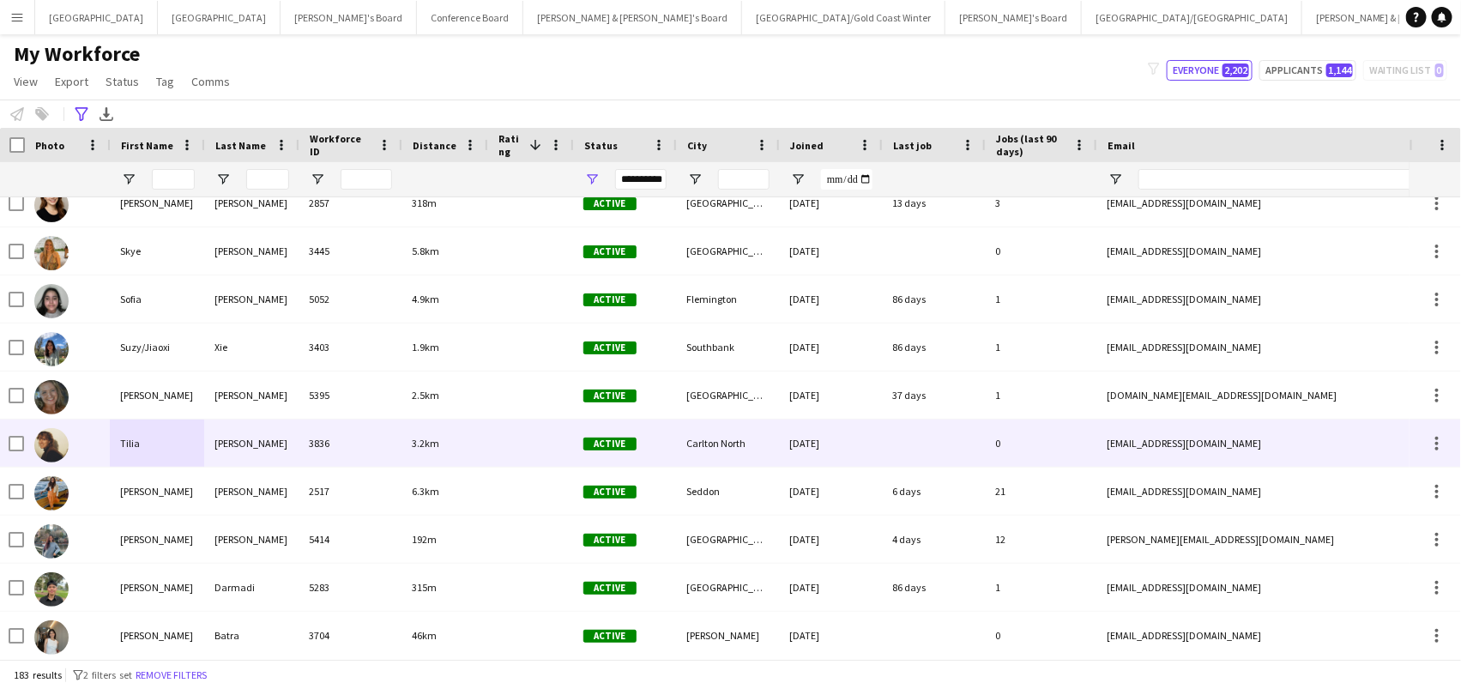
click at [207, 428] on div "[PERSON_NAME]" at bounding box center [251, 442] width 94 height 47
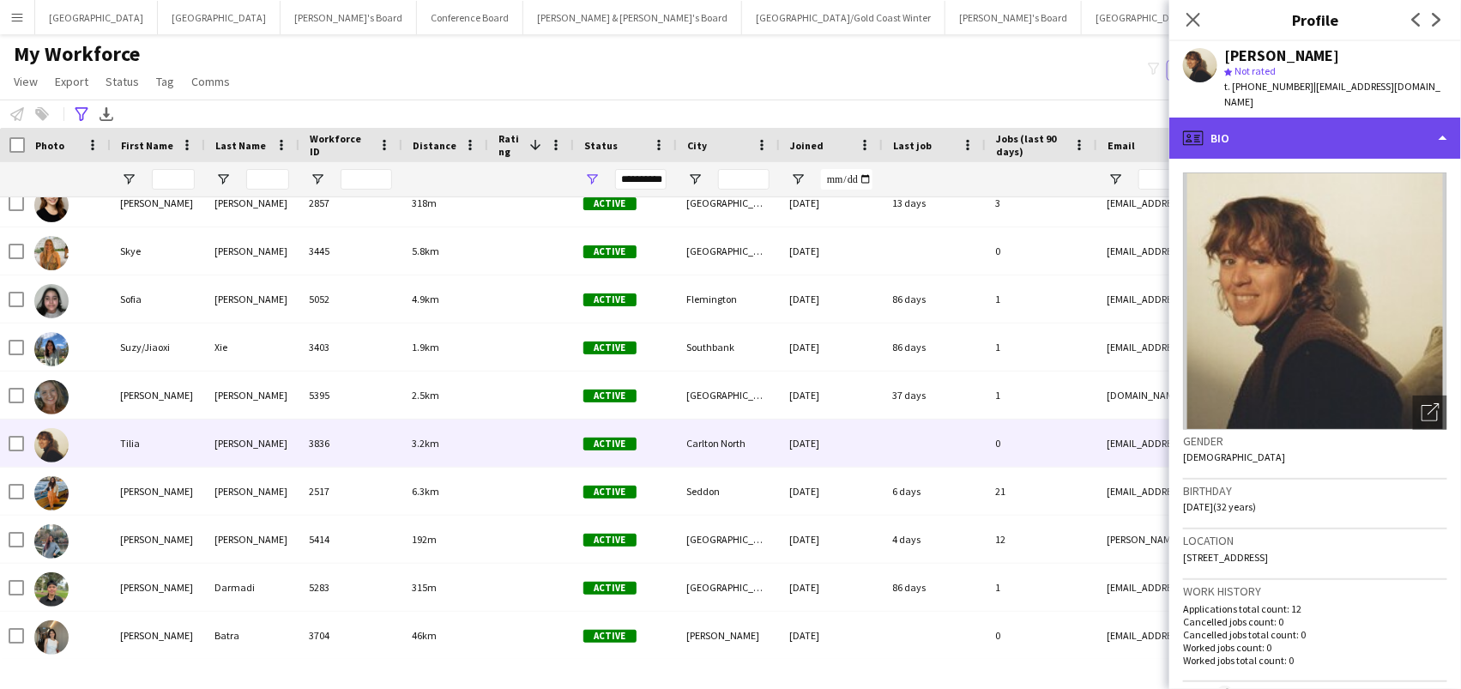
click at [1297, 129] on div "profile Bio" at bounding box center [1315, 138] width 292 height 41
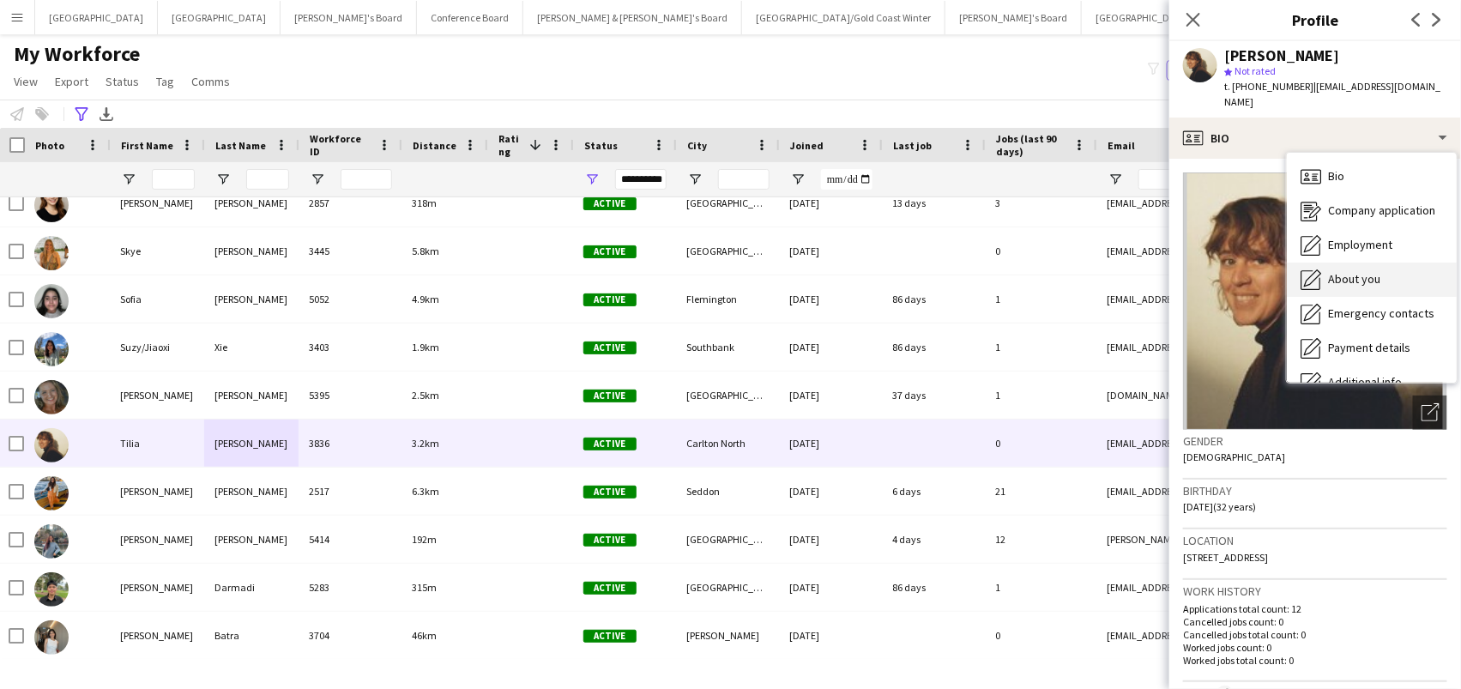
click at [1333, 271] on span "About you" at bounding box center [1354, 278] width 52 height 15
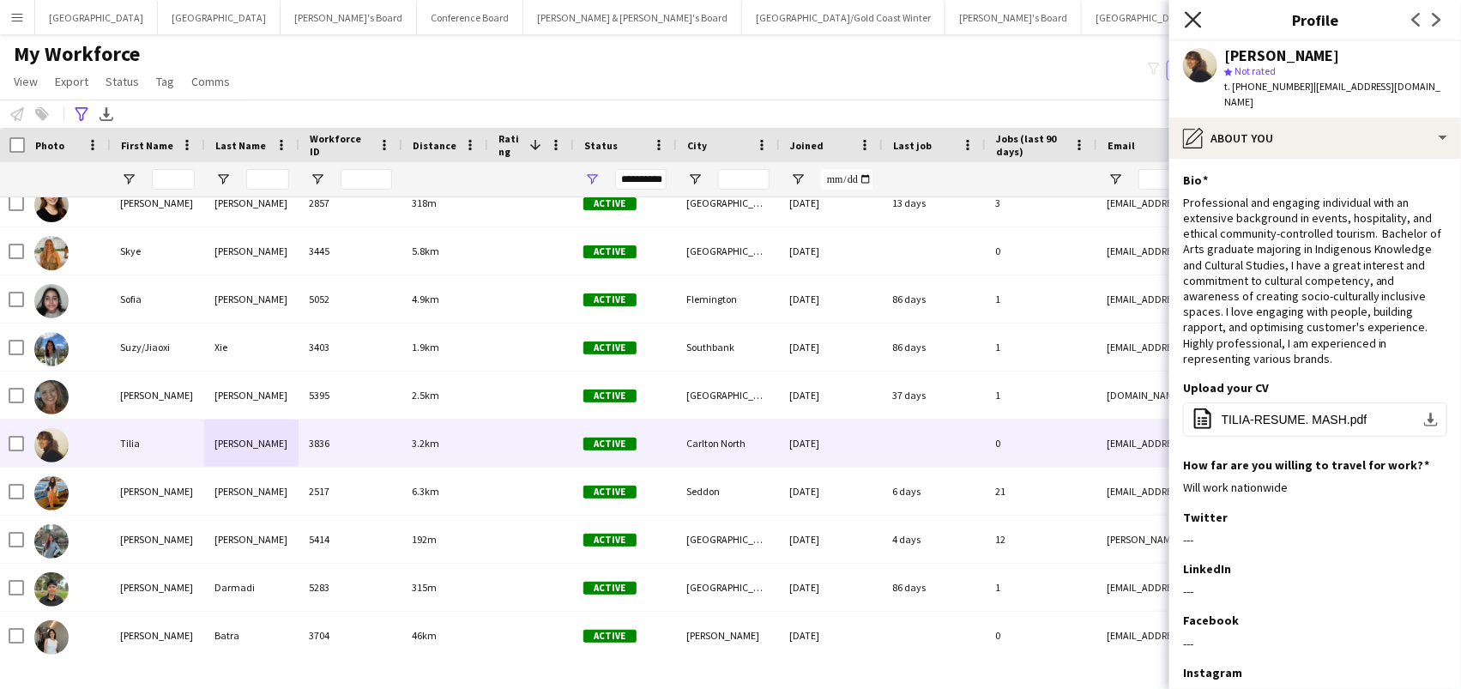
click at [1190, 15] on icon at bounding box center [1193, 19] width 16 height 16
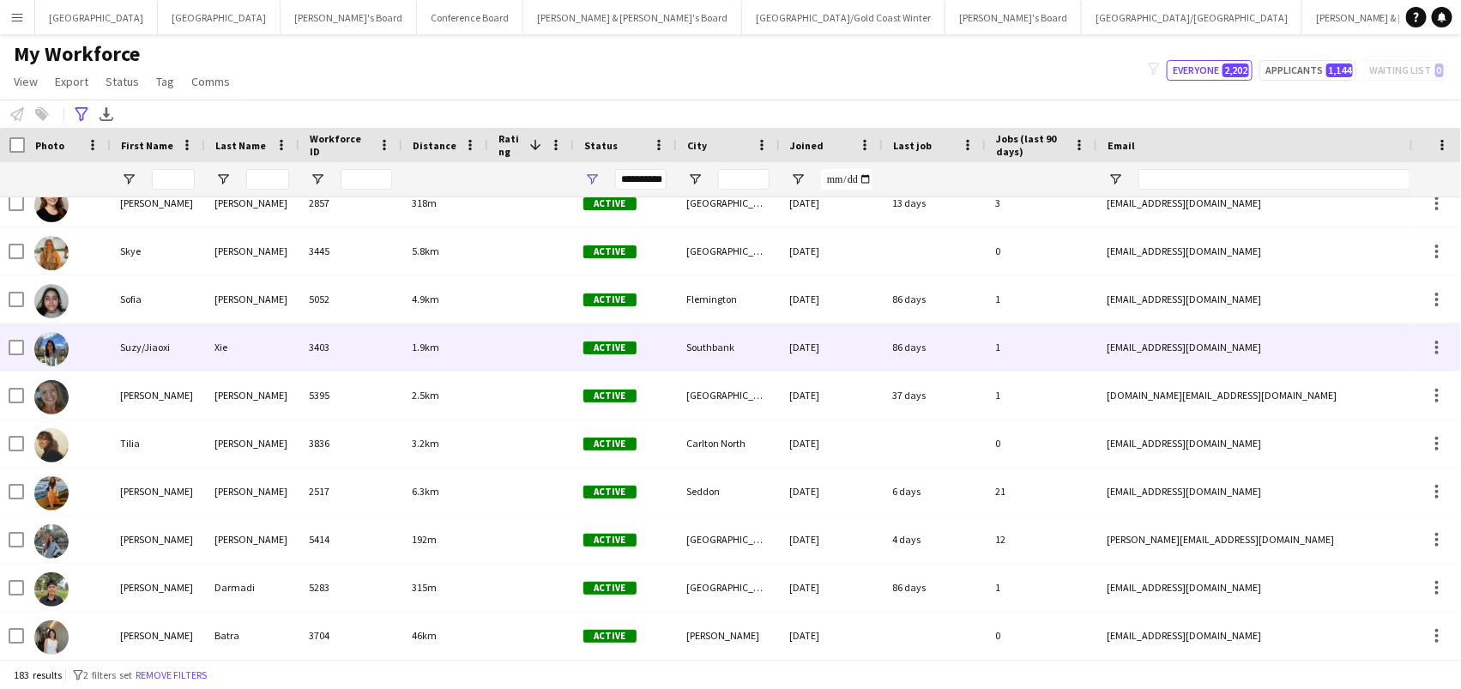
click at [198, 352] on div "Suzy/Jiaoxi" at bounding box center [157, 346] width 94 height 47
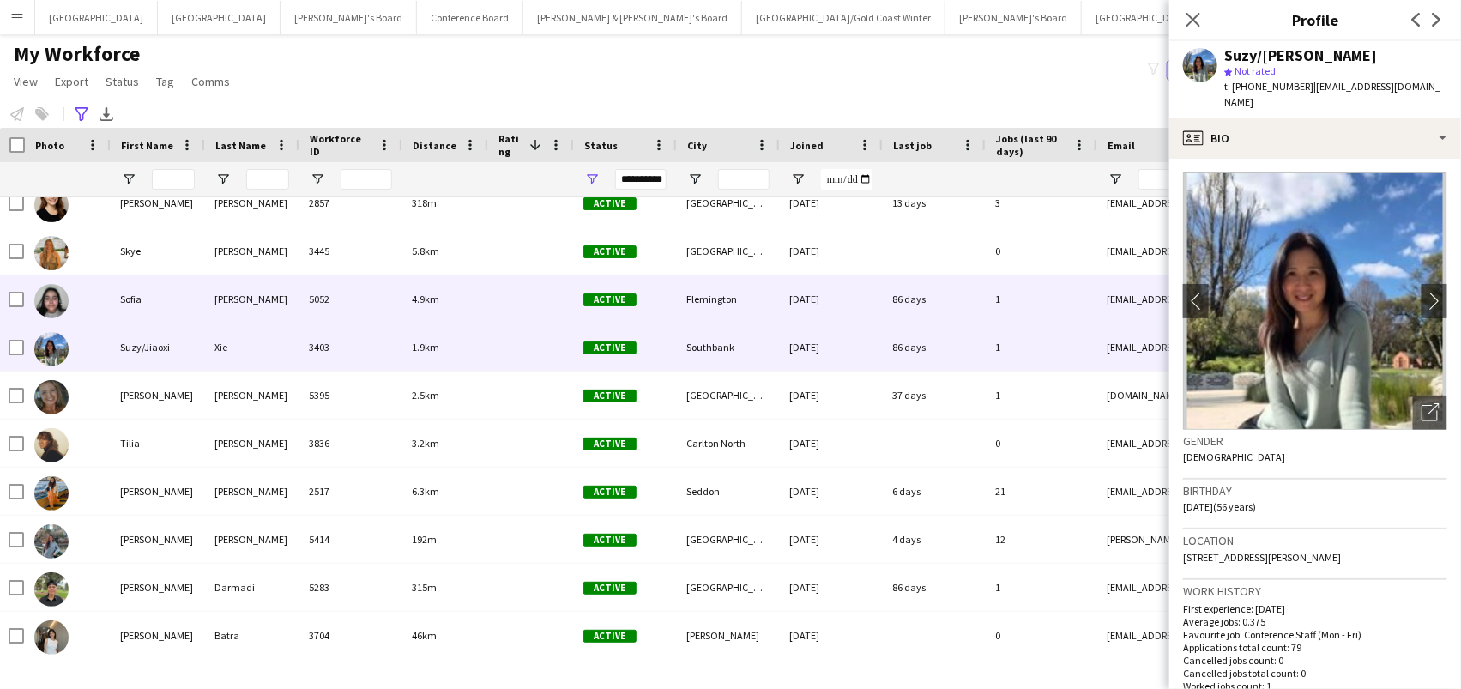
click at [178, 296] on div "Sofia" at bounding box center [157, 298] width 94 height 47
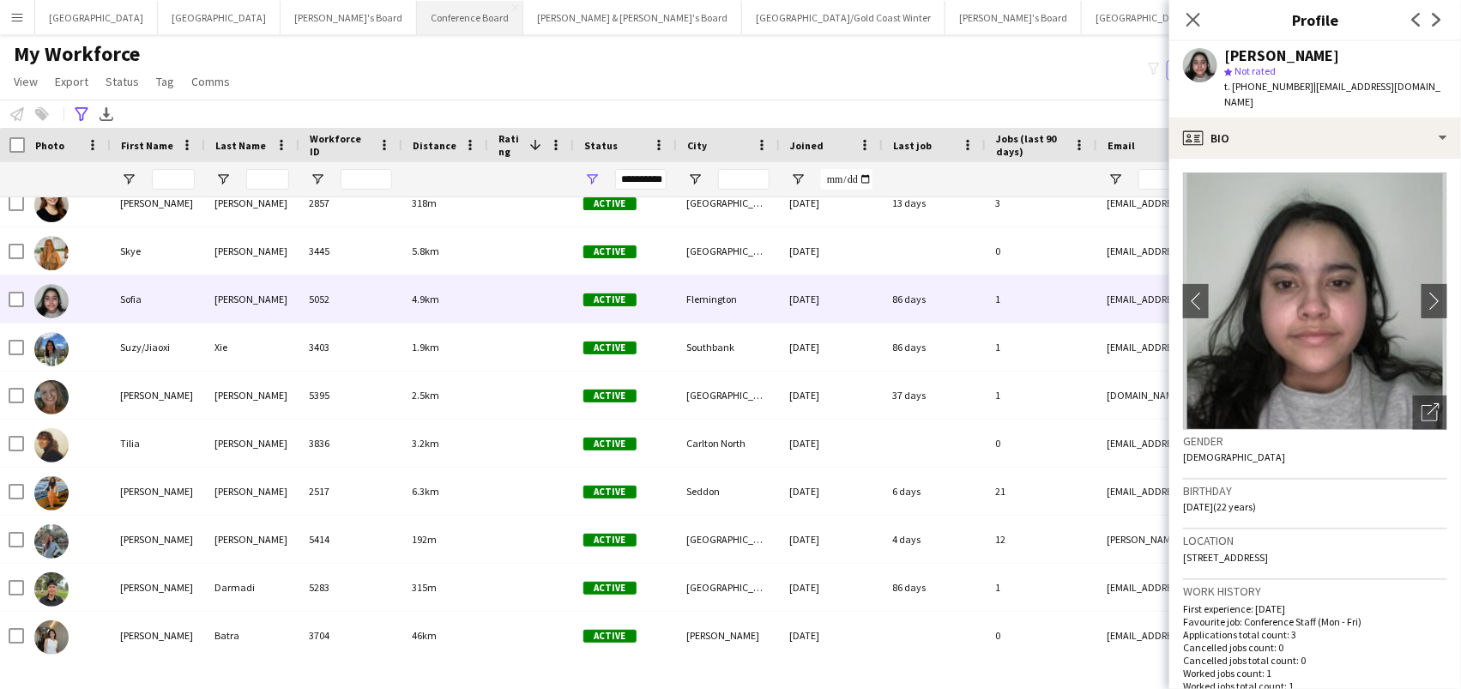
click at [417, 15] on button "Conference Board Close" at bounding box center [470, 17] width 106 height 33
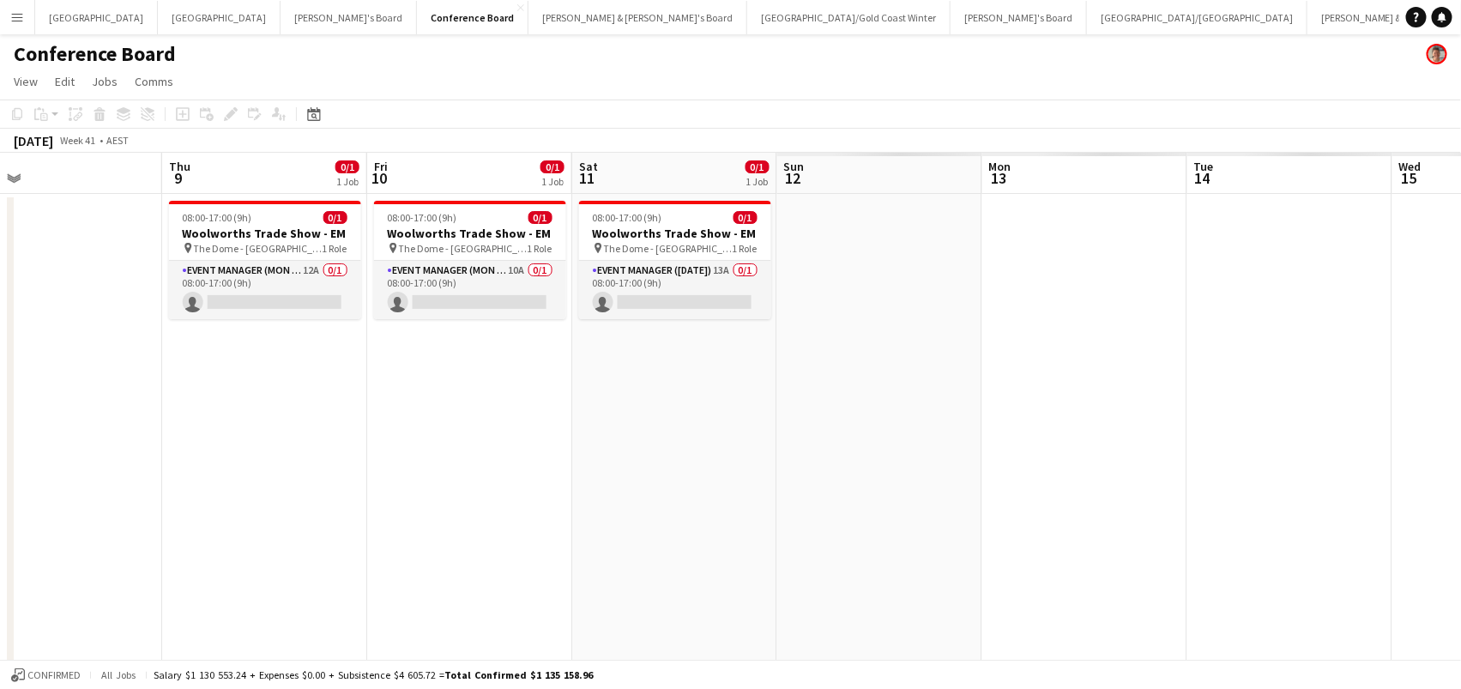
scroll to position [0, 793]
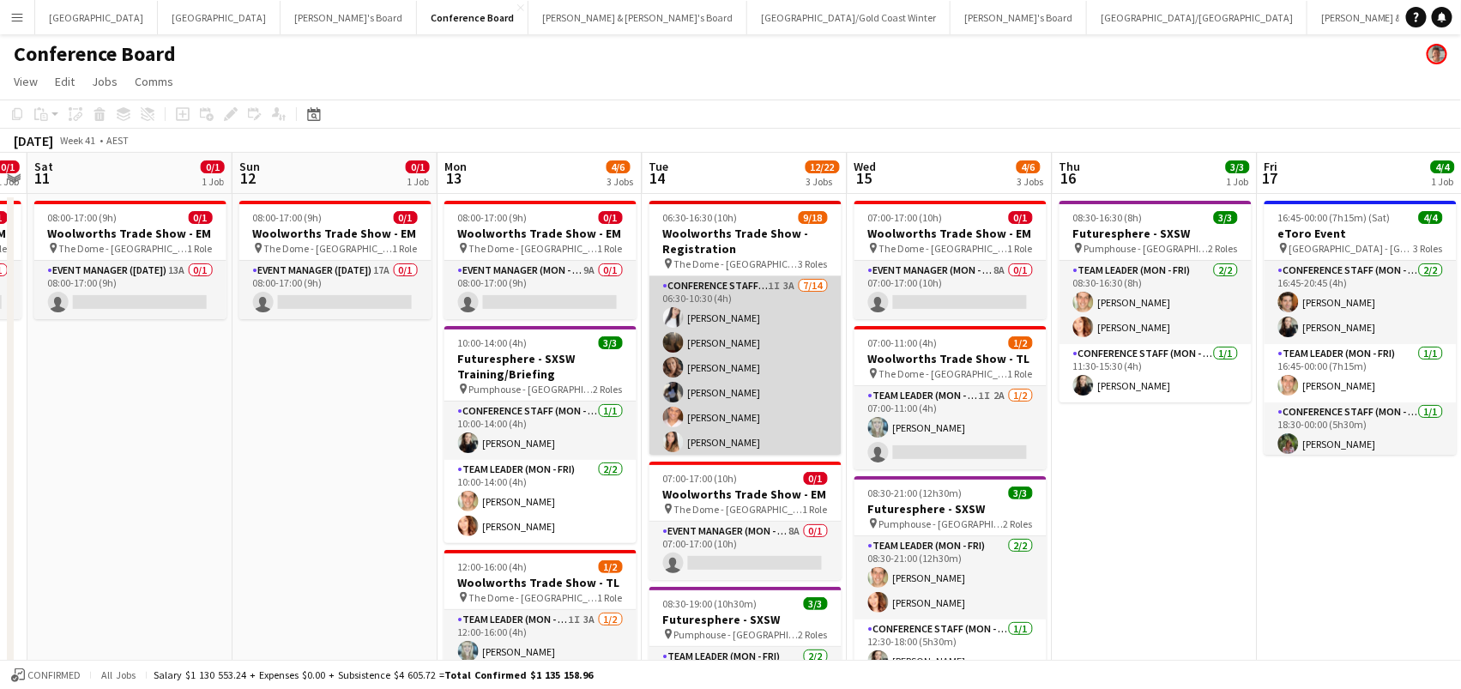
click at [706, 387] on app-card-role "Conference Staff (Mon - Fri) 1I 3A [DATE] 06:30-10:30 (4h) [PERSON_NAME] [PERSO…" at bounding box center [745, 467] width 192 height 382
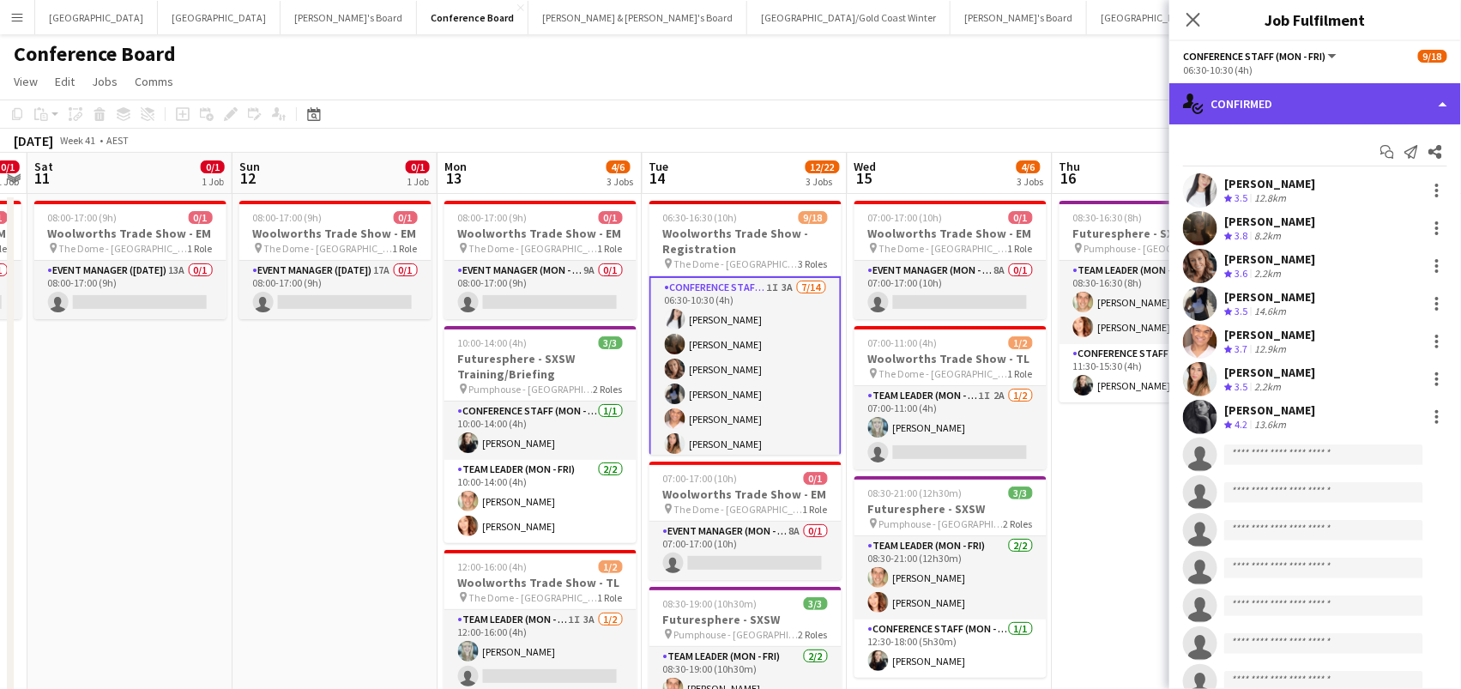
click at [1295, 93] on div "single-neutral-actions-check-2 Confirmed" at bounding box center [1315, 103] width 292 height 41
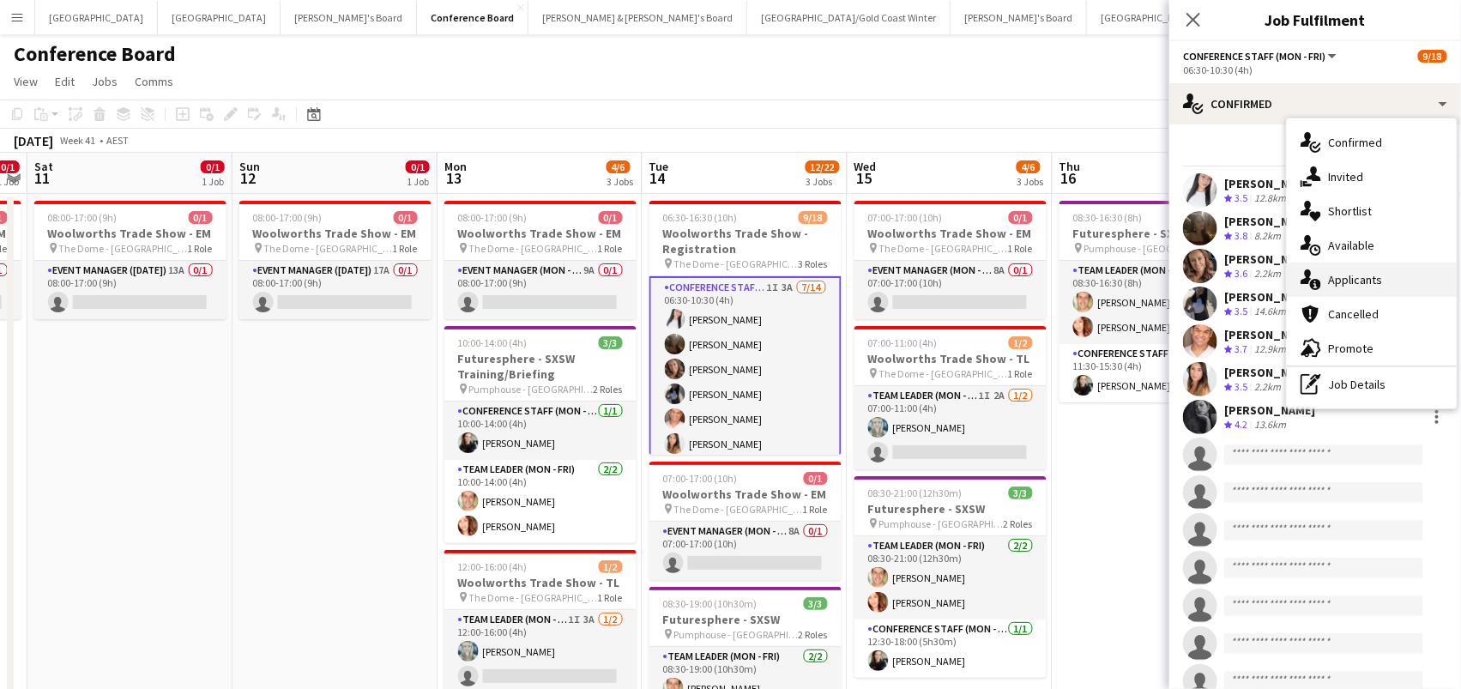
click at [1354, 265] on div "single-neutral-actions-information Applicants" at bounding box center [1372, 279] width 170 height 34
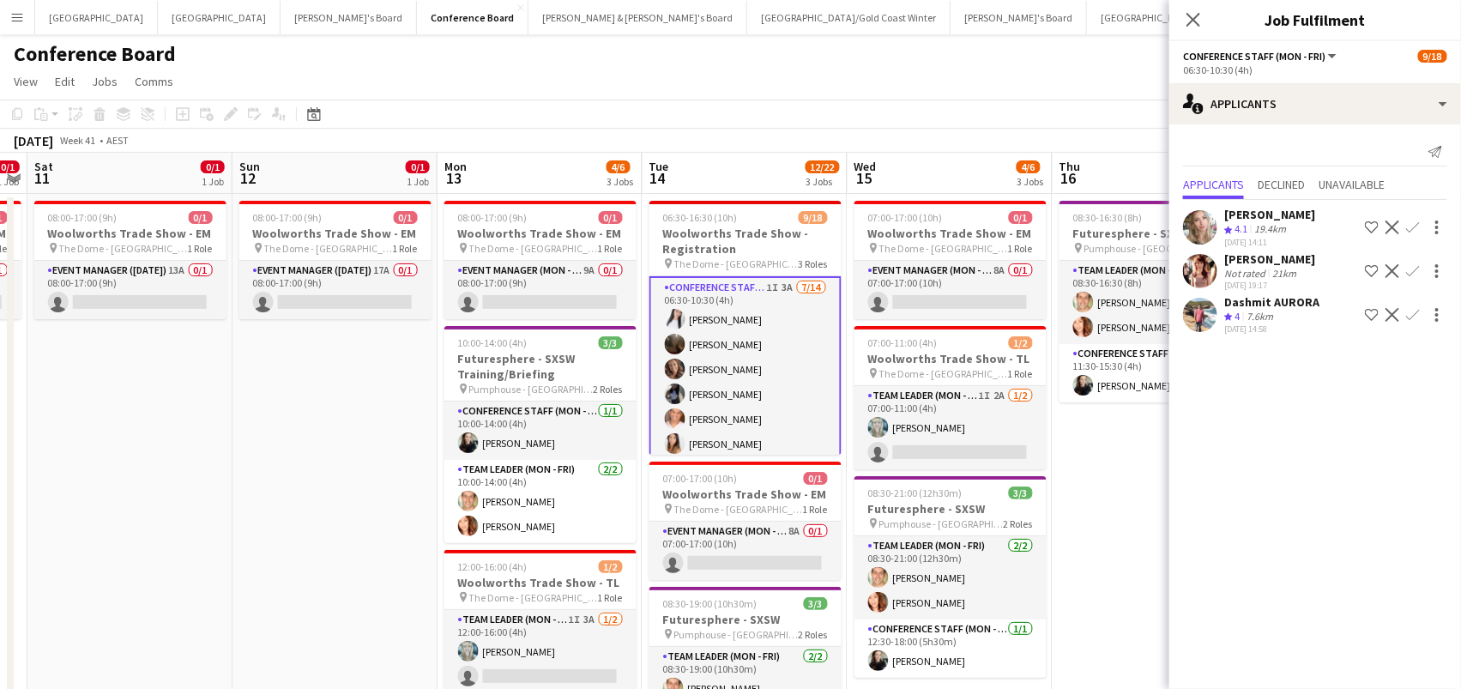
click at [1410, 308] on app-icon "Confirm" at bounding box center [1413, 315] width 14 height 14
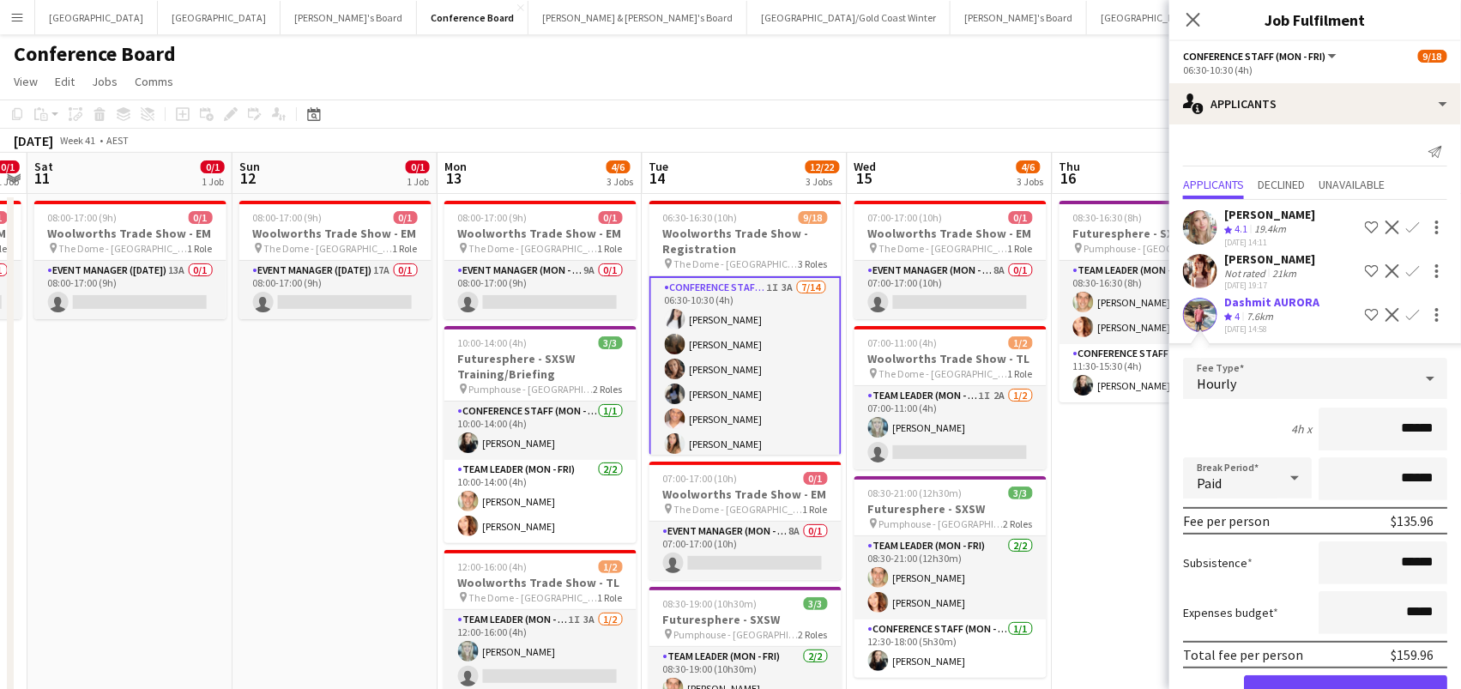
click at [1345, 684] on button "Confirm" at bounding box center [1345, 692] width 203 height 34
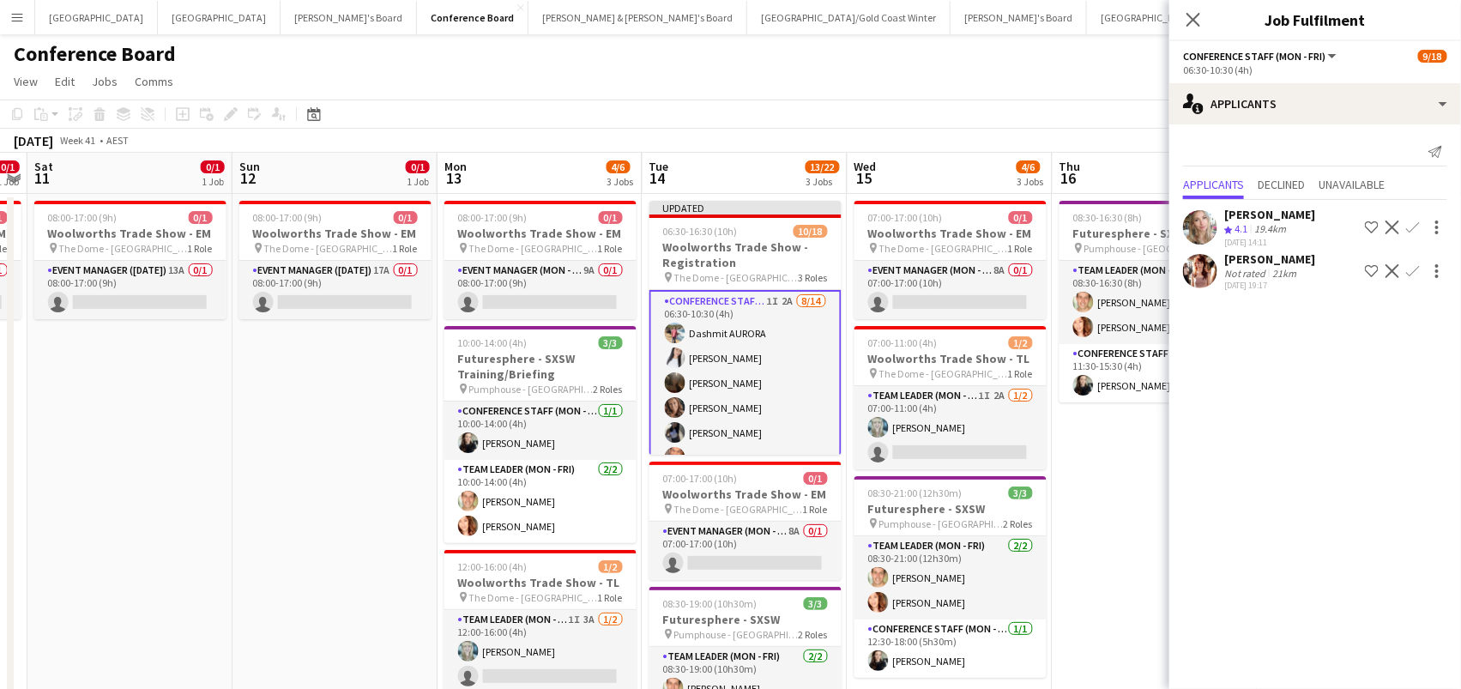
click at [940, 102] on app-toolbar "Copy Paste Paste Command V Paste with crew Command Shift V Paste linked Job [GE…" at bounding box center [730, 113] width 1461 height 29
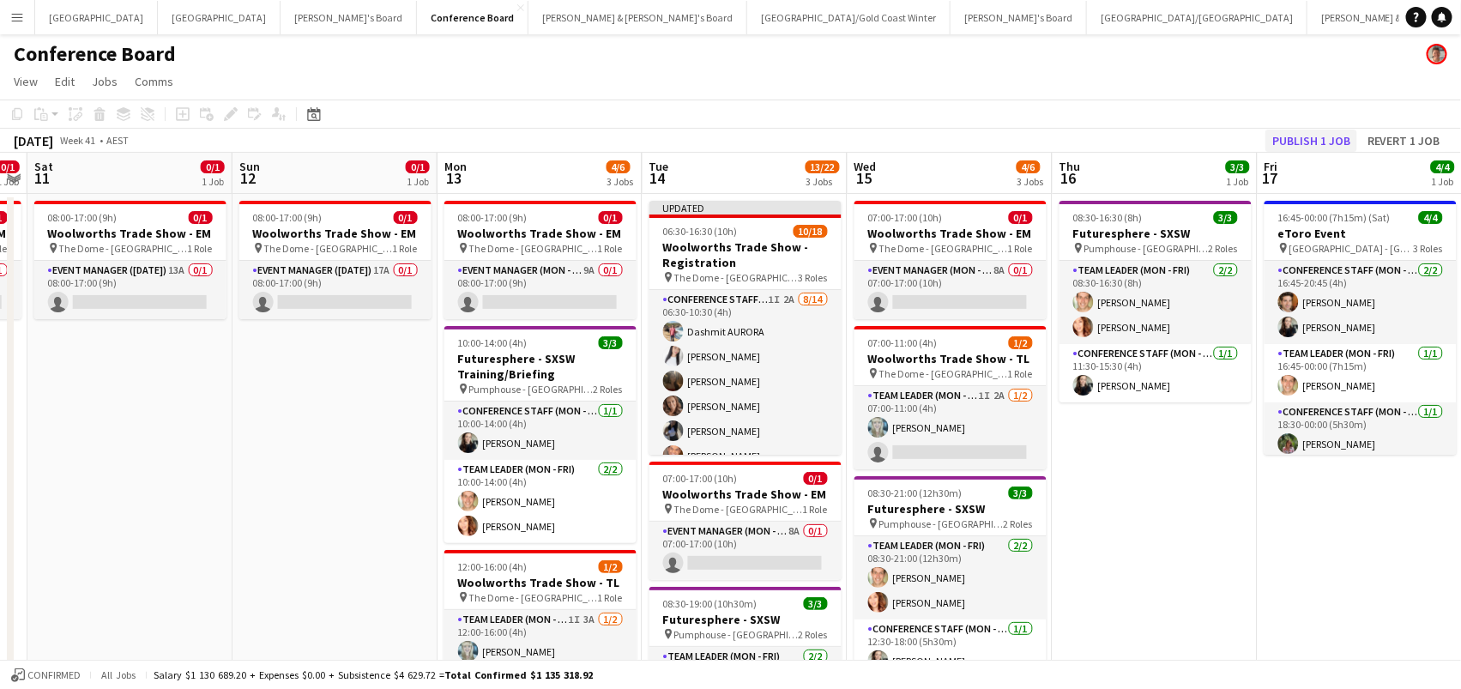
click at [1305, 142] on button "Publish 1 job" at bounding box center [1311, 141] width 92 height 22
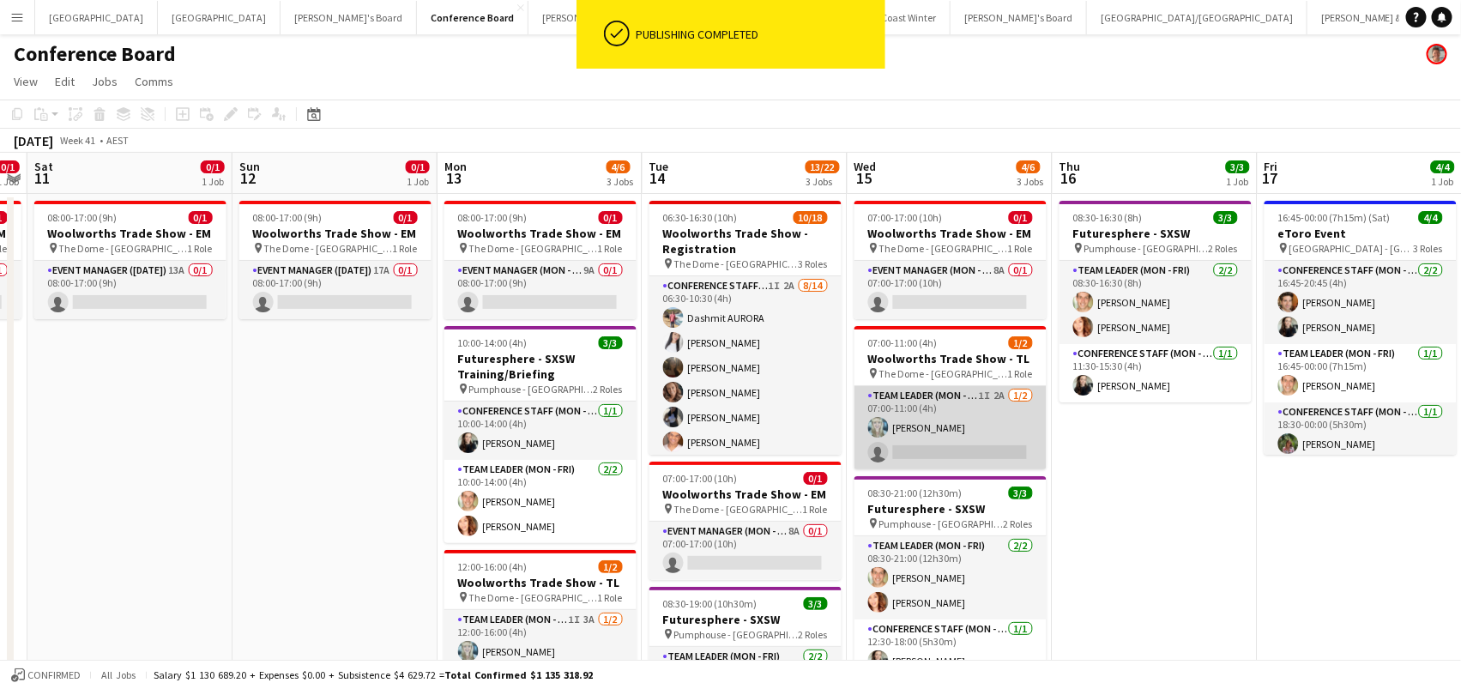
click at [931, 435] on app-card-role "Team Leader (Mon - Fri) 1I 2A [DATE] 07:00-11:00 (4h) [PERSON_NAME] single-neut…" at bounding box center [950, 427] width 192 height 83
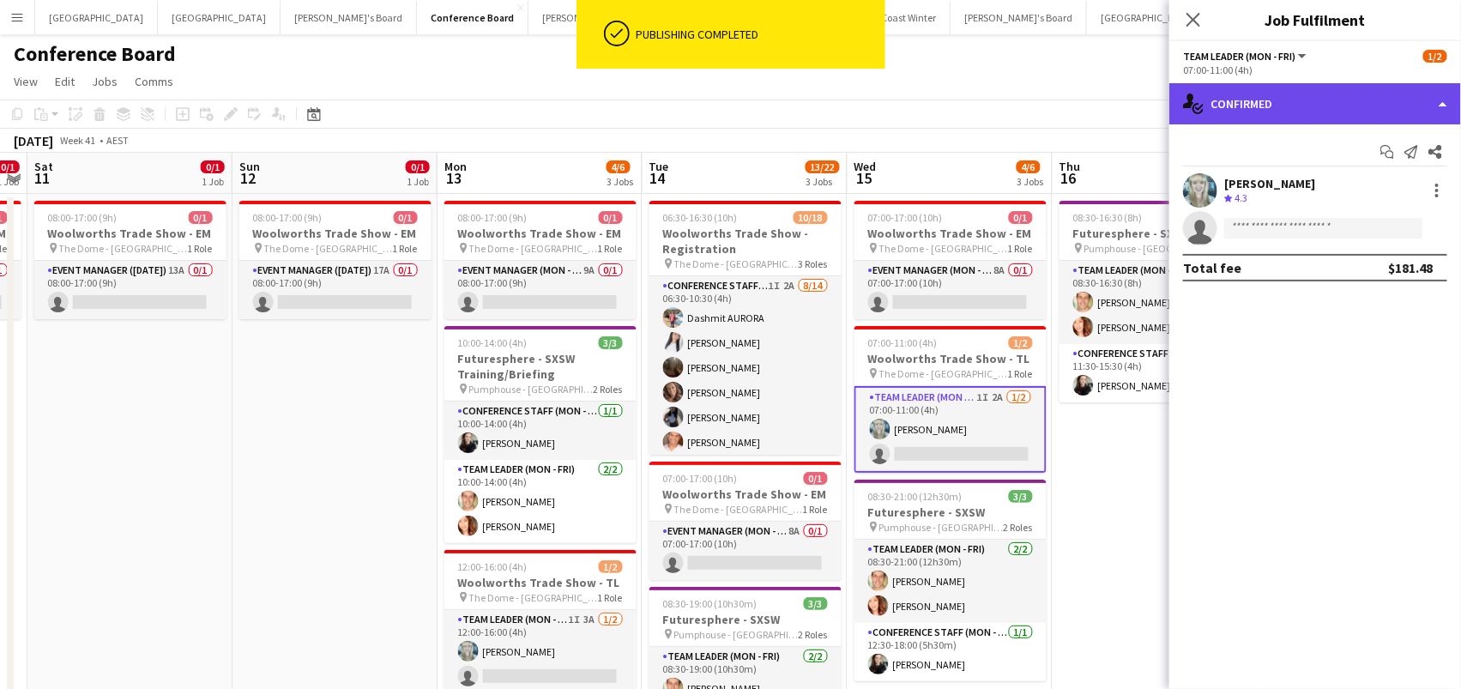
click at [1322, 101] on div "single-neutral-actions-check-2 Confirmed" at bounding box center [1315, 103] width 292 height 41
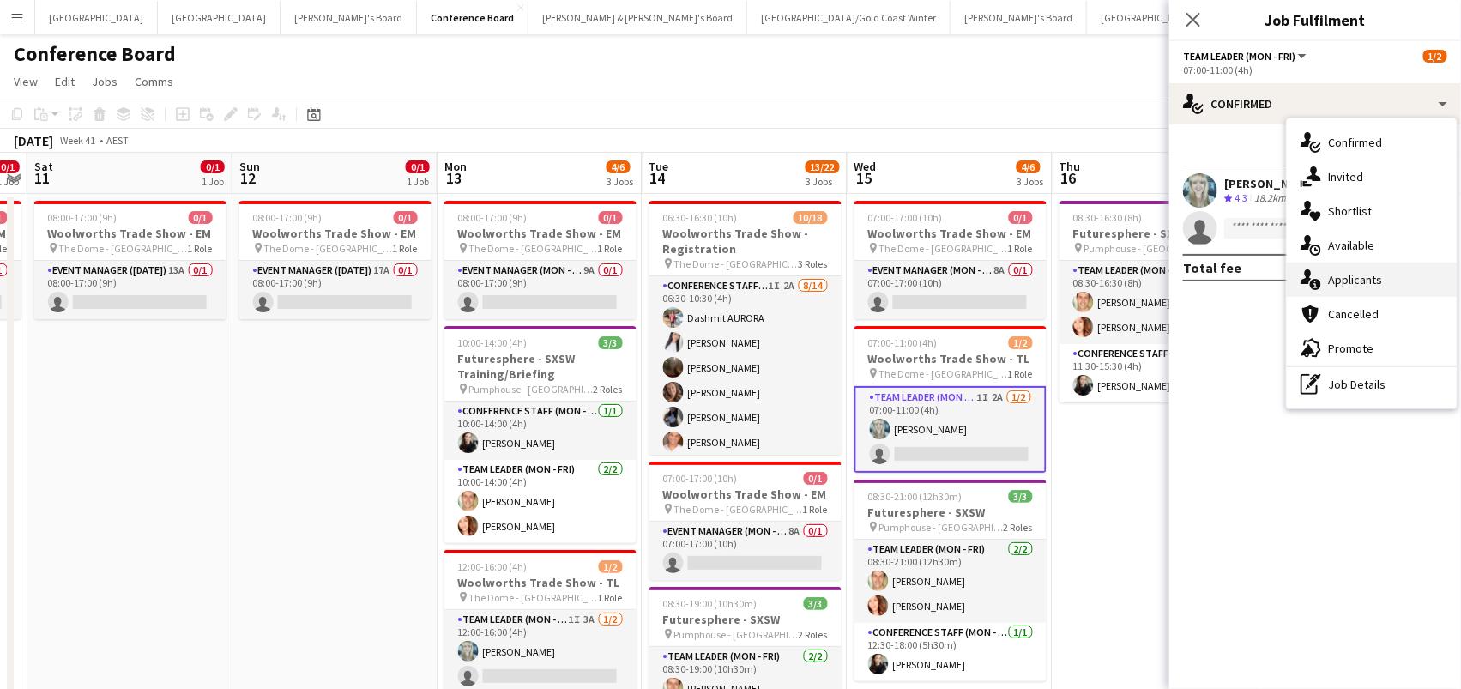
click at [1335, 275] on span "Applicants" at bounding box center [1355, 279] width 54 height 15
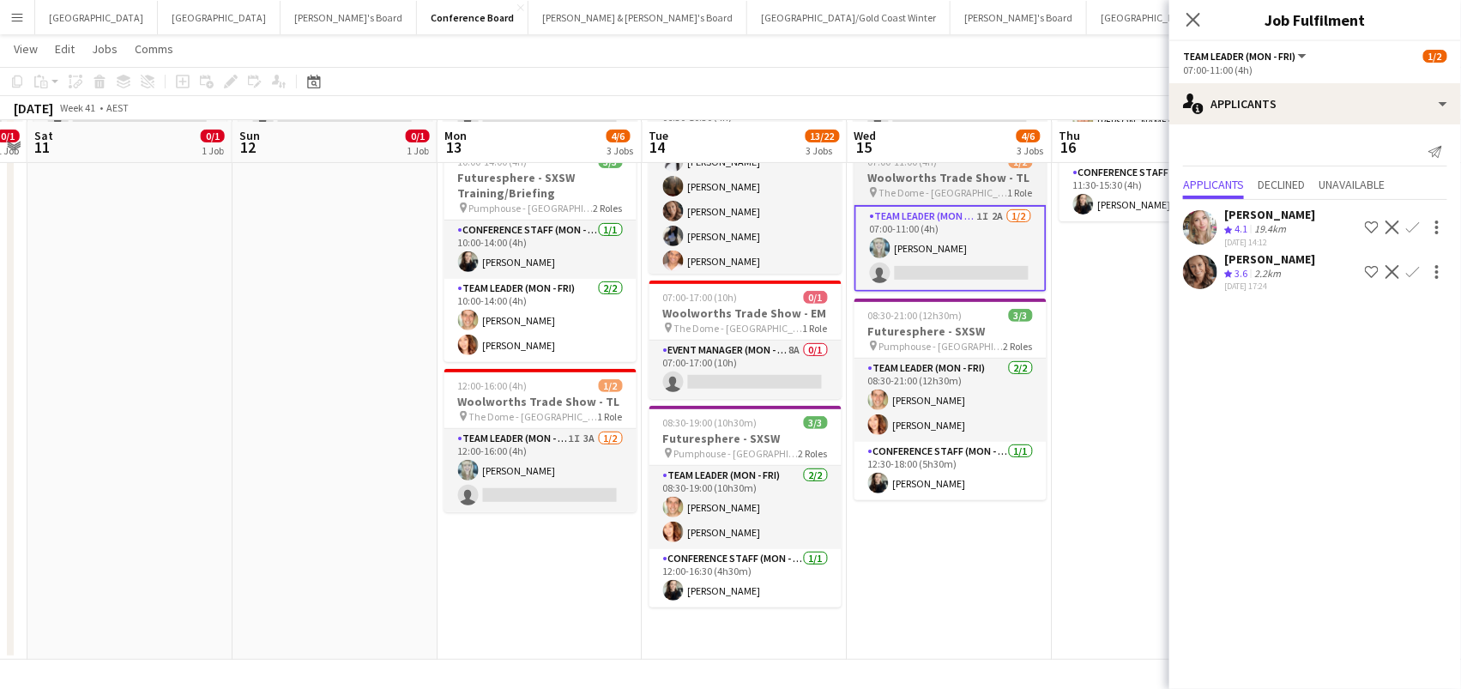
scroll to position [178, 0]
click at [1258, 196] on div "Applicants Declined Unavailable" at bounding box center [1315, 186] width 264 height 27
click at [1289, 181] on span "Declined" at bounding box center [1280, 184] width 47 height 12
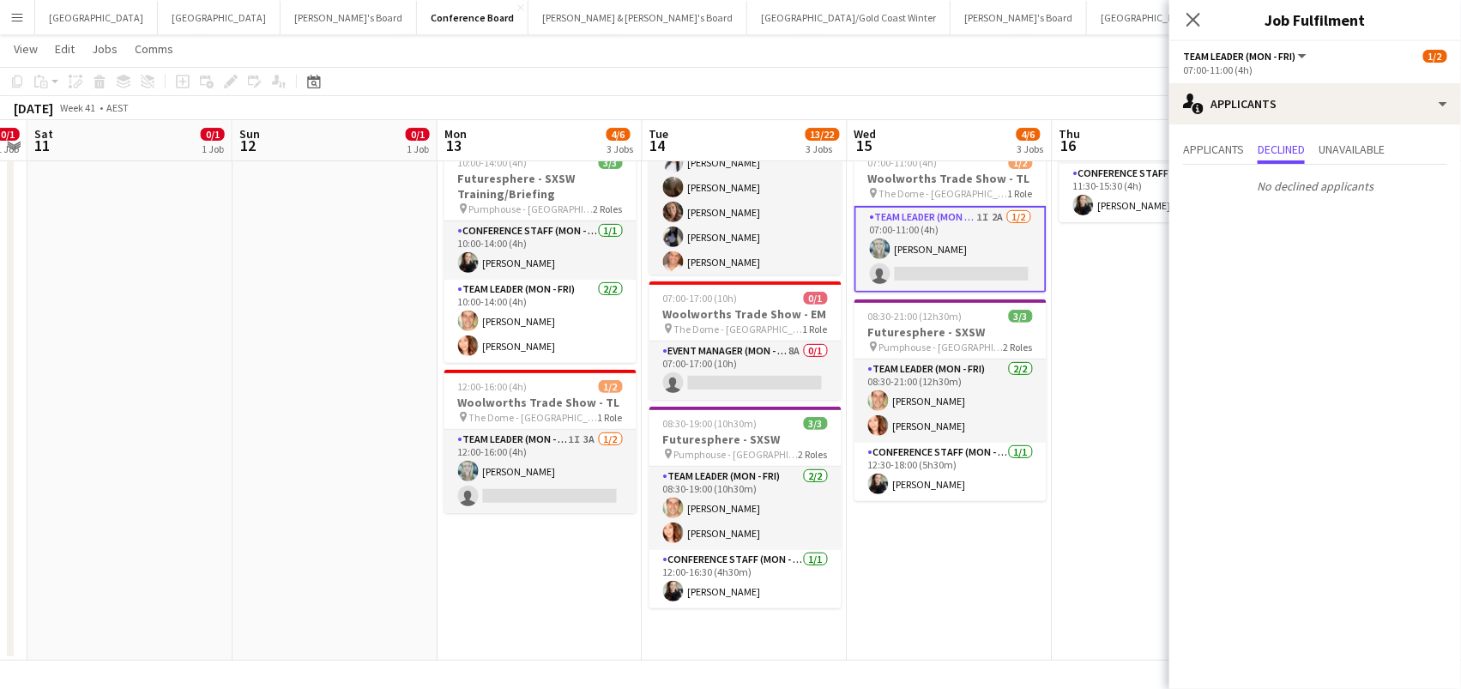
click at [1350, 165] on div "No declined applicants" at bounding box center [1315, 183] width 292 height 36
click at [1350, 149] on span "Unavailable" at bounding box center [1351, 149] width 66 height 12
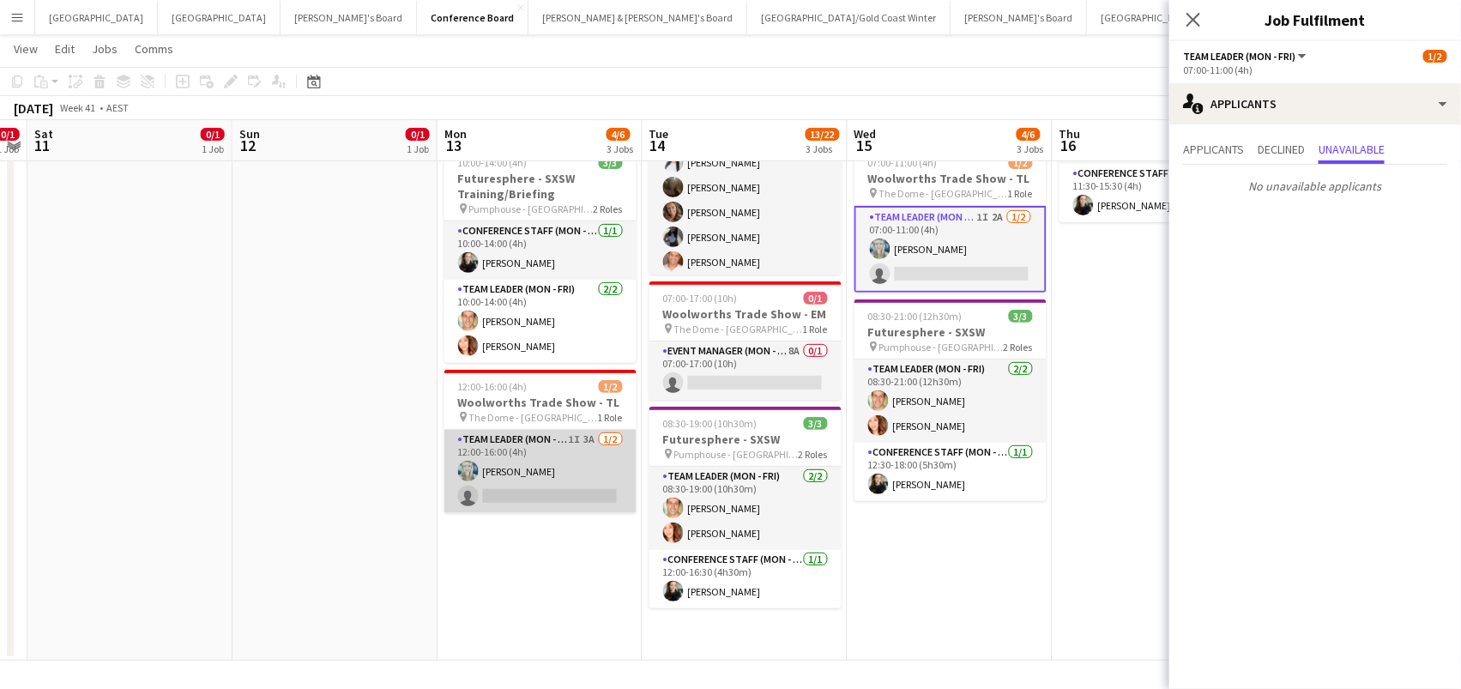
click at [503, 494] on app-card-role "Team Leader (Mon - Fri) 1I 3A [DATE] 12:00-16:00 (4h) [PERSON_NAME] single-neut…" at bounding box center [540, 471] width 192 height 83
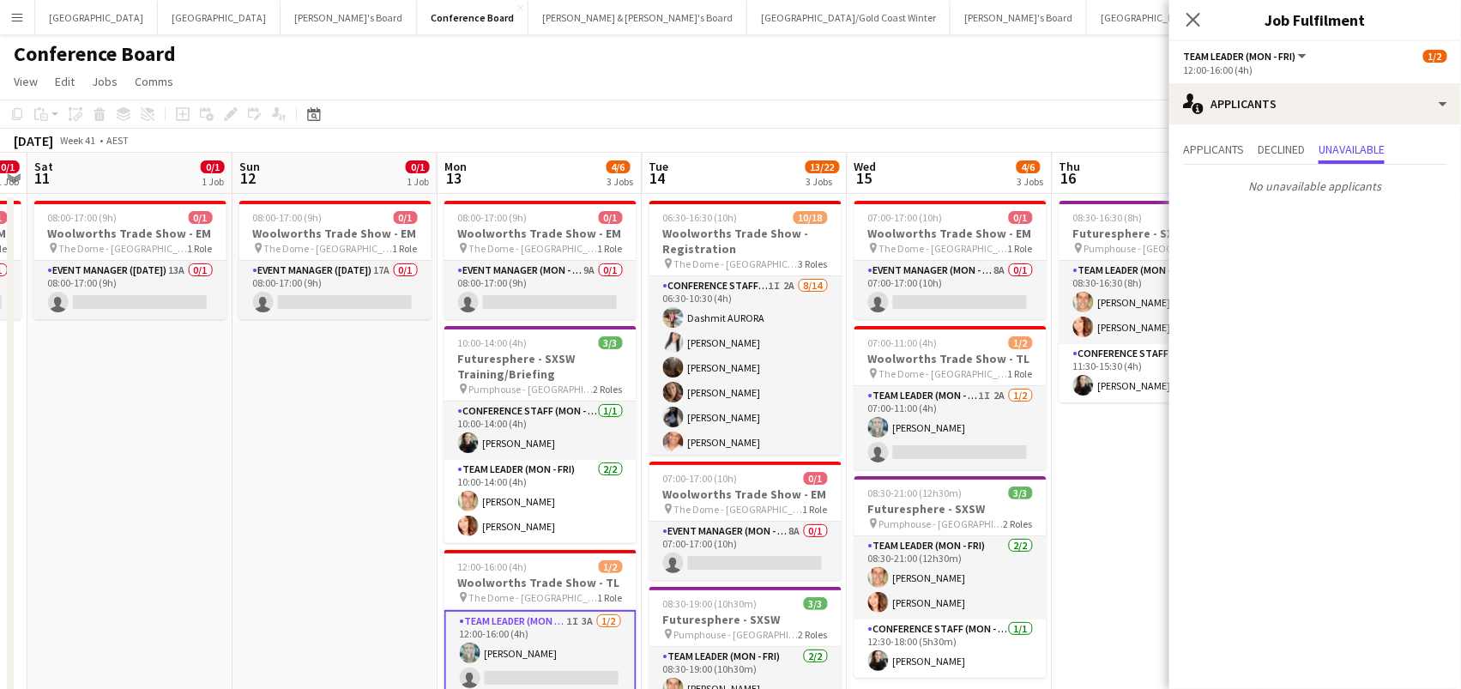
scroll to position [0, 0]
click at [1217, 151] on span "Applicants" at bounding box center [1213, 149] width 61 height 12
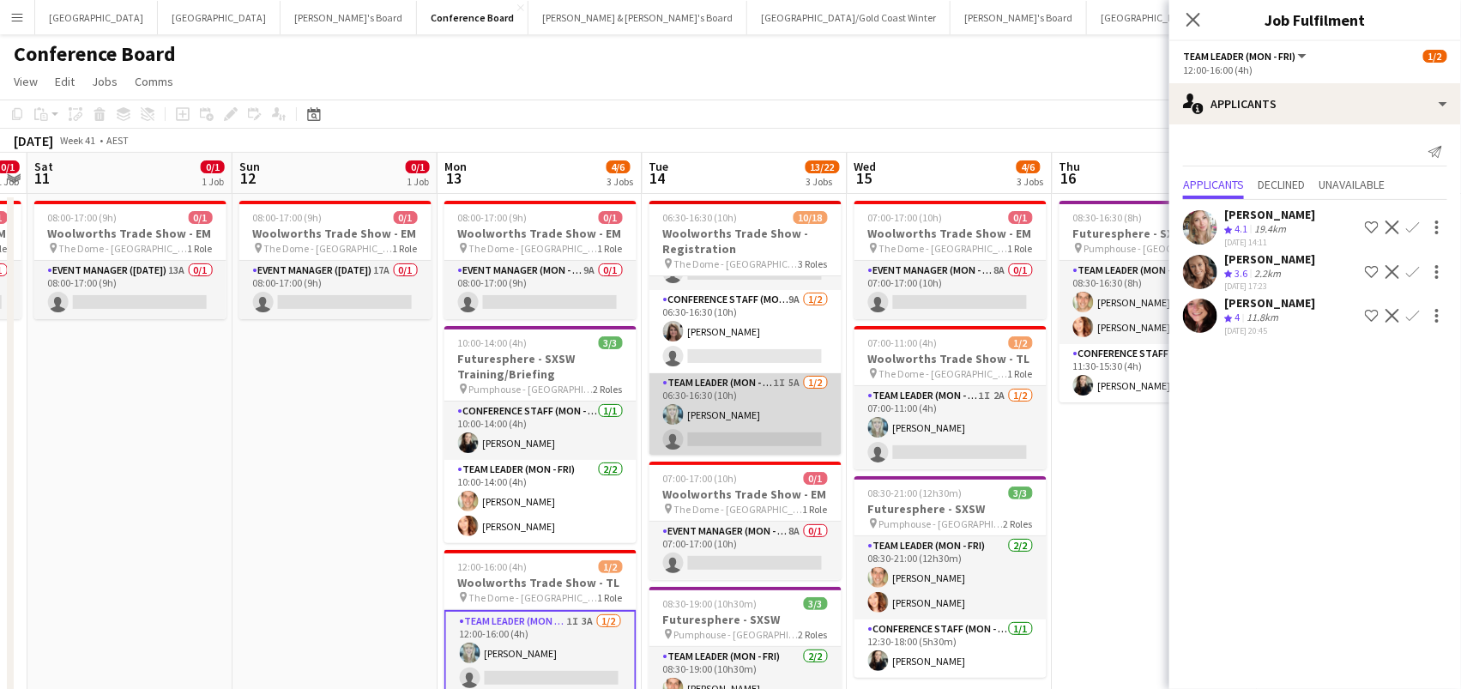
scroll to position [367, 0]
click at [720, 405] on app-card-role "Team Leader (Mon - Fri) 1I 5A [DATE] 06:30-16:30 (10h) [PERSON_NAME] single-neu…" at bounding box center [745, 415] width 192 height 83
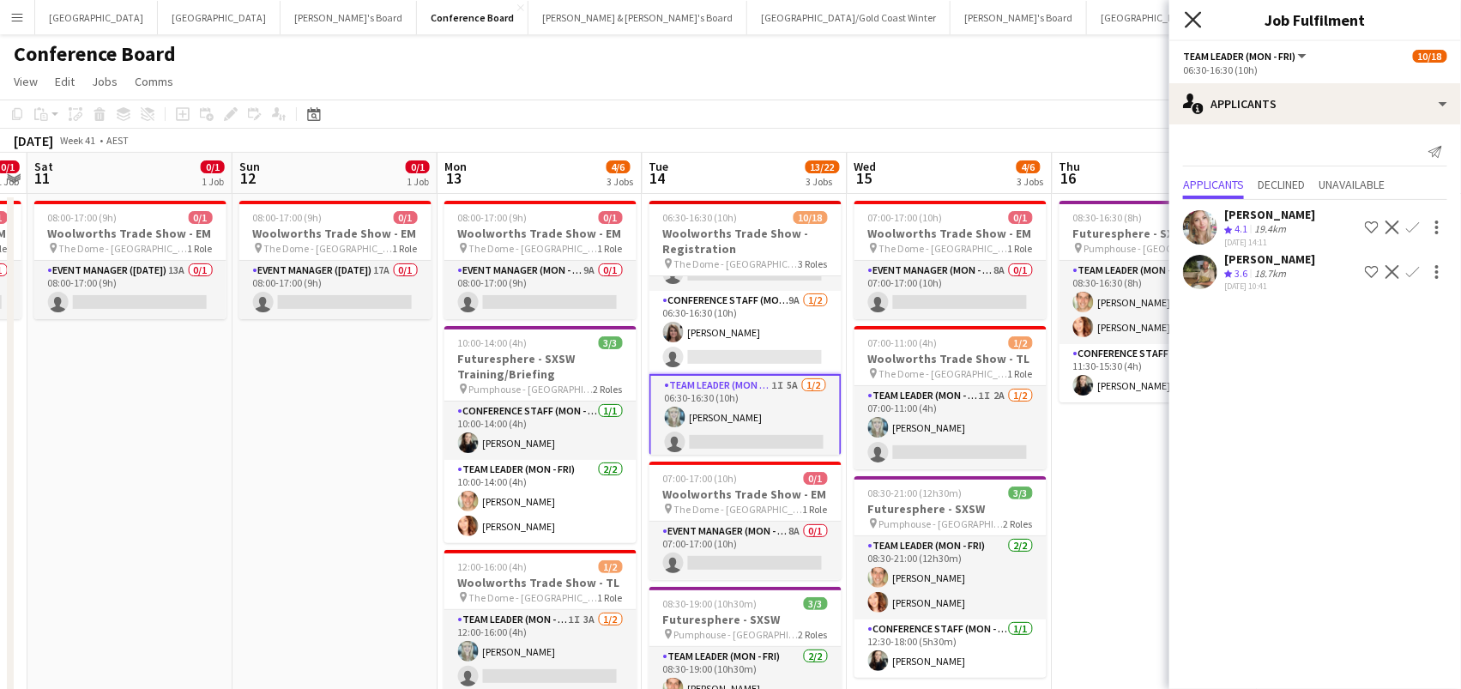
click at [1190, 15] on icon at bounding box center [1193, 19] width 16 height 16
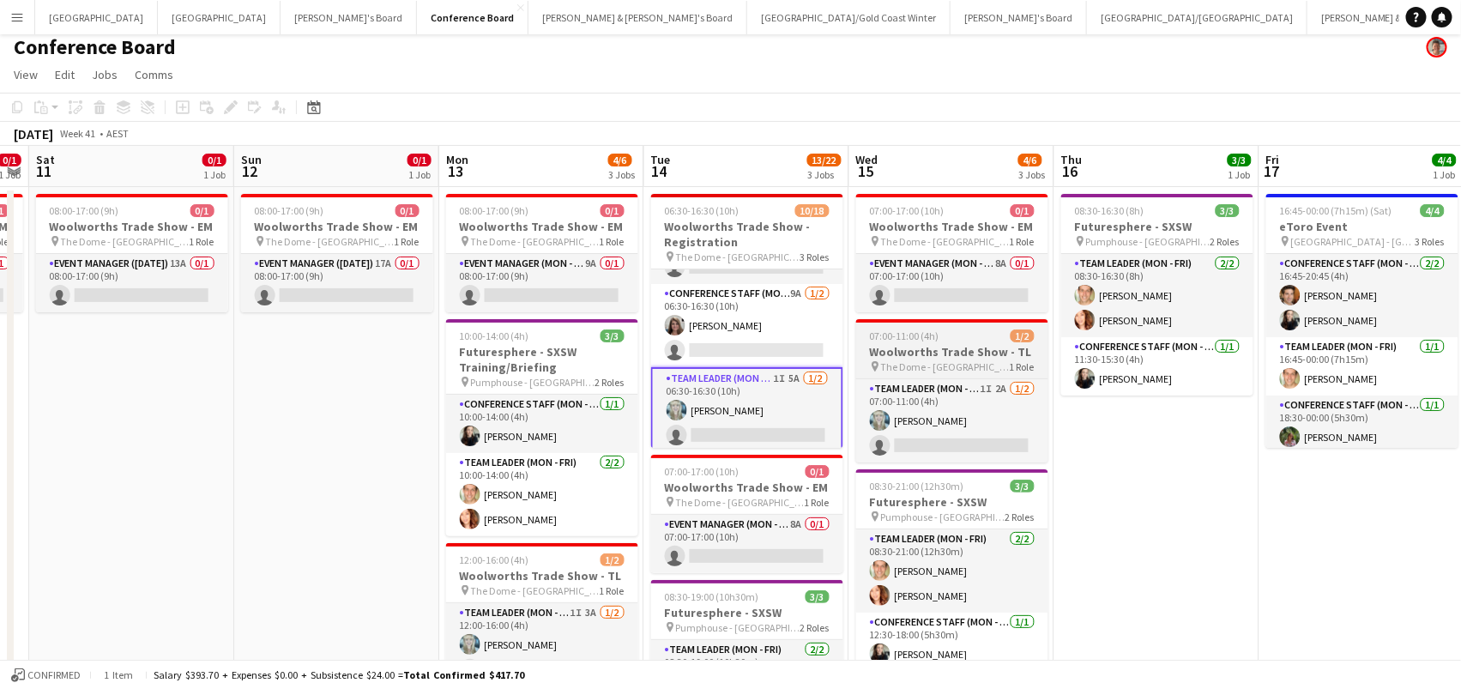
scroll to position [0, 790]
click at [932, 350] on h3 "Woolworths Trade Show - TL" at bounding box center [953, 351] width 192 height 15
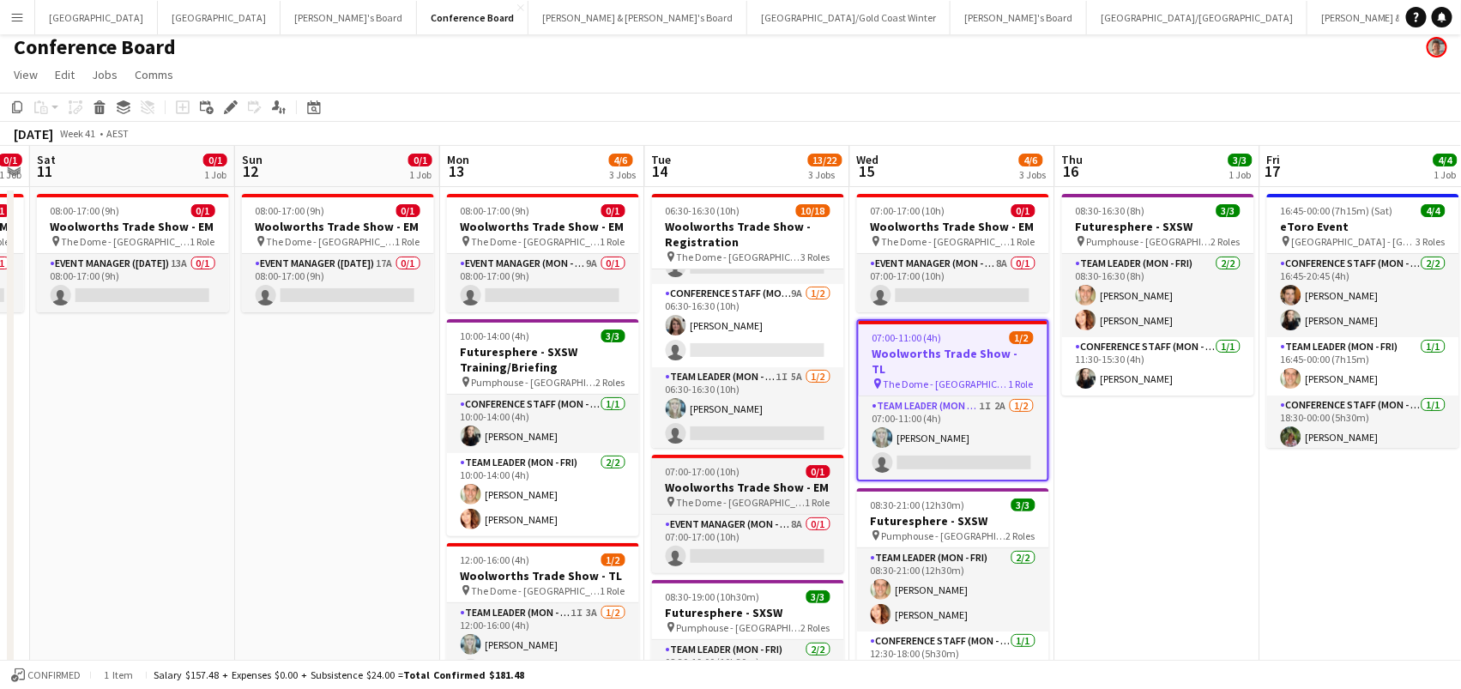
click at [716, 514] on div "Event Manager (Mon - Fri) 8A 0/1 07:00-17:00 (10h) single-neutral-actions" at bounding box center [748, 543] width 192 height 59
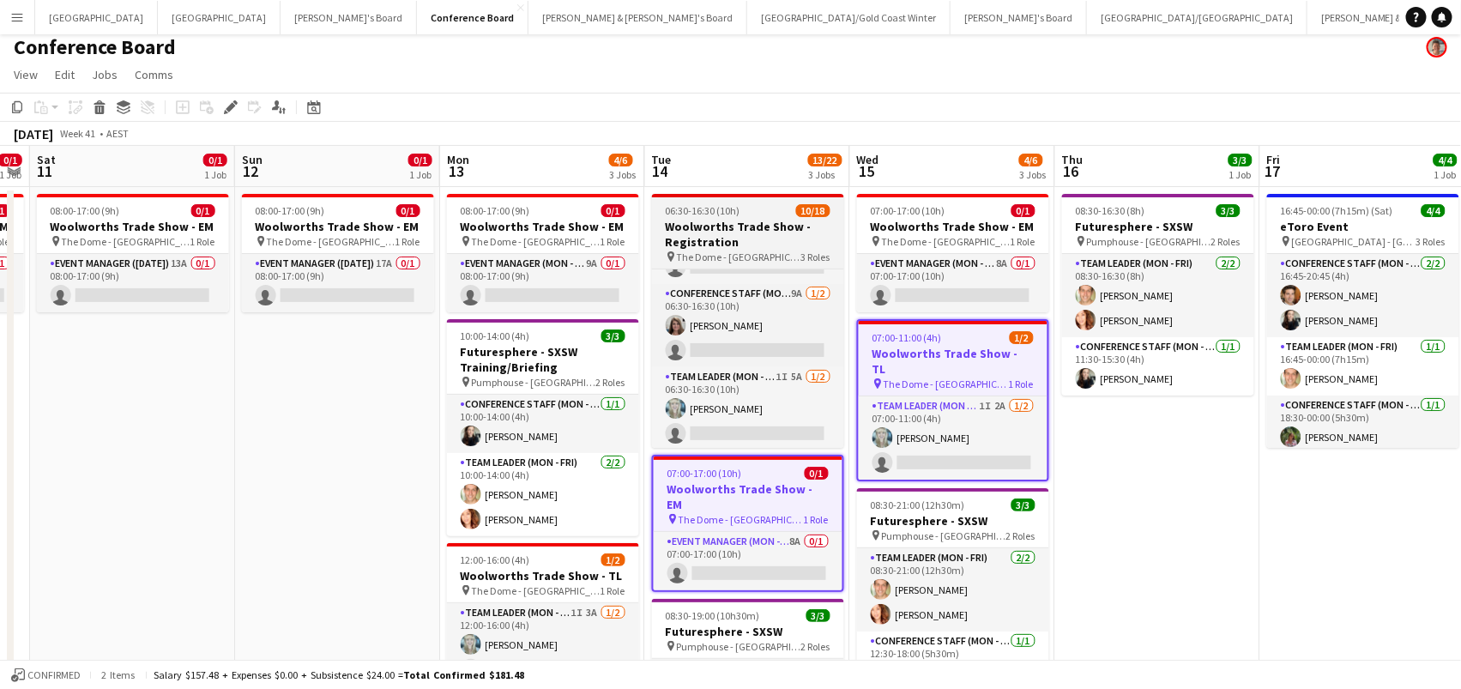
click at [714, 226] on h3 "Woolworths Trade Show - Registration" at bounding box center [748, 234] width 192 height 31
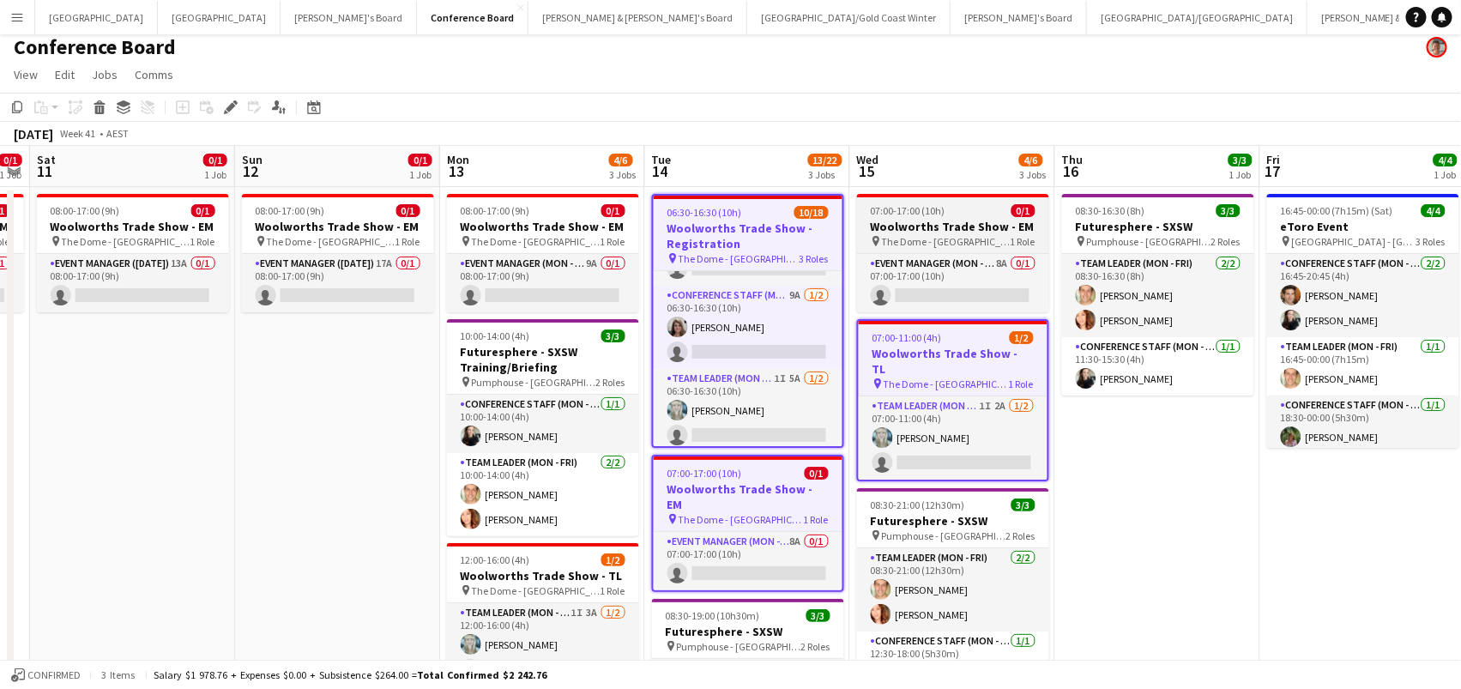
click at [935, 208] on span "07:00-17:00 (10h)" at bounding box center [908, 210] width 75 height 13
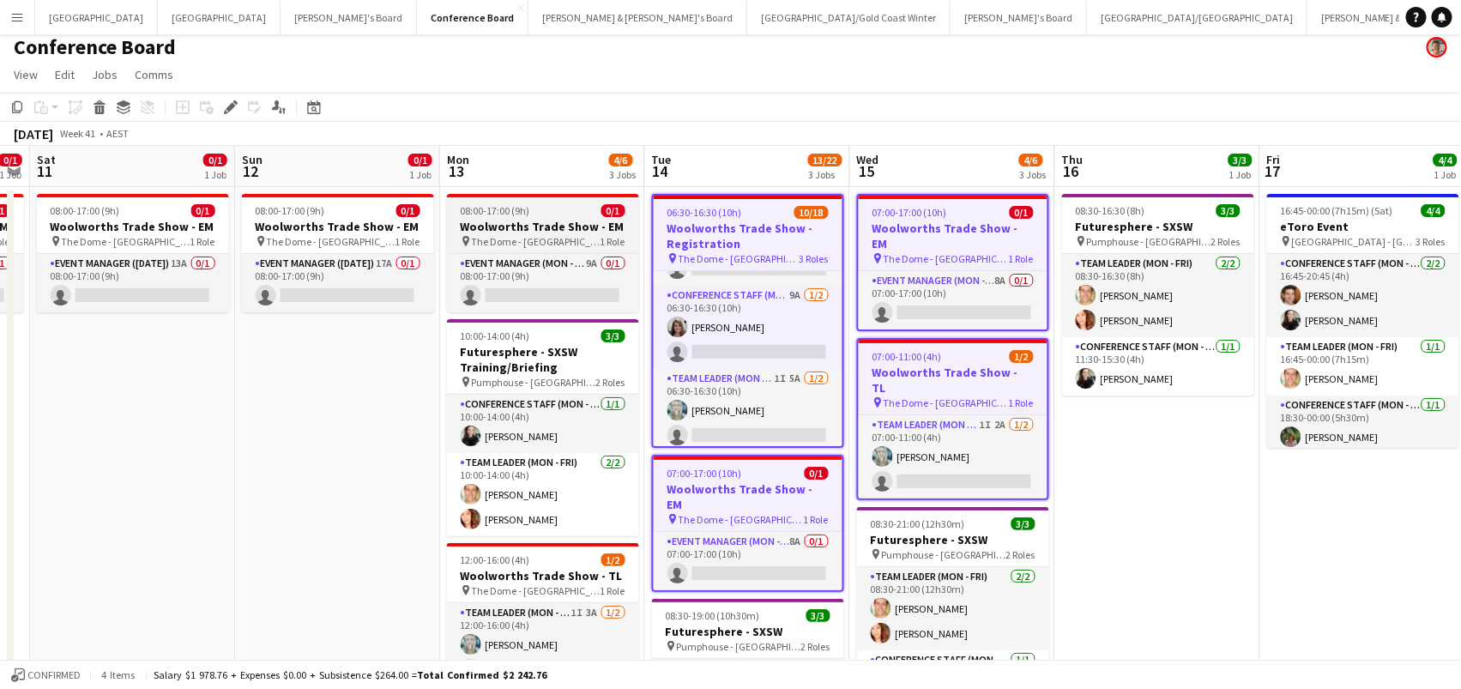
click at [512, 232] on h3 "Woolworths Trade Show - EM" at bounding box center [543, 226] width 192 height 15
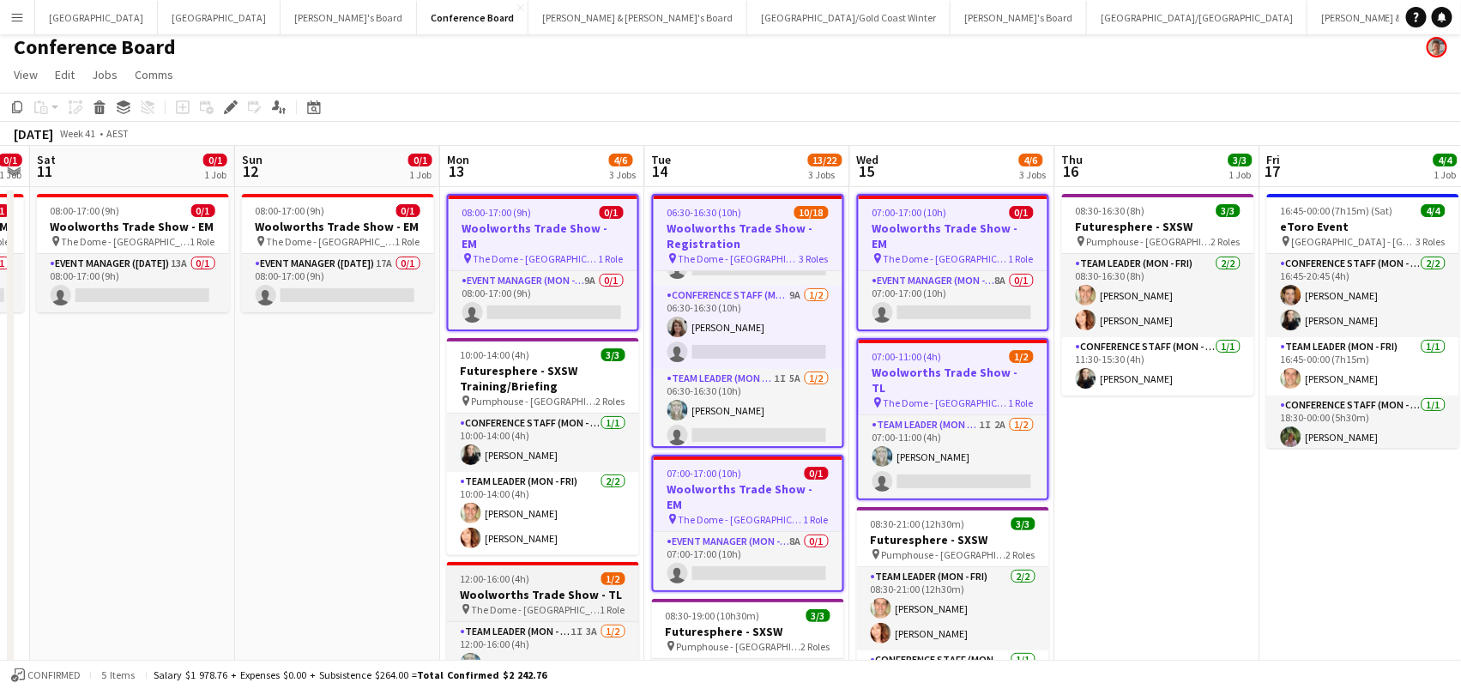
click at [518, 572] on span "12:00-16:00 (4h)" at bounding box center [495, 578] width 69 height 13
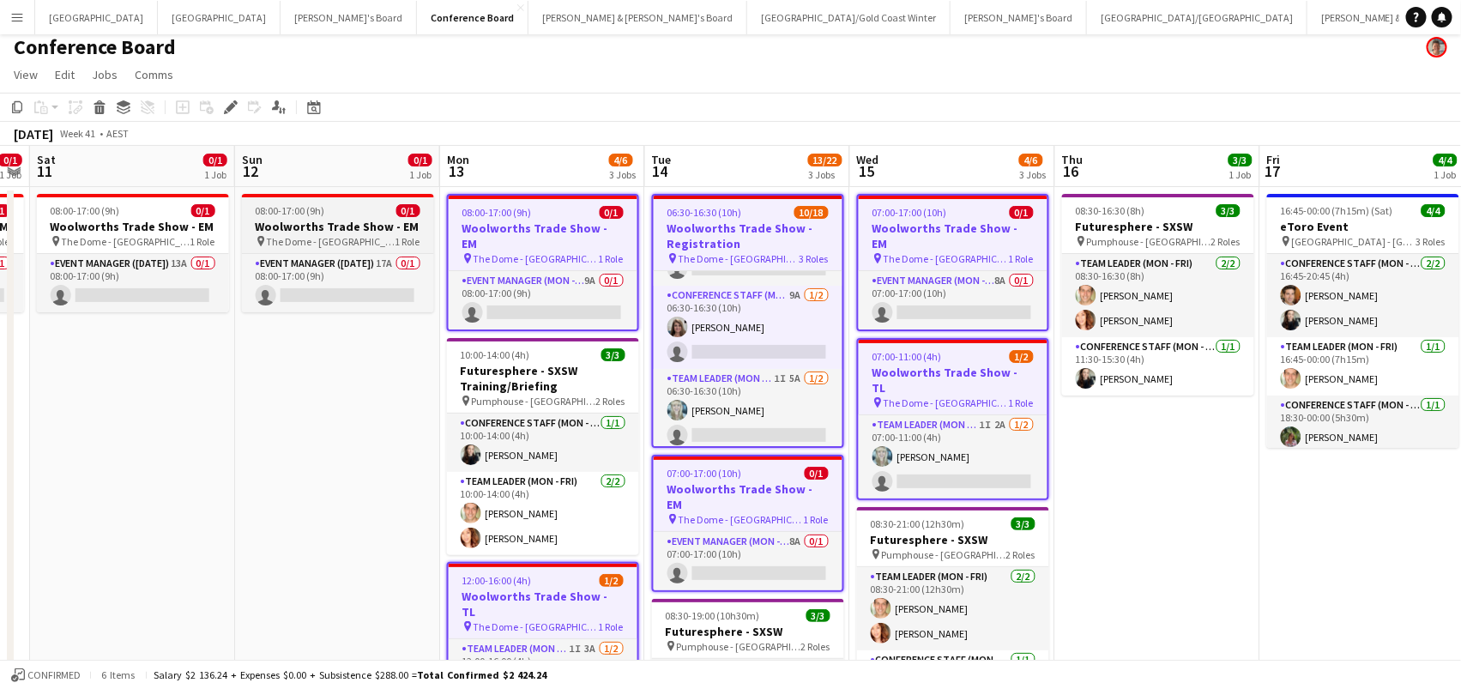
click at [351, 221] on h3 "Woolworths Trade Show - EM" at bounding box center [338, 226] width 192 height 15
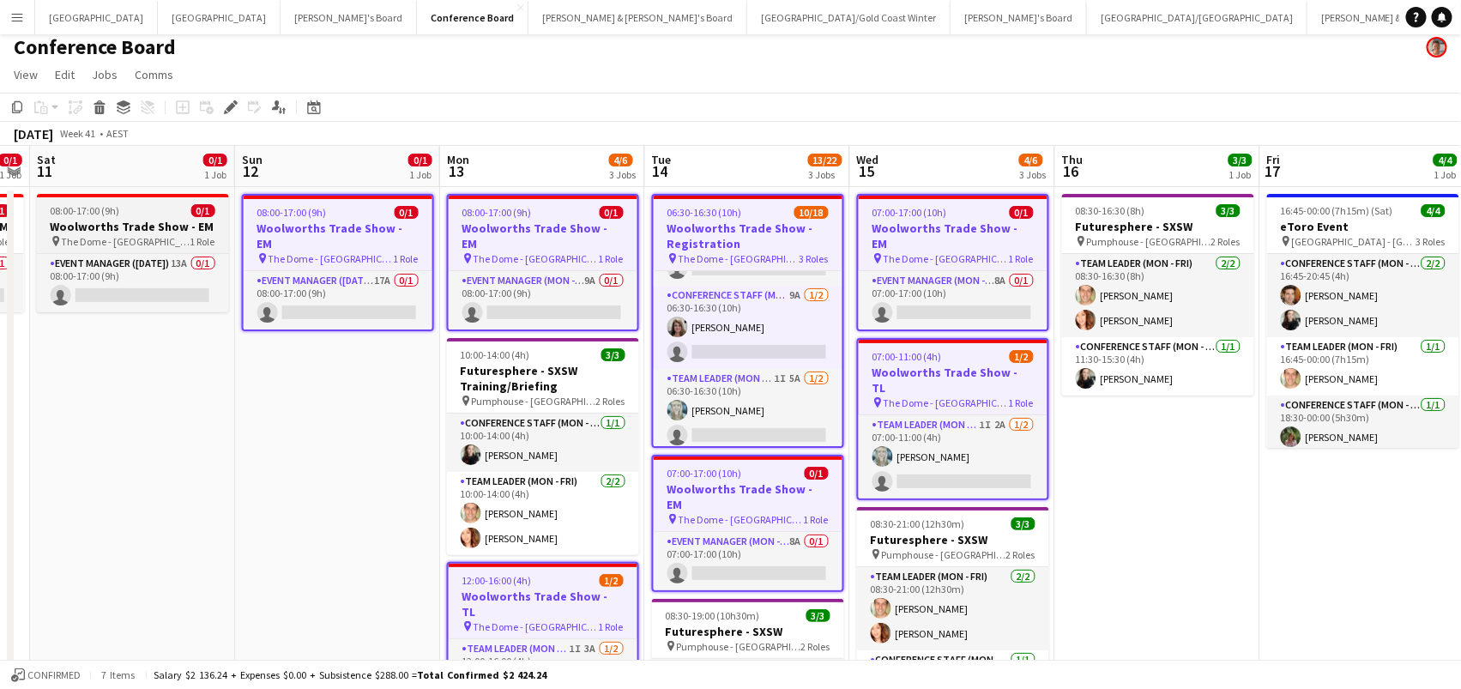
click at [135, 222] on h3 "Woolworths Trade Show - EM" at bounding box center [133, 226] width 192 height 15
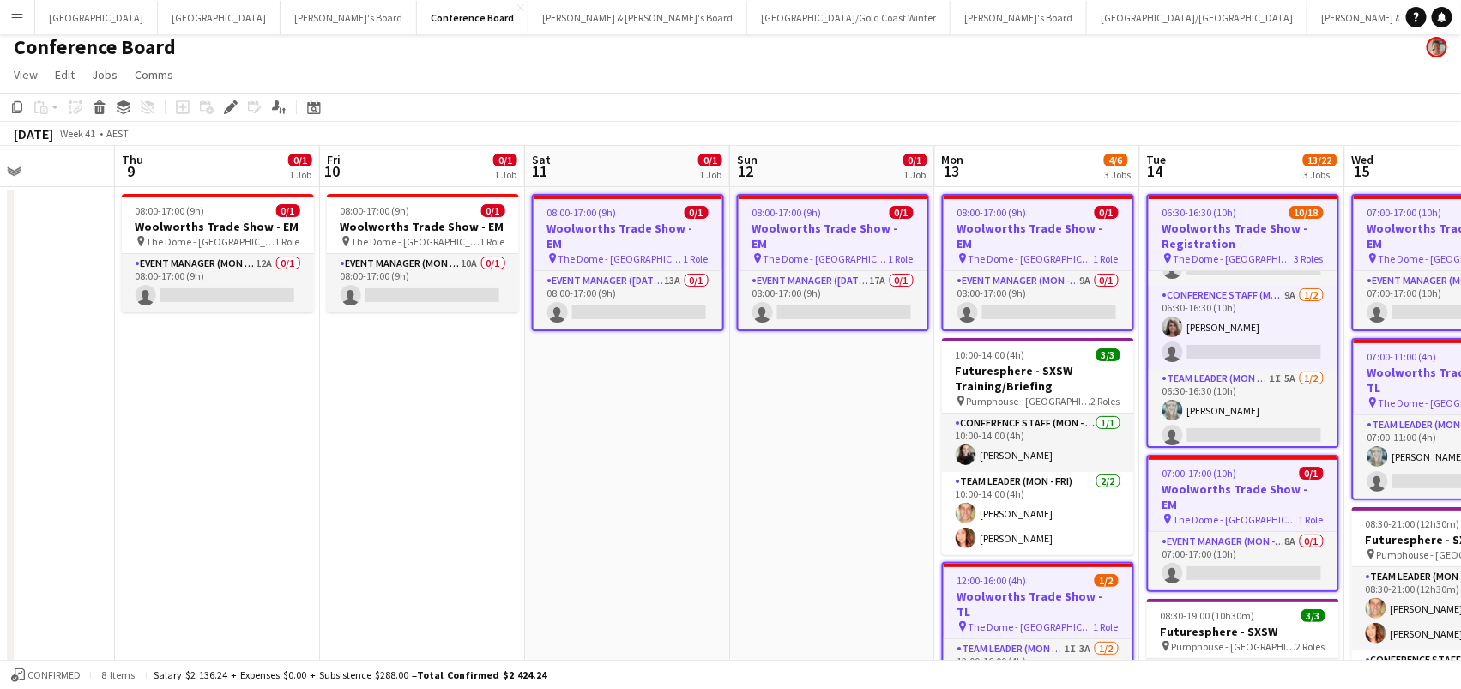
scroll to position [0, 516]
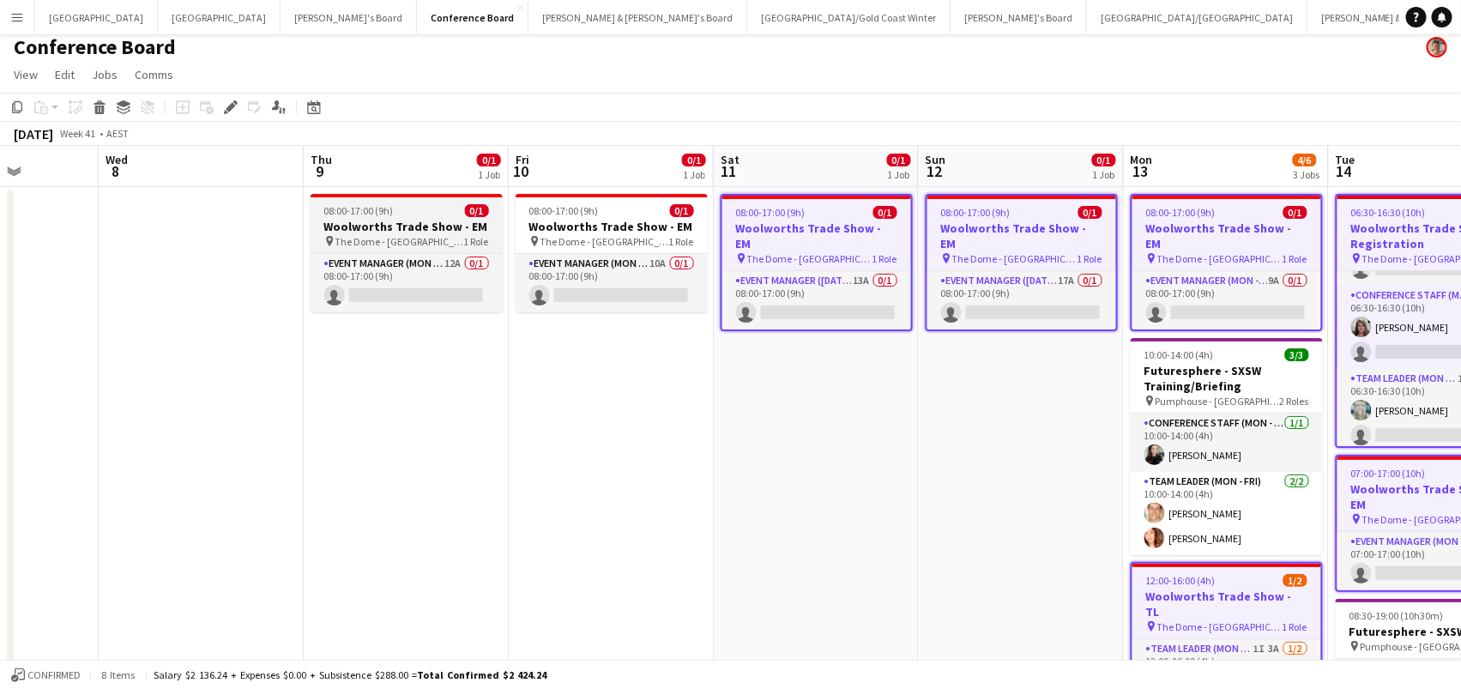
click at [425, 212] on div "08:00-17:00 (9h) 0/1" at bounding box center [407, 210] width 192 height 13
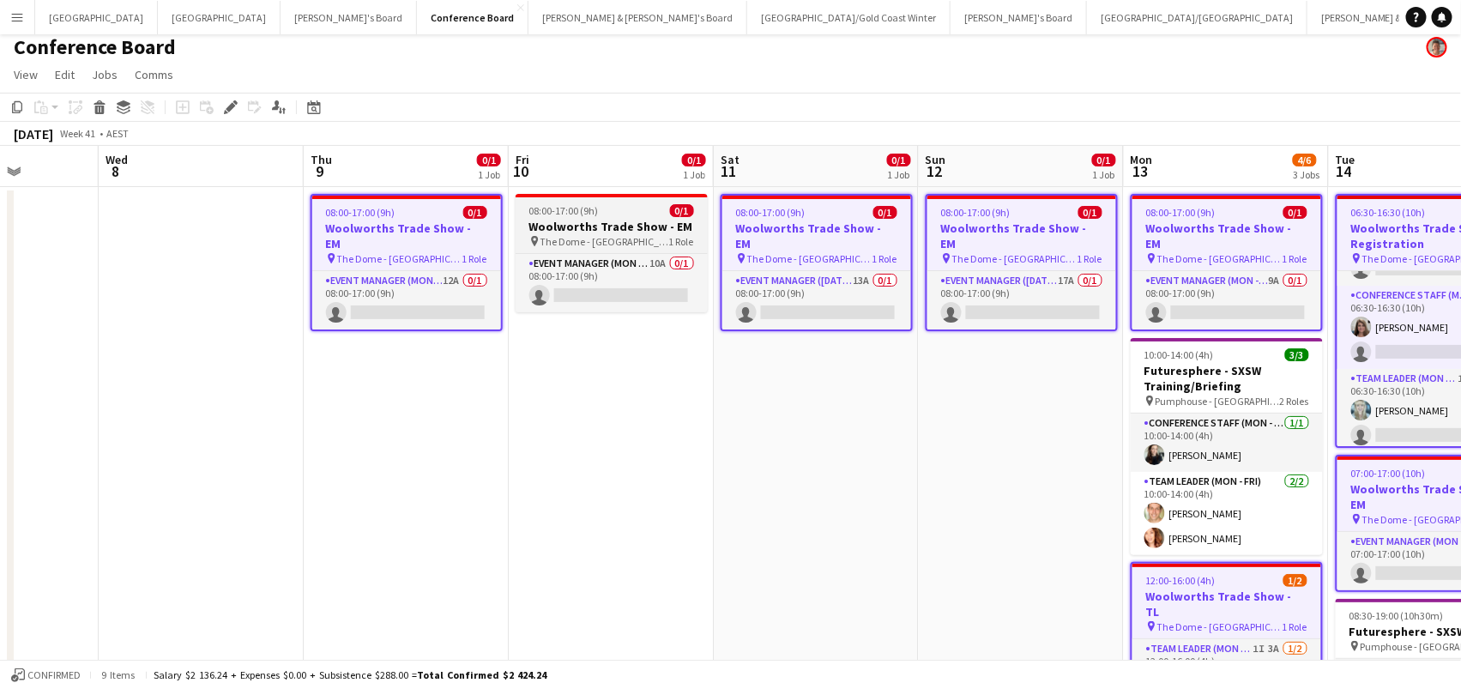
click at [587, 225] on h3 "Woolworths Trade Show - EM" at bounding box center [612, 226] width 192 height 15
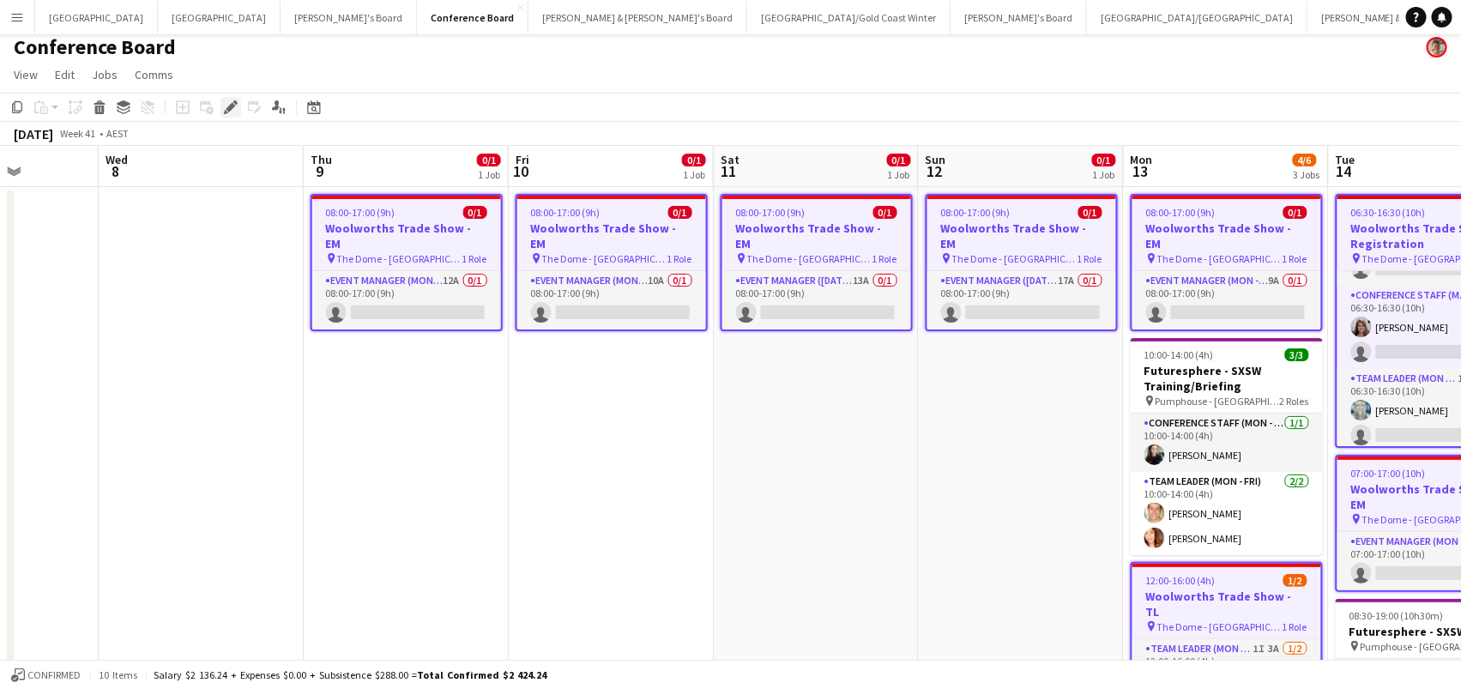
click at [235, 107] on icon "Edit" at bounding box center [231, 107] width 14 height 14
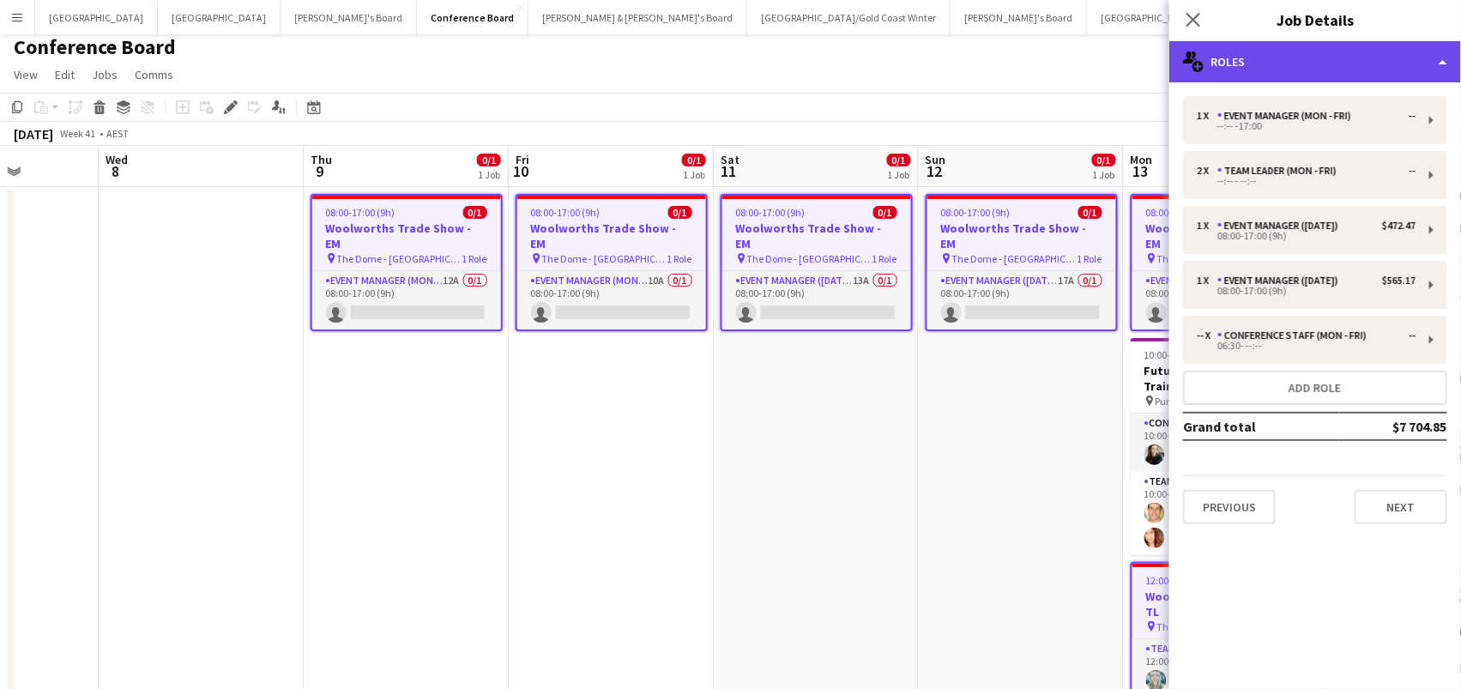
click at [1281, 65] on div "multiple-users-add Roles" at bounding box center [1315, 61] width 292 height 41
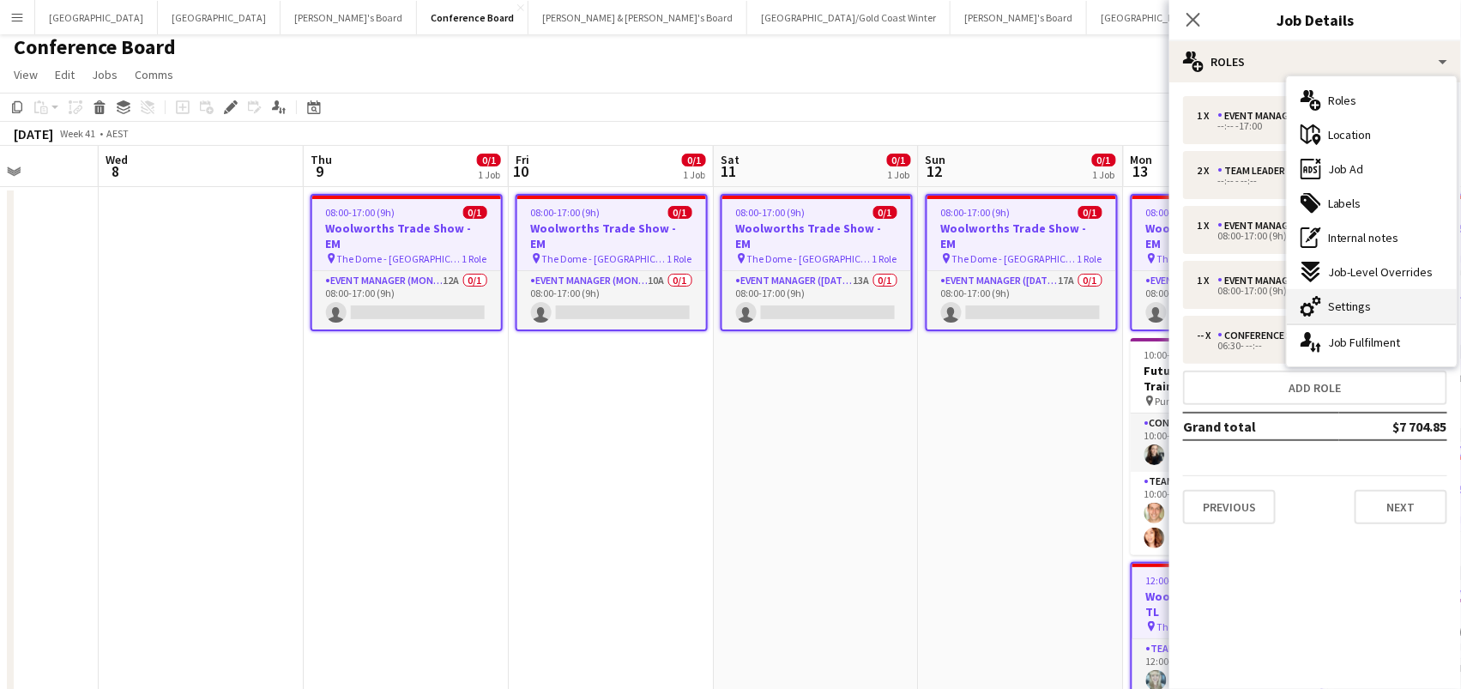
click at [1354, 300] on span "Settings" at bounding box center [1350, 305] width 44 height 15
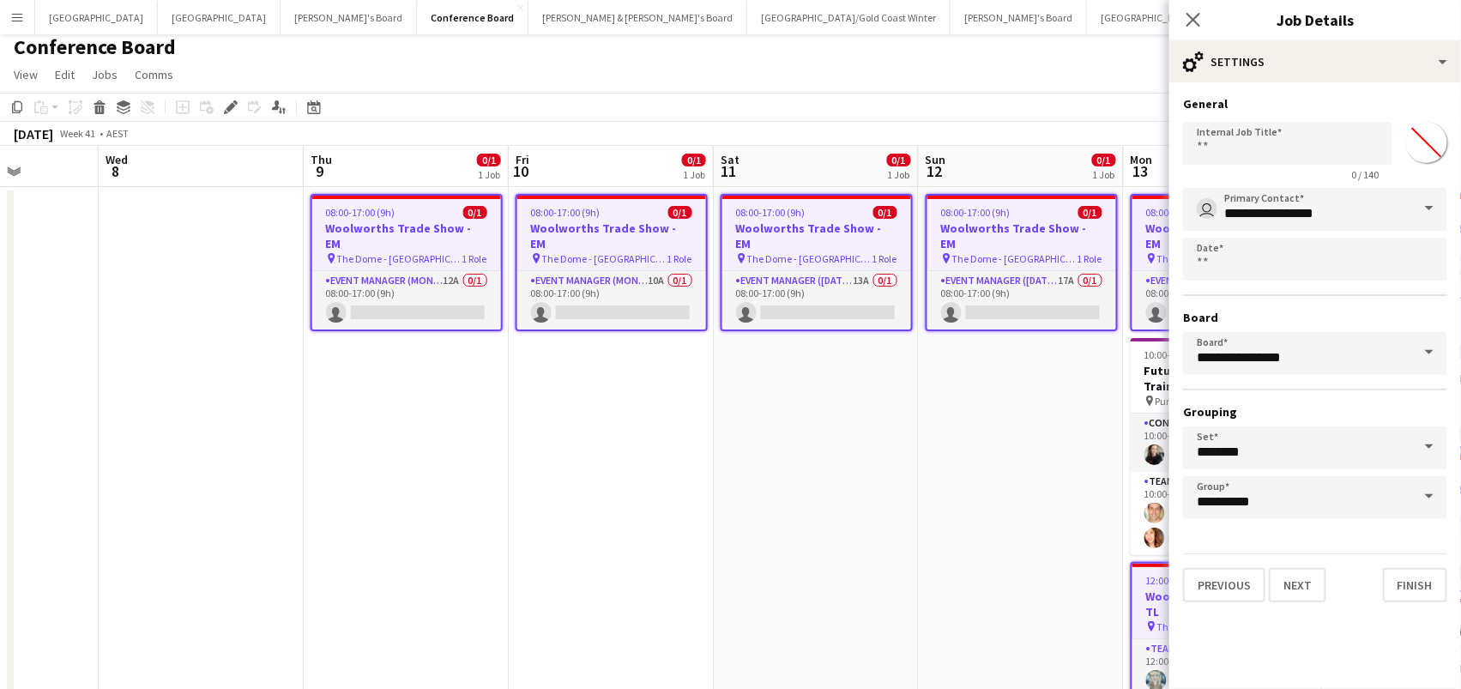
click at [1421, 143] on input "*******" at bounding box center [1427, 143] width 62 height 62
type input "*******"
click at [976, 407] on app-date-cell "08:00-17:00 (9h) 0/1 Woolworths Trade Show - EM pin The Dome - [GEOGRAPHIC_DATA…" at bounding box center [1021, 510] width 205 height 647
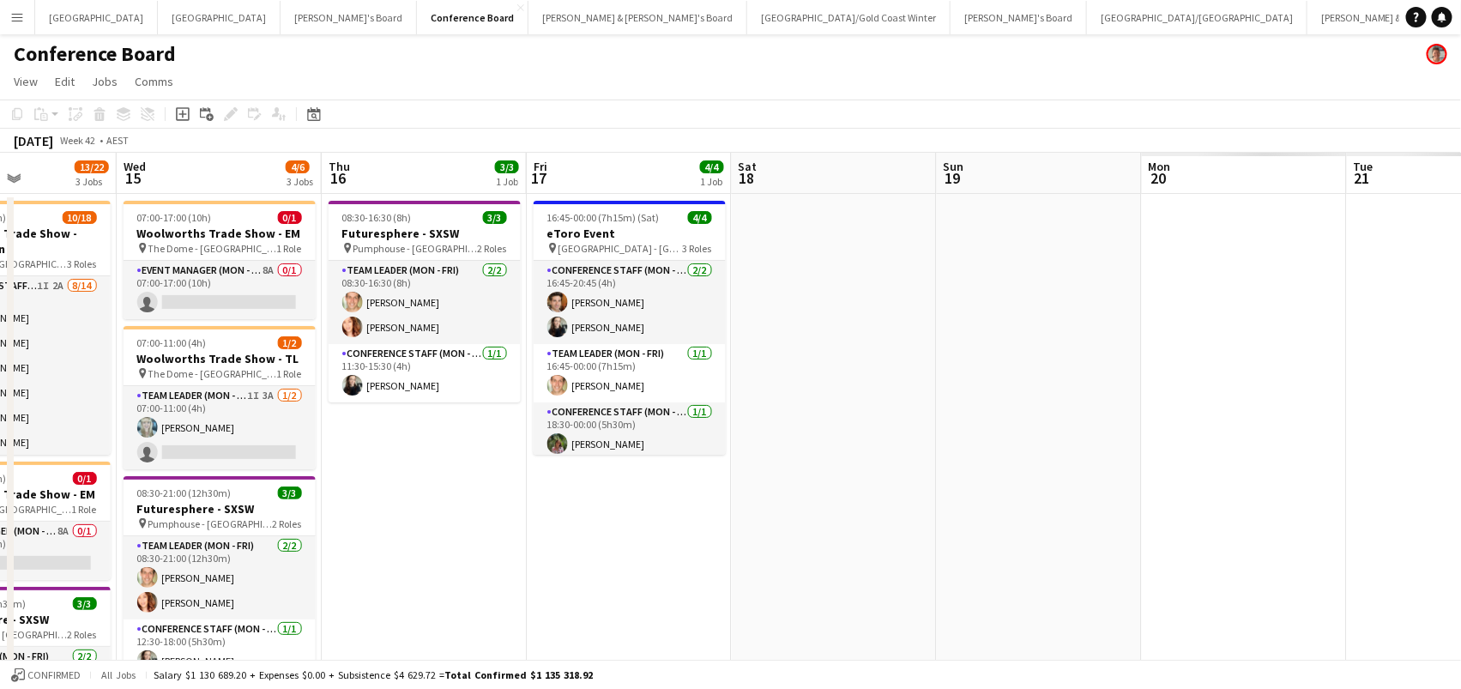
scroll to position [0, 802]
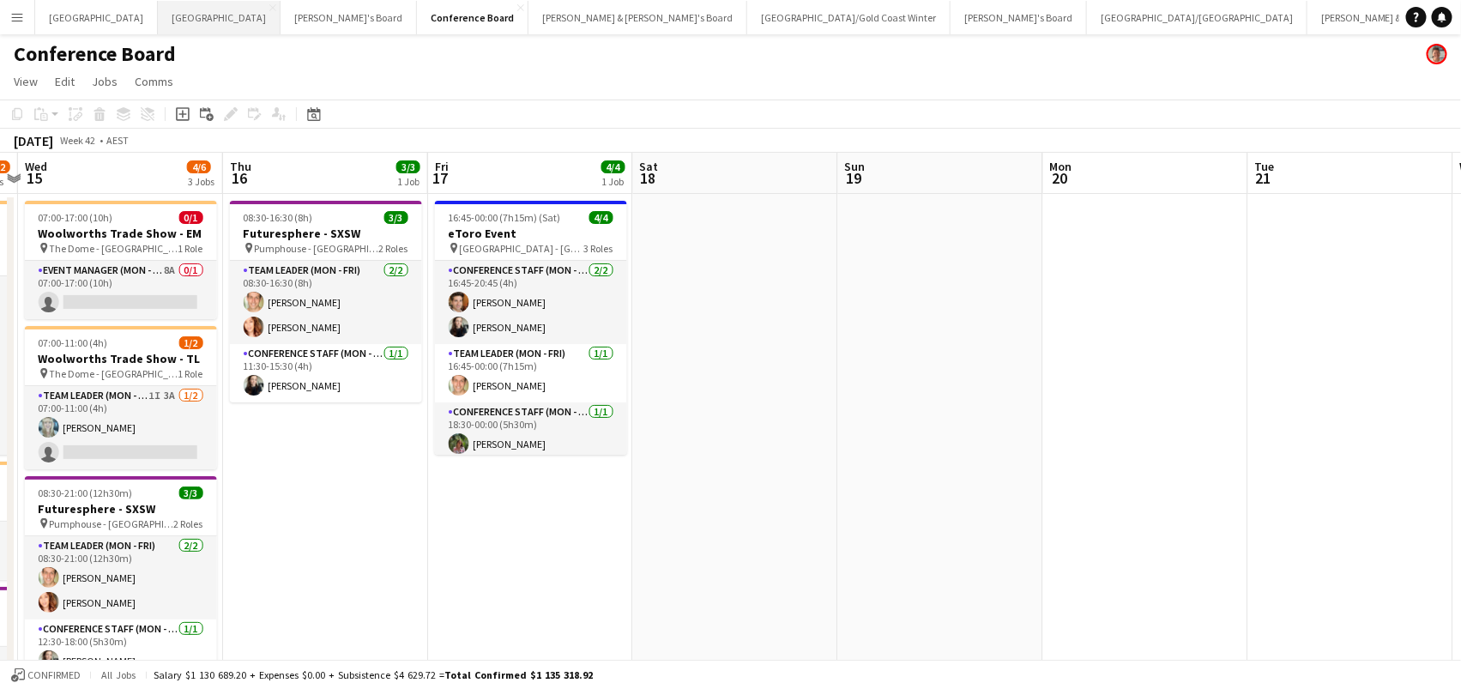
click at [158, 20] on button "Melbourne Close" at bounding box center [219, 17] width 123 height 33
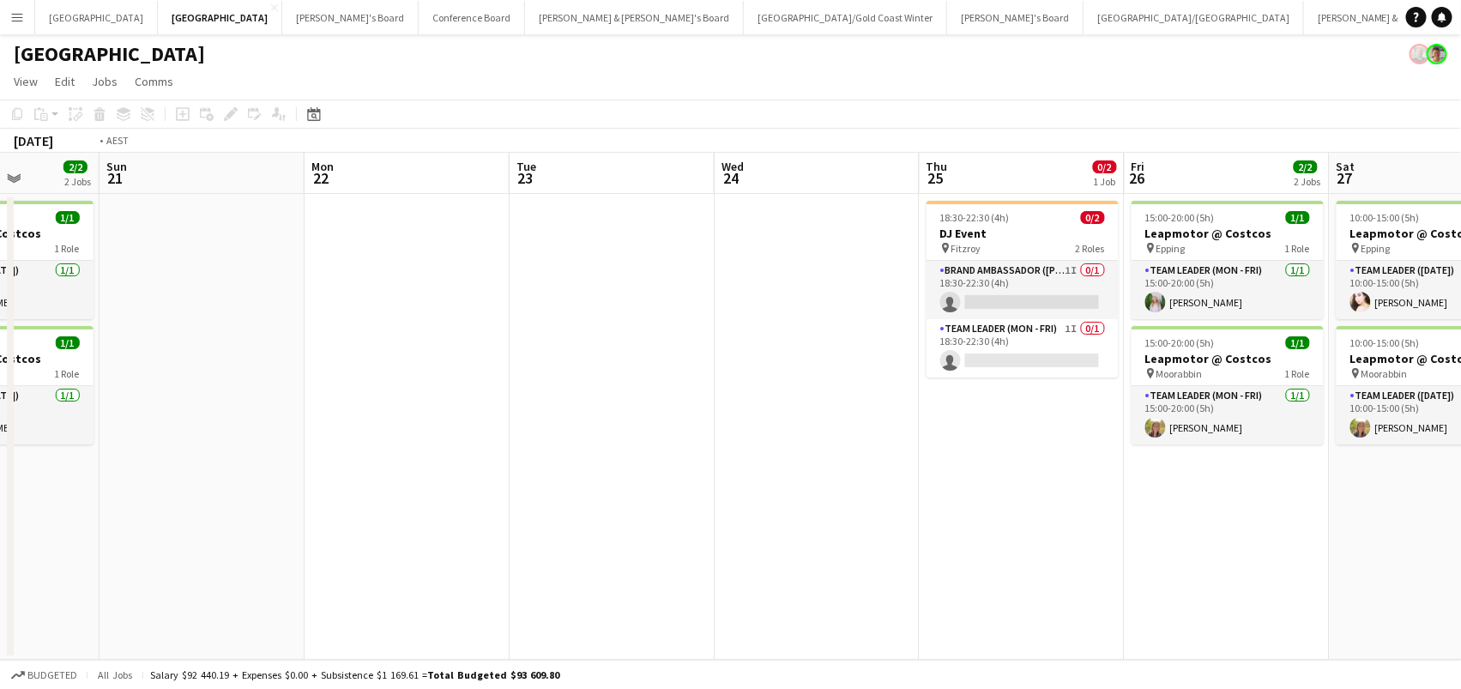
scroll to position [0, 516]
